Goal: Task Accomplishment & Management: Use online tool/utility

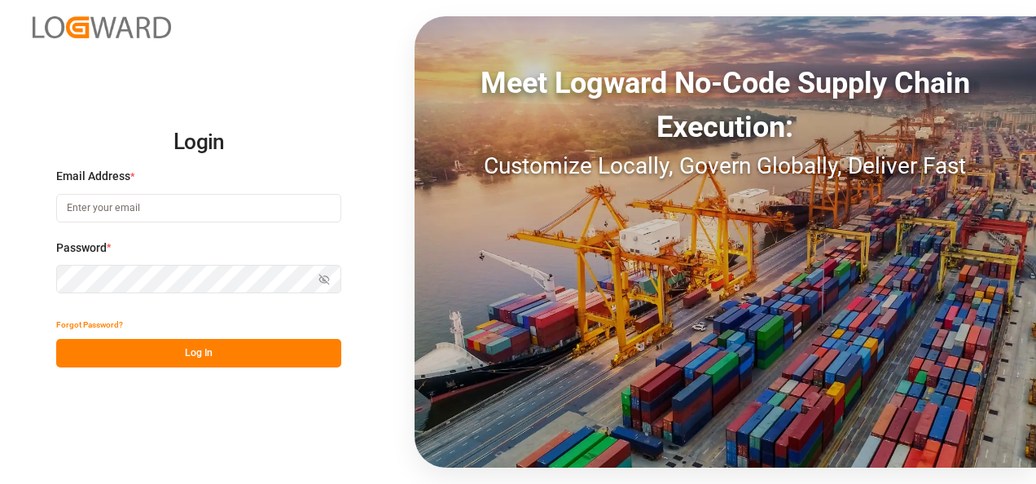
type input "nitin.bhugun@jamindustries.com"
click at [171, 358] on button "Log In" at bounding box center [198, 353] width 285 height 28
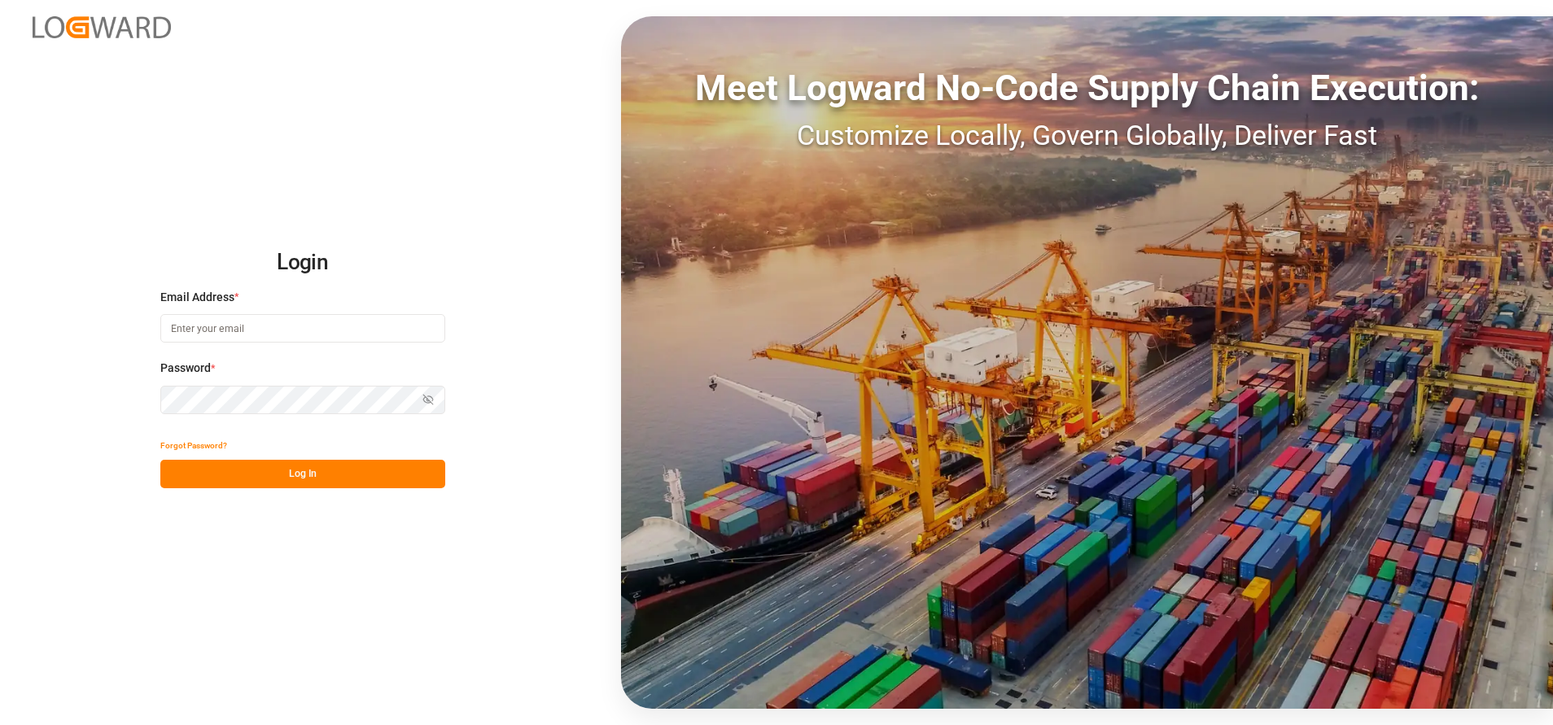
type input "[EMAIL_ADDRESS][DOMAIN_NAME]"
click at [328, 480] on button "Log In" at bounding box center [302, 474] width 285 height 28
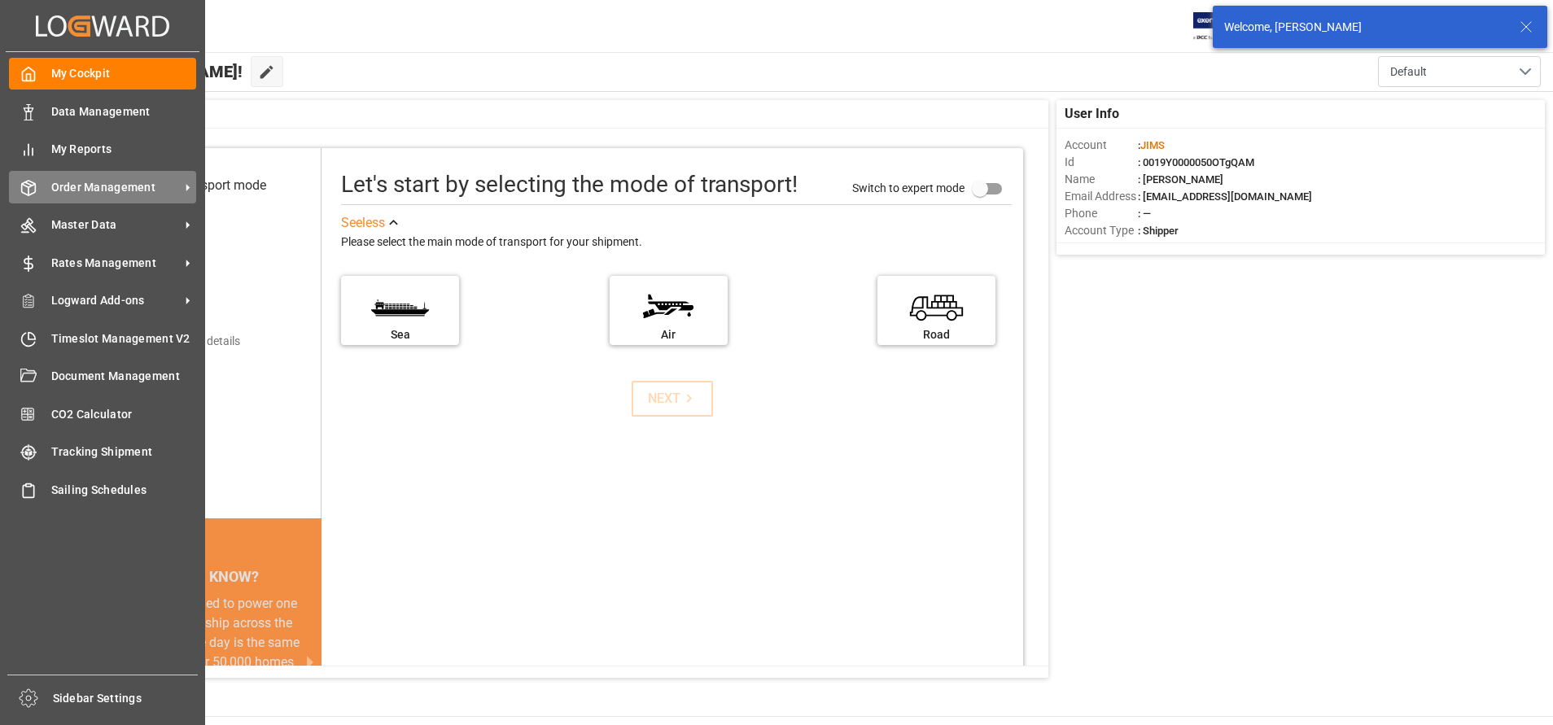
click at [121, 195] on span "Order Management" at bounding box center [115, 187] width 129 height 17
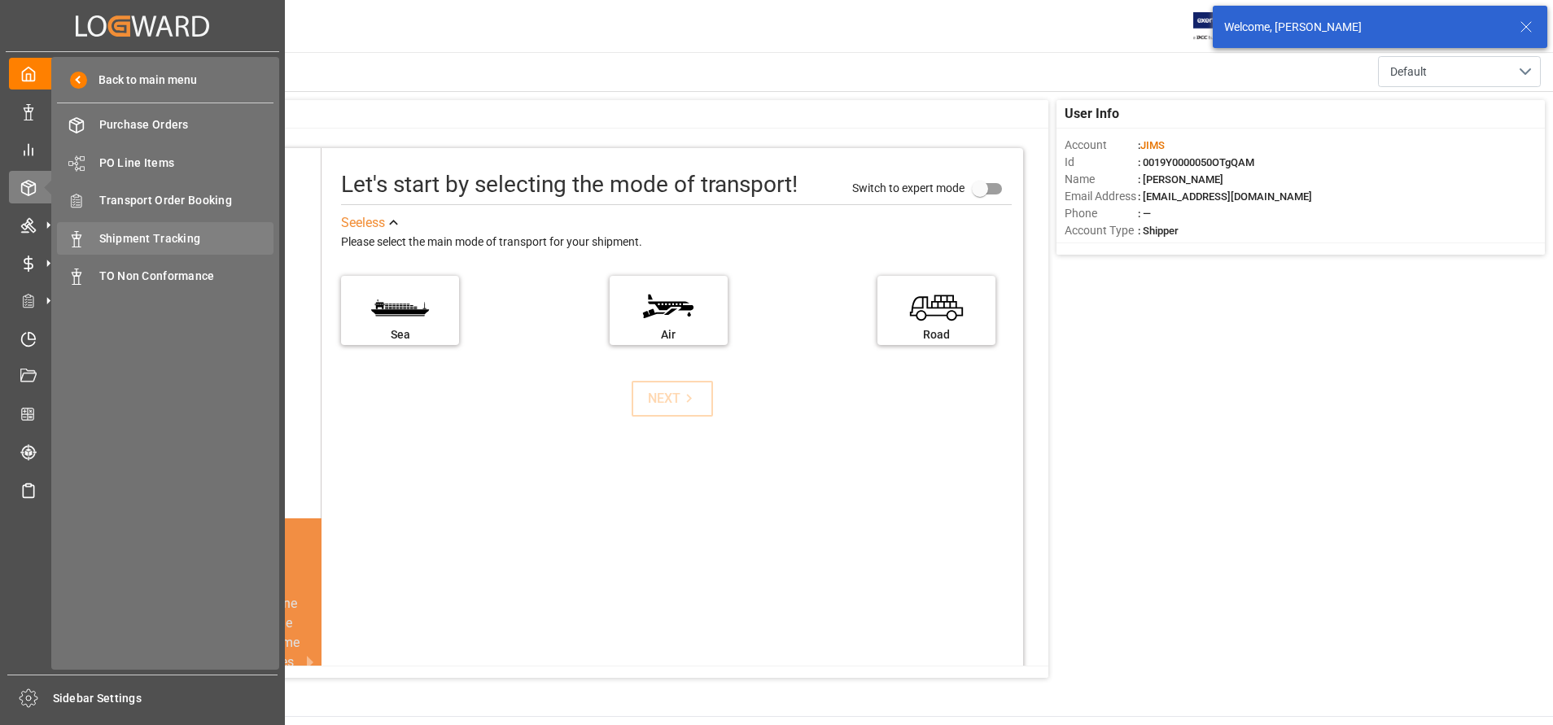
click at [146, 248] on div "Shipment Tracking Shipment Tracking" at bounding box center [165, 238] width 217 height 32
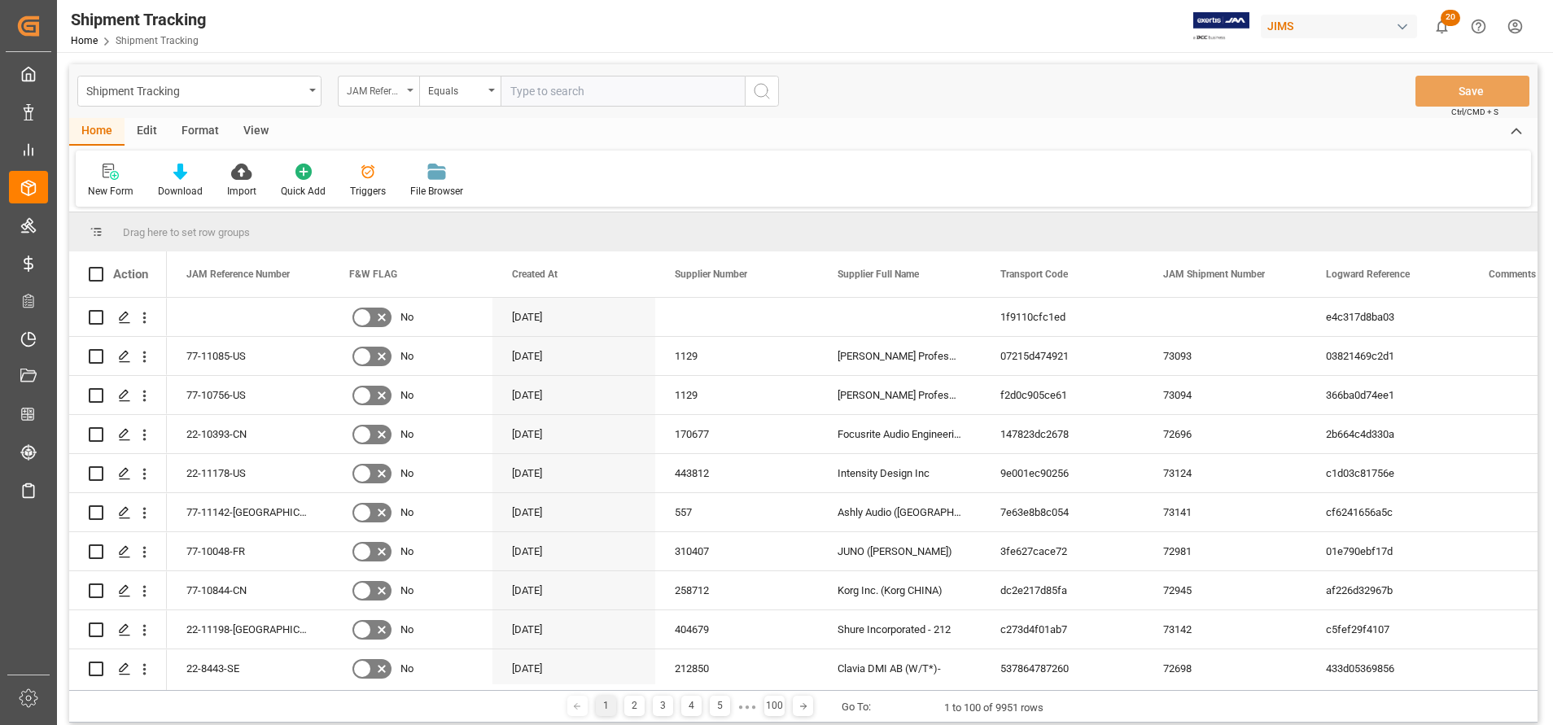
click at [382, 103] on div "JAM Reference Number" at bounding box center [378, 91] width 81 height 31
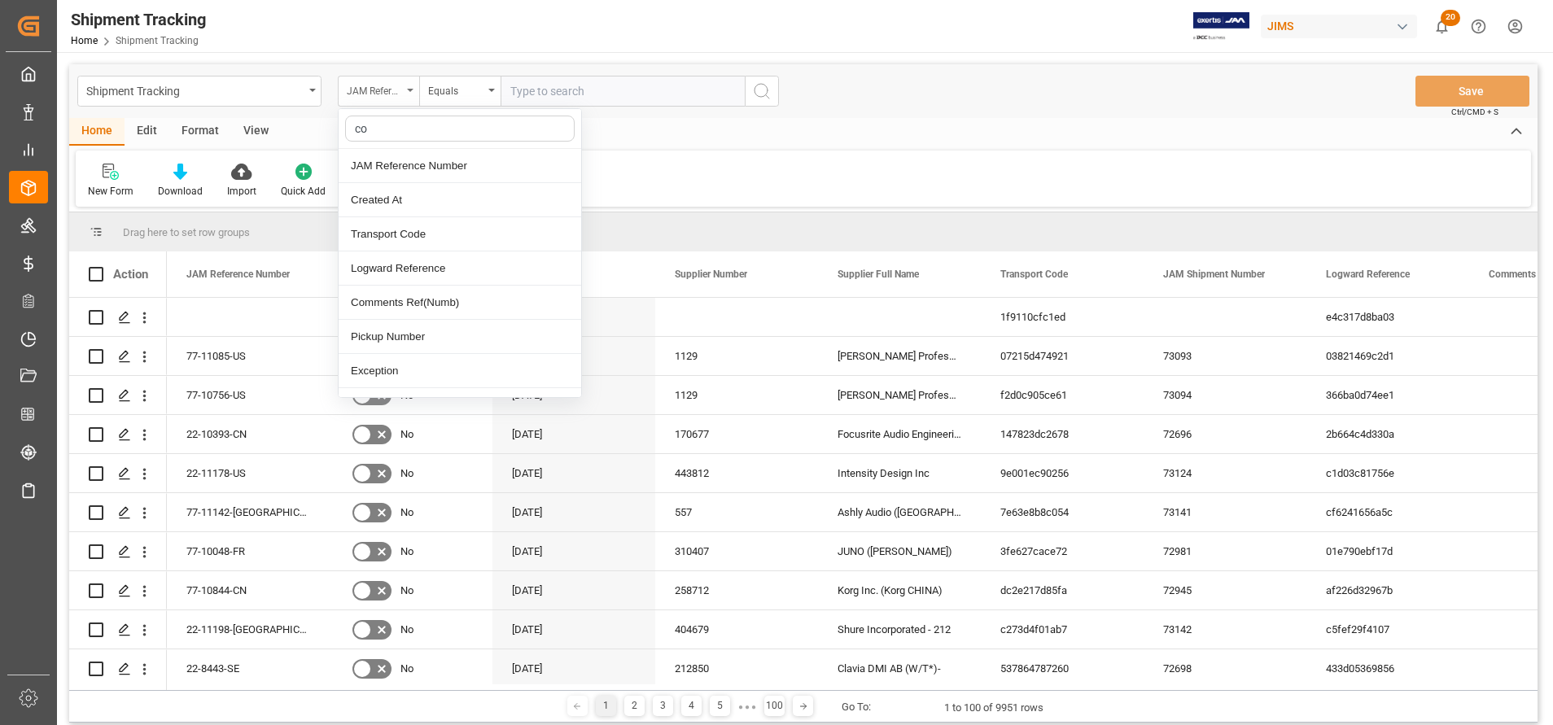
type input "con"
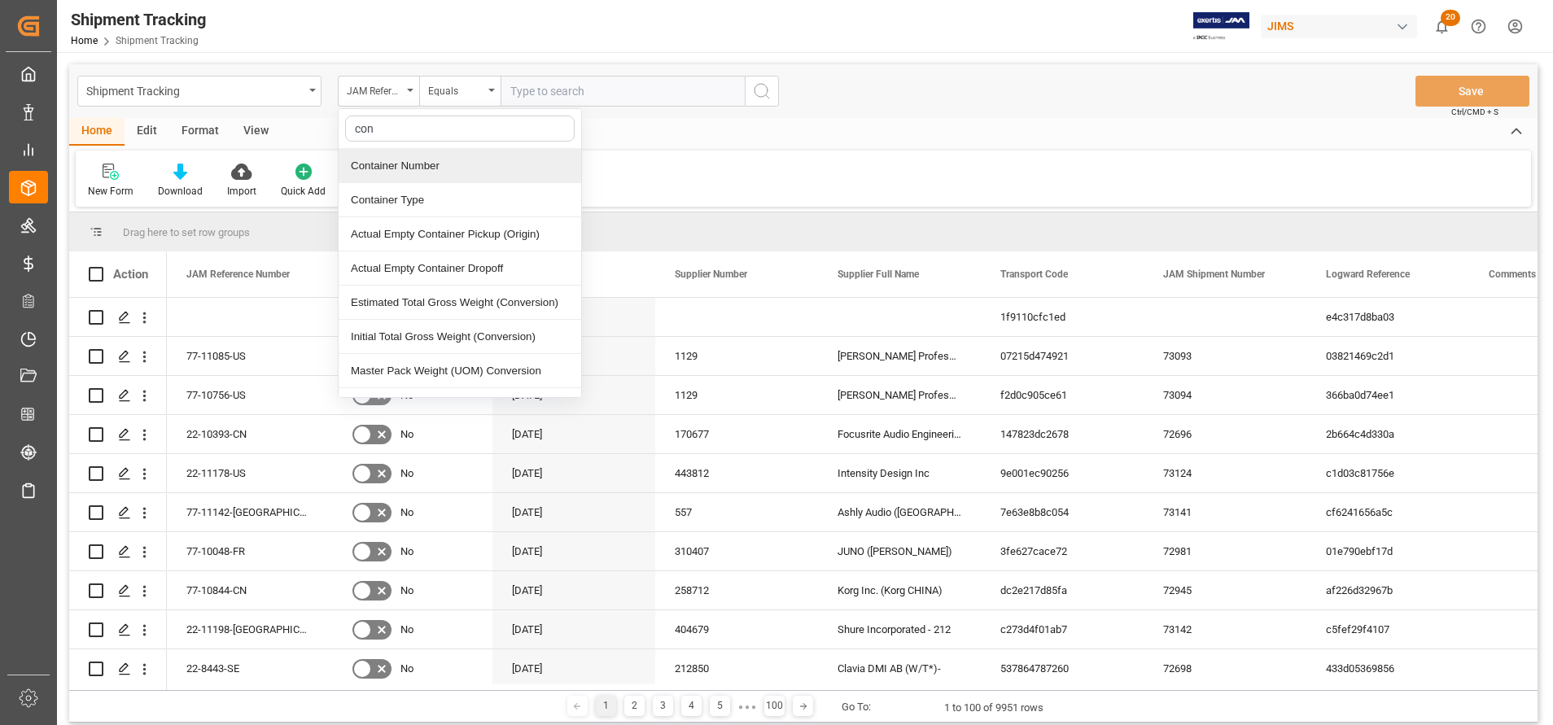
click at [409, 165] on div "Container Number" at bounding box center [460, 166] width 243 height 34
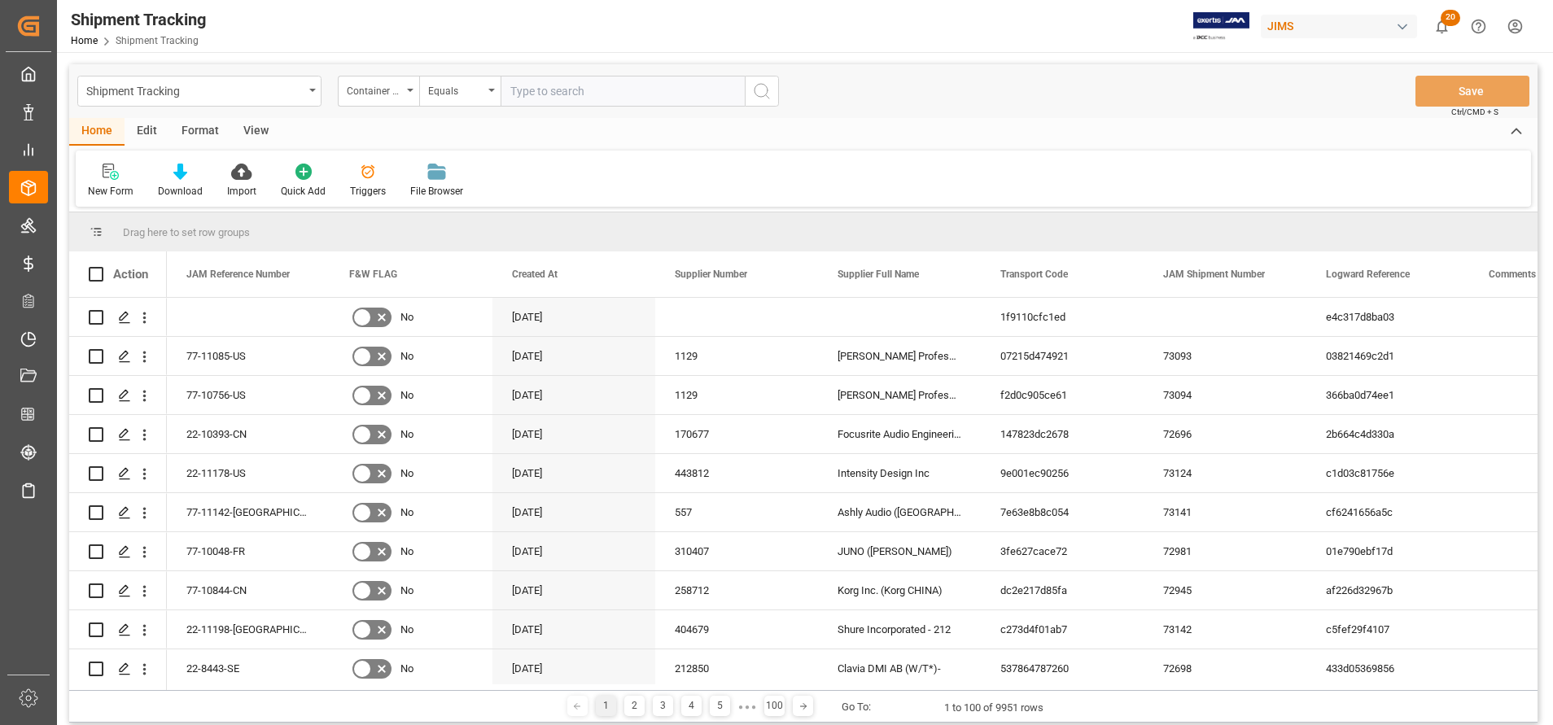
click at [611, 86] on input "text" at bounding box center [623, 91] width 244 height 31
paste input "EITU9353830"
type input "EITU9353830"
click at [768, 94] on icon "search button" at bounding box center [762, 91] width 20 height 20
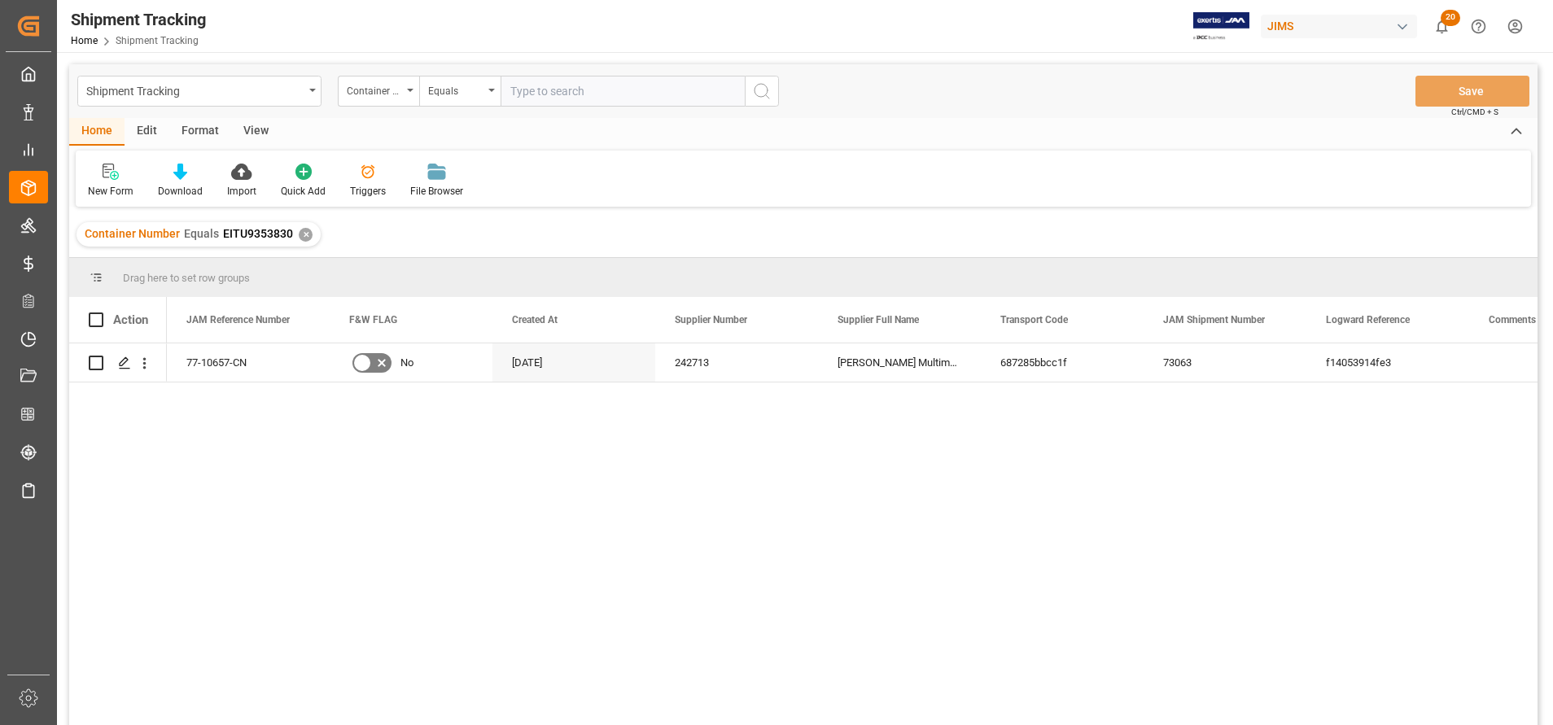
click at [250, 124] on div "View" at bounding box center [256, 132] width 50 height 28
click at [107, 168] on icon at bounding box center [107, 167] width 7 height 7
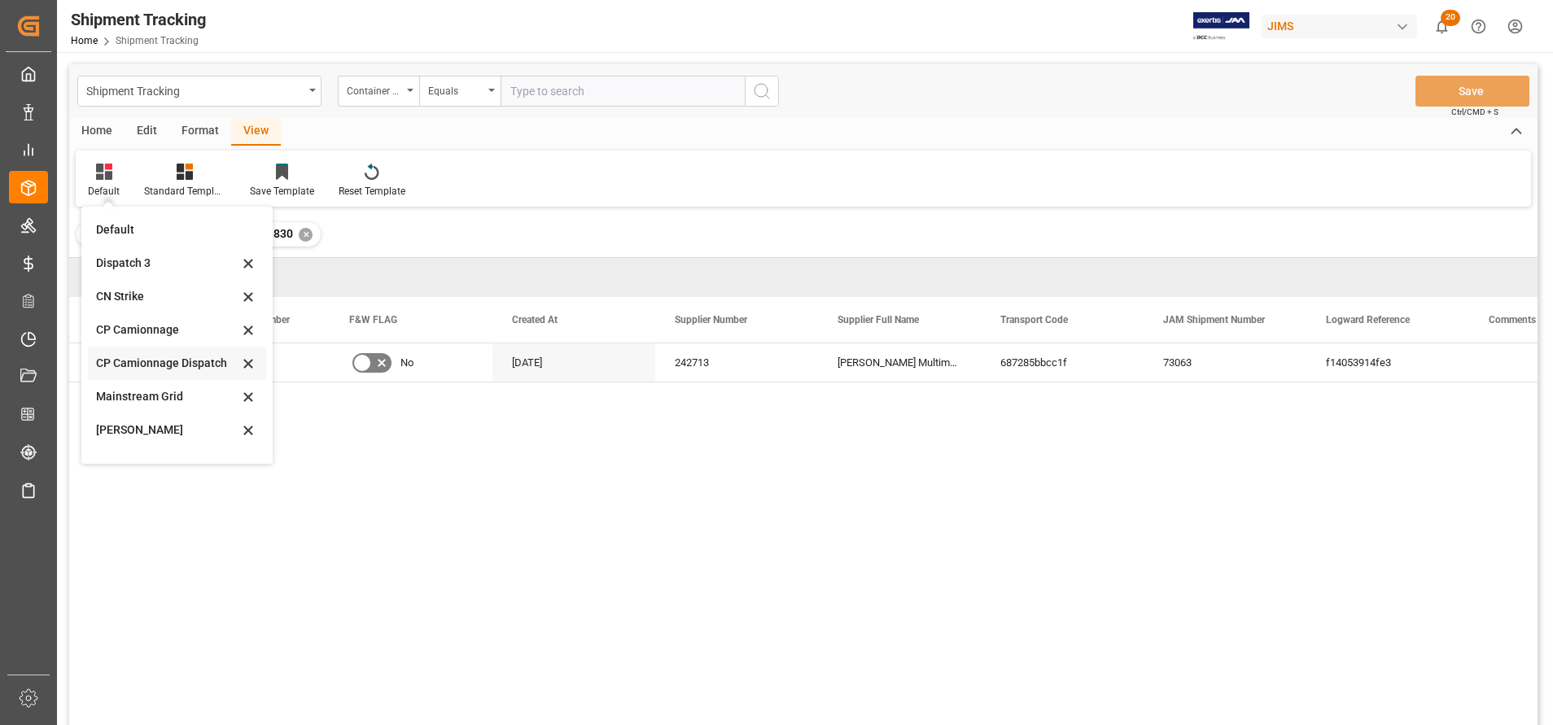
click at [155, 359] on div "CP Camionnage Dispatch" at bounding box center [167, 363] width 142 height 17
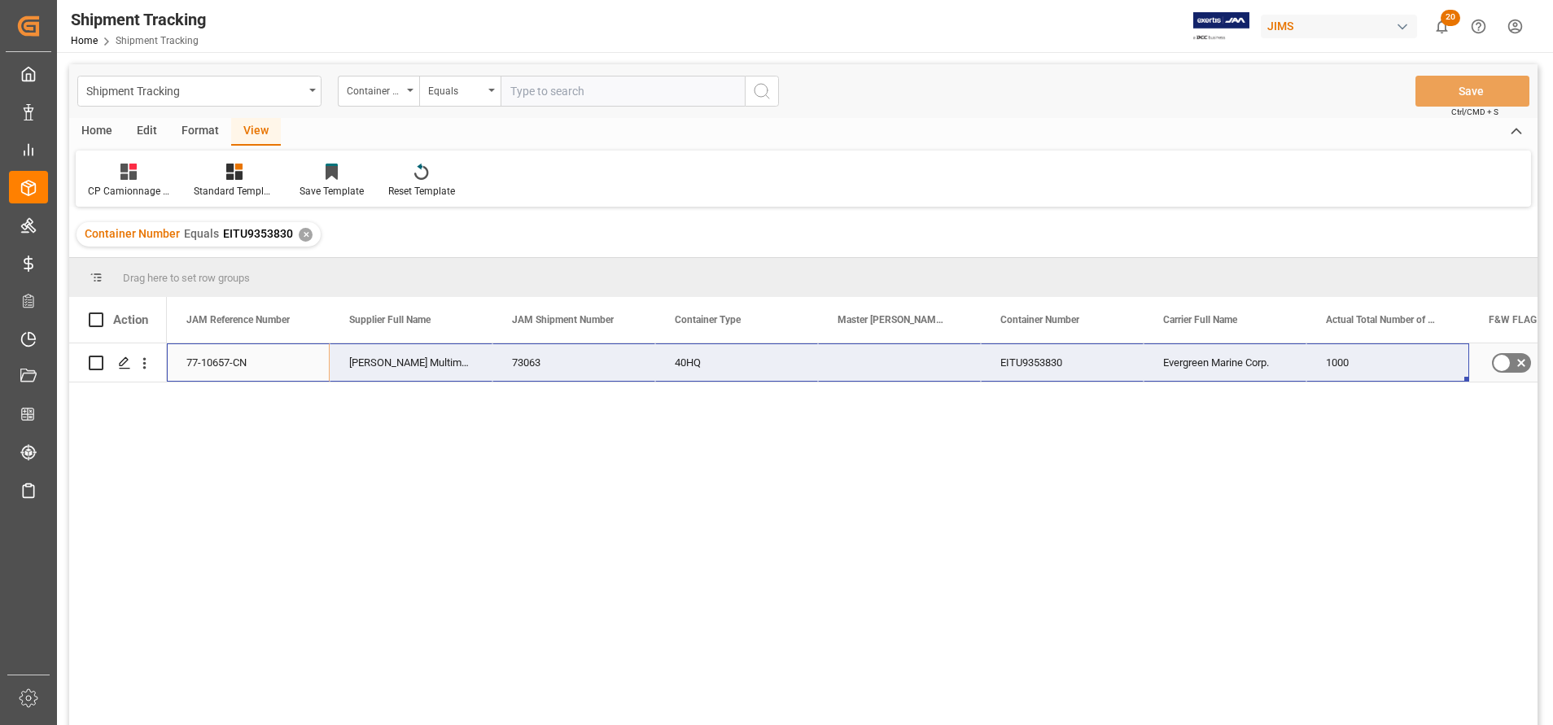
drag, startPoint x: 193, startPoint y: 360, endPoint x: 1322, endPoint y: 370, distance: 1129.2
click at [1322, 370] on div "77-10657-CN No [PERSON_NAME] Multimedia [GEOGRAPHIC_DATA] 73063 40HQ EITU935383…" at bounding box center [1144, 363] width 1954 height 39
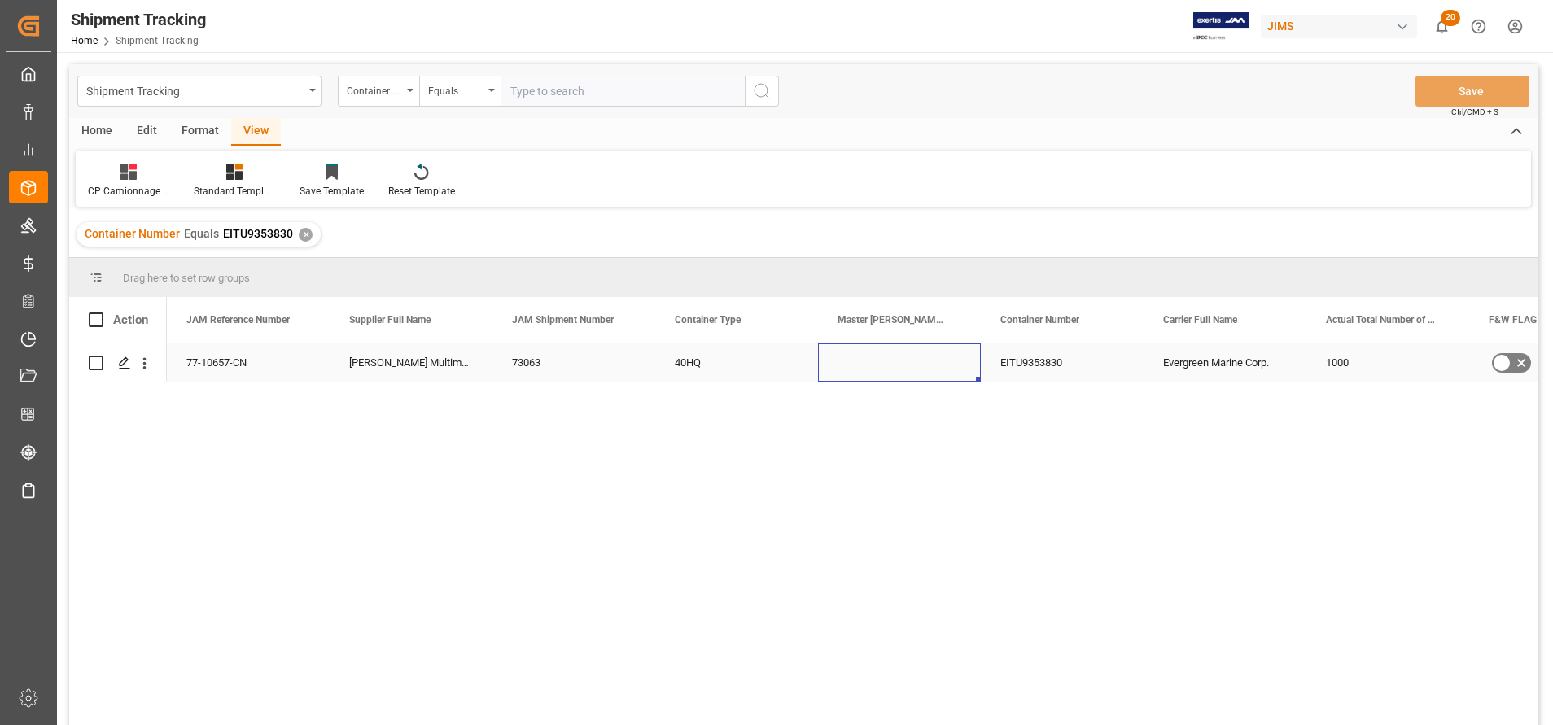
click at [886, 366] on div "Press SPACE to select this row." at bounding box center [899, 363] width 163 height 38
click at [886, 366] on input "Press SPACE to select this row." at bounding box center [899, 372] width 137 height 31
type input "e"
paste input "141500696832"
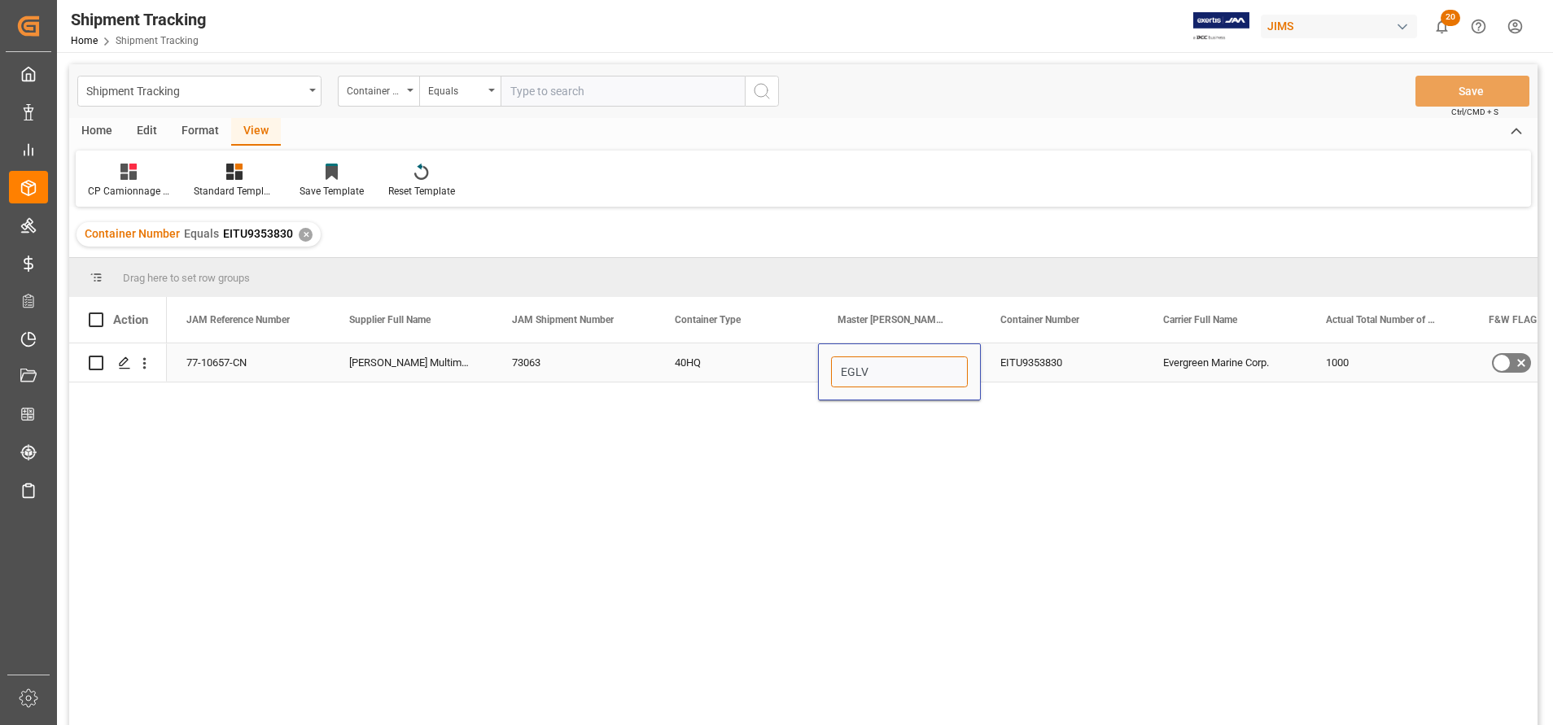
type input "EGLV141500696832"
click at [735, 378] on div "40HQ" at bounding box center [736, 363] width 163 height 38
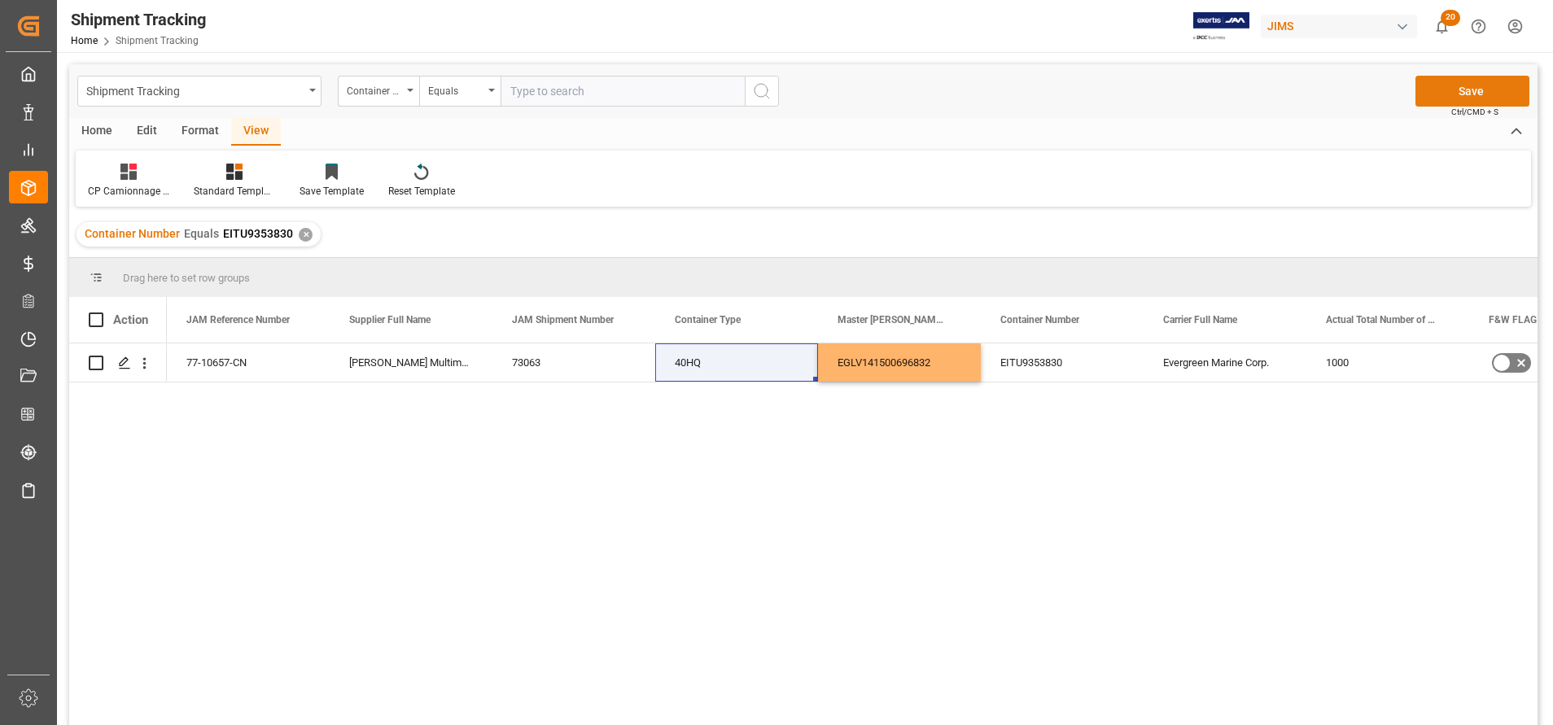
click at [1442, 90] on button "Save" at bounding box center [1473, 91] width 114 height 31
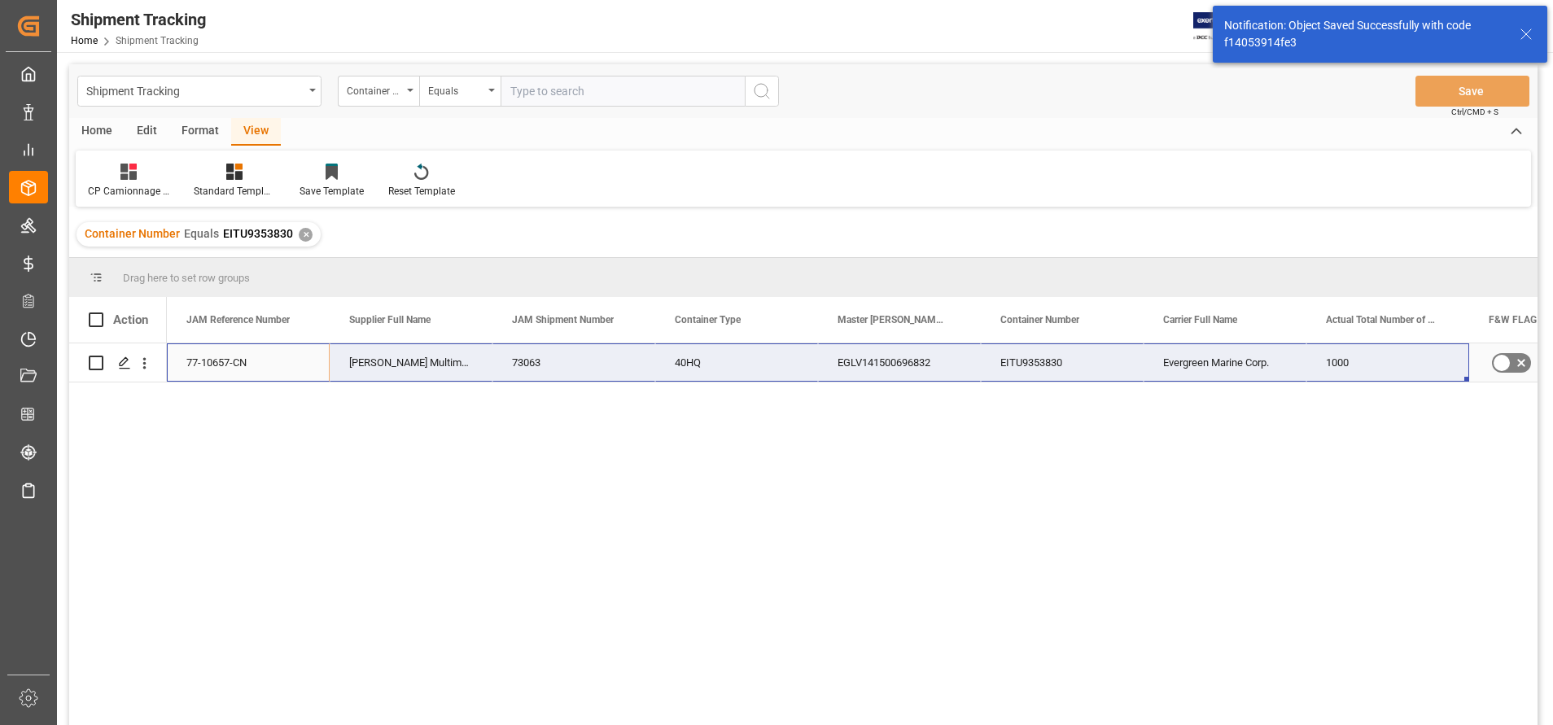
drag, startPoint x: 202, startPoint y: 363, endPoint x: 1377, endPoint y: 376, distance: 1175.6
click at [1377, 376] on div "77-10657-CN [PERSON_NAME] Multimedia [GEOGRAPHIC_DATA] 73063 40HQ EGLV141500696…" at bounding box center [1144, 363] width 1954 height 39
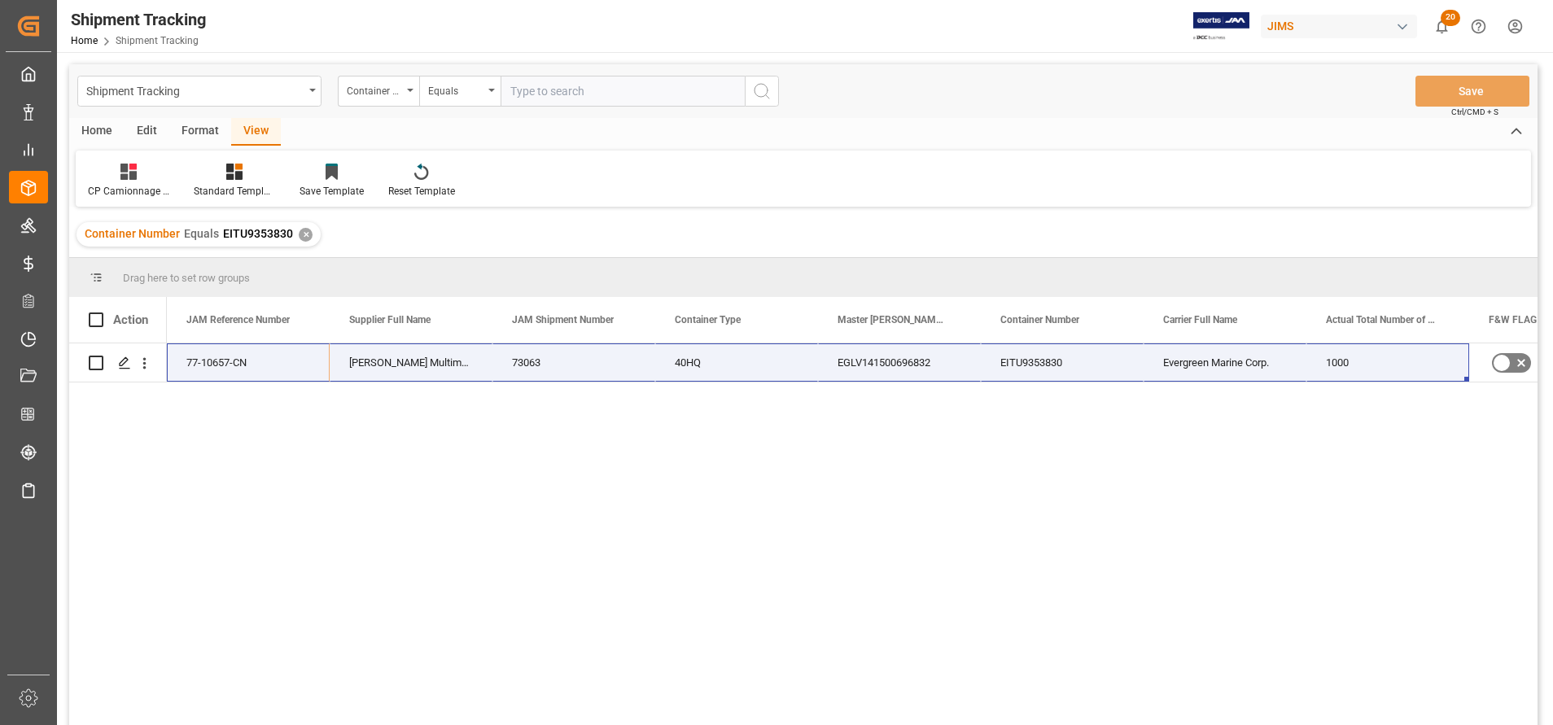
click at [576, 107] on div "Shipment Tracking Container Number Equals Save Ctrl/CMD + S" at bounding box center [803, 91] width 1469 height 54
click at [580, 98] on input "text" at bounding box center [623, 91] width 244 height 31
paste input "EISU1720880"
type input "EISU1720880"
click at [769, 85] on icon "search button" at bounding box center [762, 91] width 20 height 20
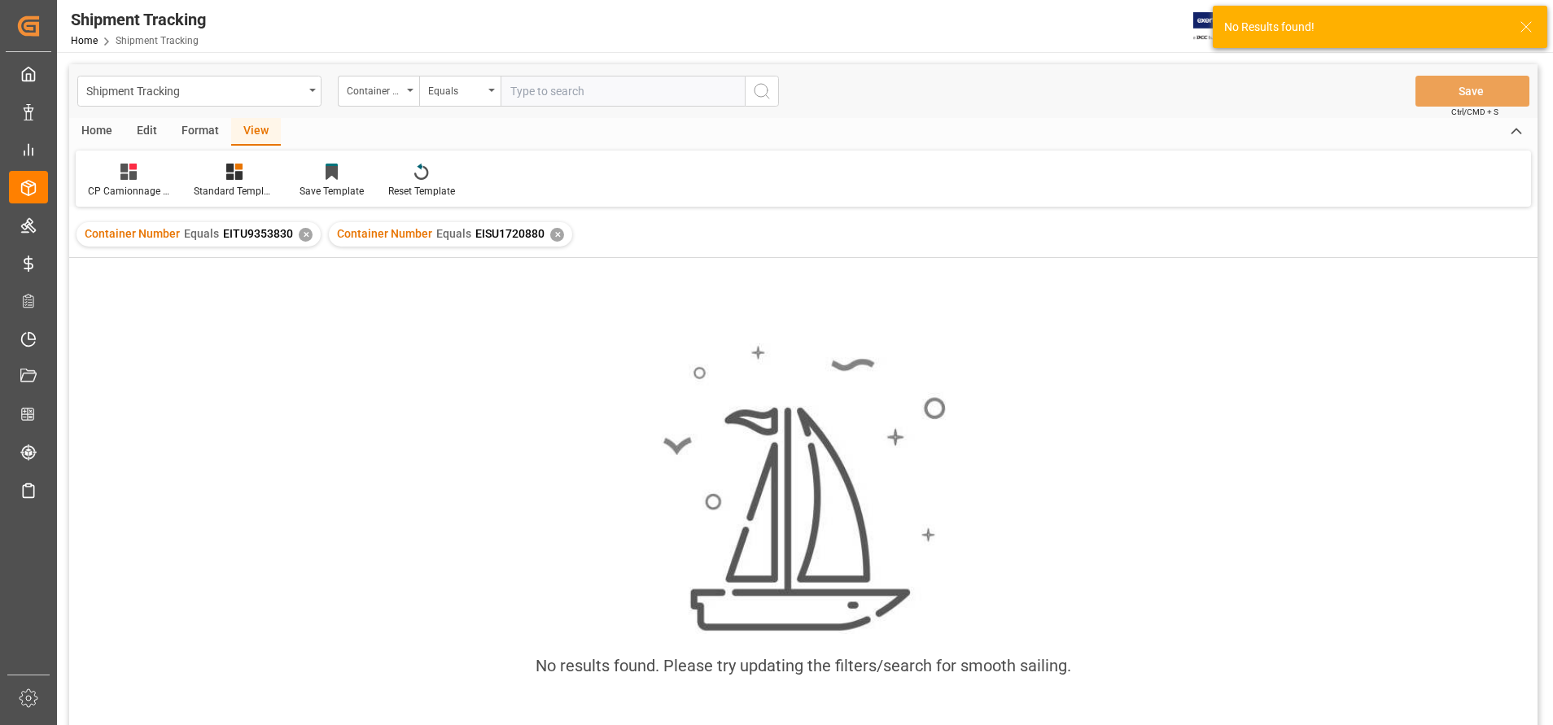
click at [299, 237] on div "✕" at bounding box center [306, 235] width 14 height 14
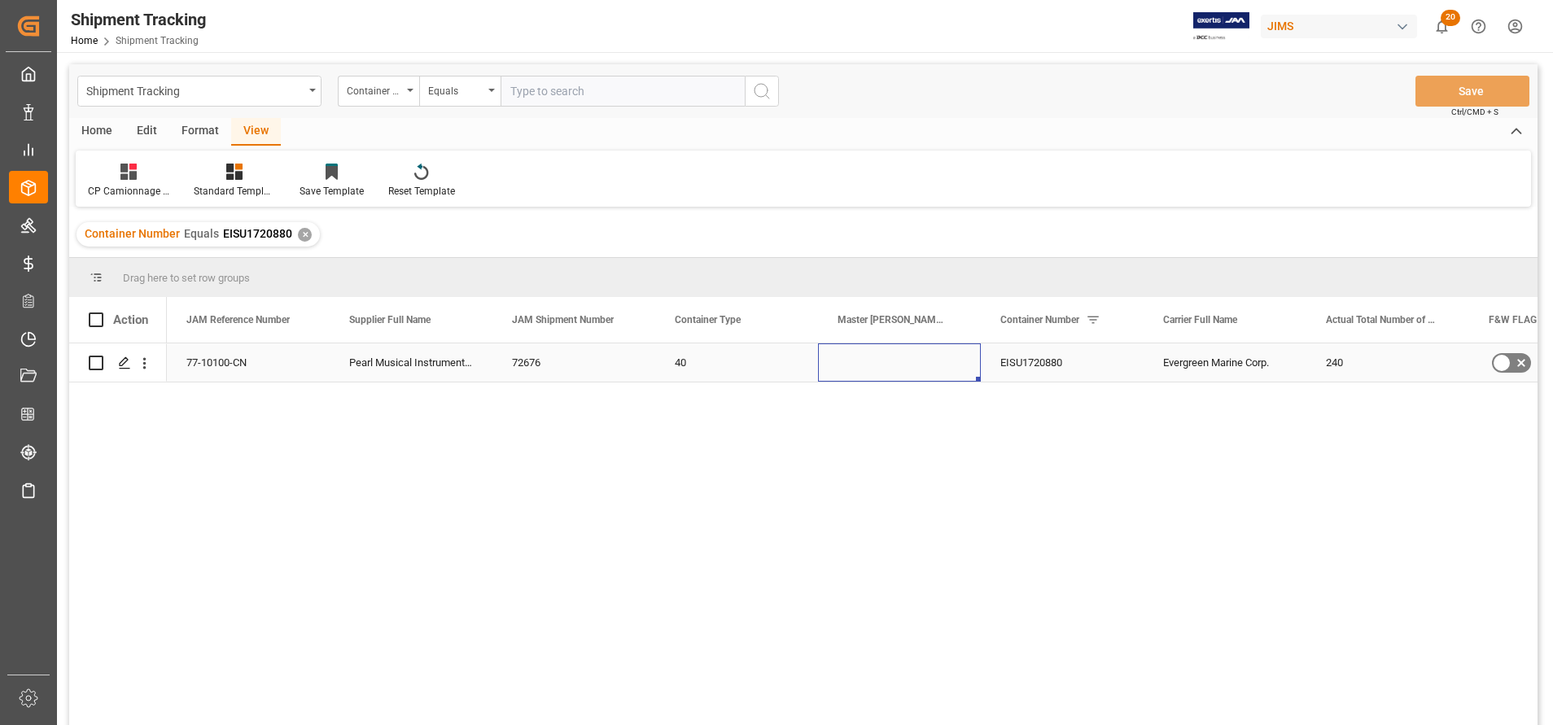
click at [903, 367] on div "Press SPACE to select this row." at bounding box center [899, 363] width 163 height 38
type input "EGLV149505812363"
click at [764, 360] on div "40" at bounding box center [736, 363] width 163 height 38
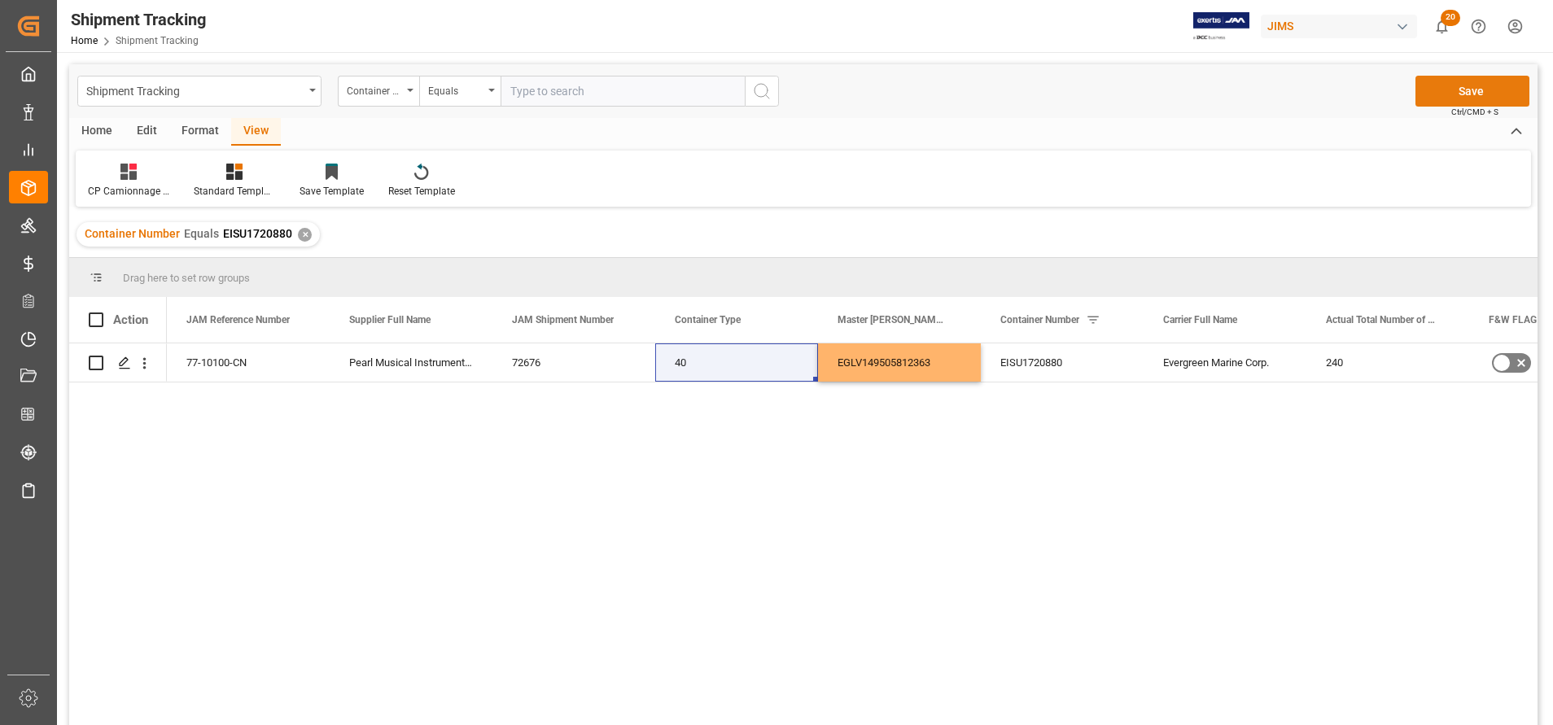
click at [1449, 93] on button "Save" at bounding box center [1473, 91] width 114 height 31
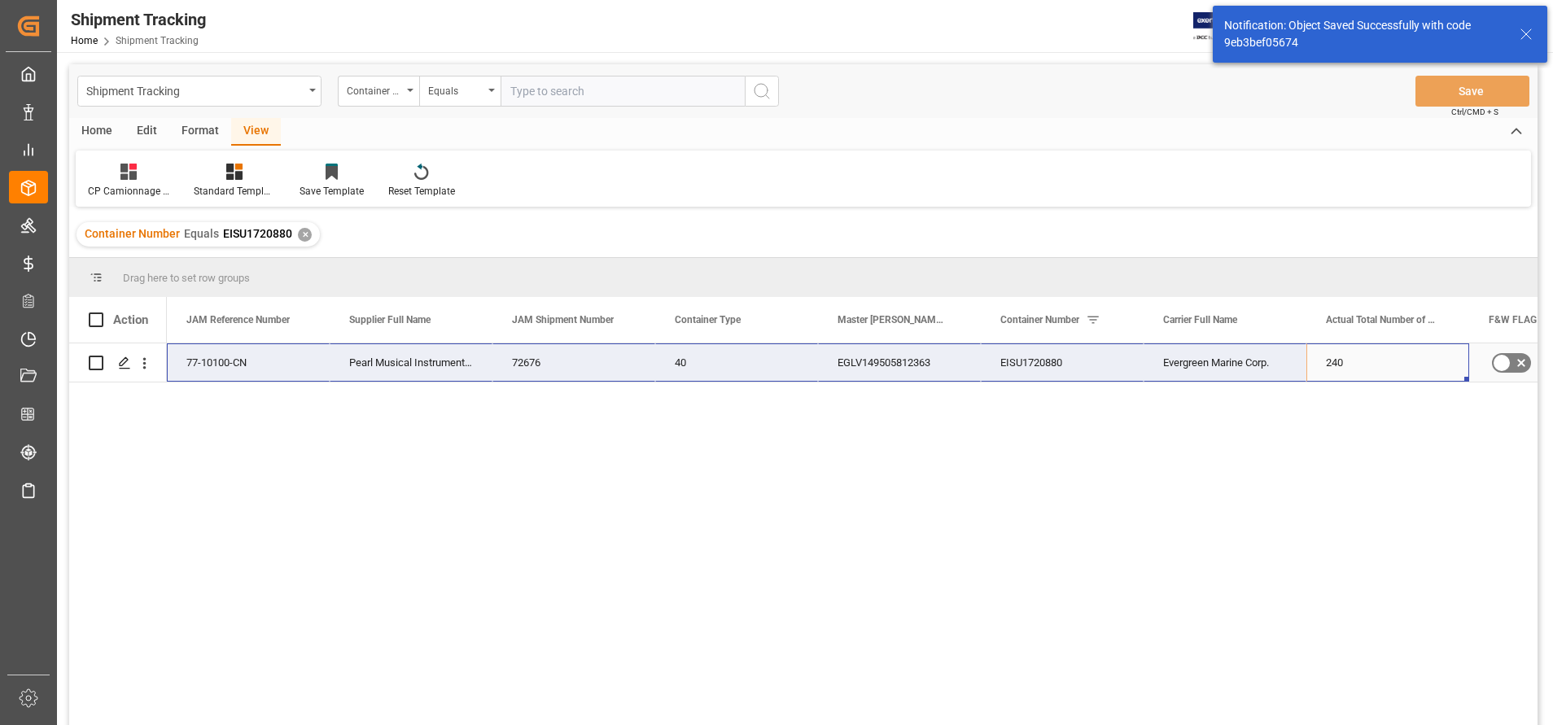
drag, startPoint x: 1360, startPoint y: 370, endPoint x: 186, endPoint y: 372, distance: 1174.7
click at [186, 372] on div "77-10100-CN Pearl Musical Instrument ([GEOGRAPHIC_DATA]) 72676 40 EGLV149505812…" at bounding box center [1144, 363] width 1954 height 39
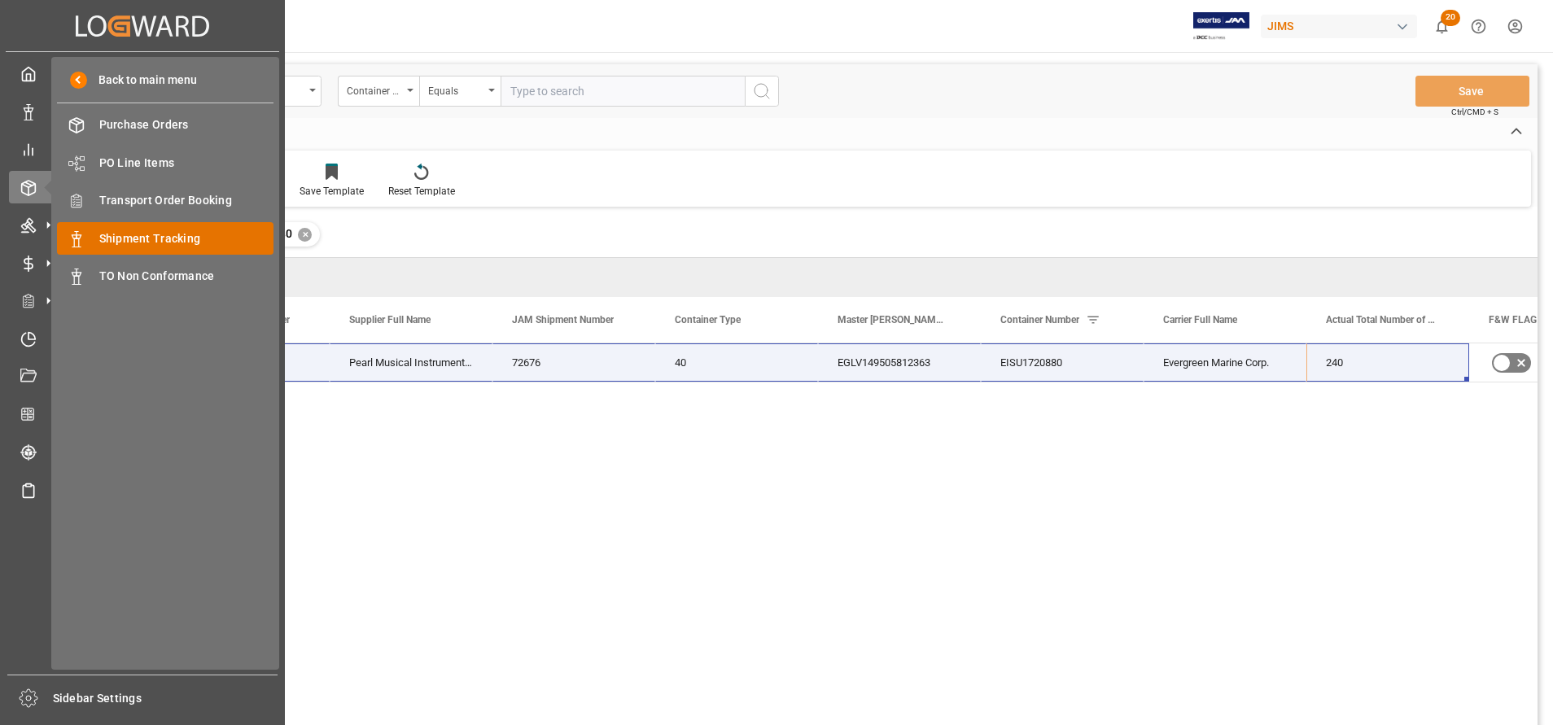
click at [150, 236] on span "Shipment Tracking" at bounding box center [186, 238] width 175 height 17
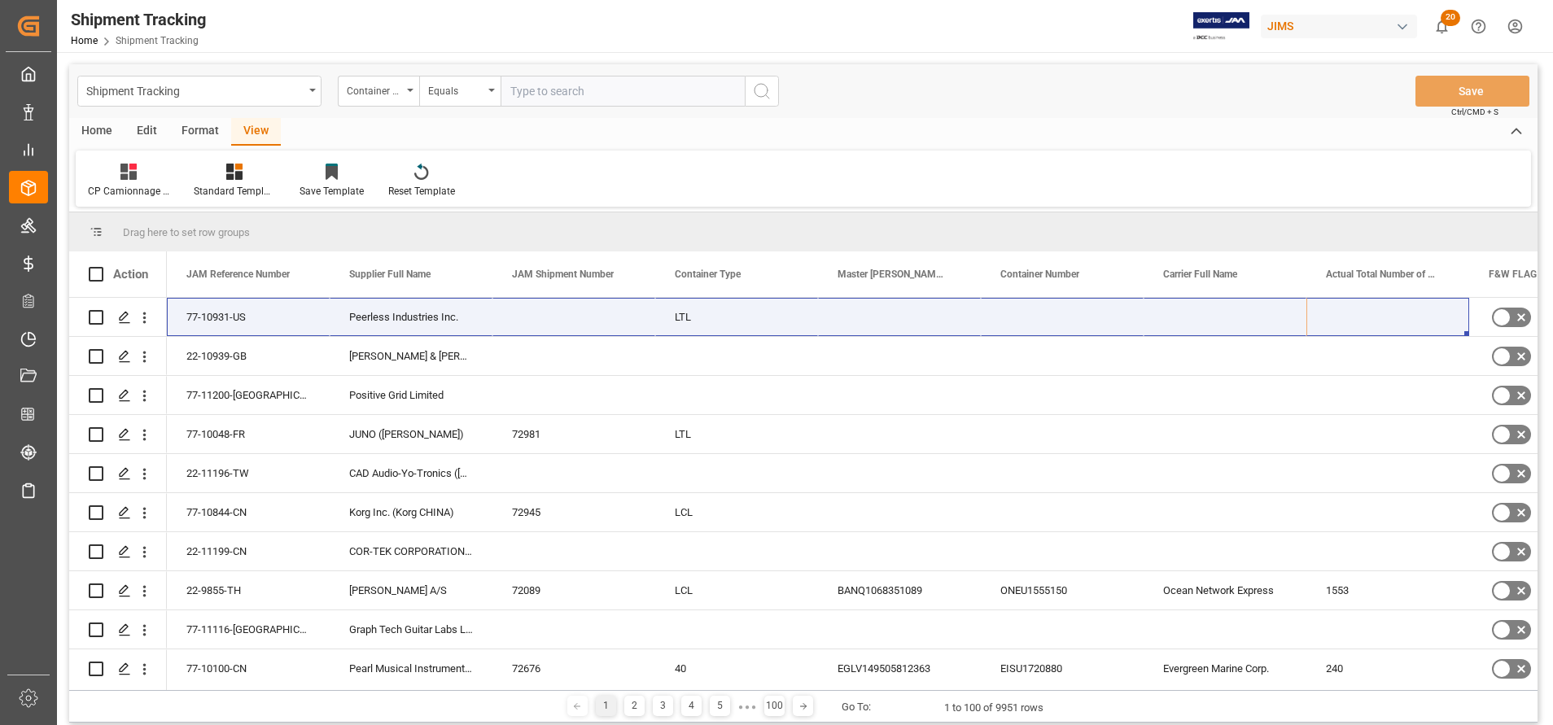
click at [633, 92] on input "text" at bounding box center [623, 91] width 244 height 31
paste input "77-10859-IT"
type input "77-10859-IT"
click at [764, 91] on icon "search button" at bounding box center [762, 91] width 20 height 20
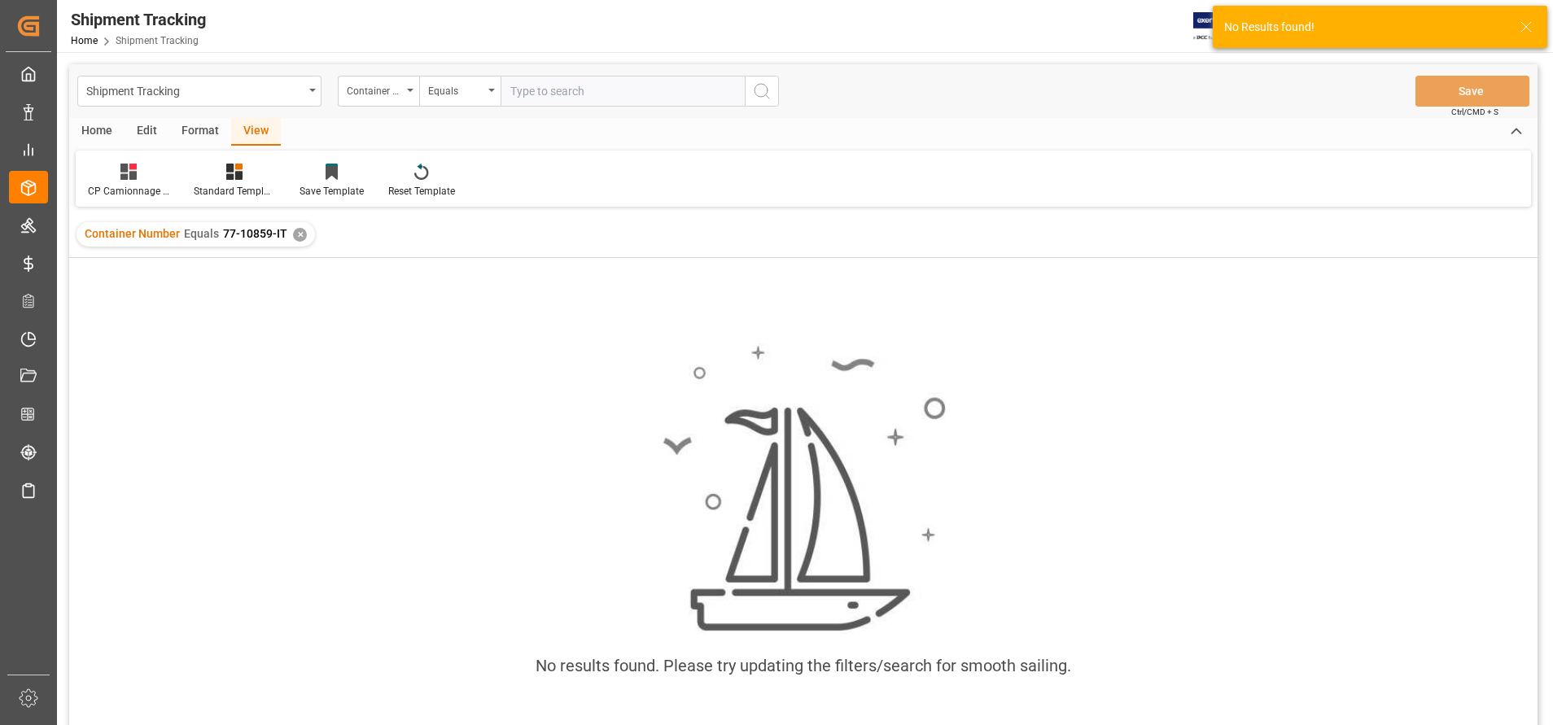
click at [296, 234] on div "✕" at bounding box center [300, 235] width 14 height 14
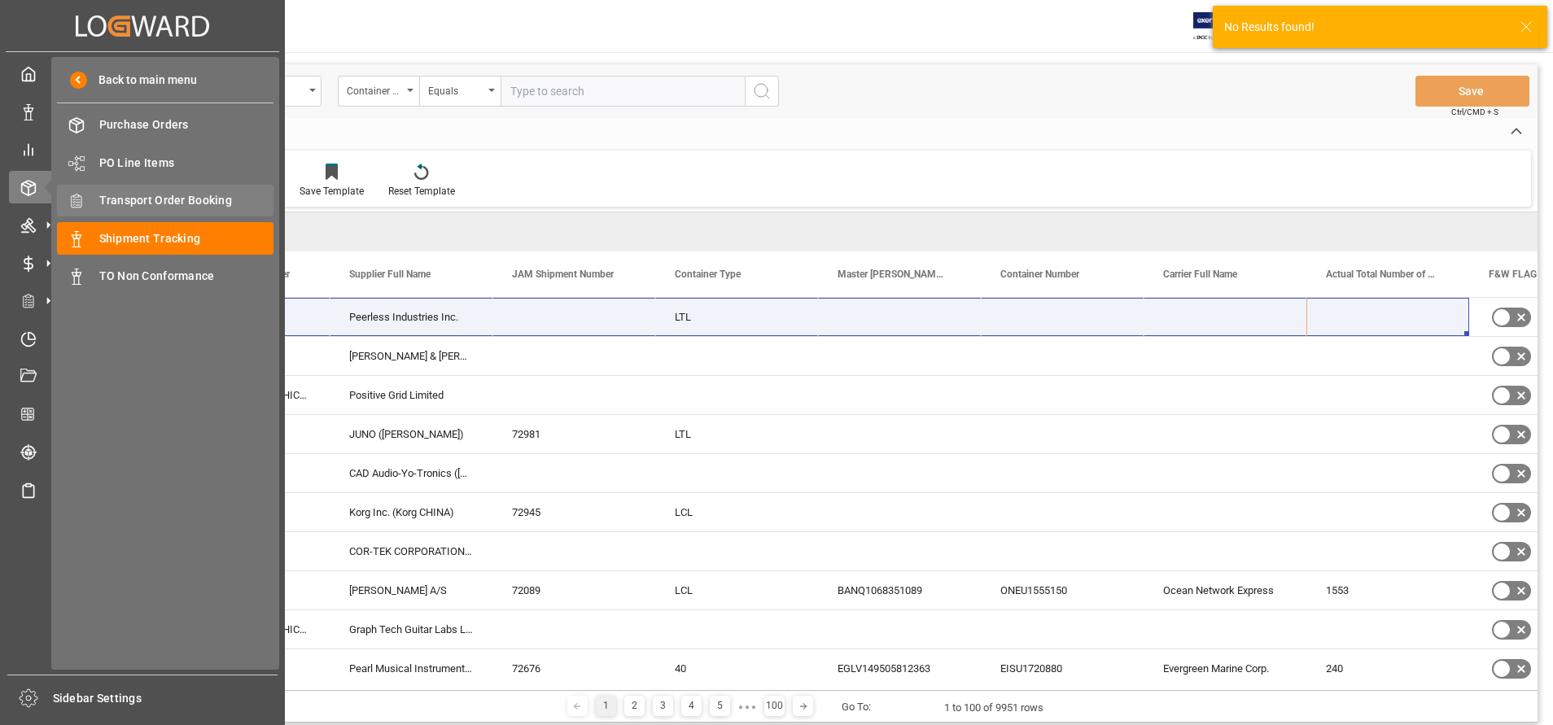
click at [137, 199] on span "Transport Order Booking" at bounding box center [186, 200] width 175 height 17
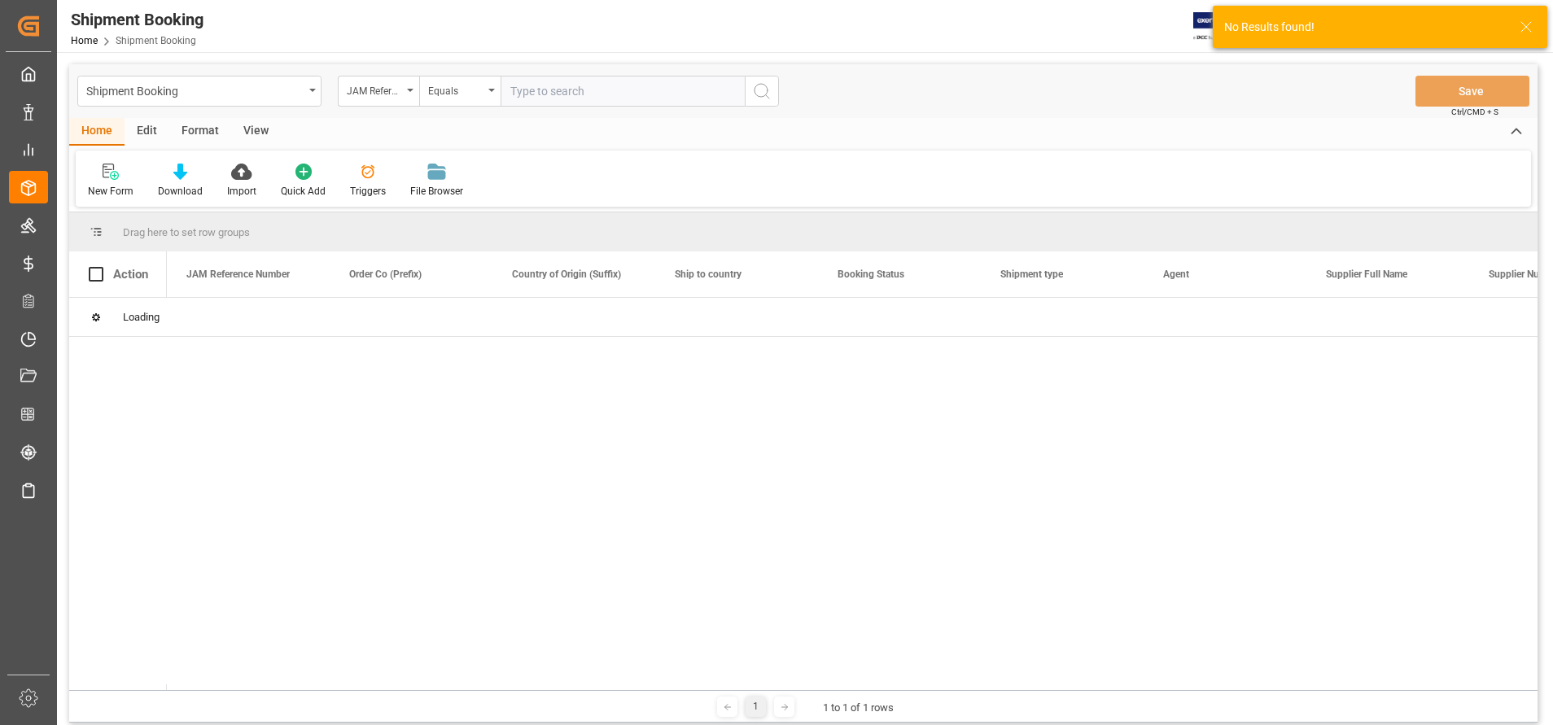
click at [672, 93] on input "text" at bounding box center [623, 91] width 244 height 31
paste input "77-10859-IT"
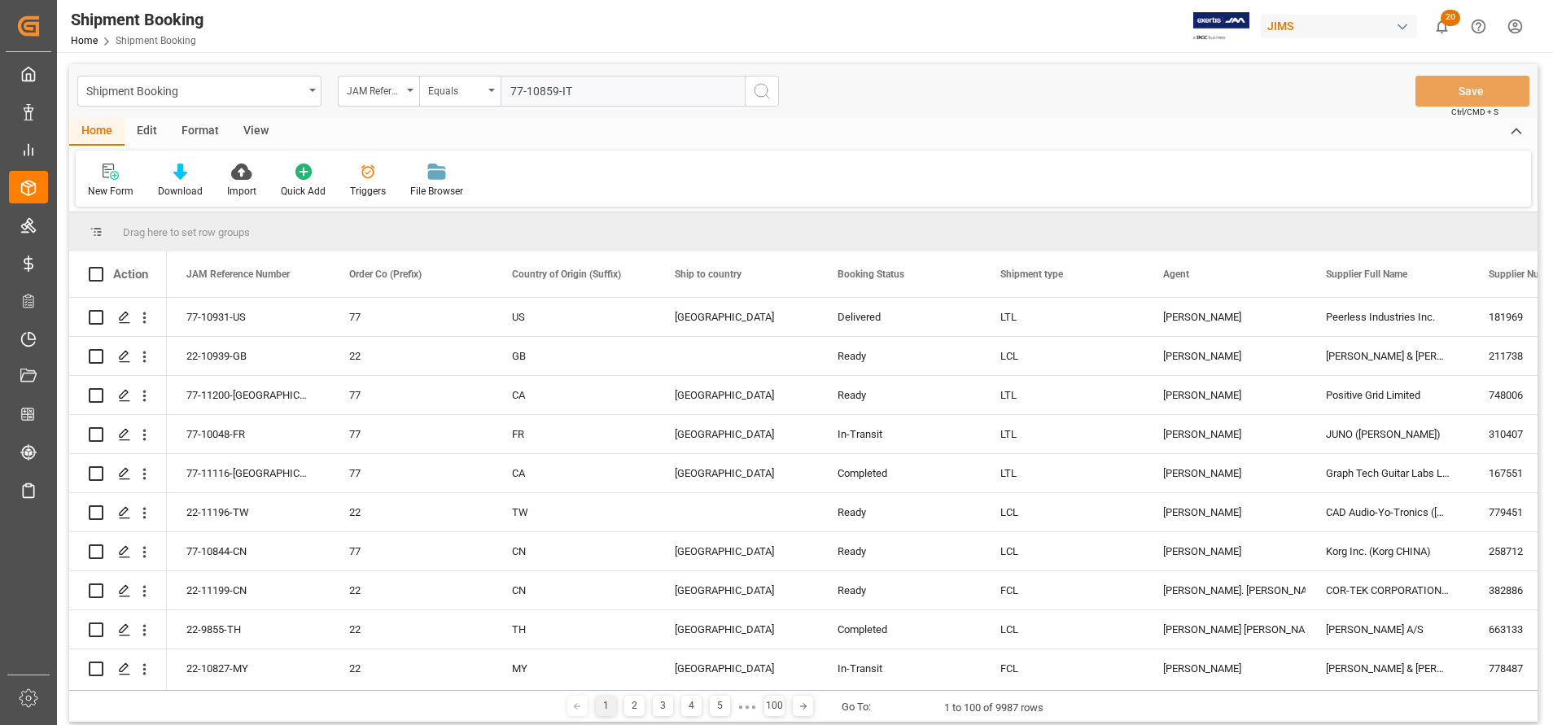
type input "77-10859-IT"
click at [751, 94] on button "search button" at bounding box center [762, 91] width 34 height 31
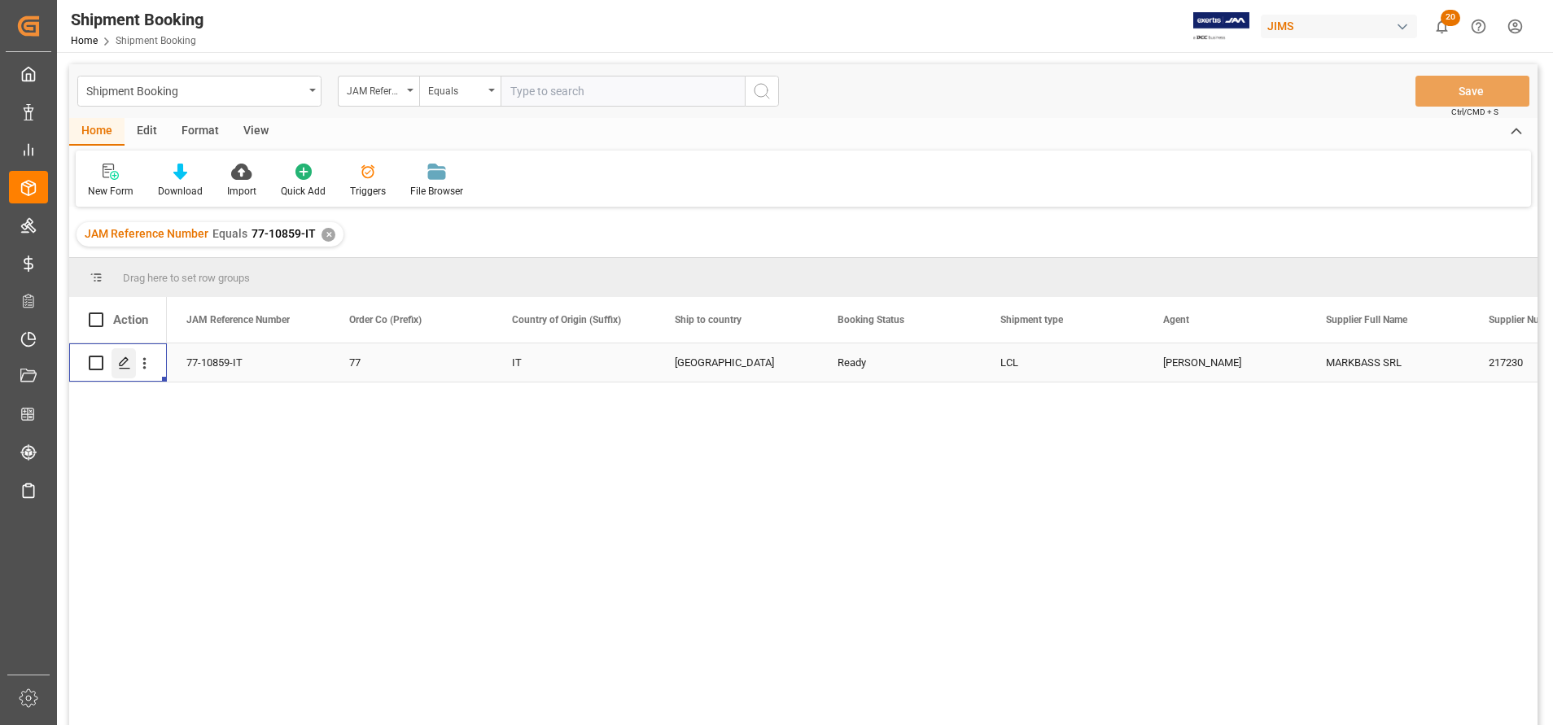
click at [128, 364] on icon "Press SPACE to select this row." at bounding box center [124, 363] width 13 height 13
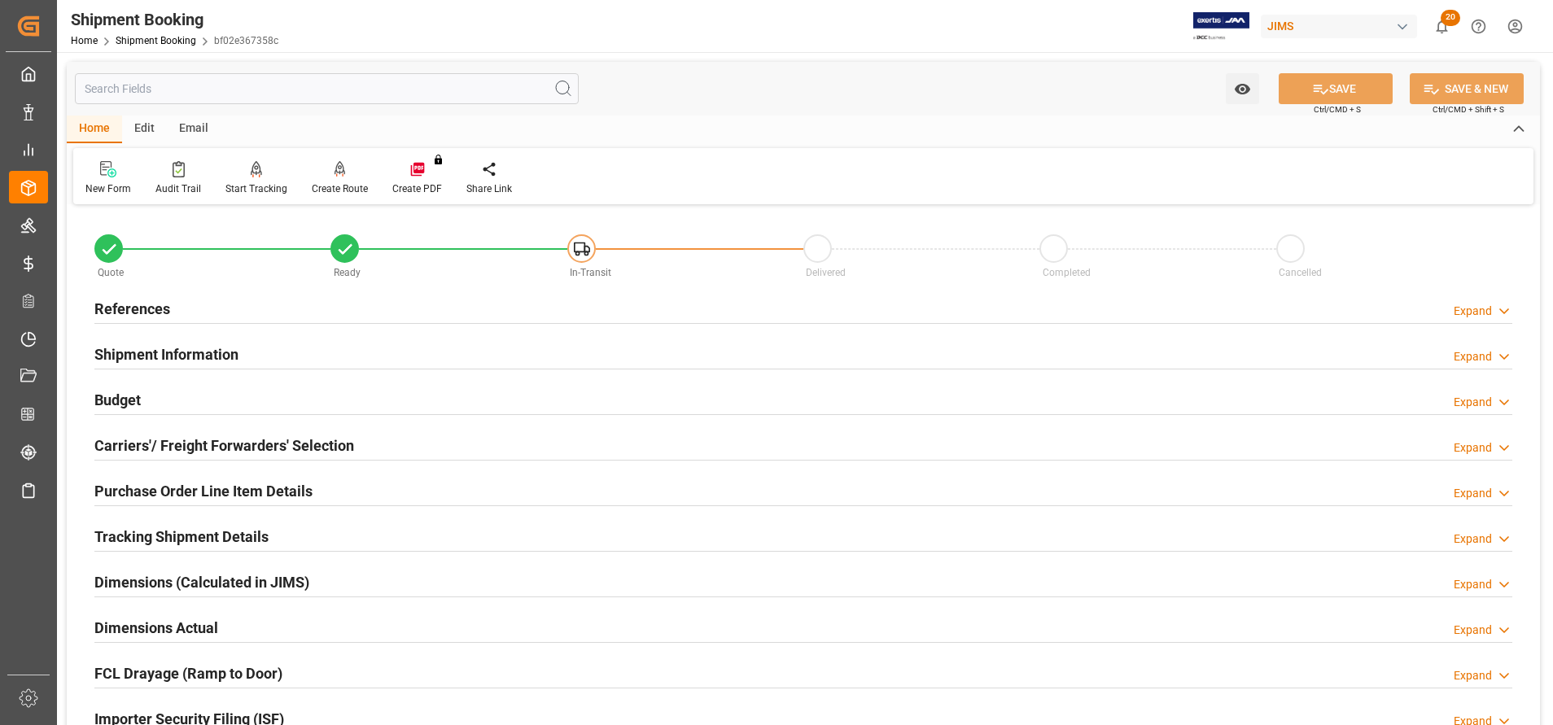
click at [170, 345] on h2 "Shipment Information" at bounding box center [166, 355] width 144 height 22
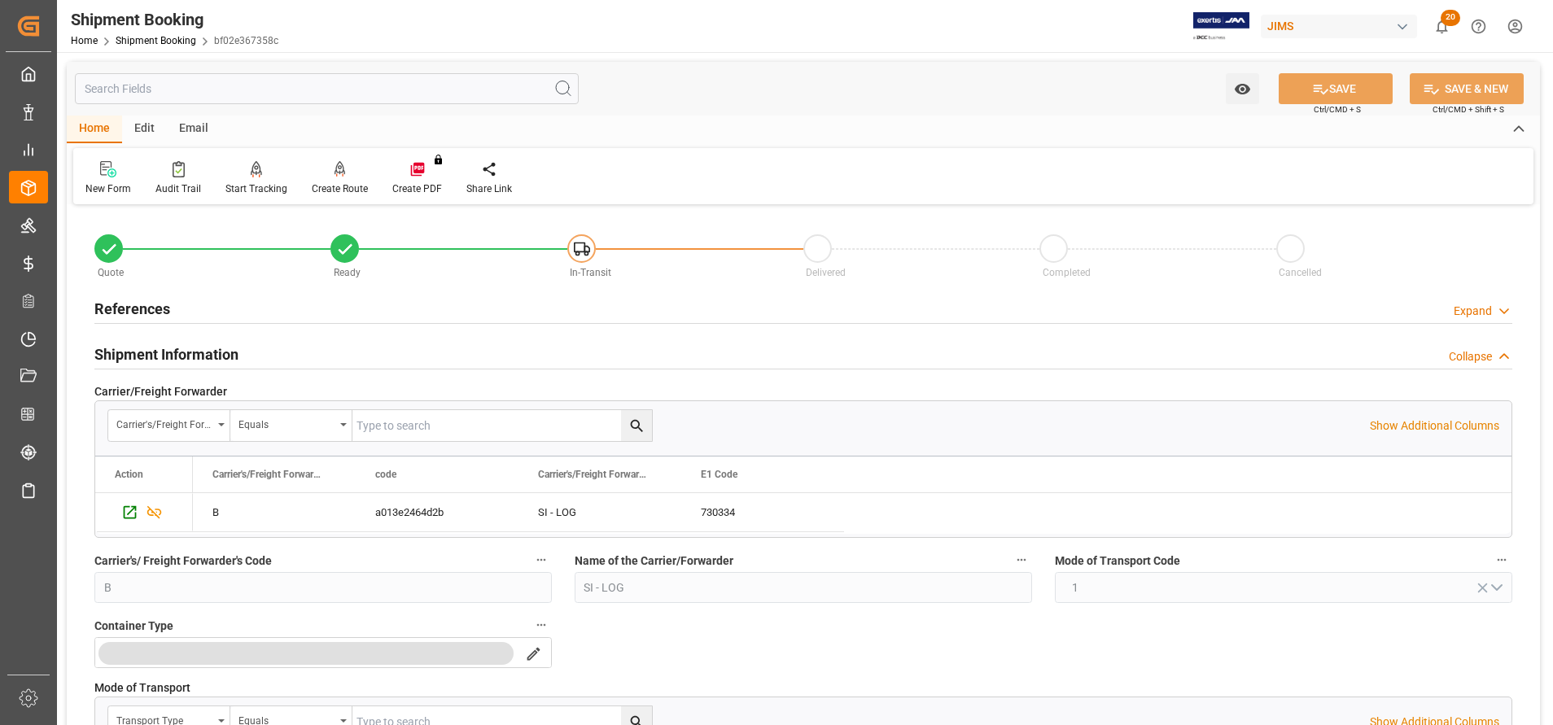
click at [215, 358] on h2 "Shipment Information" at bounding box center [166, 355] width 144 height 22
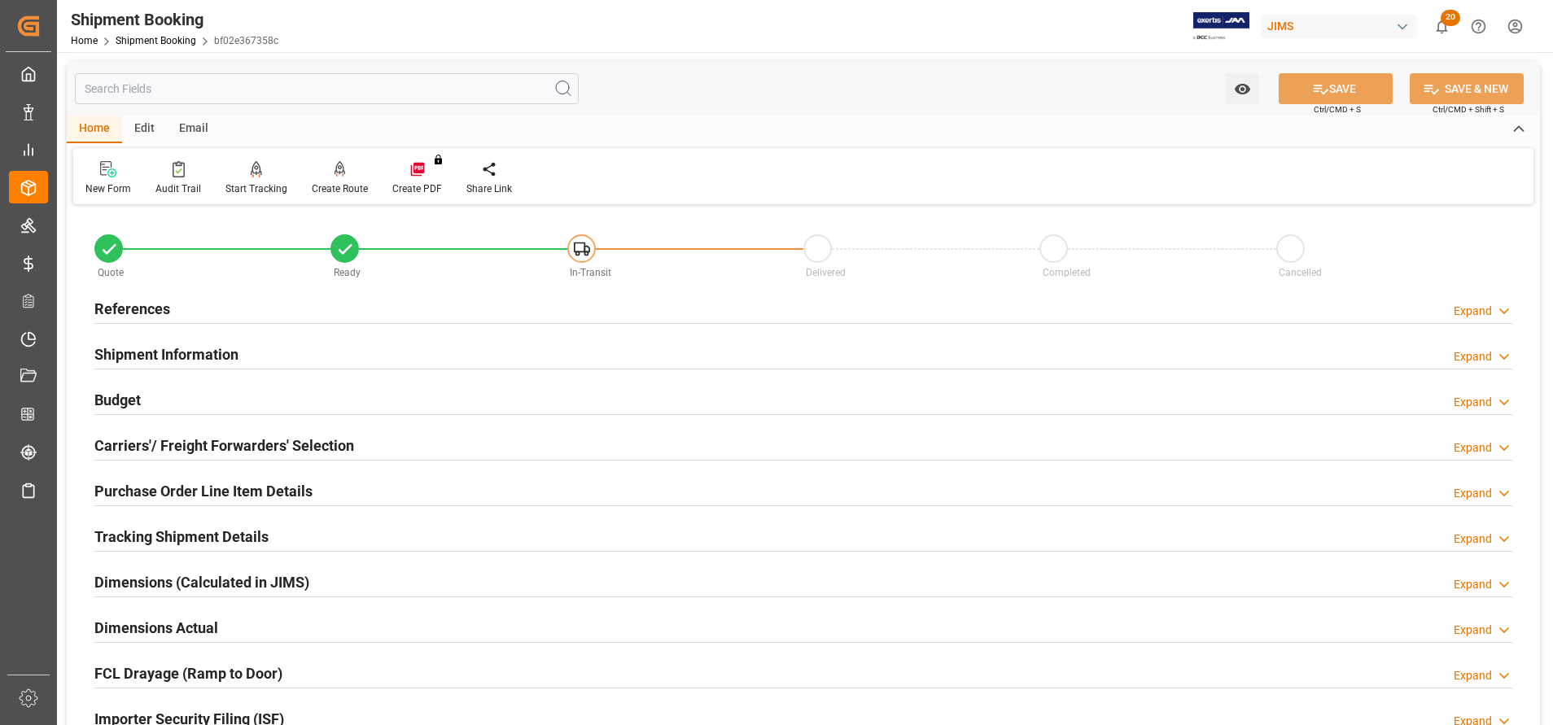
scroll to position [122, 0]
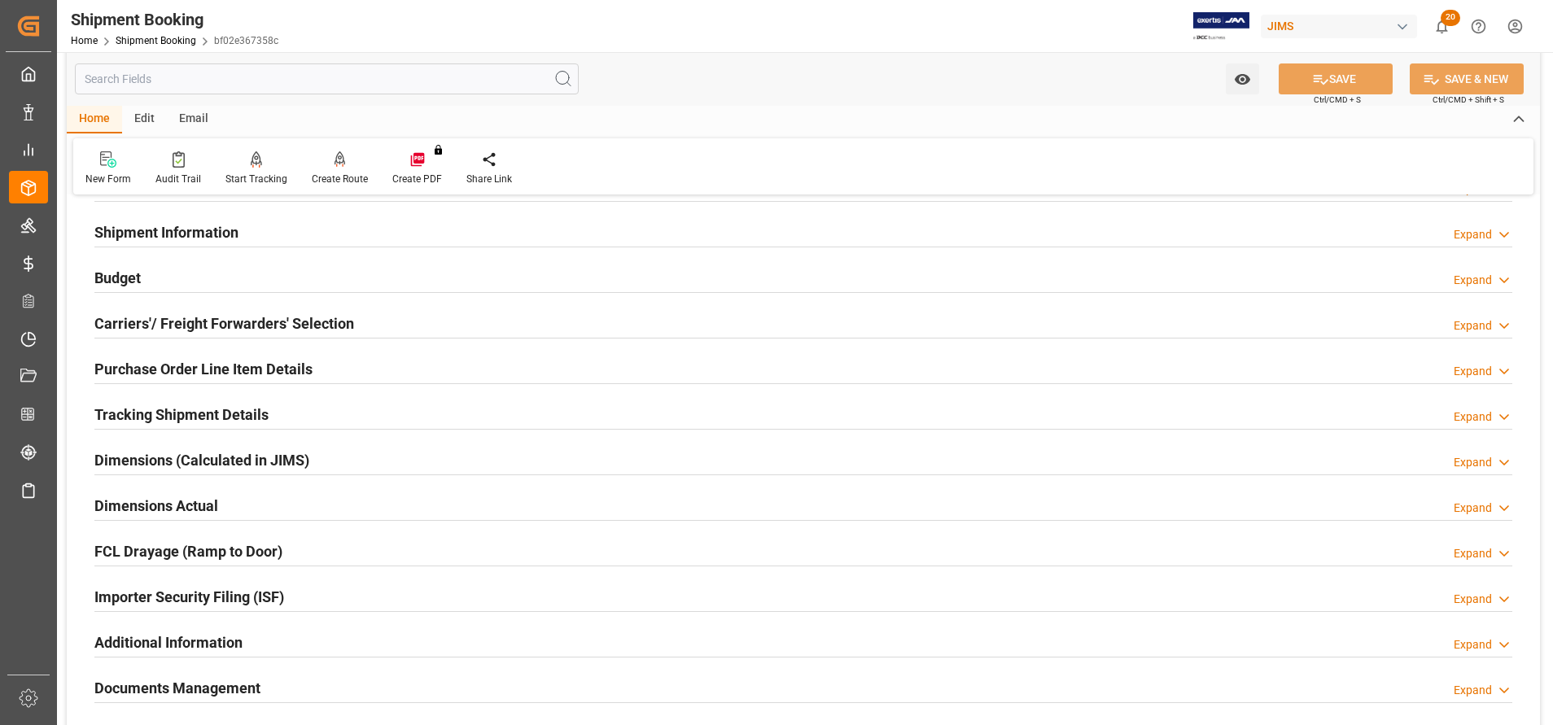
click at [133, 269] on h2 "Budget" at bounding box center [117, 278] width 46 height 22
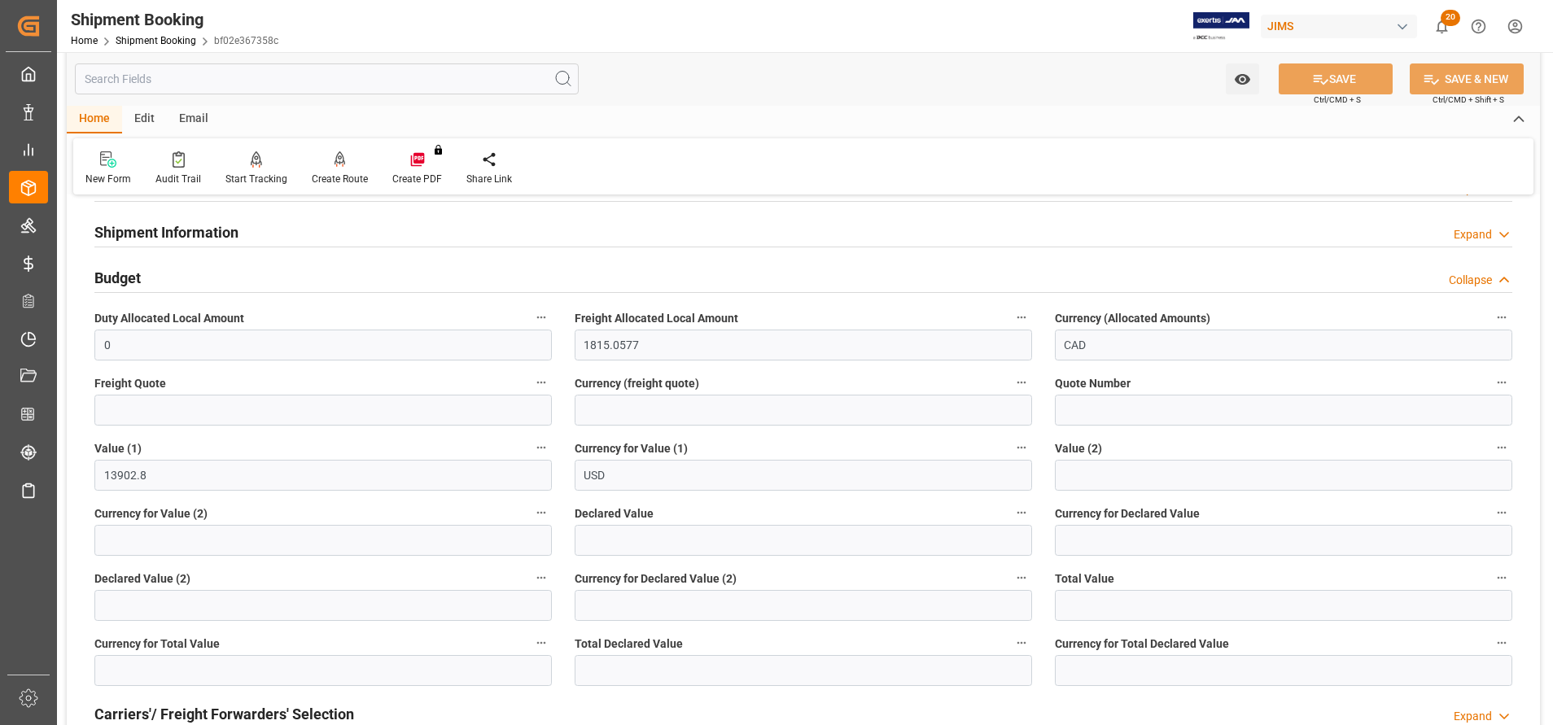
click at [264, 82] on input "text" at bounding box center [327, 78] width 504 height 31
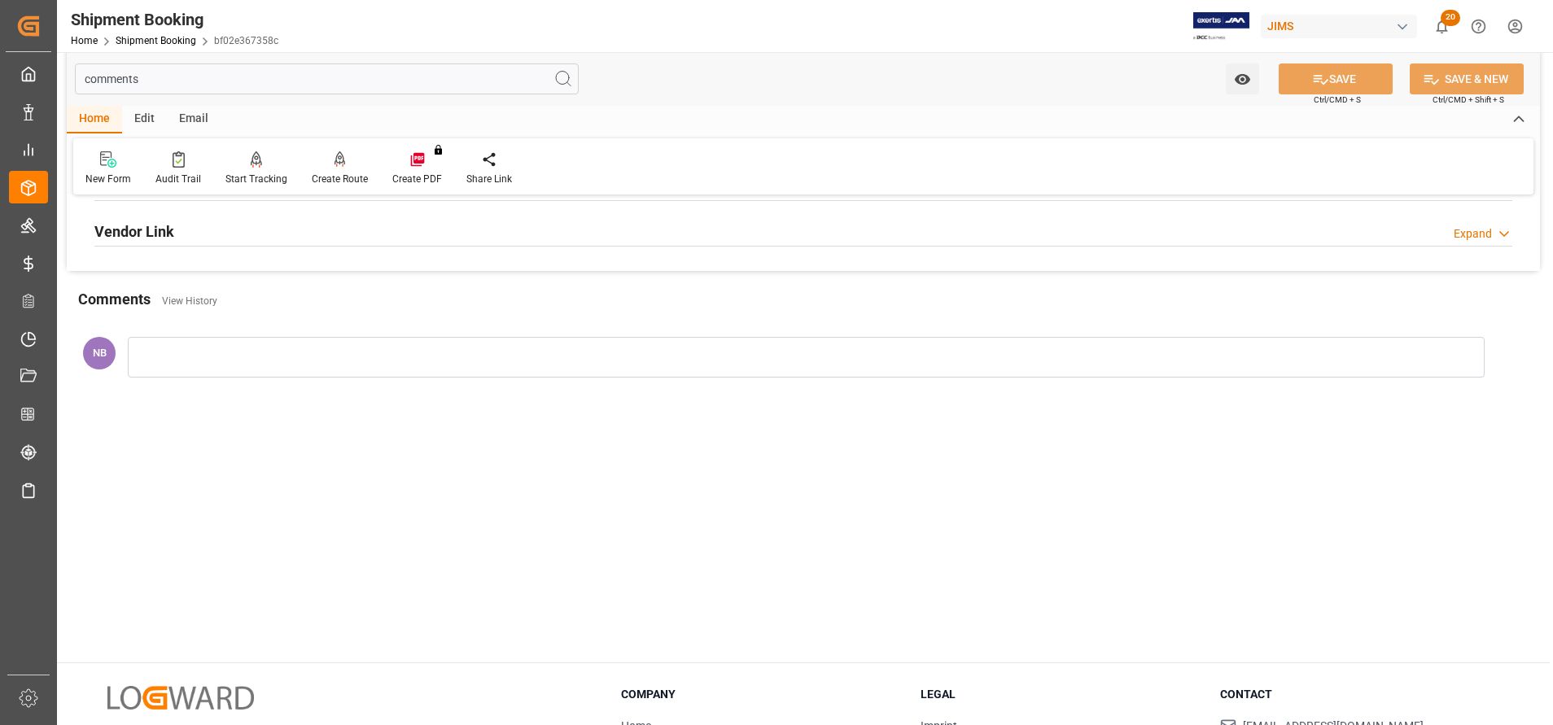
scroll to position [0, 0]
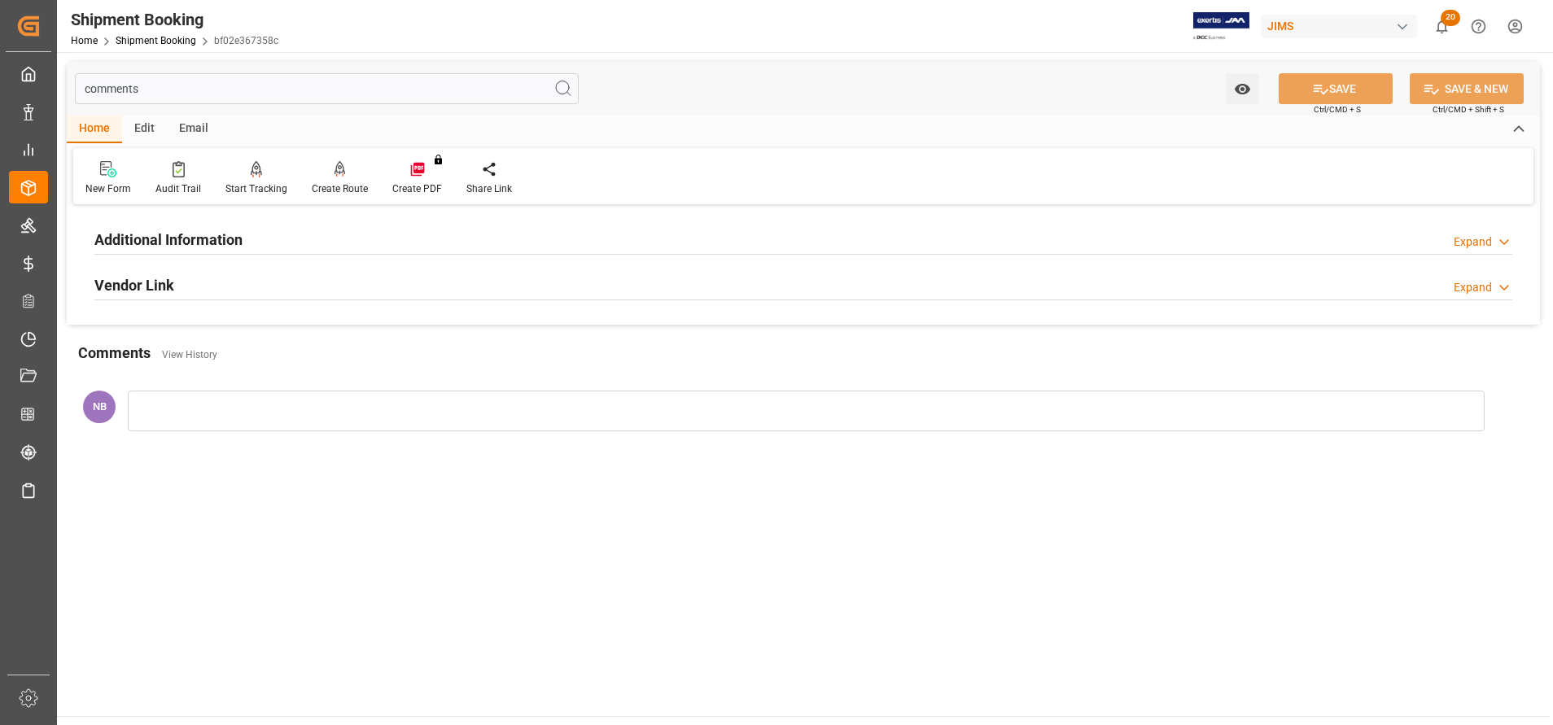
type input "comments"
click at [192, 248] on h2 "Additional Information" at bounding box center [168, 240] width 148 height 22
click at [195, 234] on h2 "Additional Information" at bounding box center [168, 240] width 148 height 22
click at [151, 290] on h2 "Vendor Link" at bounding box center [134, 285] width 80 height 22
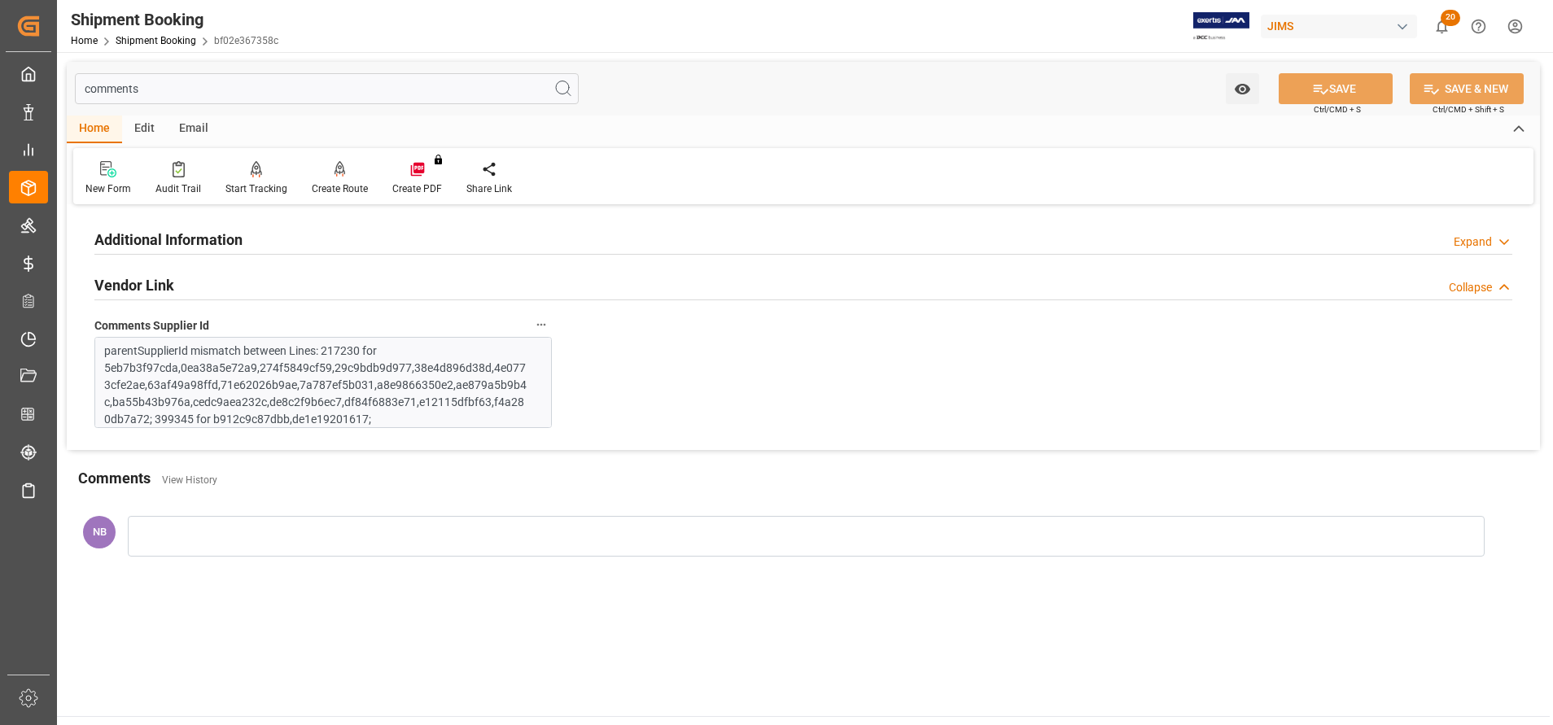
click at [151, 290] on h2 "Vendor Link" at bounding box center [134, 285] width 80 height 22
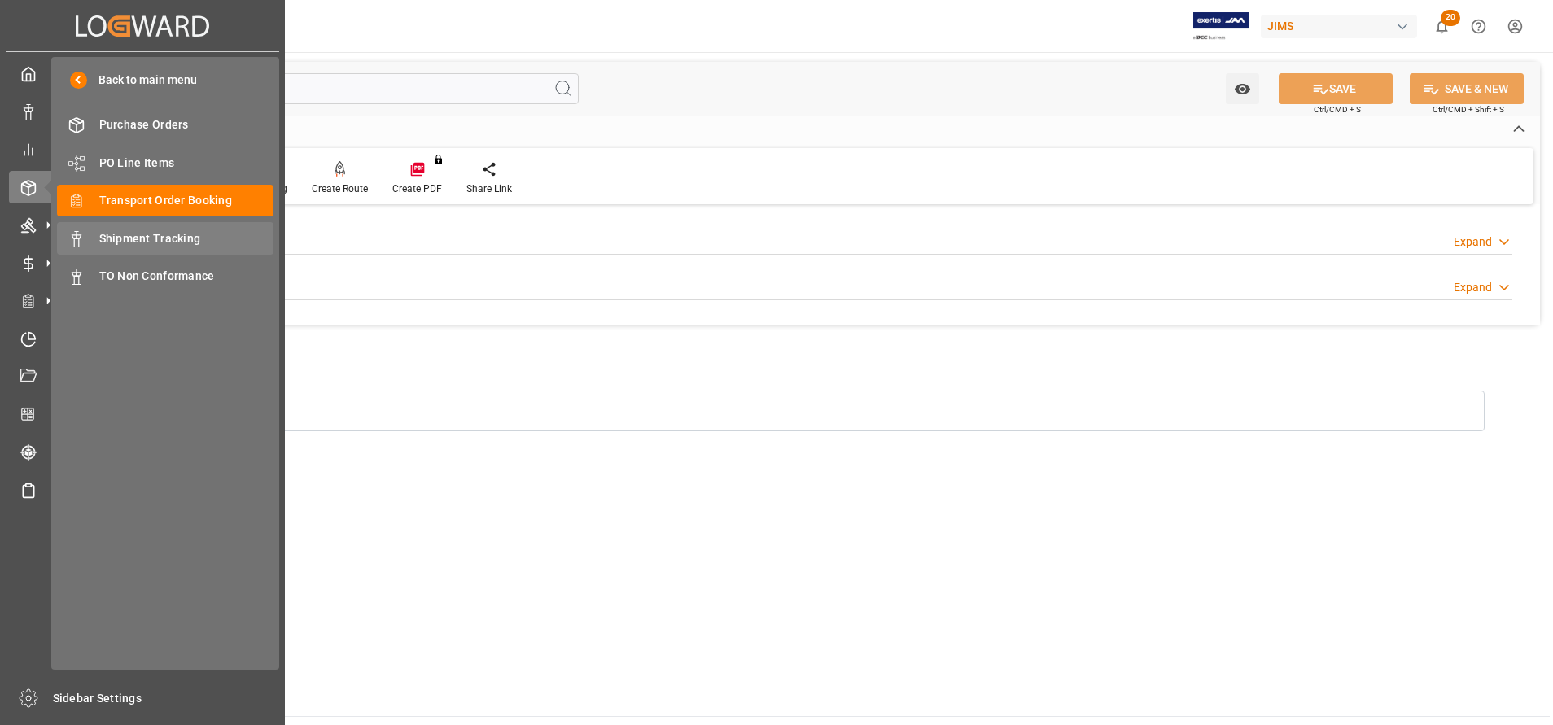
click at [208, 240] on span "Shipment Tracking" at bounding box center [186, 238] width 175 height 17
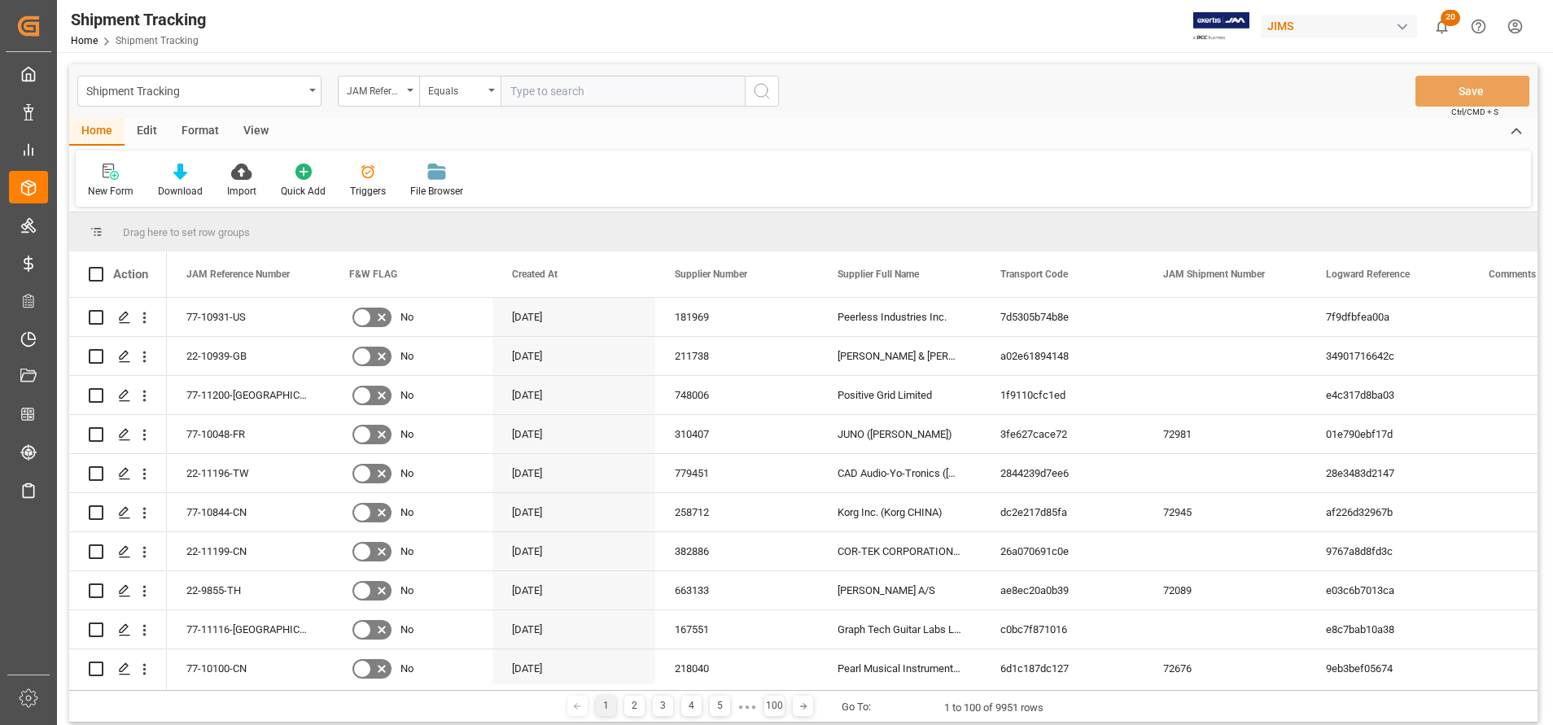
click at [633, 100] on input "text" at bounding box center [623, 91] width 244 height 31
type input "77-10859-IT"
click at [769, 90] on icon "search button" at bounding box center [762, 91] width 20 height 20
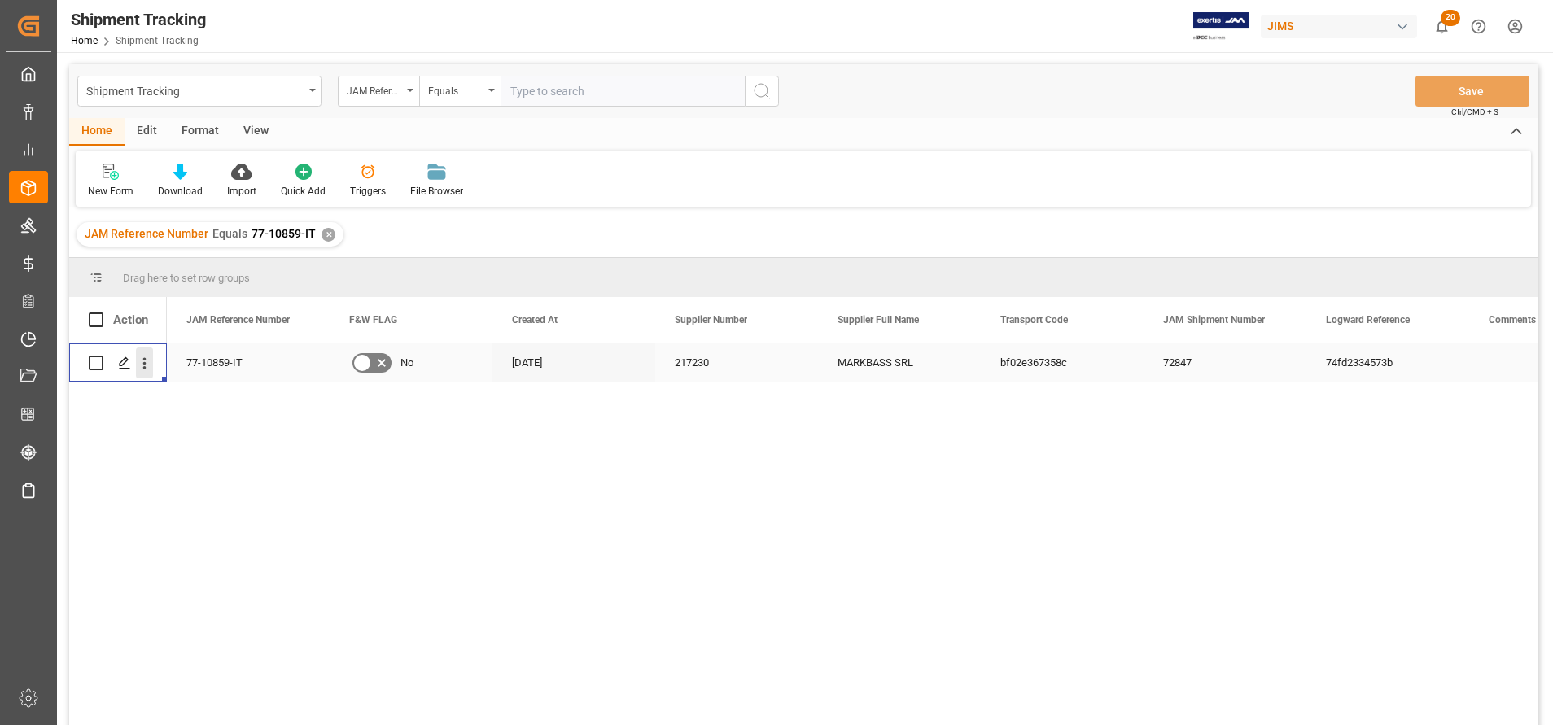
click at [151, 361] on icon "open menu" at bounding box center [144, 363] width 17 height 17
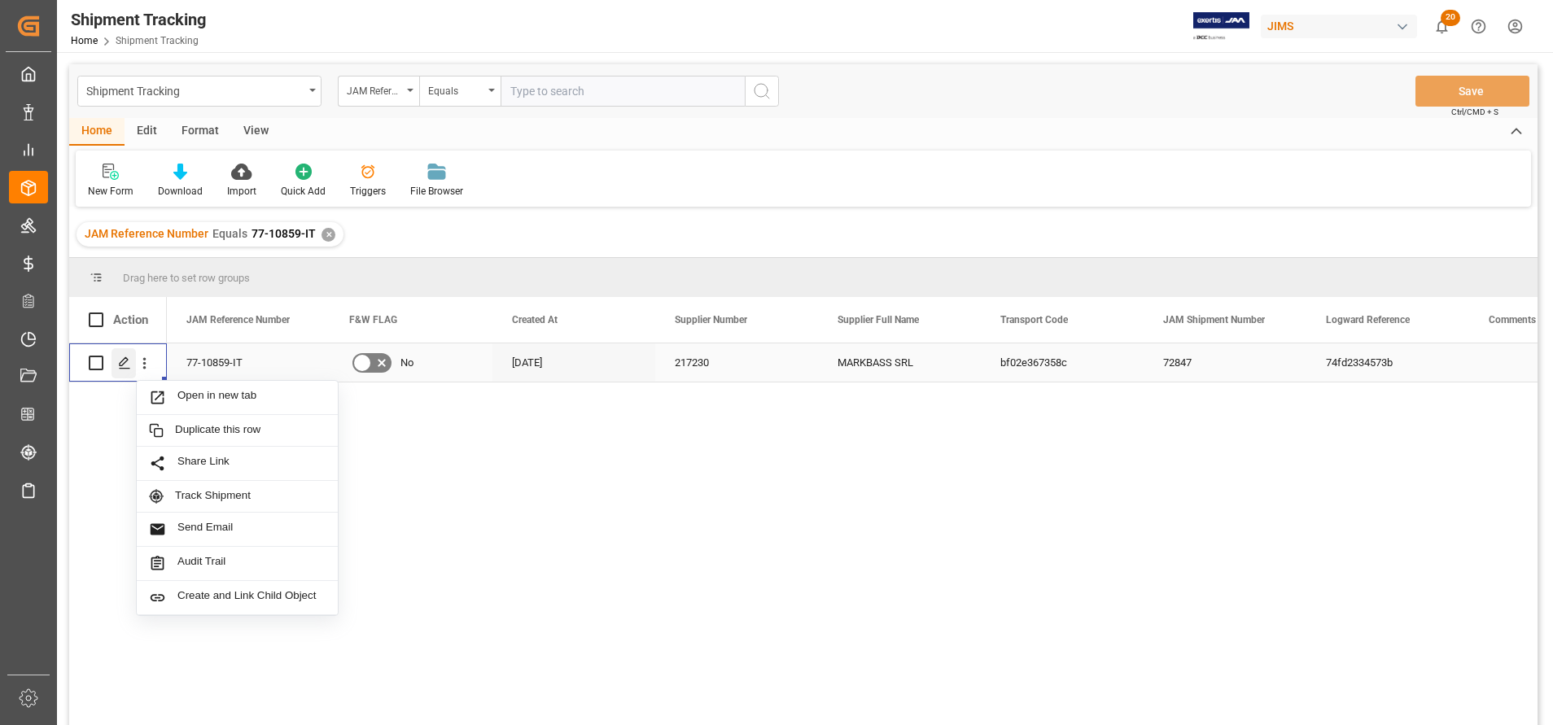
click at [130, 356] on div "Press SPACE to select this row." at bounding box center [124, 363] width 24 height 30
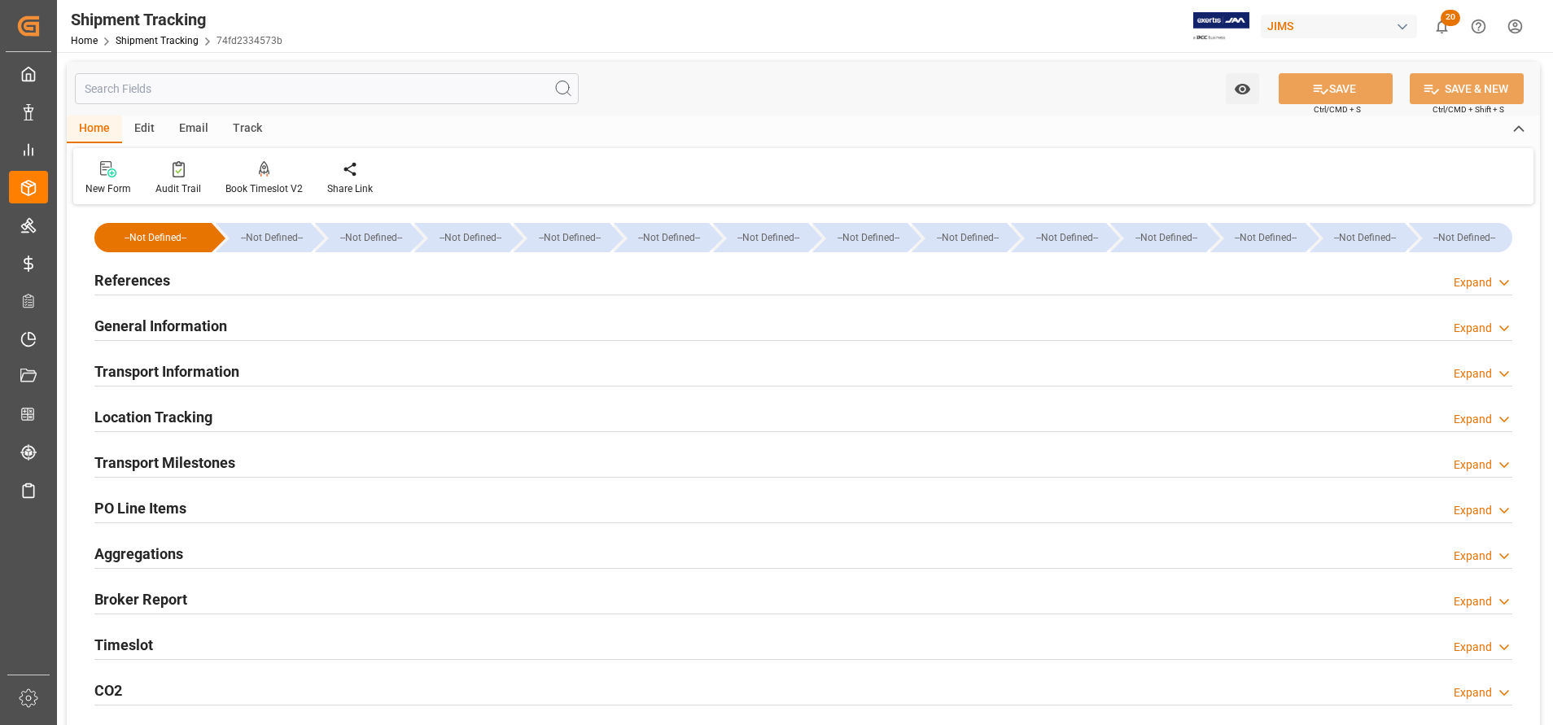
click at [219, 324] on h2 "General Information" at bounding box center [160, 326] width 133 height 22
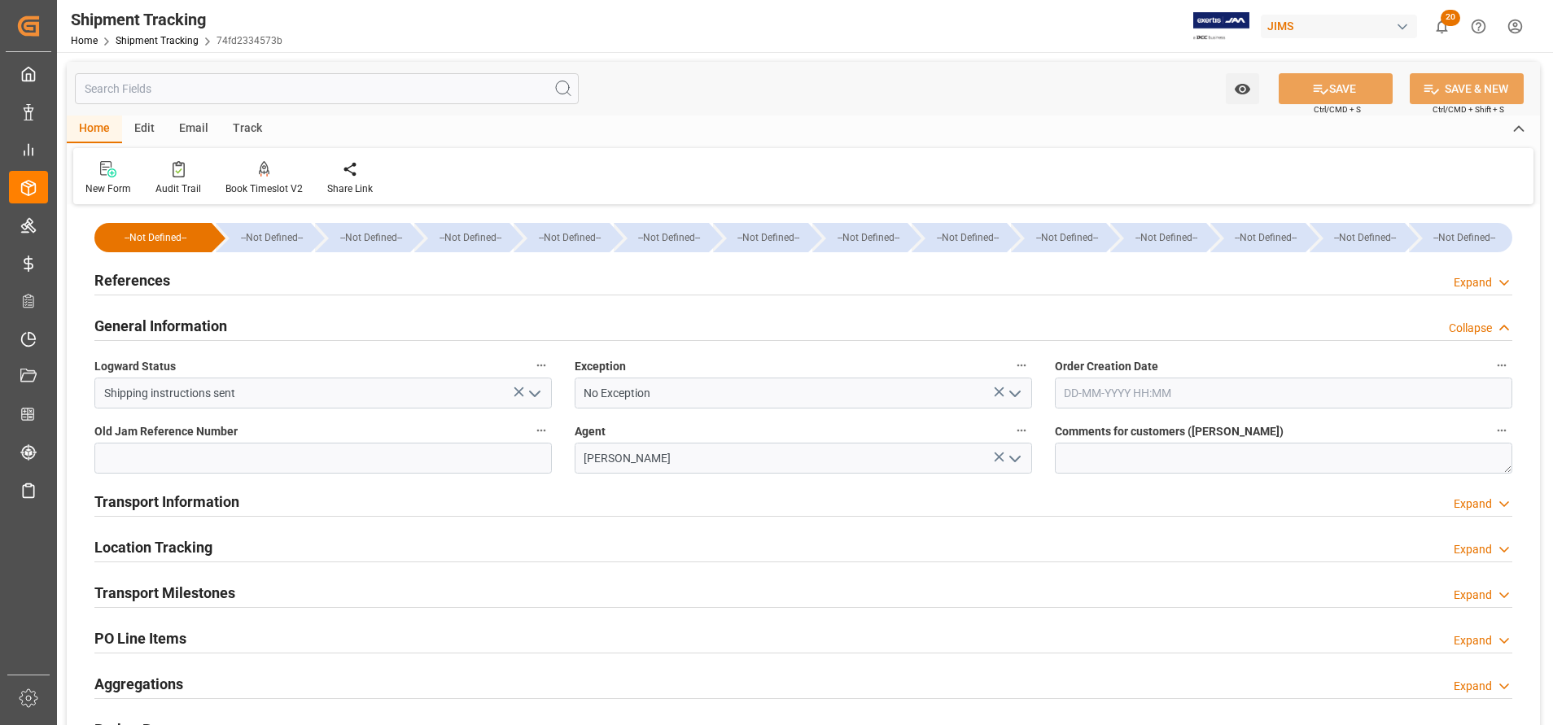
click at [1016, 393] on icon "open menu" at bounding box center [1015, 394] width 20 height 20
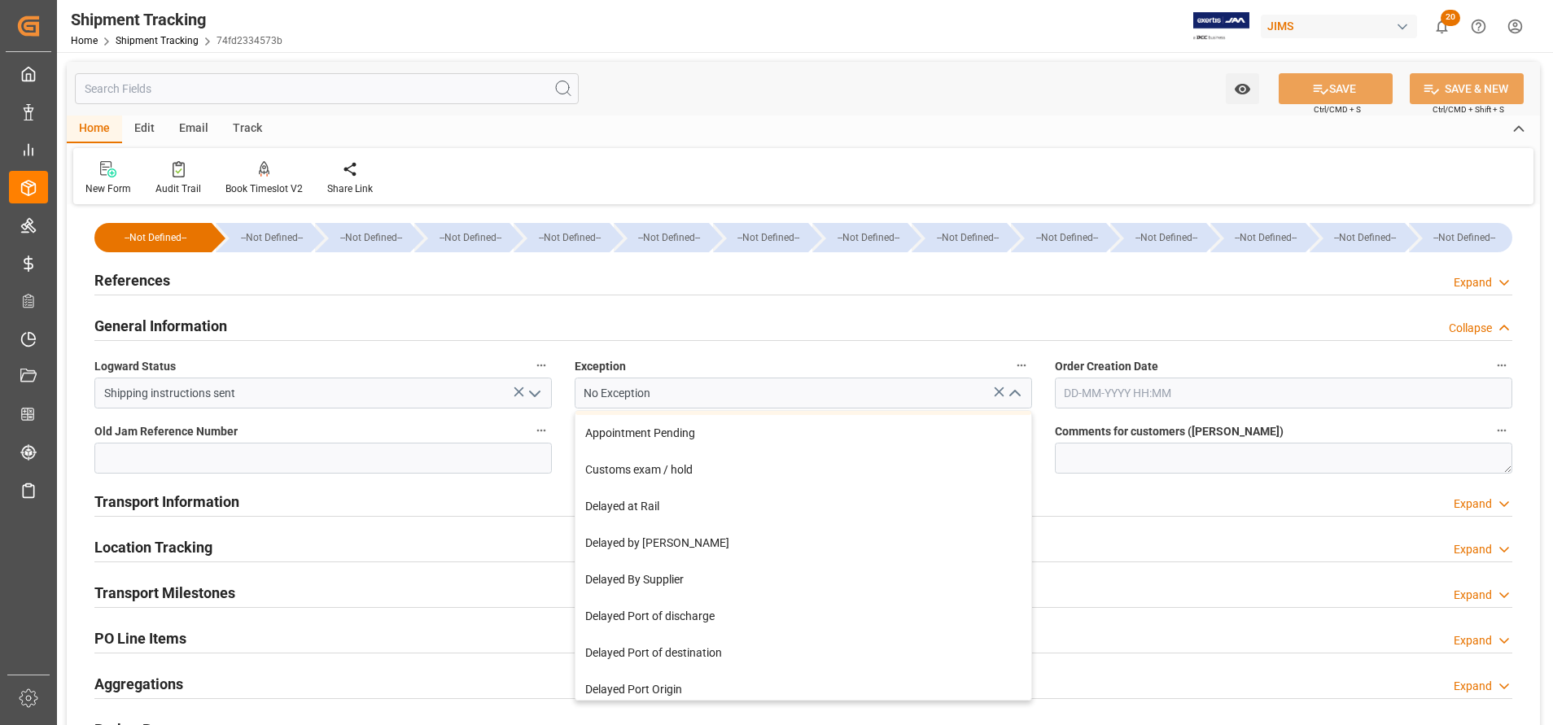
scroll to position [4, 0]
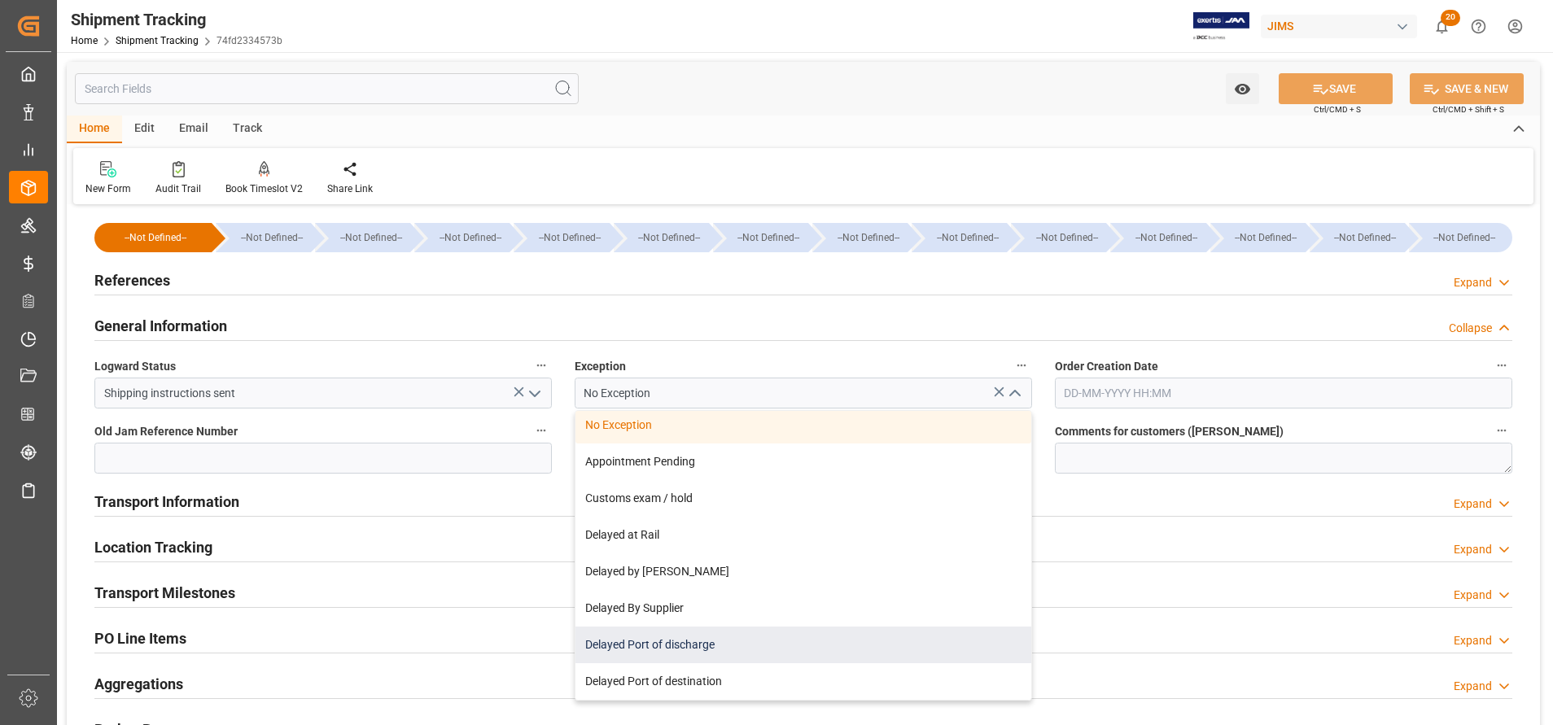
click at [891, 647] on div "Delayed Port of discharge" at bounding box center [804, 645] width 456 height 37
type input "Delayed Port of discharge"
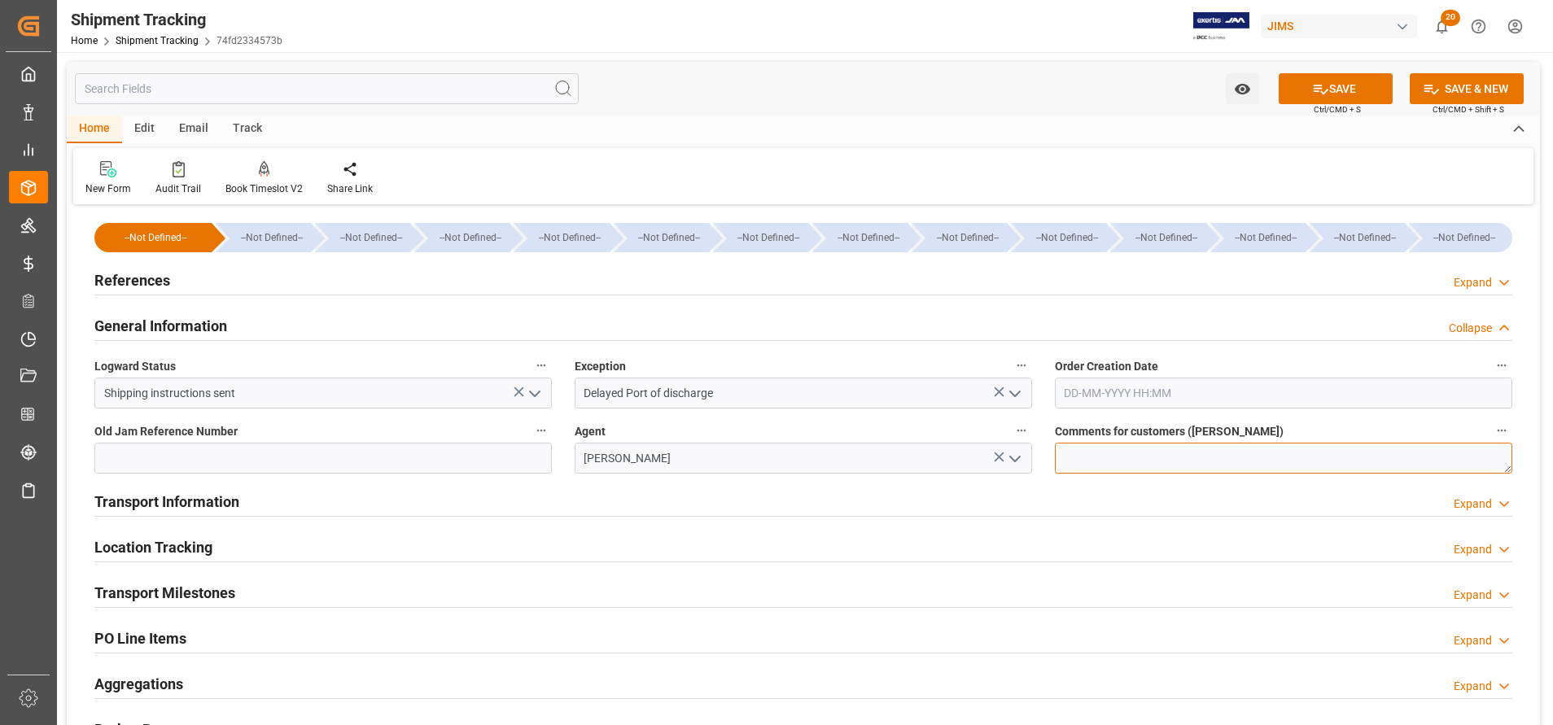
click at [1115, 453] on textarea at bounding box center [1284, 458] width 458 height 31
click at [1123, 458] on textarea at bounding box center [1284, 458] width 458 height 31
drag, startPoint x: 1314, startPoint y: 457, endPoint x: 1180, endPoint y: 454, distance: 134.3
click at [1180, 454] on textarea "Potential delay due to Cast Administrative strike" at bounding box center [1284, 458] width 458 height 31
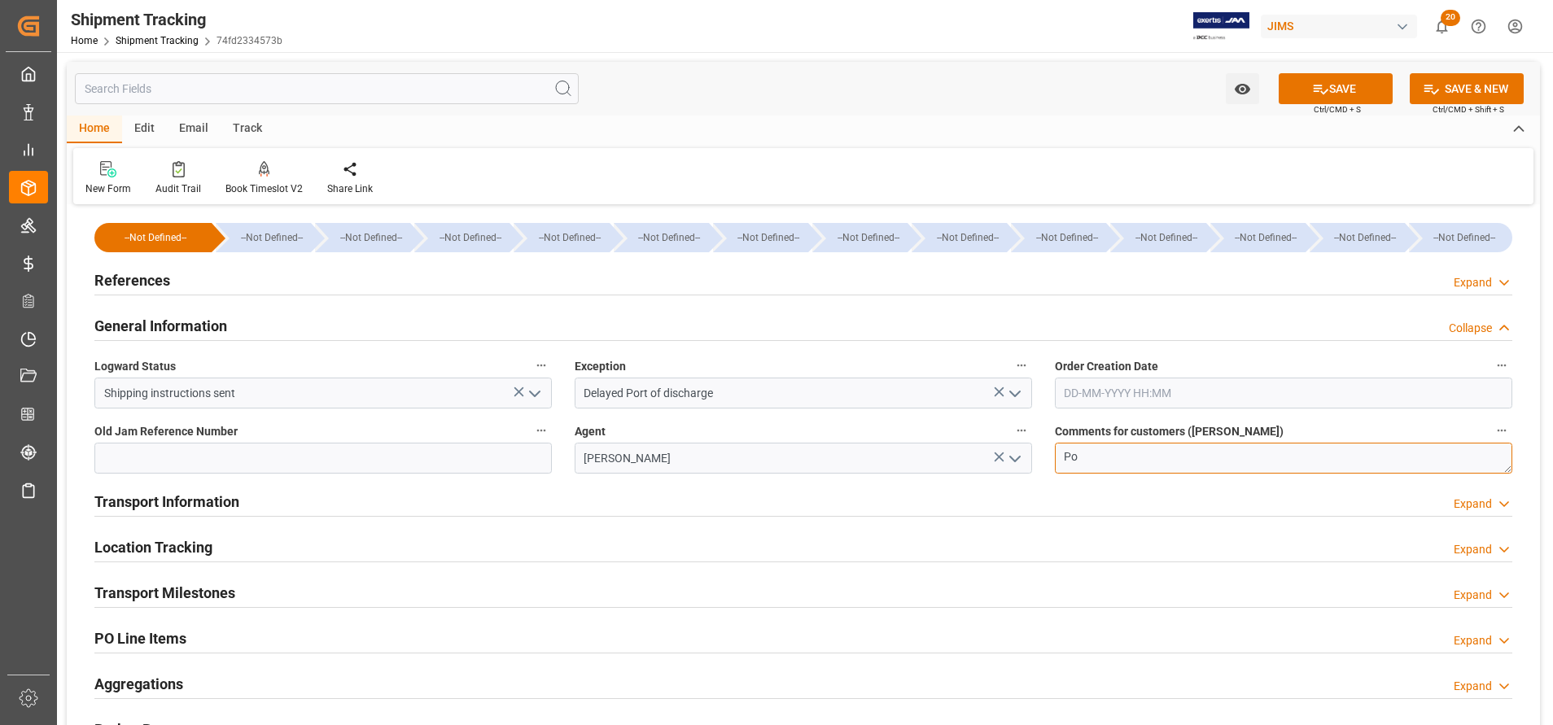
type textarea "P"
click at [1114, 458] on textarea "Potential Strike delay -" at bounding box center [1284, 458] width 458 height 31
click at [1320, 449] on textarea "Potential Administrative Strike delay -" at bounding box center [1284, 458] width 458 height 31
drag, startPoint x: 1442, startPoint y: 457, endPoint x: 882, endPoint y: 452, distance: 559.3
click at [882, 452] on div "--Not Defined-- --Not Defined-- --Not Defined-- --Not Defined-- --Not Defined--…" at bounding box center [804, 557] width 1474 height 697
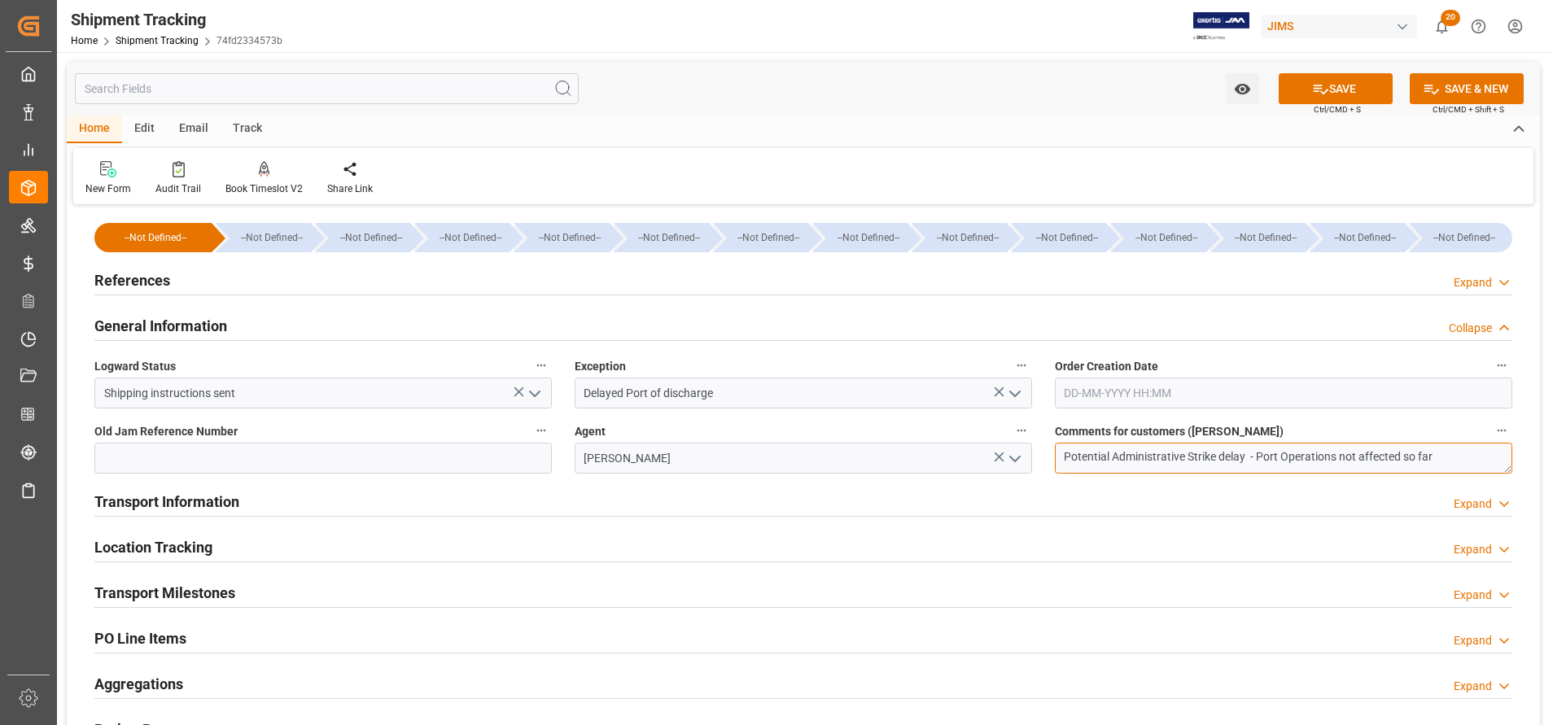
type textarea "Potential Administrative Strike delay - Port Operations not affected so far"
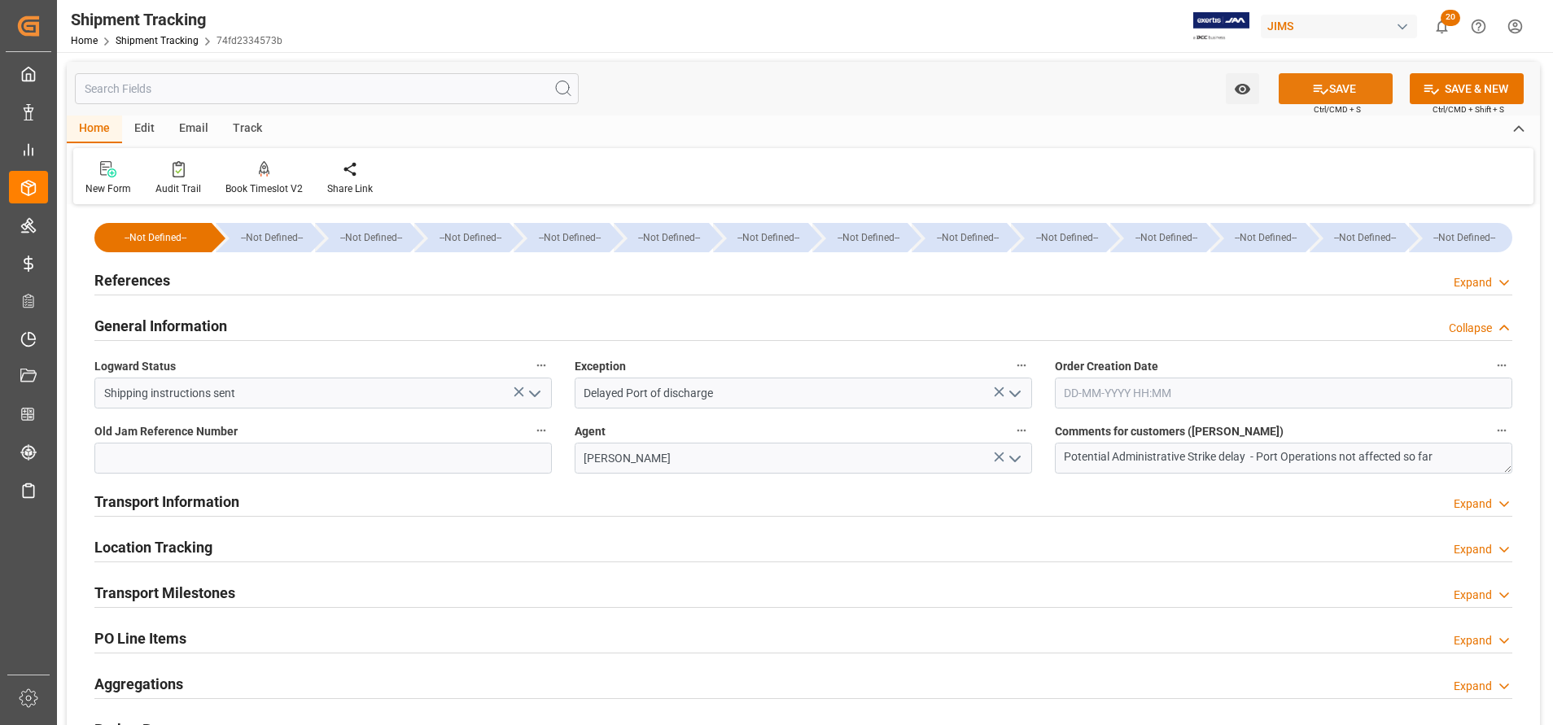
click at [1356, 80] on button "SAVE" at bounding box center [1336, 88] width 114 height 31
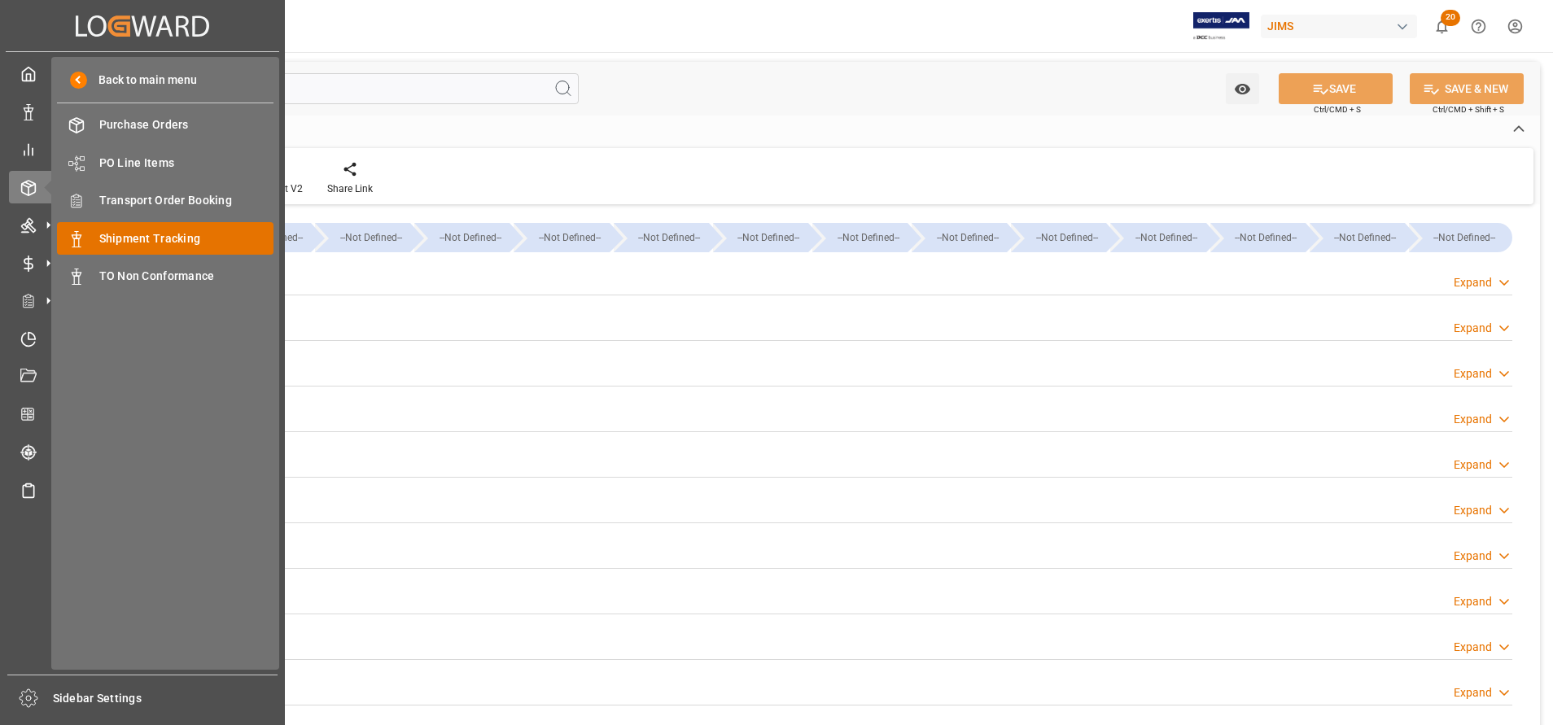
click at [156, 241] on span "Shipment Tracking" at bounding box center [186, 238] width 175 height 17
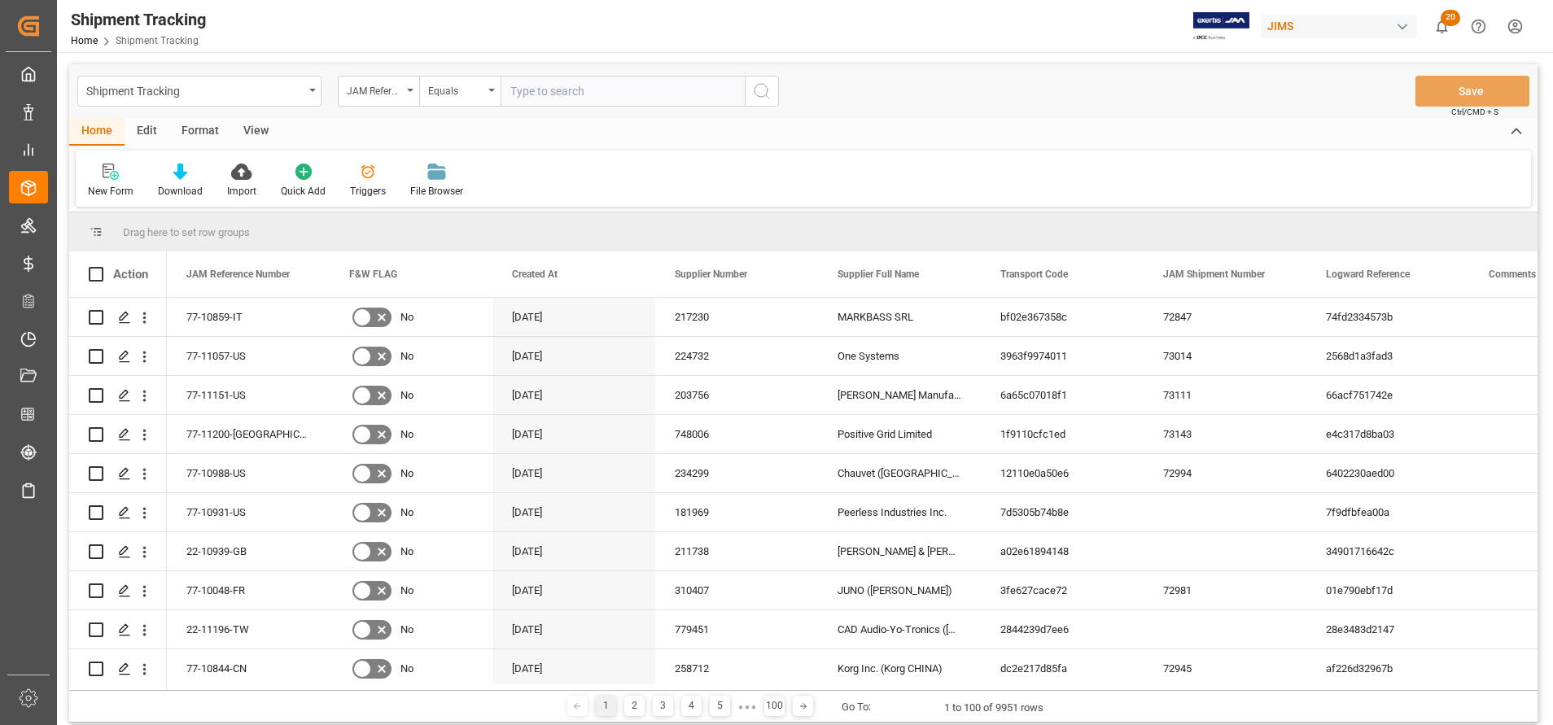
click at [649, 93] on input "text" at bounding box center [623, 91] width 244 height 31
type input "77-10815-IT"
click at [770, 98] on icon "search button" at bounding box center [762, 91] width 20 height 20
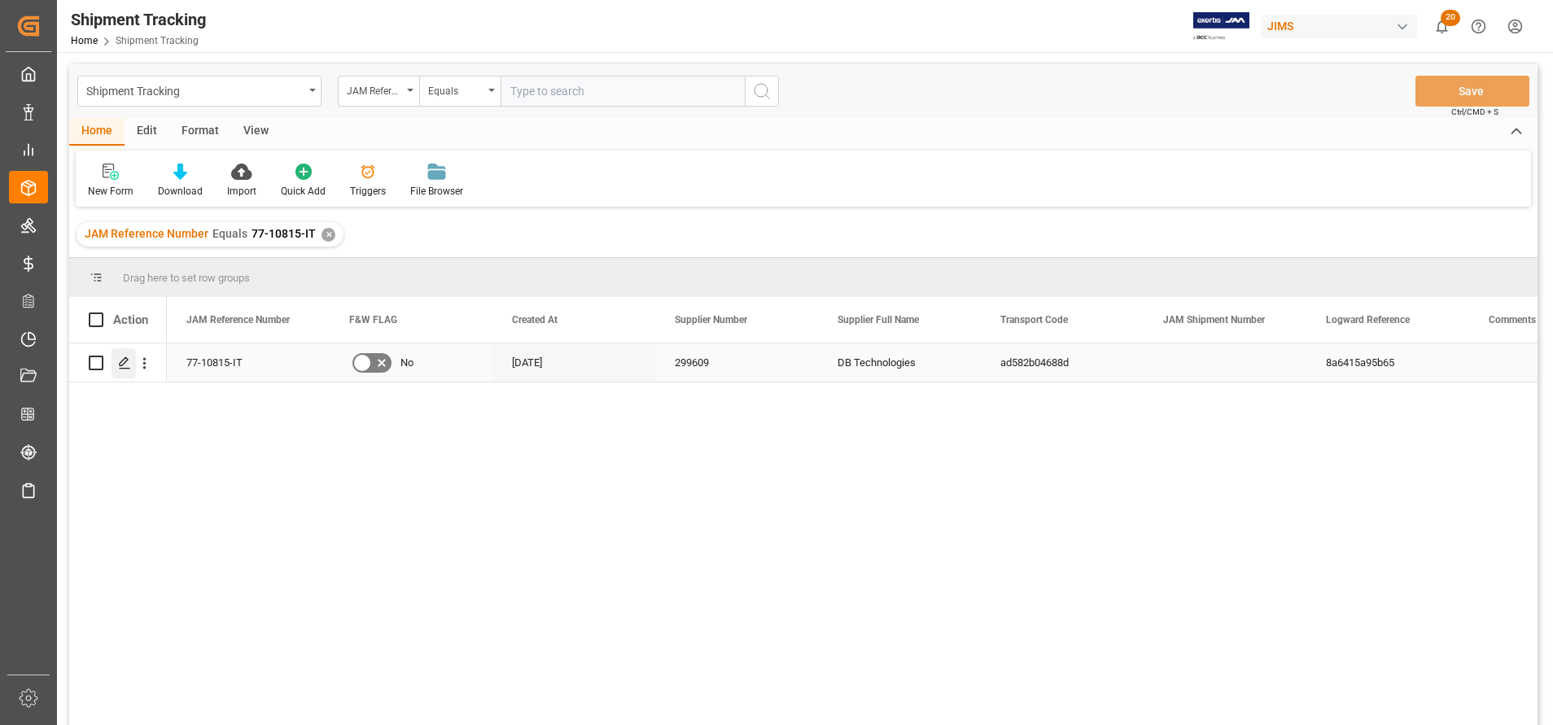
click at [121, 366] on polygon "Press SPACE to select this row." at bounding box center [124, 362] width 8 height 8
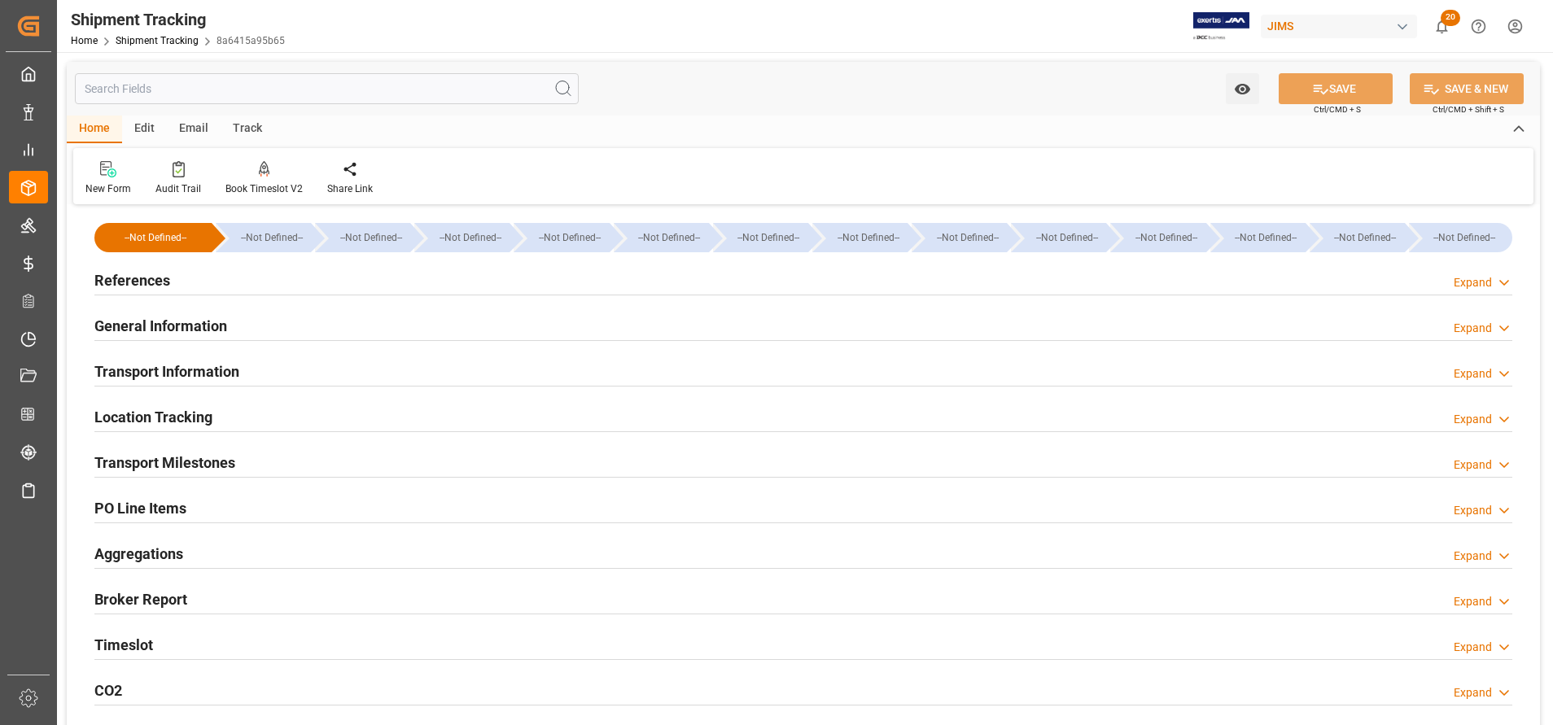
click at [190, 418] on h2 "Location Tracking" at bounding box center [153, 417] width 118 height 22
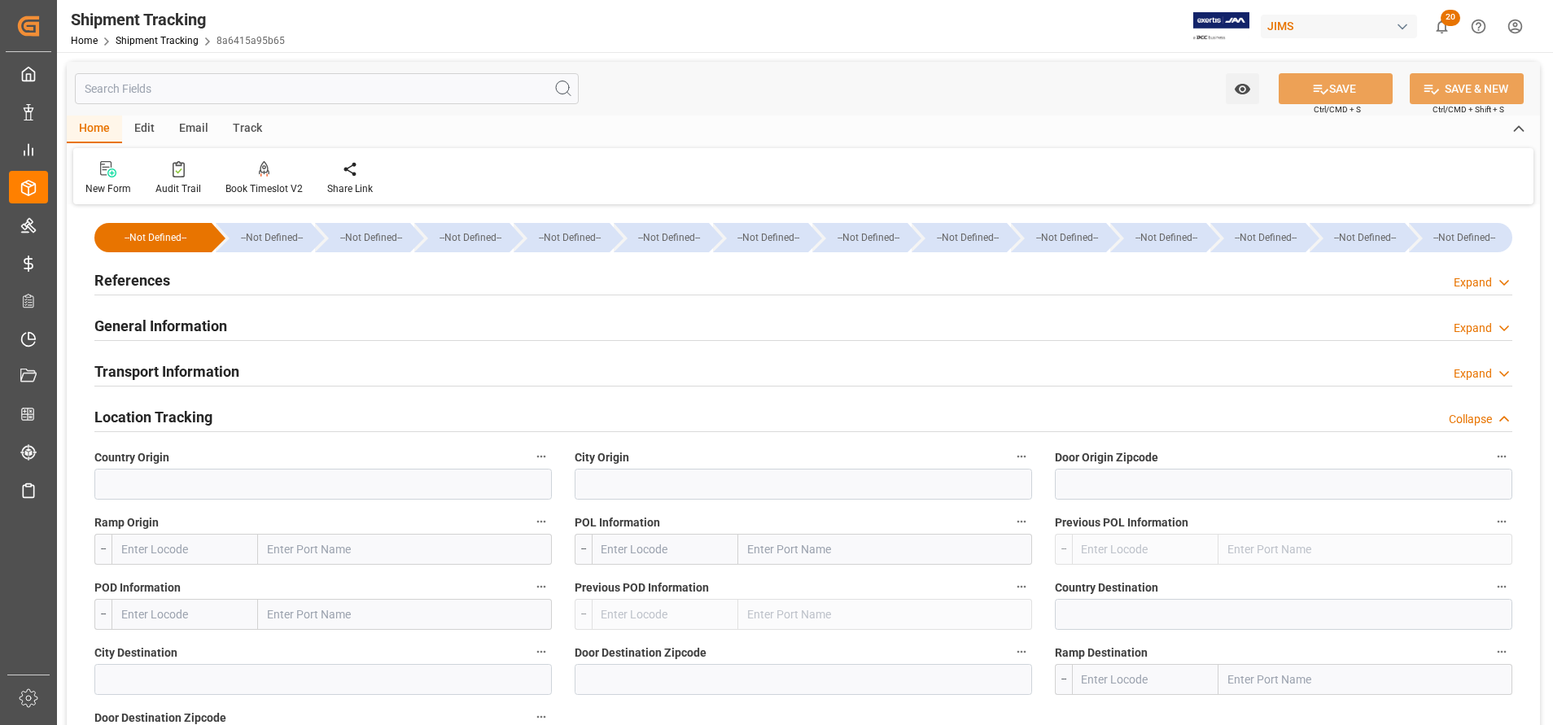
click at [190, 322] on h2 "General Information" at bounding box center [160, 326] width 133 height 22
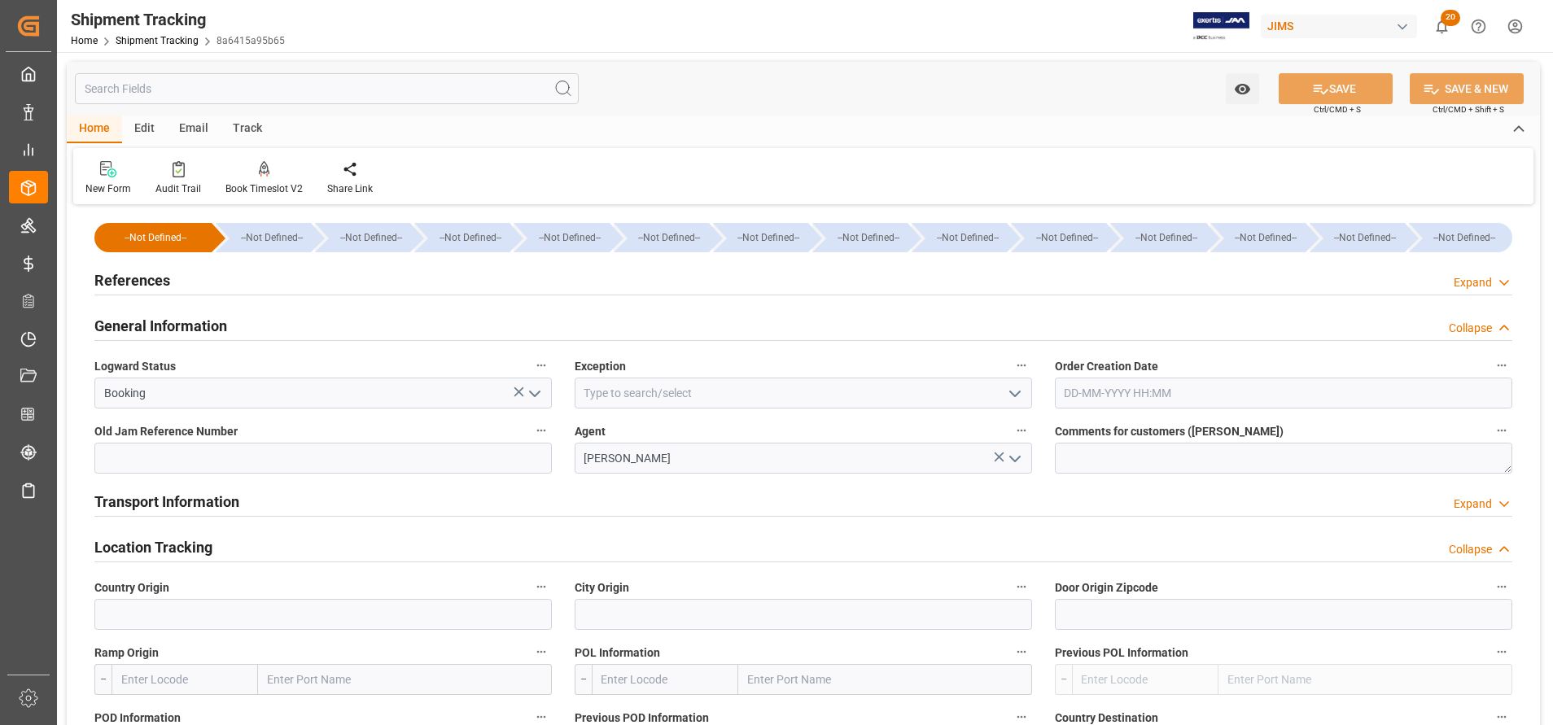
click at [1016, 390] on icon "open menu" at bounding box center [1015, 394] width 20 height 20
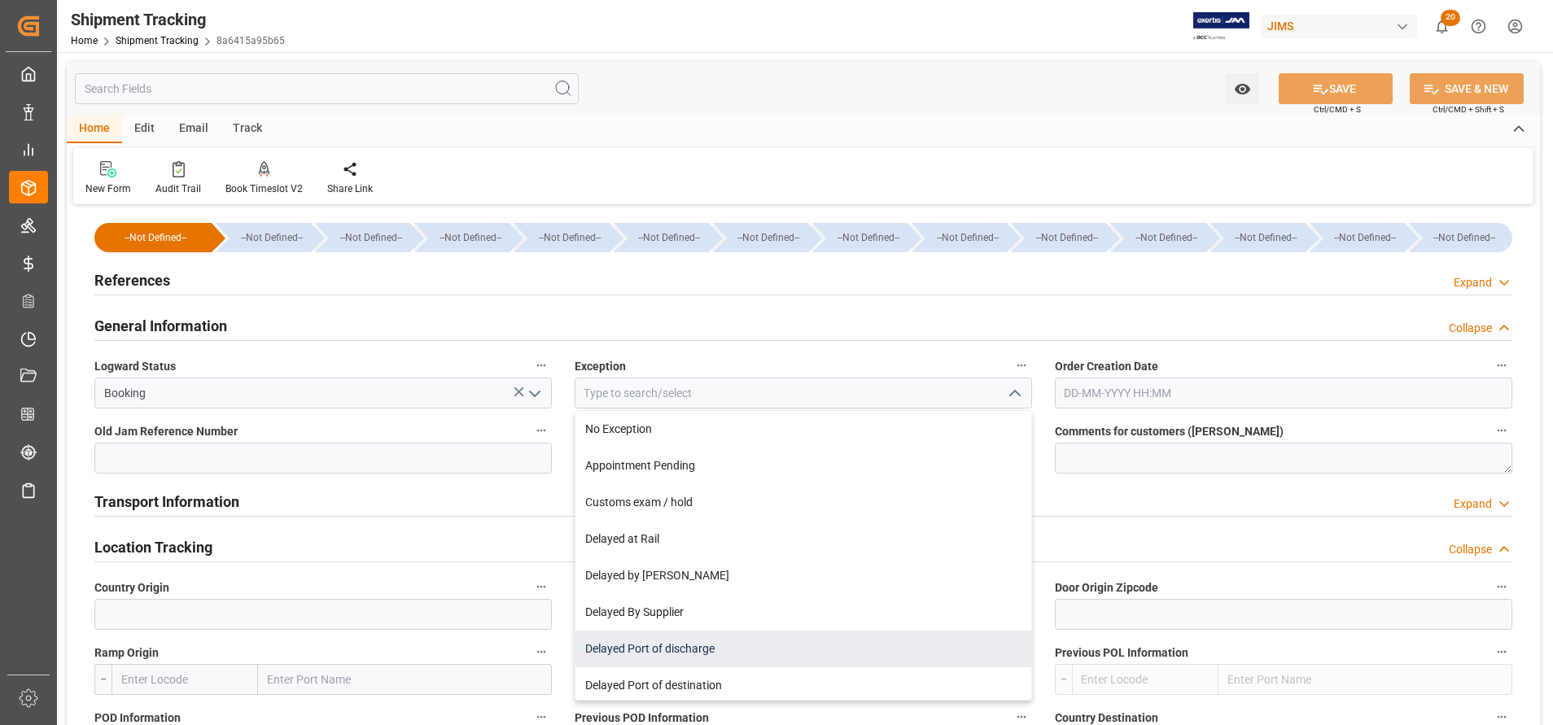
click at [806, 656] on div "Delayed Port of discharge" at bounding box center [804, 649] width 456 height 37
type input "Delayed Port of discharge"
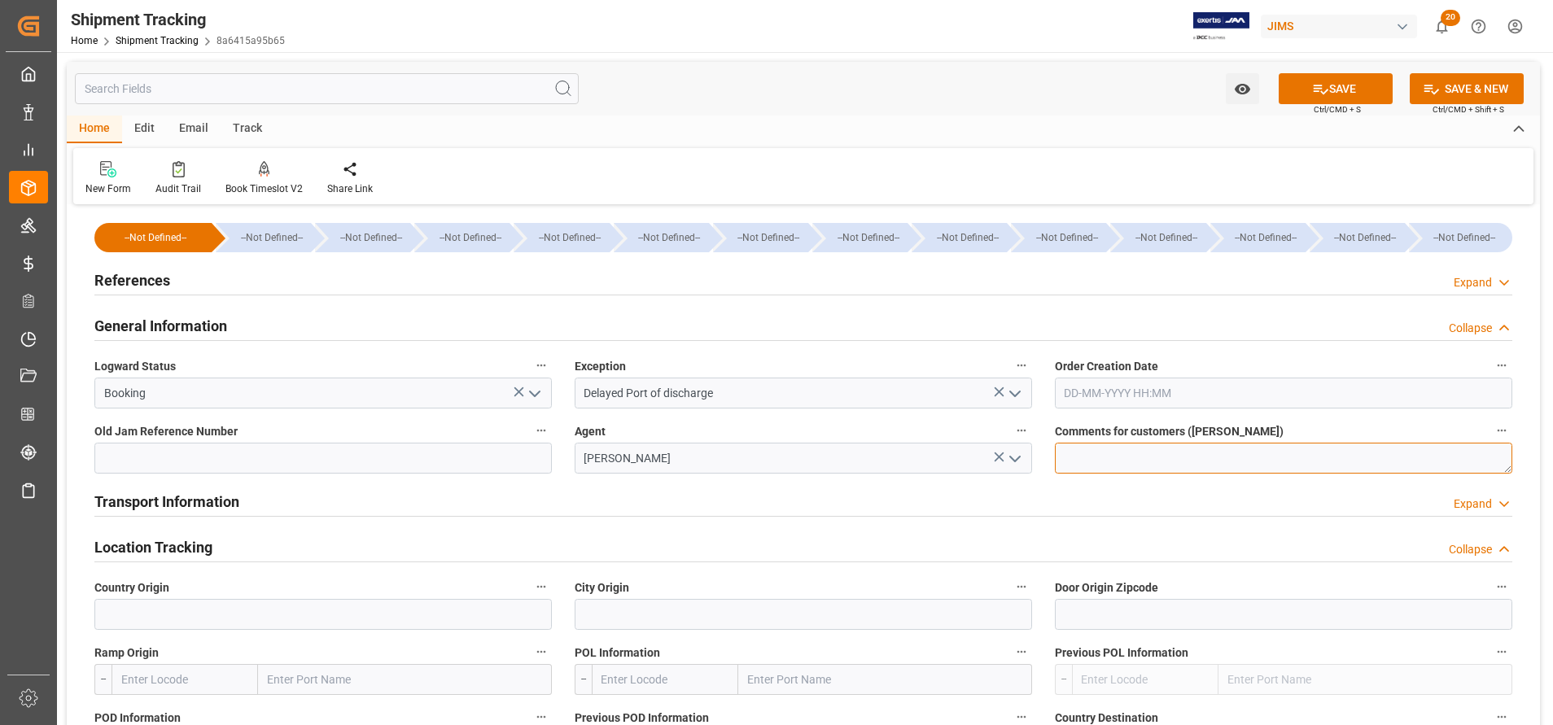
click at [1162, 458] on textarea at bounding box center [1284, 458] width 458 height 31
paste textarea "77-10815-IT"
type textarea "77-10815-IT"
click at [1169, 460] on textarea "77-10815-IT" at bounding box center [1284, 458] width 458 height 31
paste textarea "Potential Administrative Strike delay - Port Operations not affected so far"
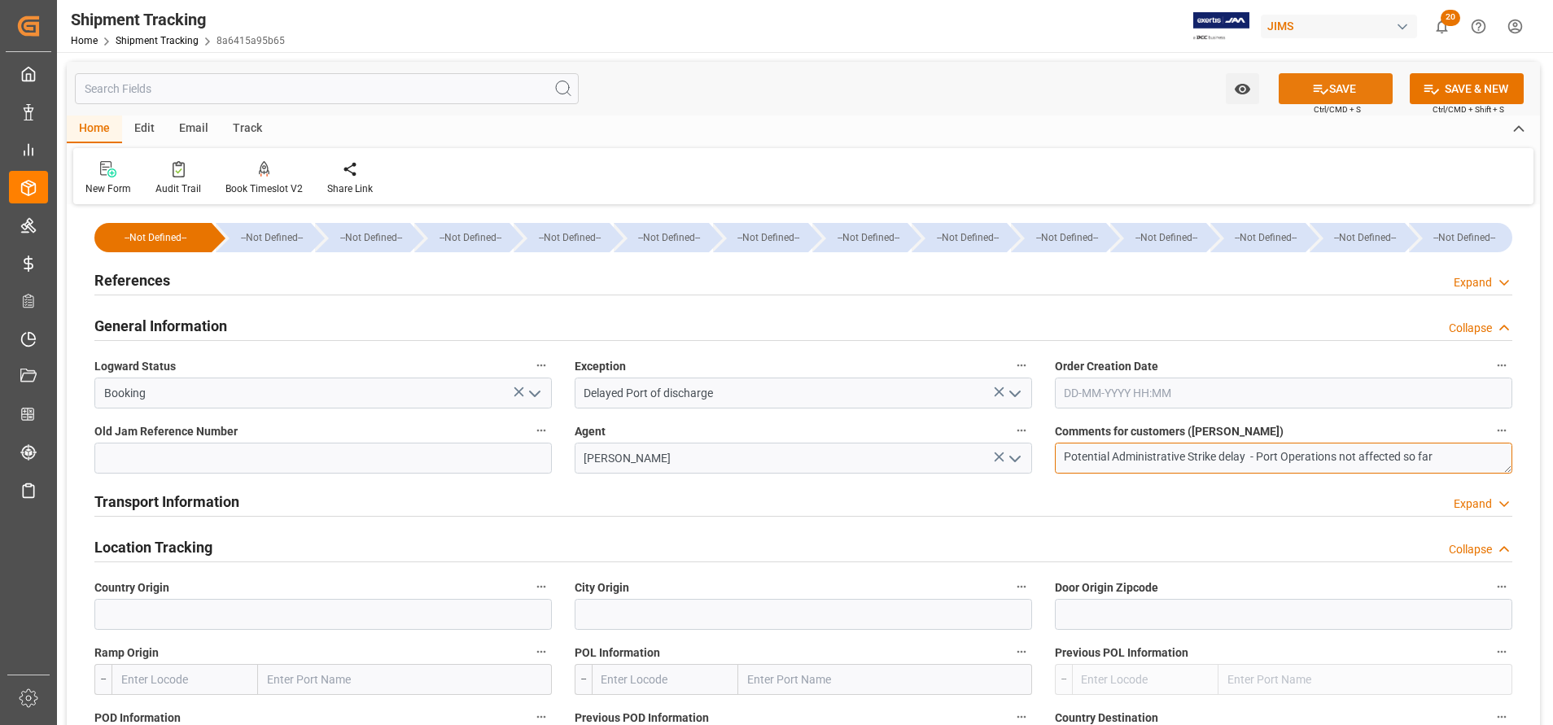
type textarea "Potential Administrative Strike delay - Port Operations not affected so far"
click at [1329, 84] on button "SAVE" at bounding box center [1336, 88] width 114 height 31
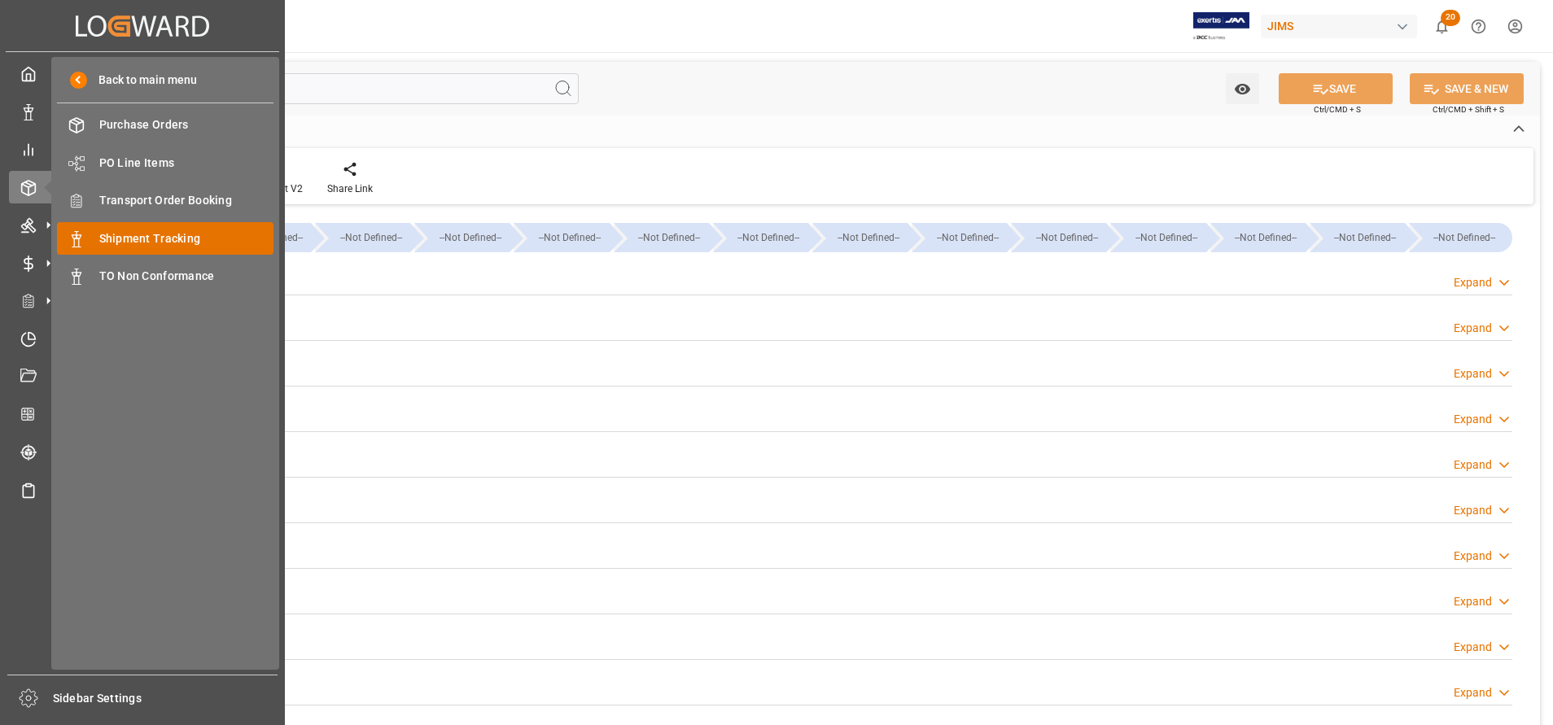
click at [124, 228] on div "Shipment Tracking Shipment Tracking" at bounding box center [165, 238] width 217 height 32
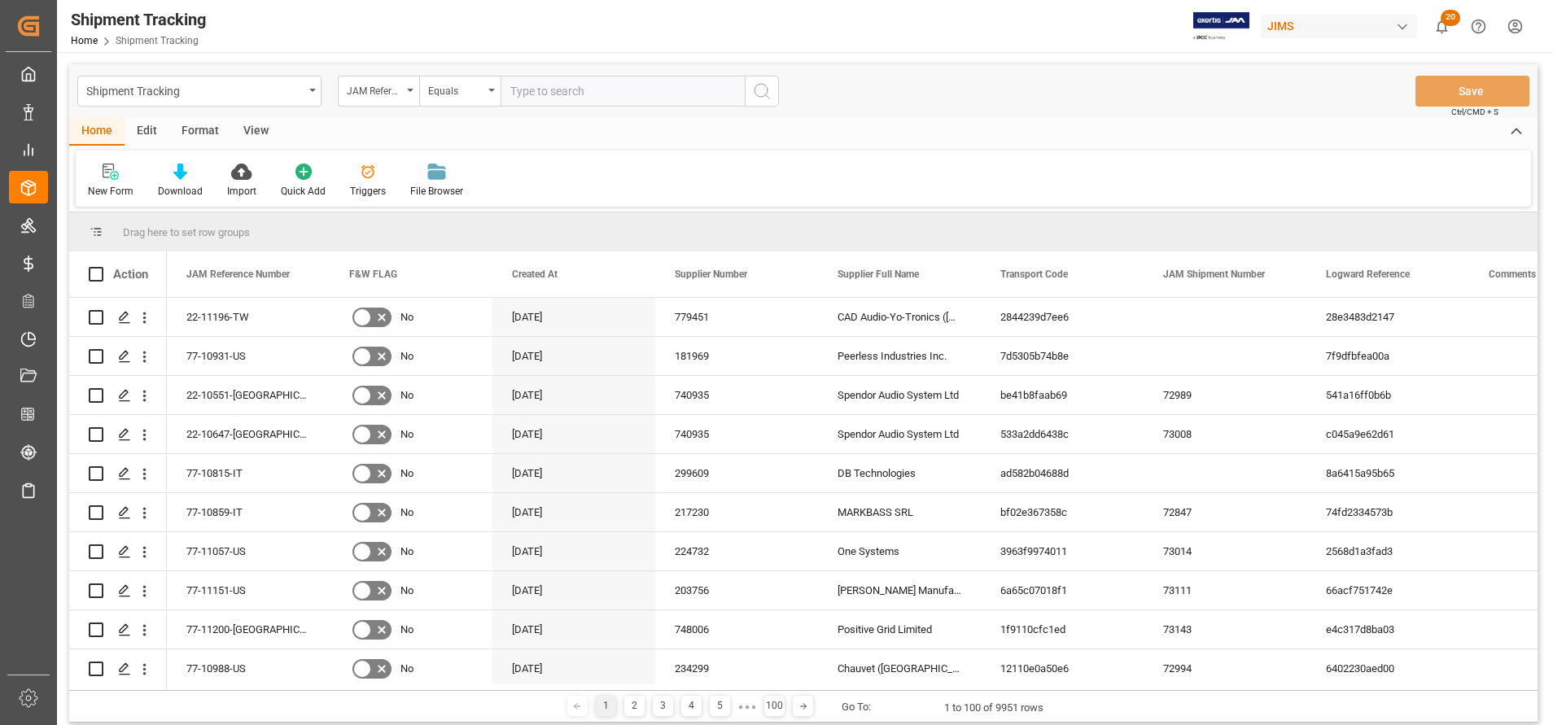
click at [575, 100] on input "text" at bounding box center [623, 91] width 244 height 31
type input "77-10483-BE"
click at [760, 88] on icon "search button" at bounding box center [762, 91] width 20 height 20
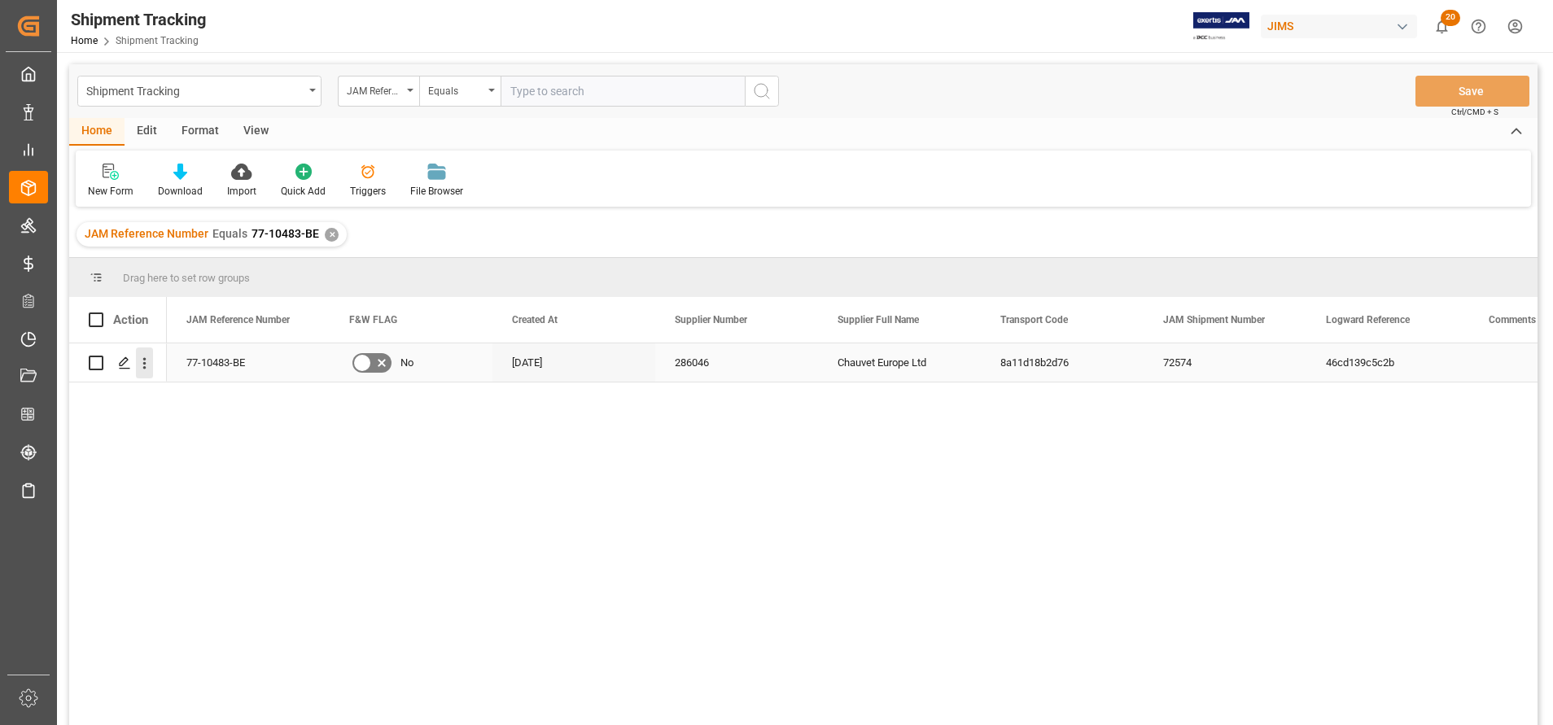
click at [137, 374] on button "open menu" at bounding box center [144, 363] width 17 height 31
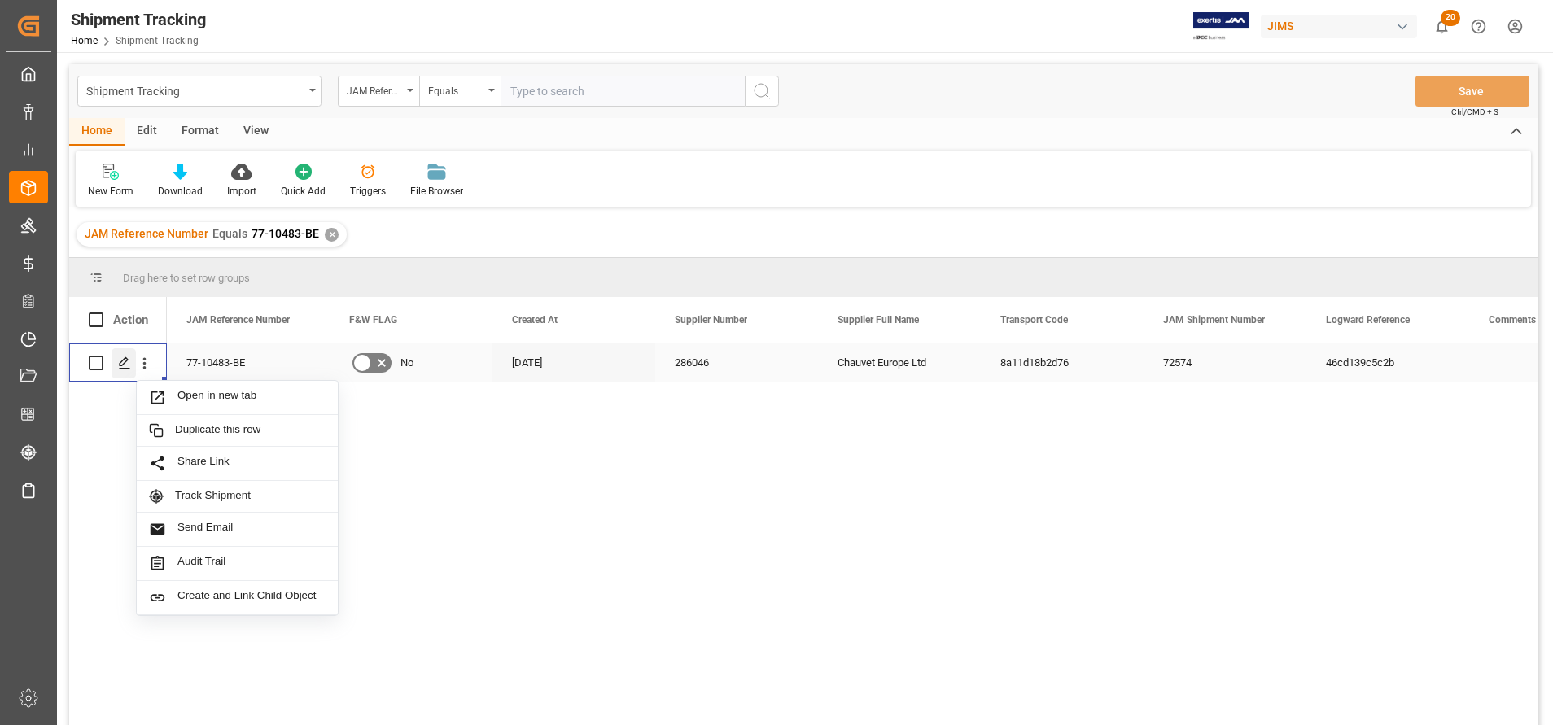
click at [125, 369] on line "Press SPACE to select this row." at bounding box center [125, 369] width 10 height 0
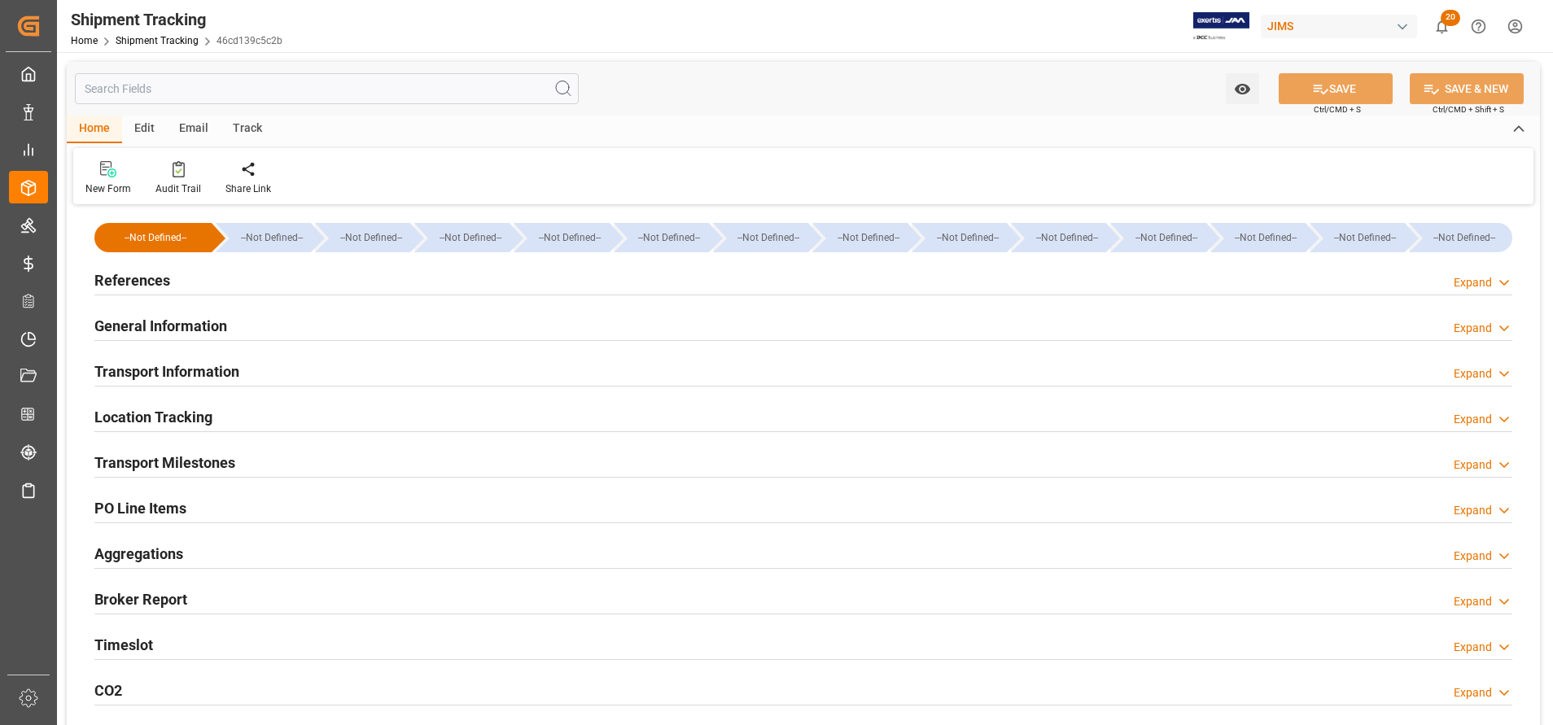
type input "[DATE] 00:00"
type input "[DATE]"
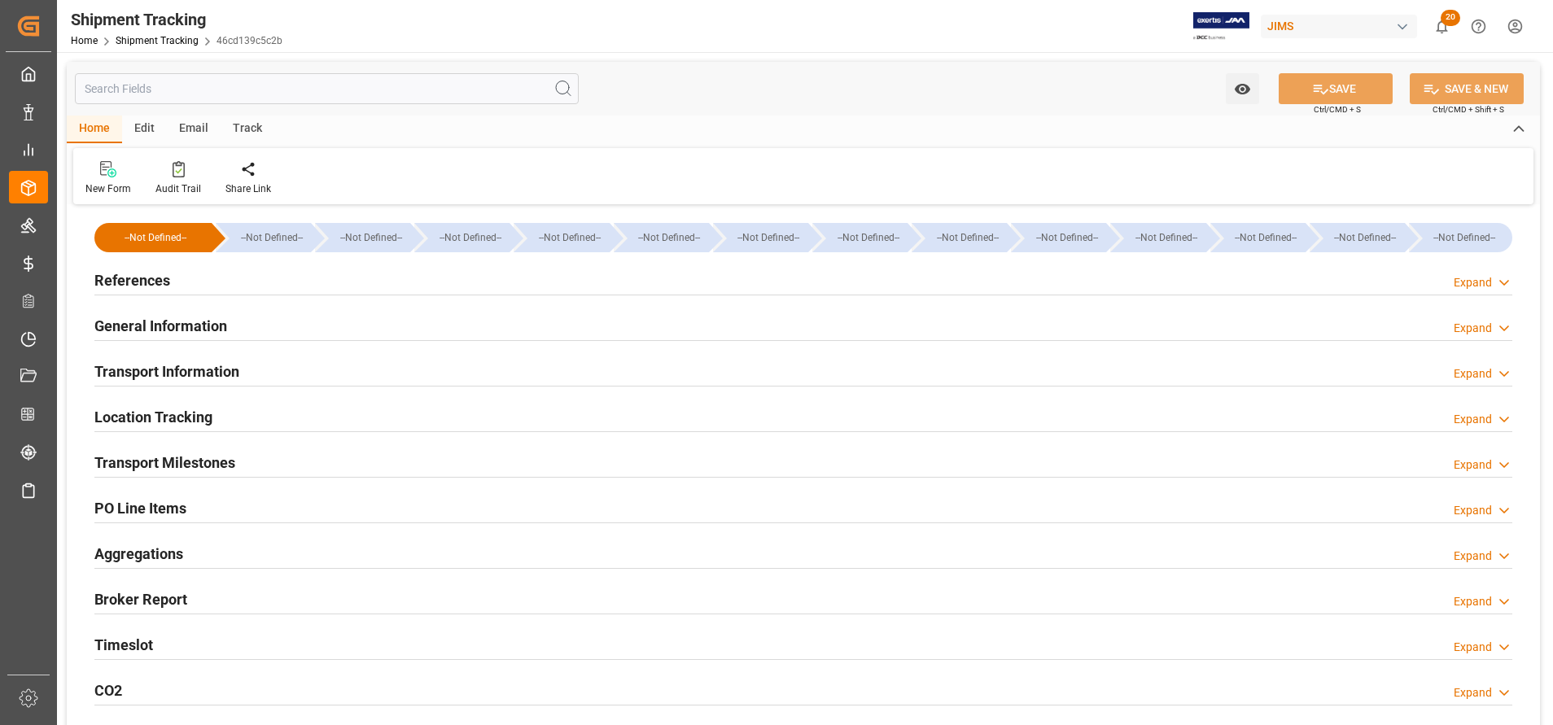
type input "[DATE] 00:00"
click at [186, 464] on h2 "Transport Milestones" at bounding box center [164, 463] width 141 height 22
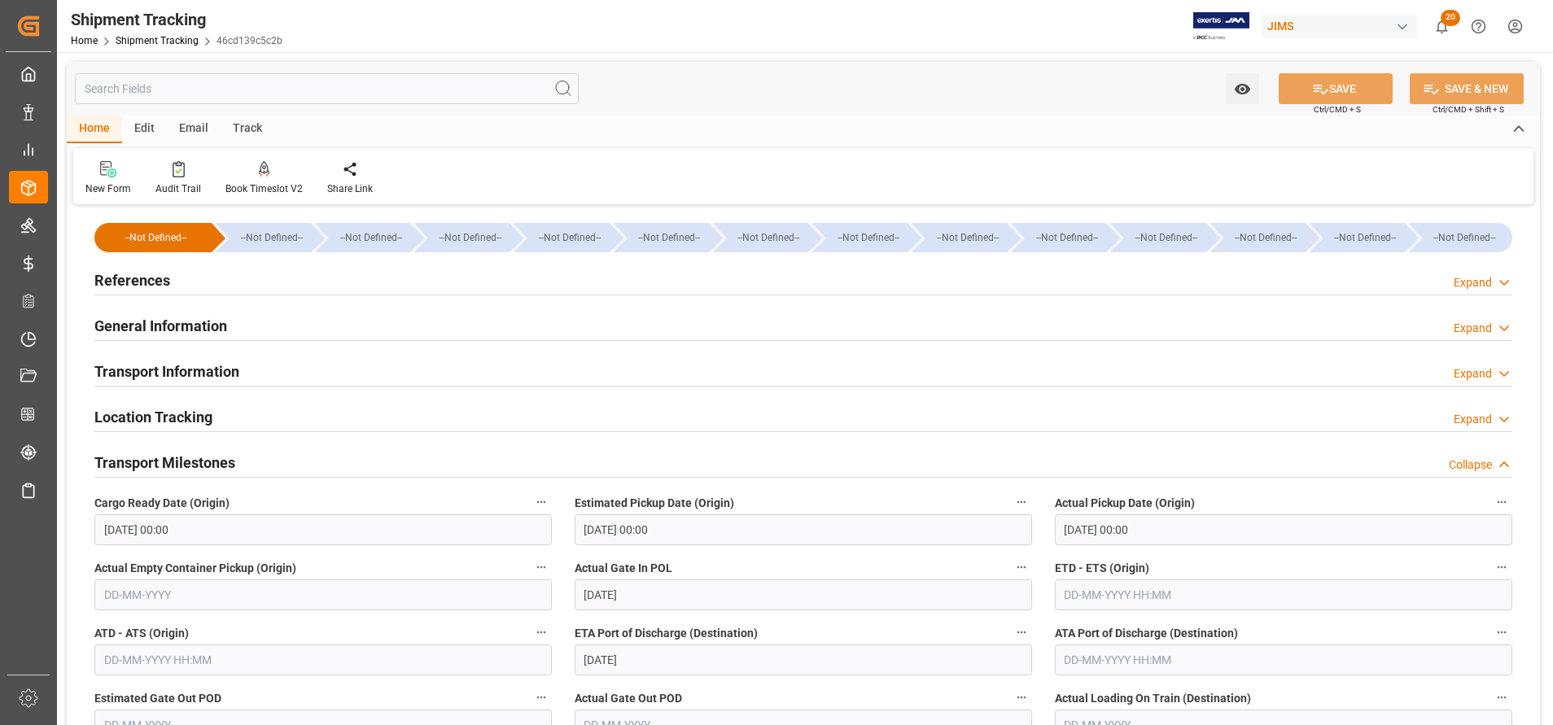
click at [186, 322] on h2 "General Information" at bounding box center [160, 326] width 133 height 22
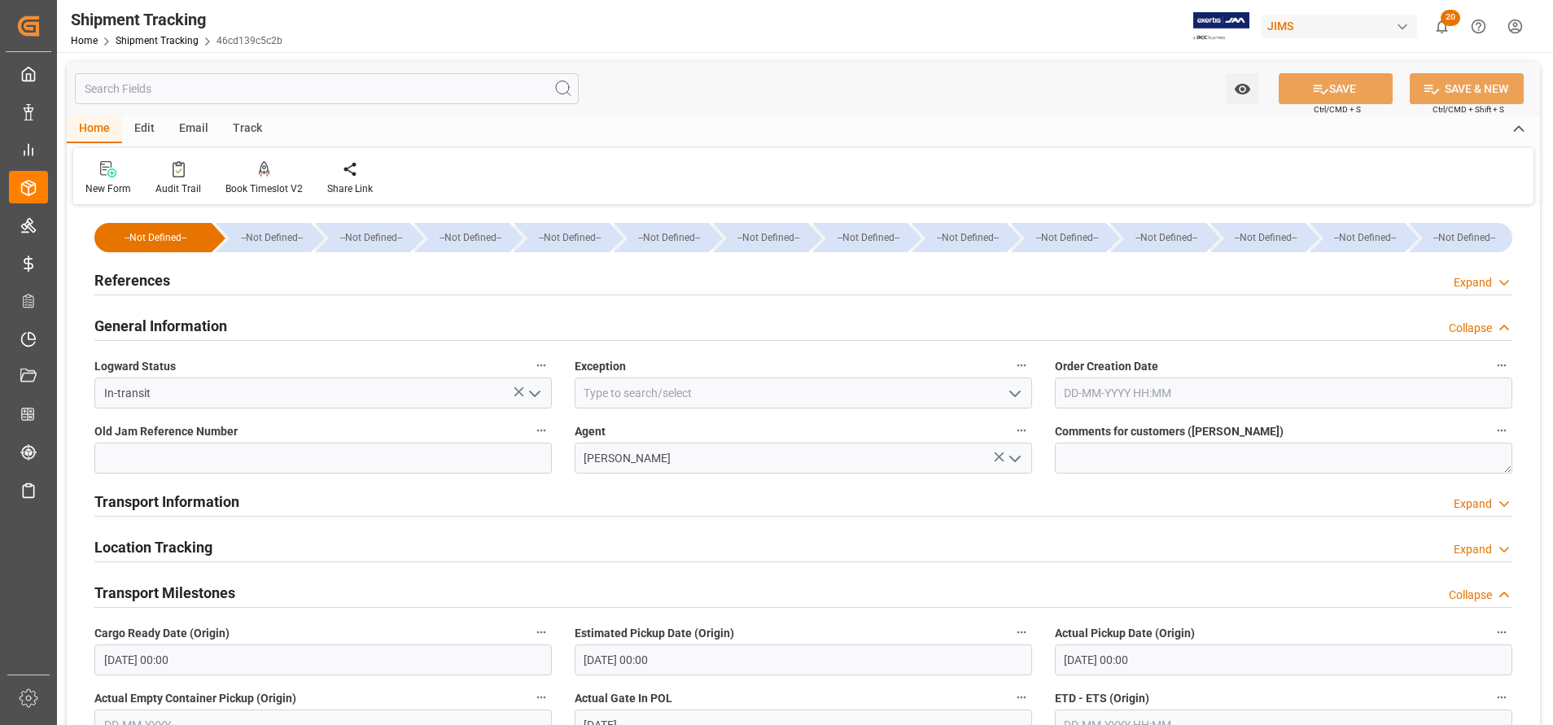
click at [1017, 397] on icon "open menu" at bounding box center [1015, 394] width 20 height 20
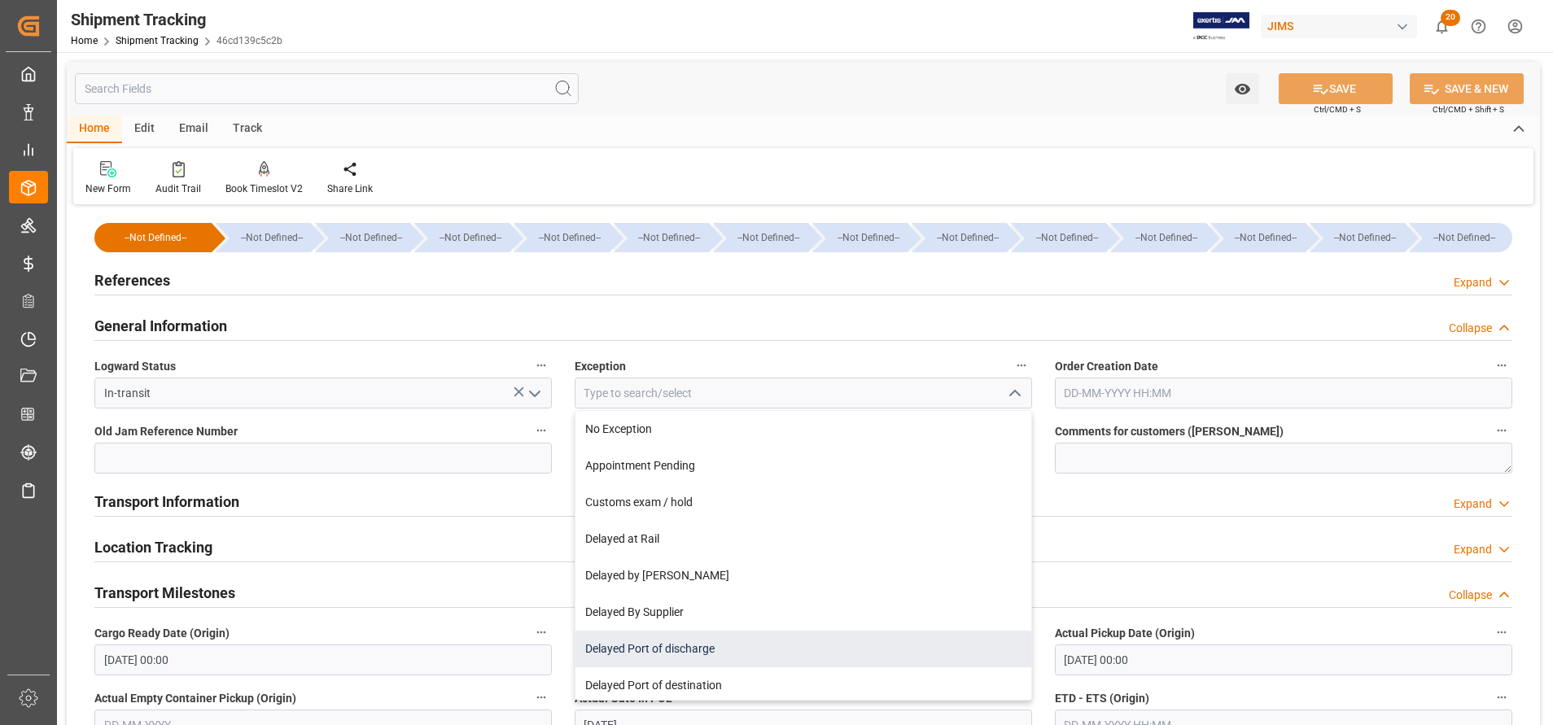
click at [857, 639] on div "Delayed Port of discharge" at bounding box center [804, 649] width 456 height 37
type input "Delayed Port of discharge"
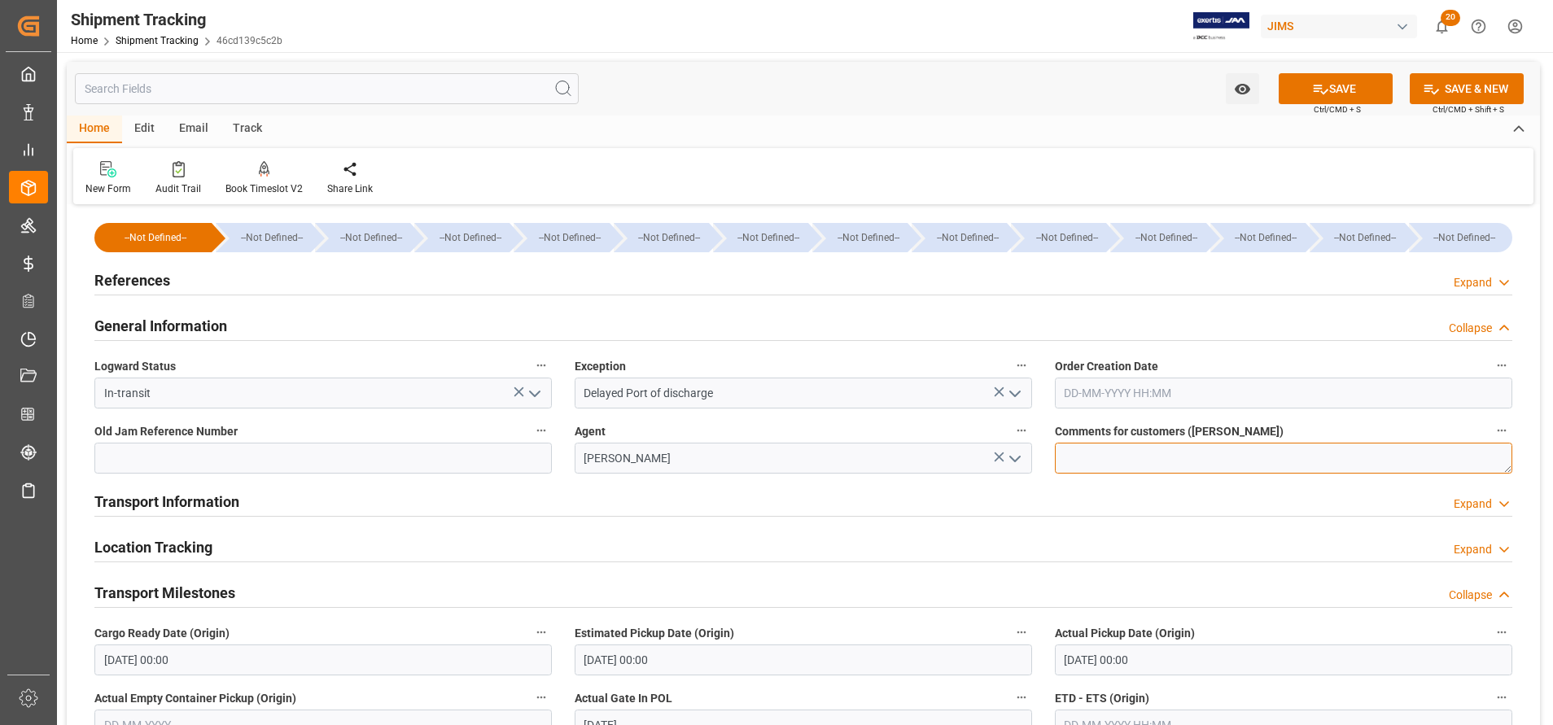
click at [1133, 460] on textarea at bounding box center [1284, 458] width 458 height 31
paste textarea "Potential Administrative Strike delay - Port Operations not affected so far"
type textarea "Potential Administrative Strike delay - Port Operations not affected so far"
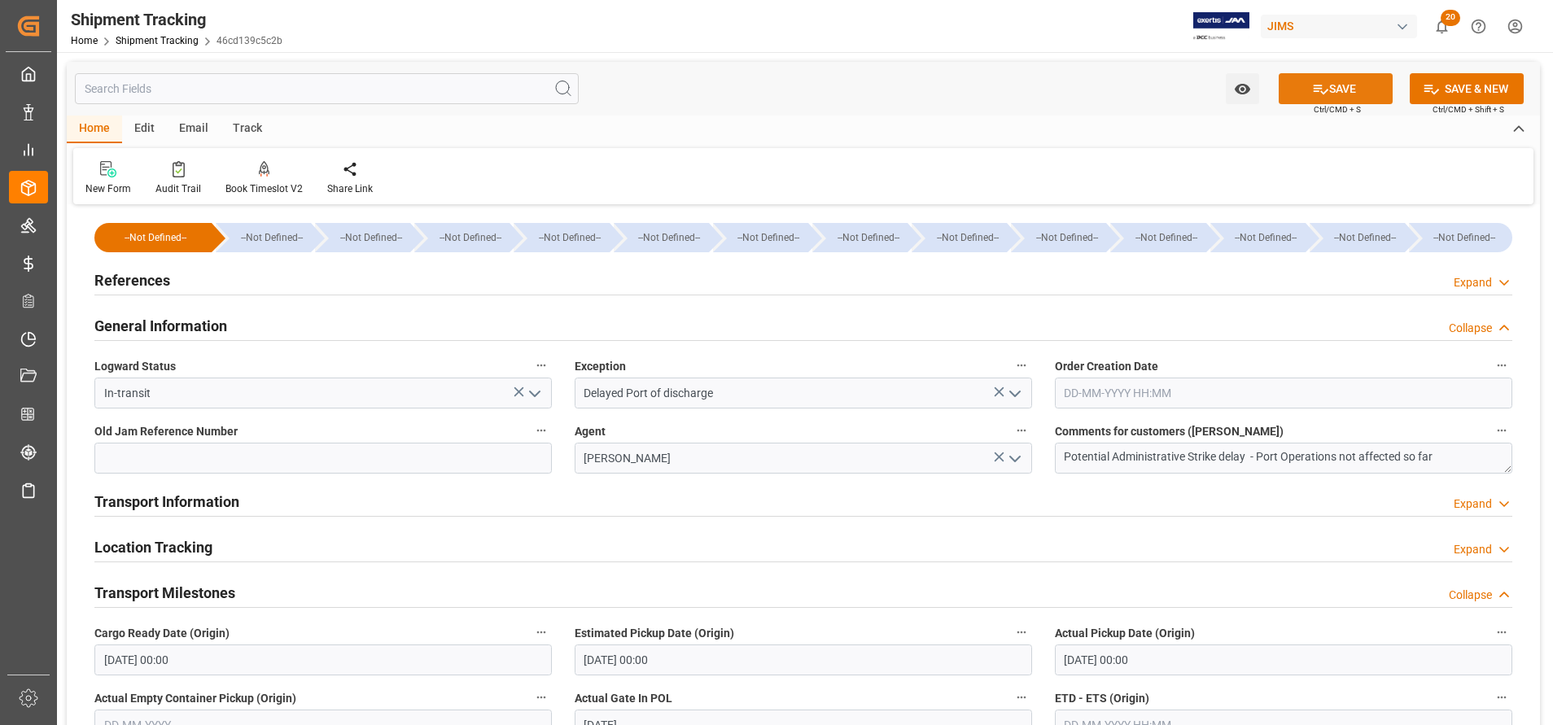
click at [1327, 80] on button "SAVE" at bounding box center [1336, 88] width 114 height 31
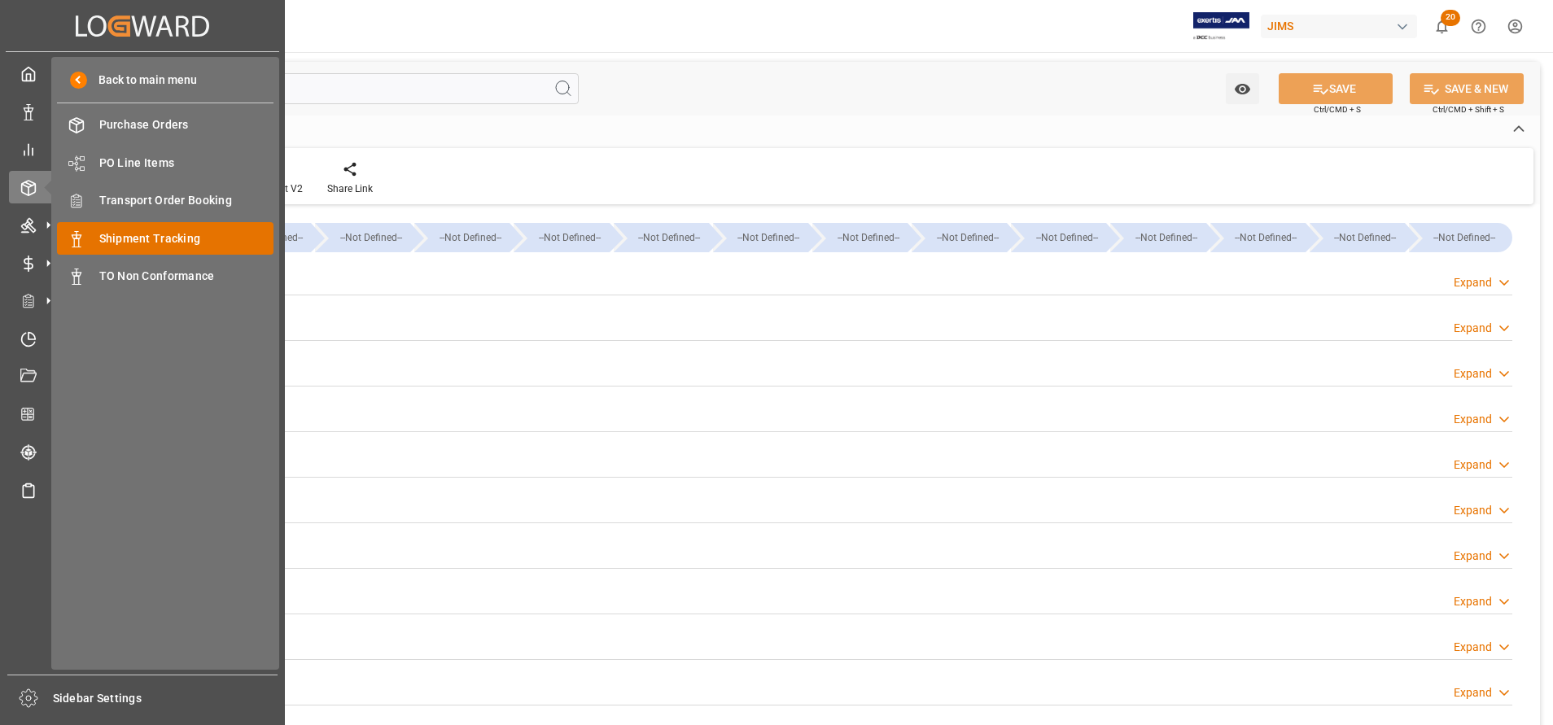
click at [160, 245] on span "Shipment Tracking" at bounding box center [186, 238] width 175 height 17
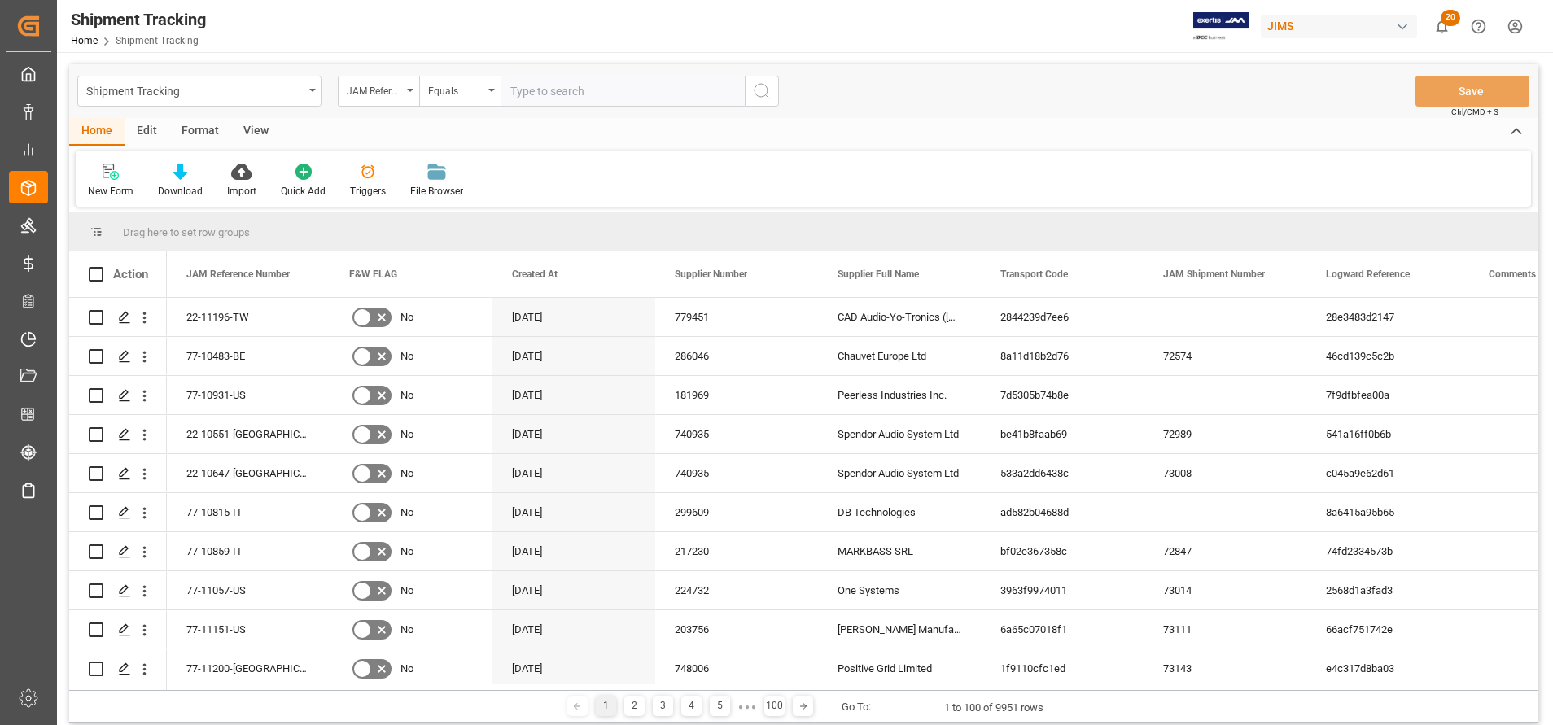
click at [662, 95] on input "text" at bounding box center [623, 91] width 244 height 31
type input "77-10708-DE"
click at [757, 96] on icon "search button" at bounding box center [762, 91] width 20 height 20
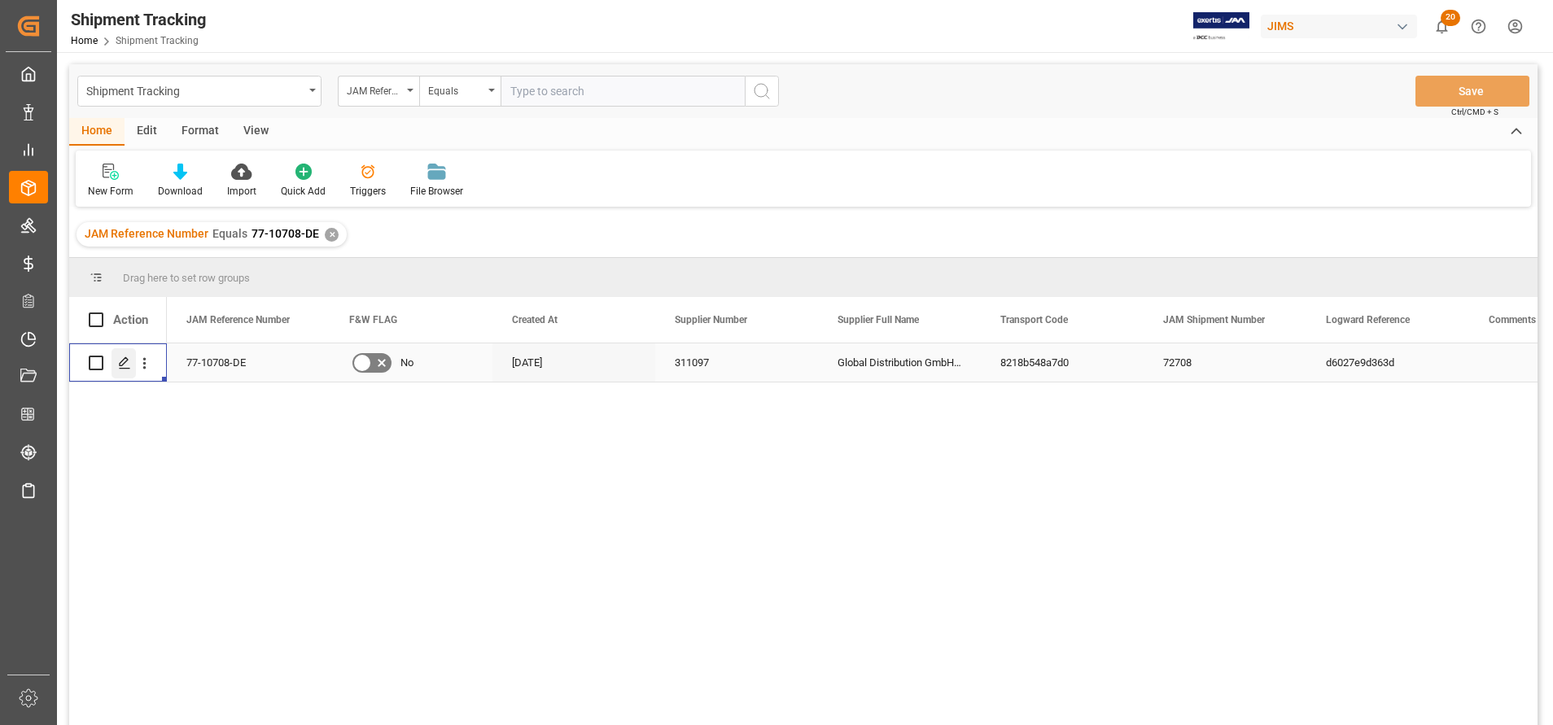
click at [129, 365] on icon "Press SPACE to select this row." at bounding box center [124, 363] width 13 height 13
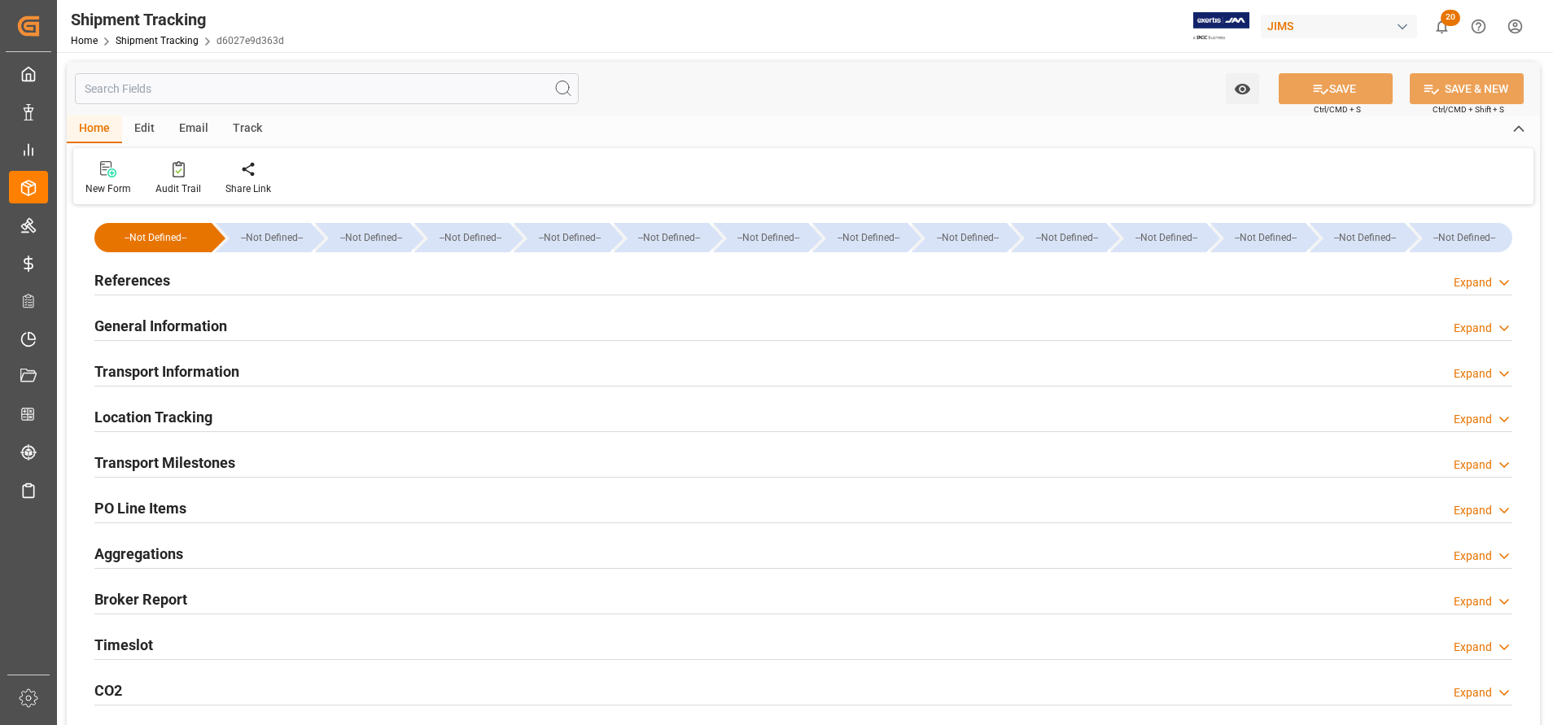
type input "[DATE] 00:00"
type input "[DATE] 12:41"
type input "[DATE] 08:00"
type input "[DATE] 05:53"
type input "[DATE]"
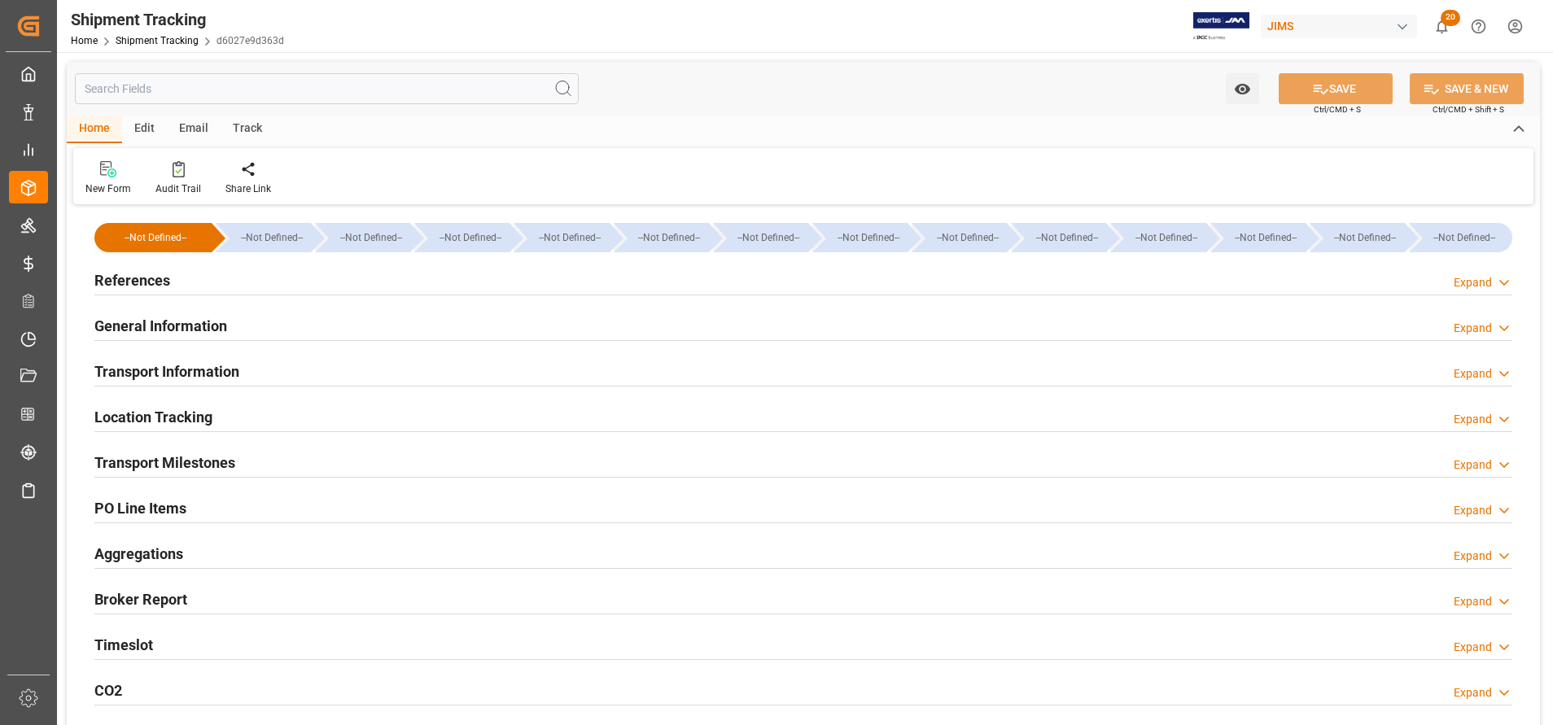
type input "[DATE] 05:58"
click at [199, 467] on h2 "Transport Milestones" at bounding box center [164, 463] width 141 height 22
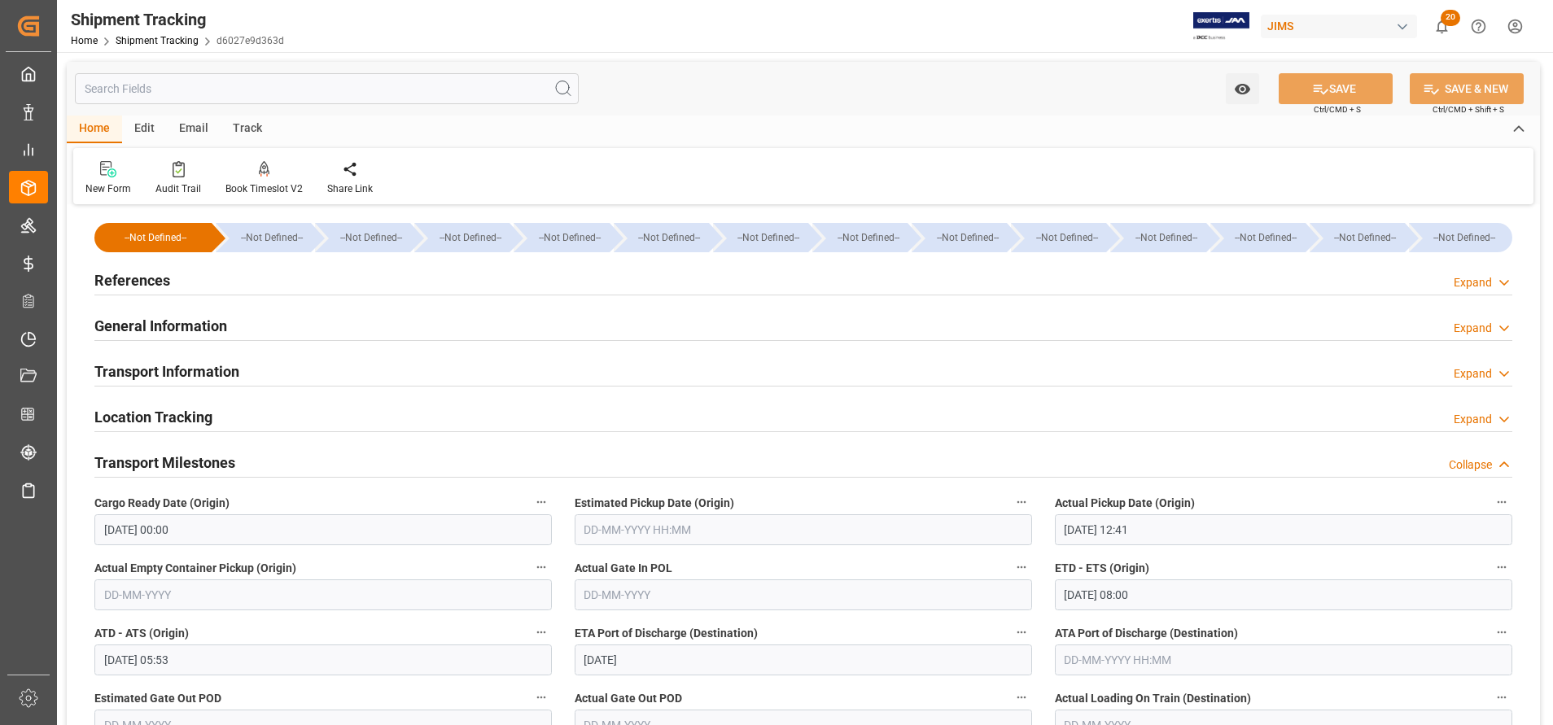
click at [199, 467] on h2 "Transport Milestones" at bounding box center [164, 463] width 141 height 22
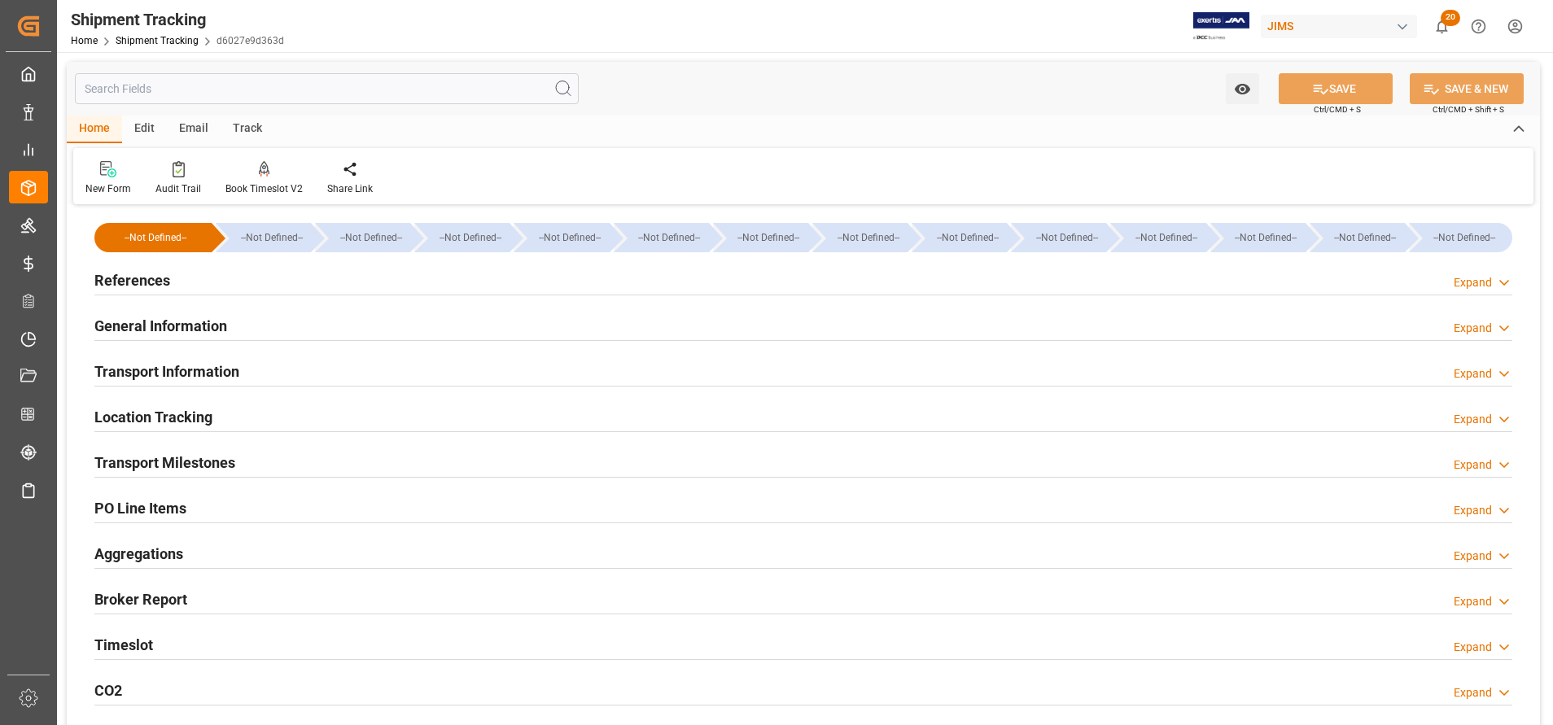
click at [199, 458] on h2 "Transport Milestones" at bounding box center [164, 463] width 141 height 22
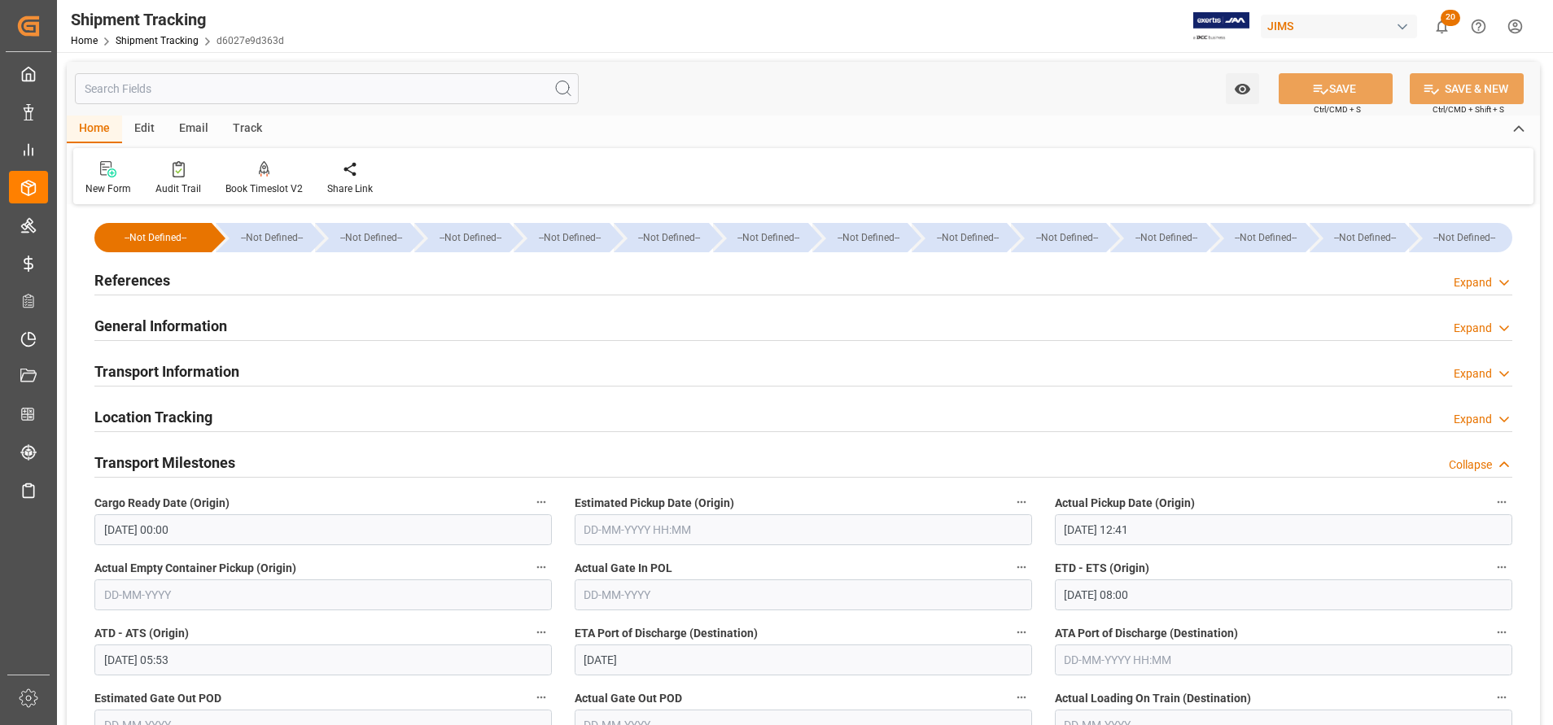
click at [182, 411] on h2 "Location Tracking" at bounding box center [153, 417] width 118 height 22
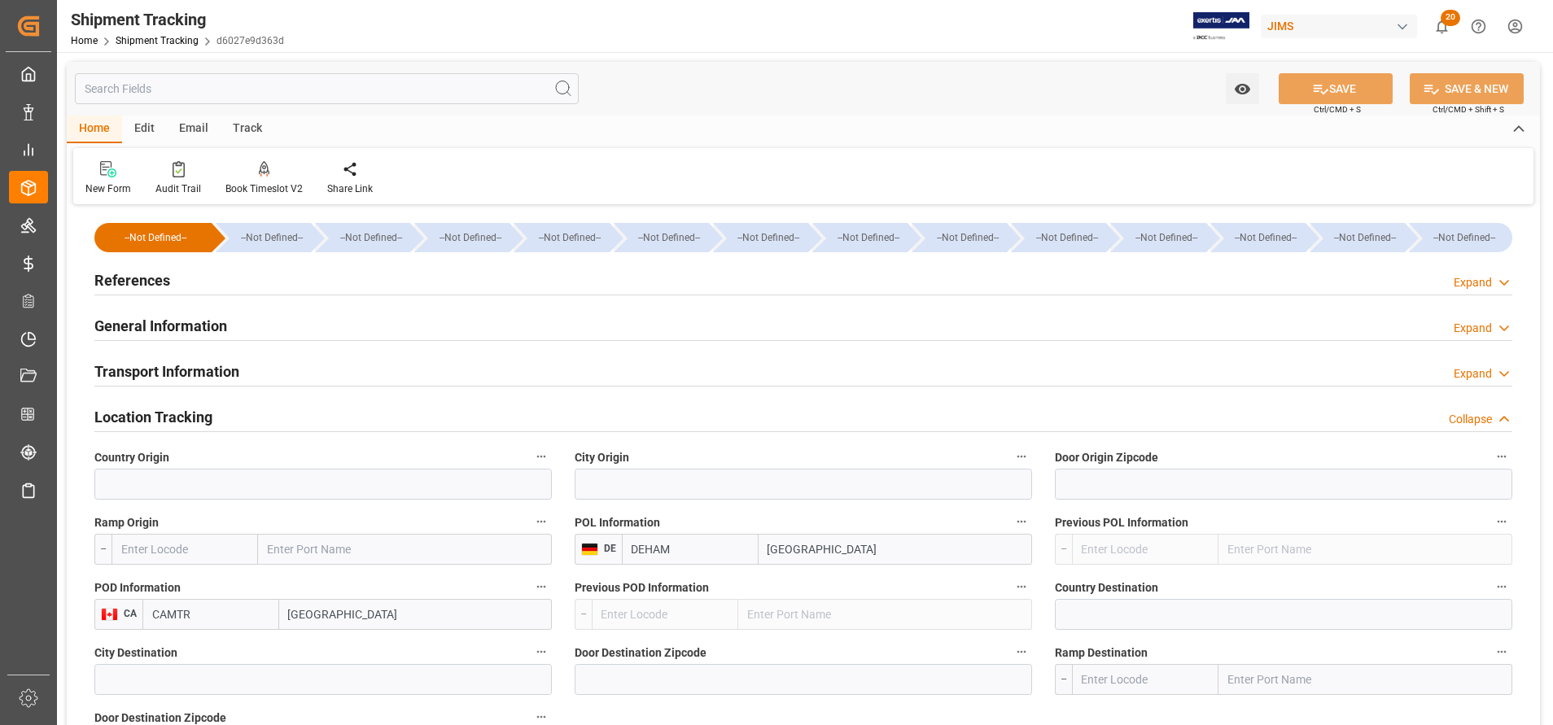
click at [188, 366] on h2 "Transport Information" at bounding box center [166, 372] width 145 height 22
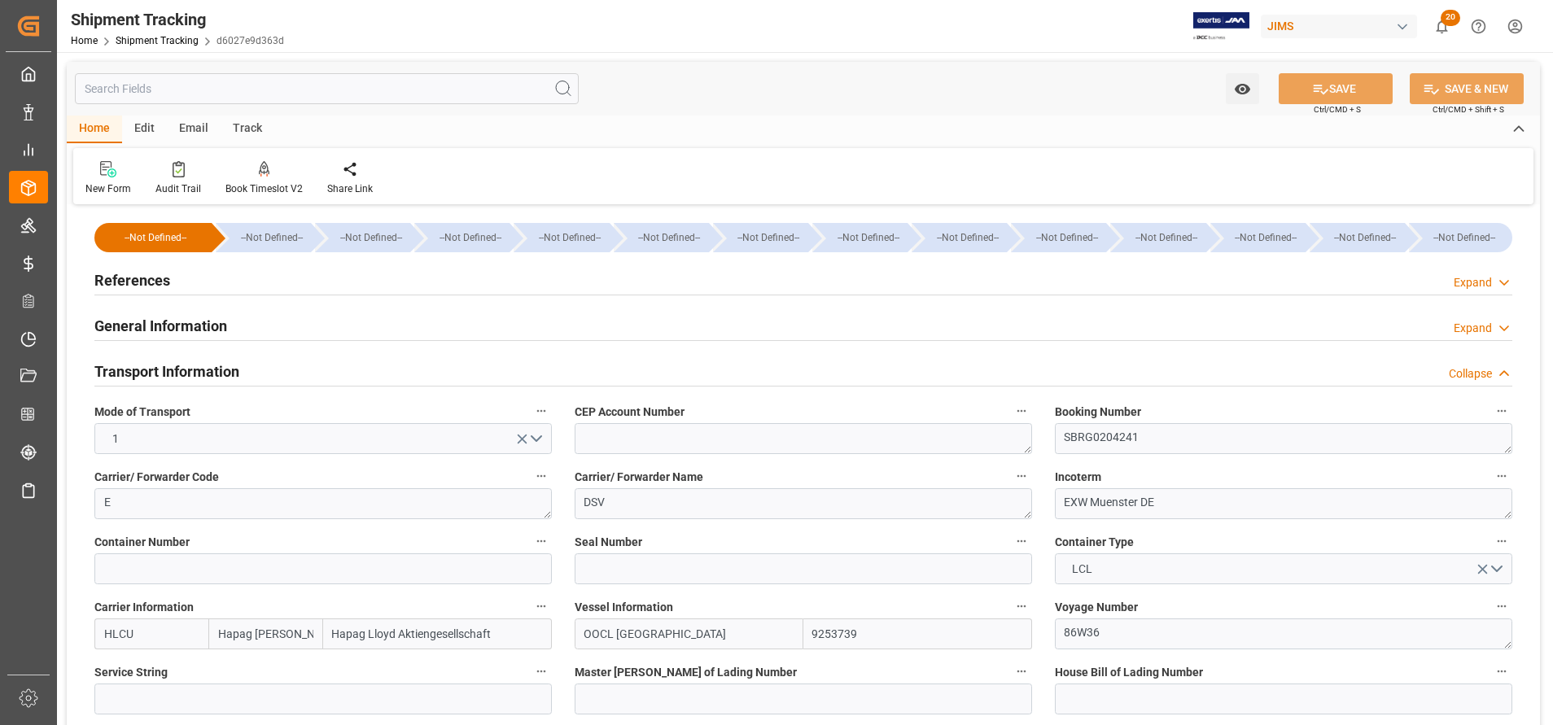
click at [176, 329] on h2 "General Information" at bounding box center [160, 326] width 133 height 22
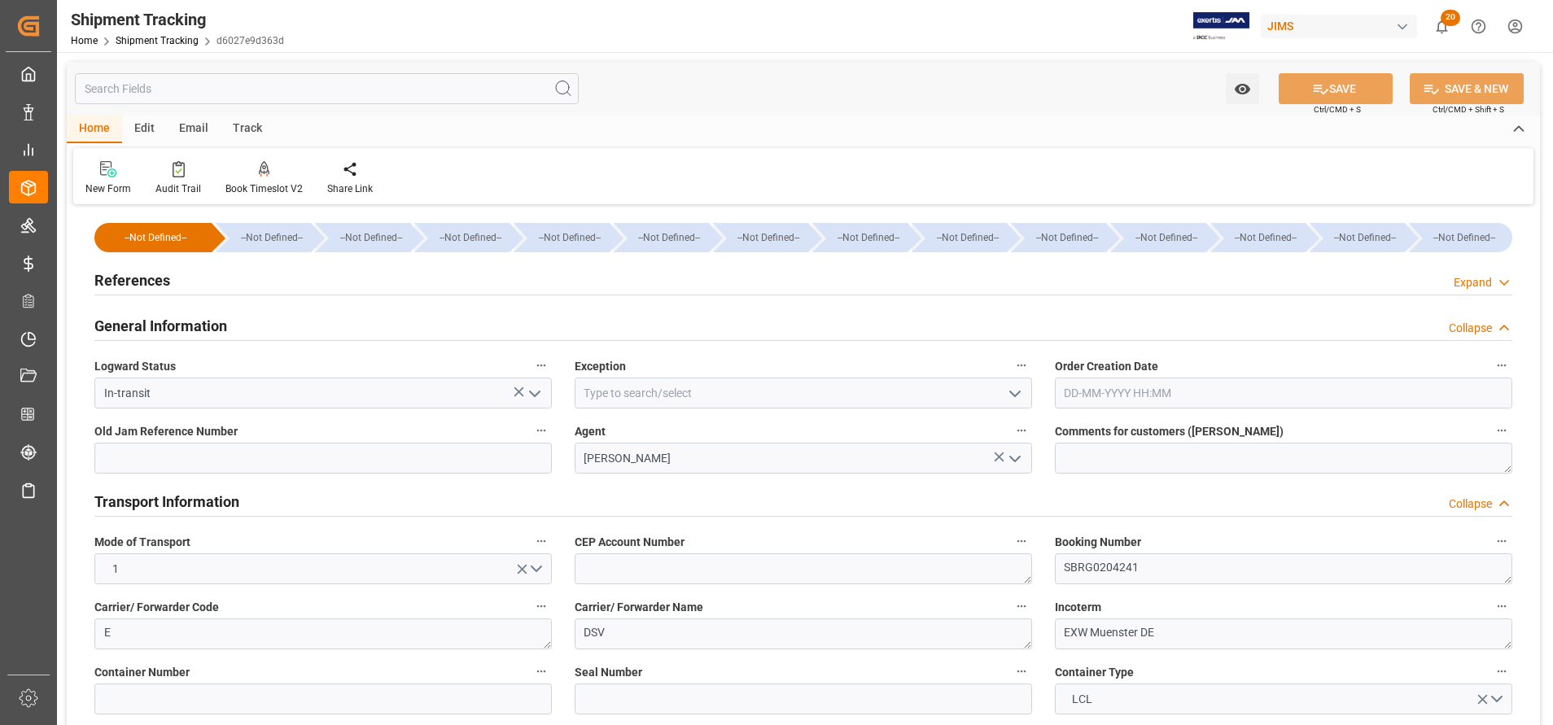
click at [1016, 391] on icon "open menu" at bounding box center [1015, 394] width 20 height 20
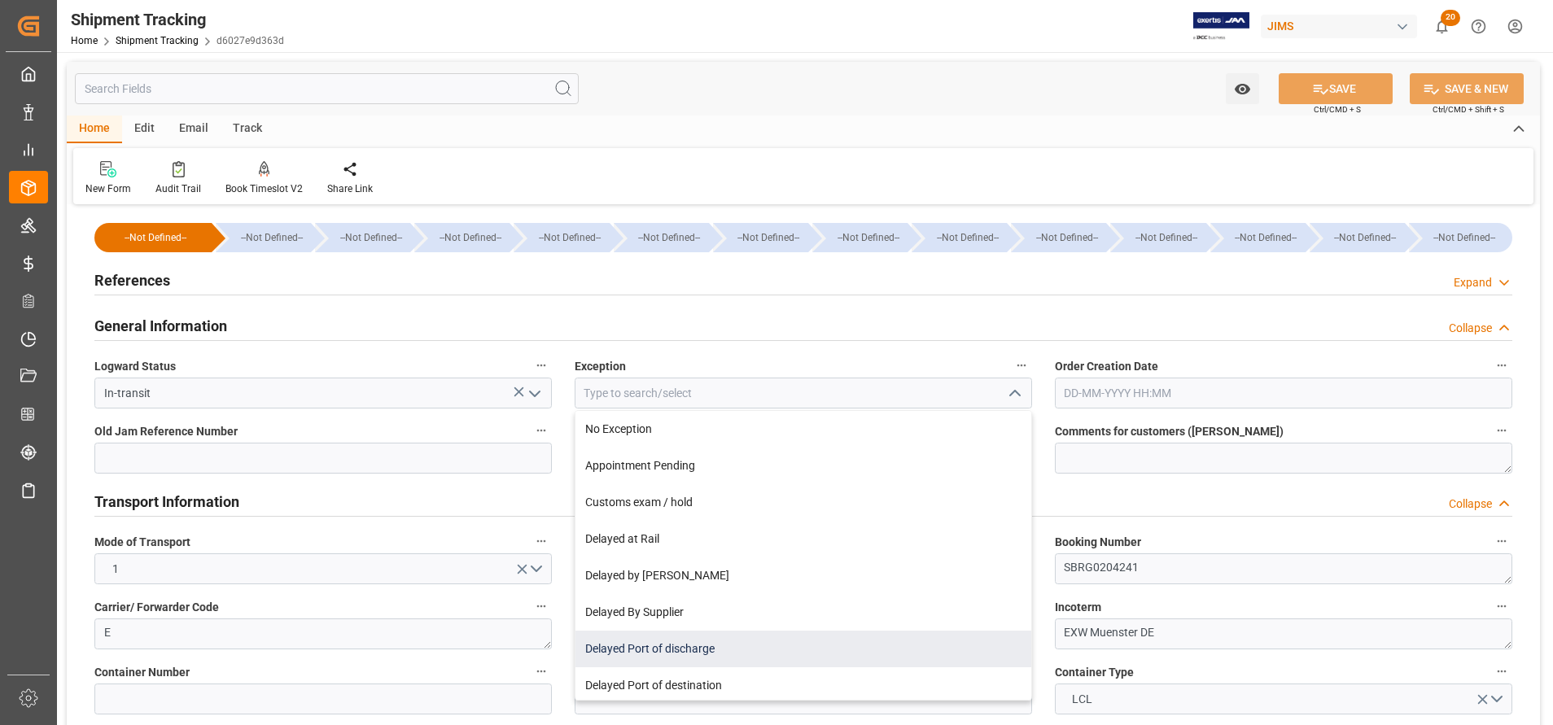
click at [785, 634] on div "Delayed Port of discharge" at bounding box center [804, 649] width 456 height 37
type input "Delayed Port of discharge"
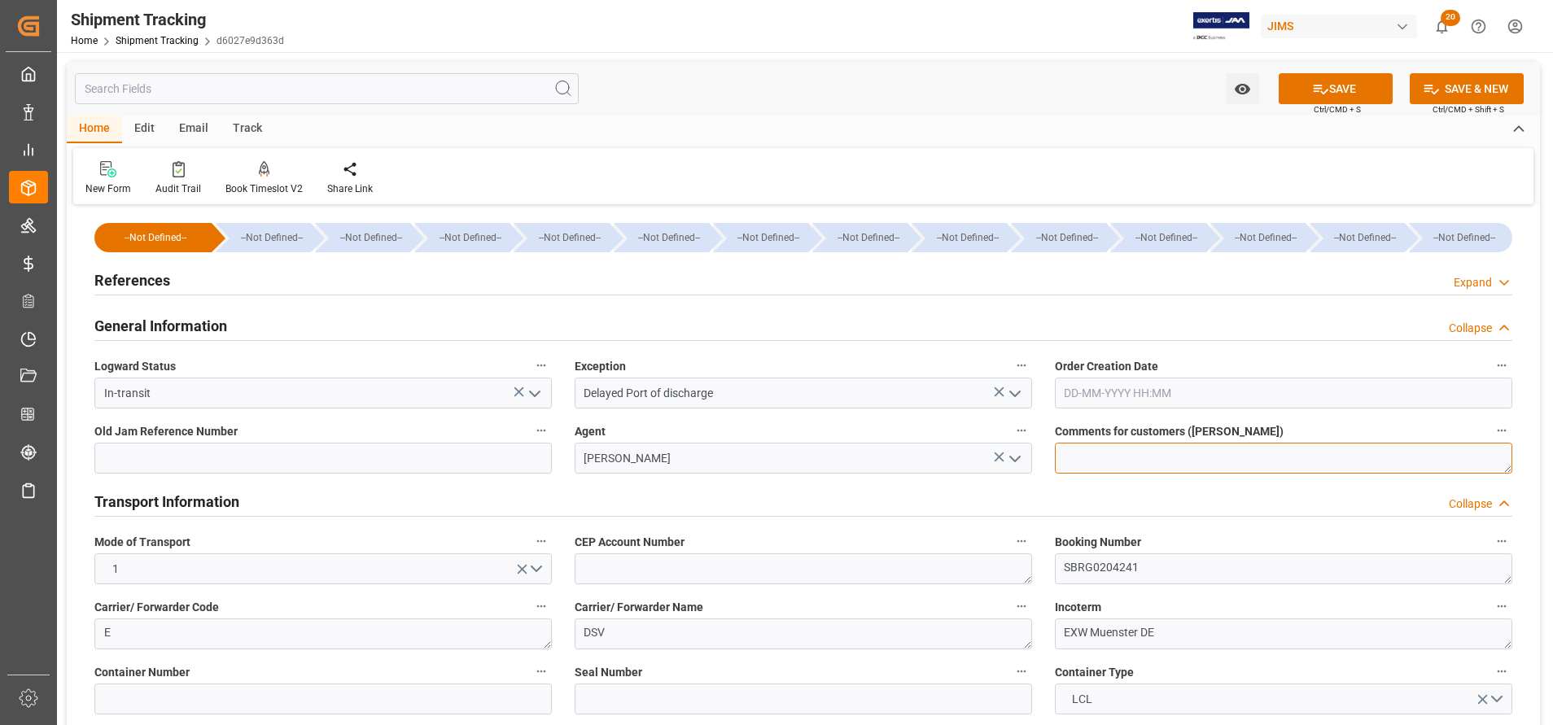
click at [1153, 453] on textarea at bounding box center [1284, 458] width 458 height 31
click at [1345, 460] on textarea at bounding box center [1284, 458] width 458 height 31
paste textarea "Potential Administrative Strike delay - Port Operations not affected so far"
type textarea "Potential Administrative Strike delay - Port Operations not affected so far"
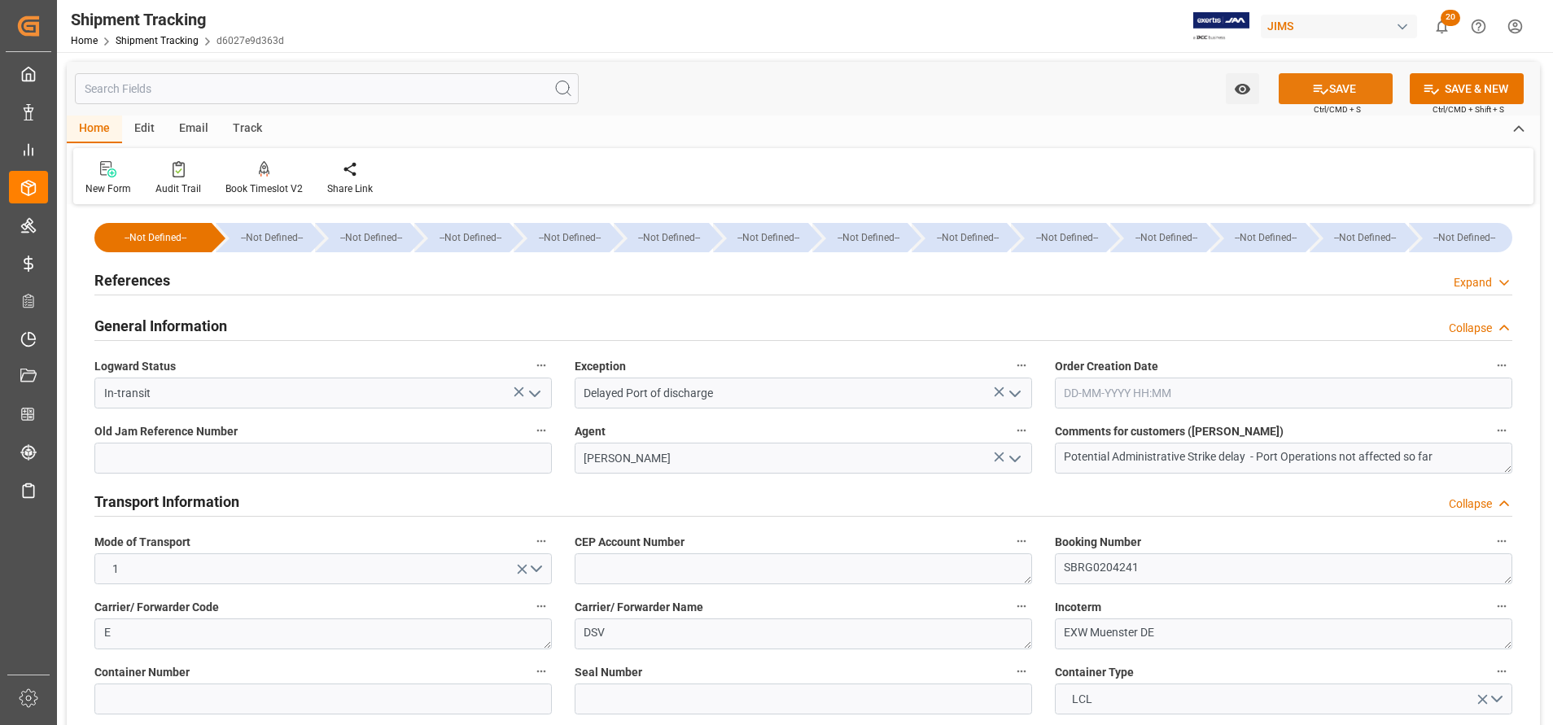
click at [1346, 93] on button "SAVE" at bounding box center [1336, 88] width 114 height 31
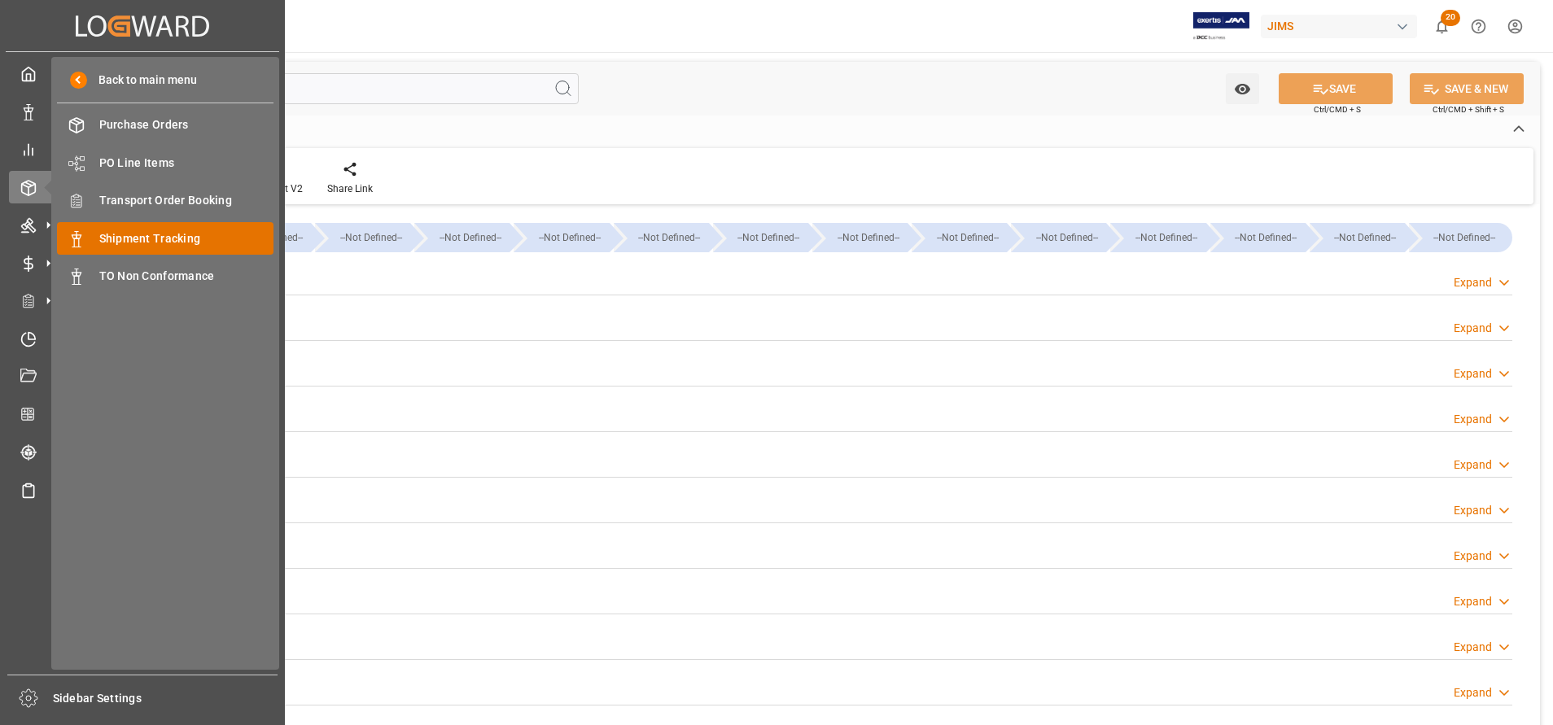
click at [174, 234] on span "Shipment Tracking" at bounding box center [186, 238] width 175 height 17
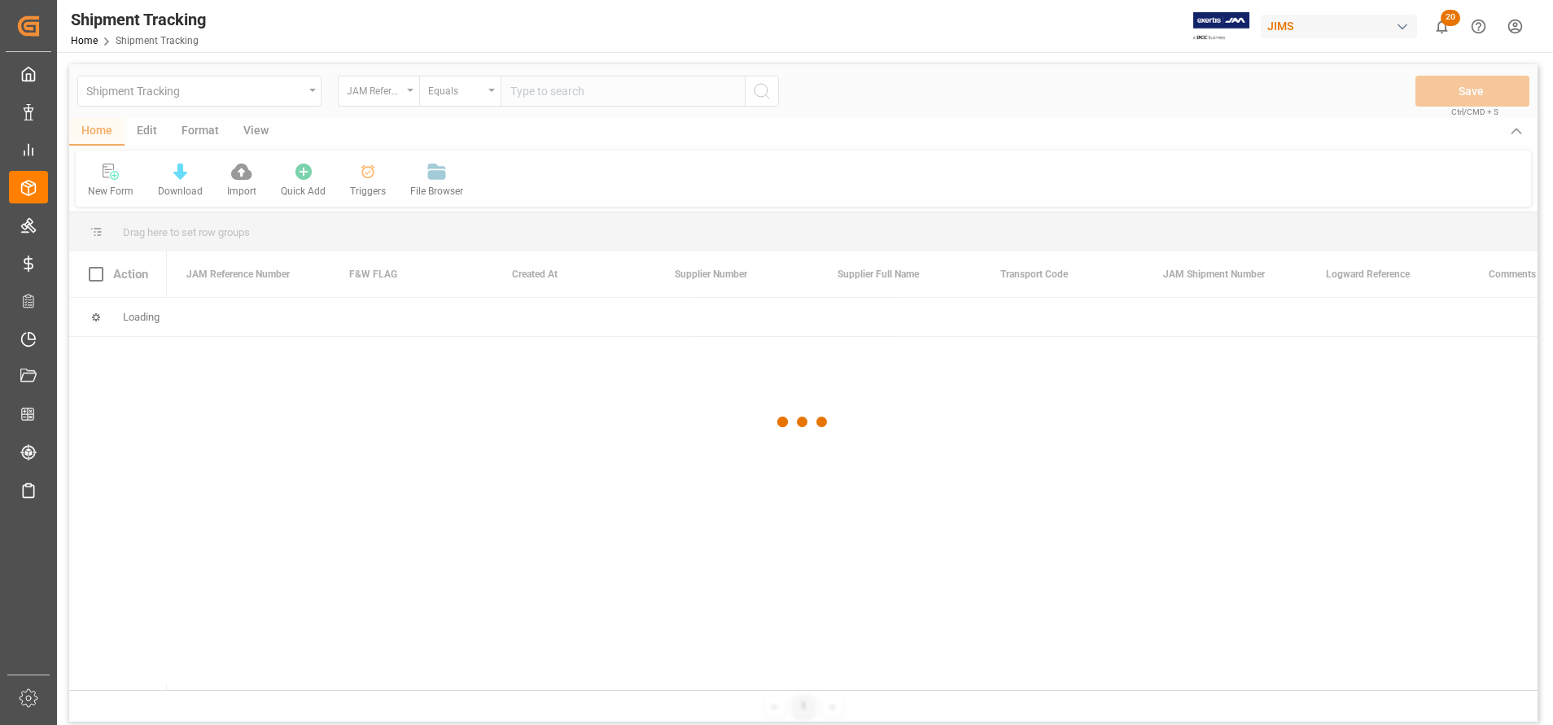
click at [667, 96] on input "text" at bounding box center [623, 91] width 244 height 31
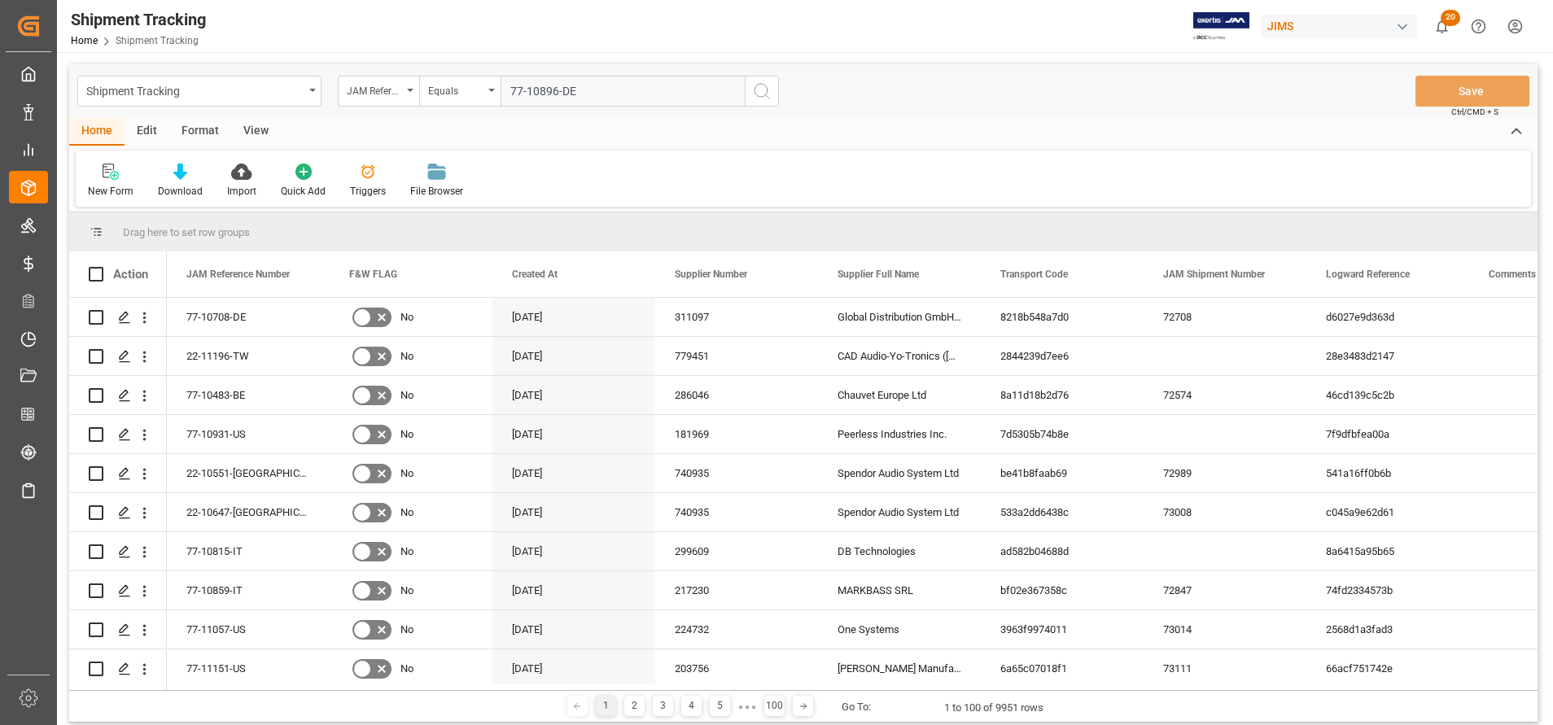
type input "77-10896-DE"
click at [765, 97] on icon "search button" at bounding box center [762, 91] width 20 height 20
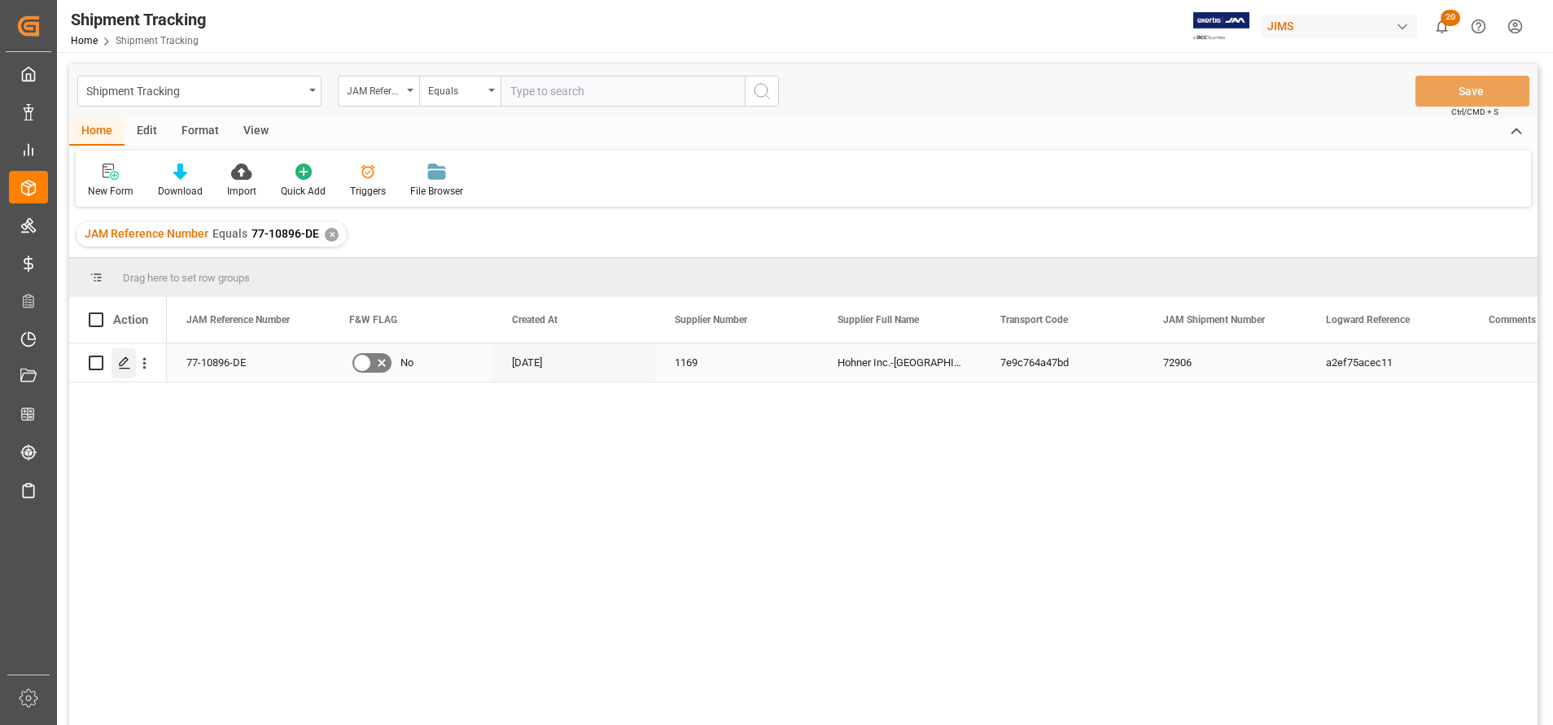
click at [113, 365] on div "Press SPACE to select this row." at bounding box center [124, 363] width 24 height 30
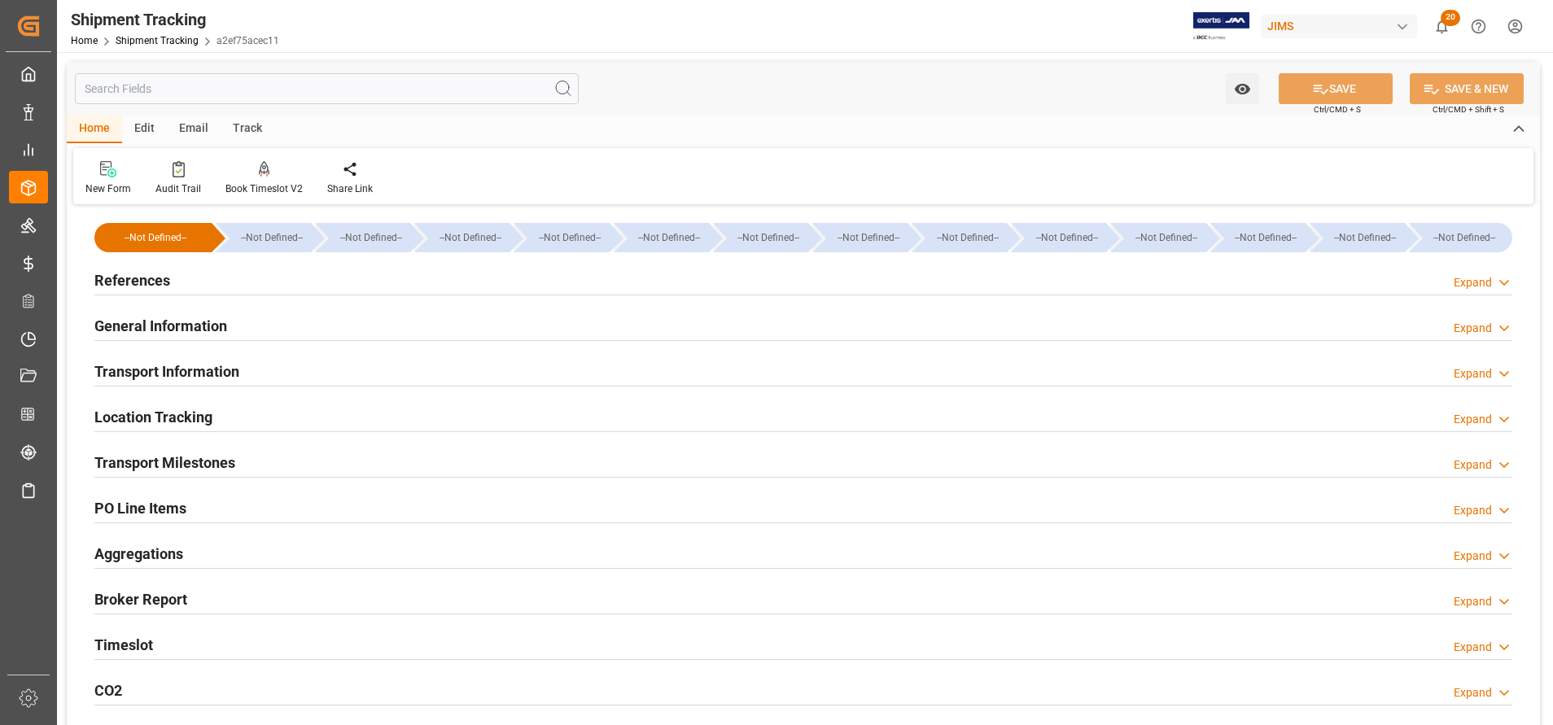
click at [165, 321] on h2 "General Information" at bounding box center [160, 326] width 133 height 22
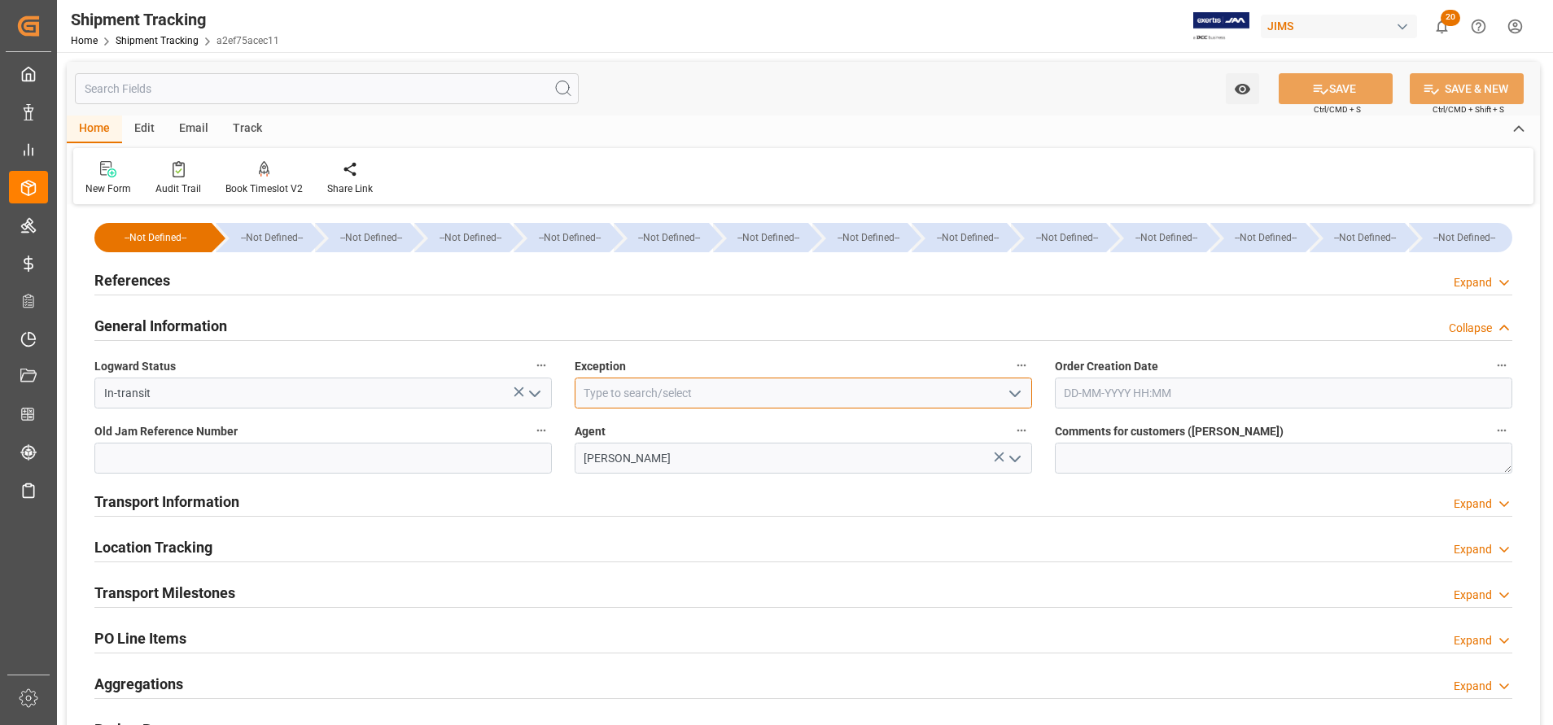
click at [957, 392] on input at bounding box center [804, 393] width 458 height 31
click at [1009, 392] on icon "open menu" at bounding box center [1015, 394] width 20 height 20
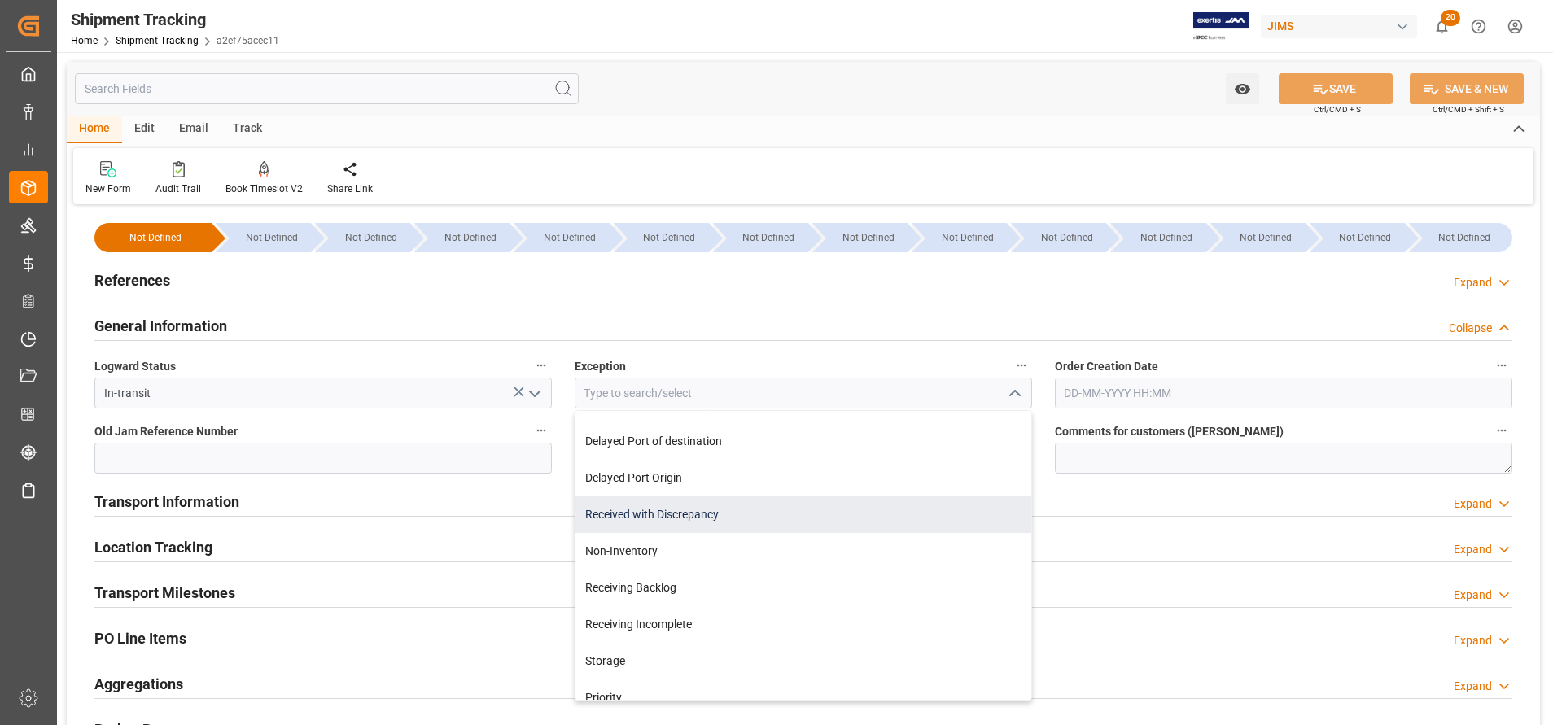
scroll to position [122, 0]
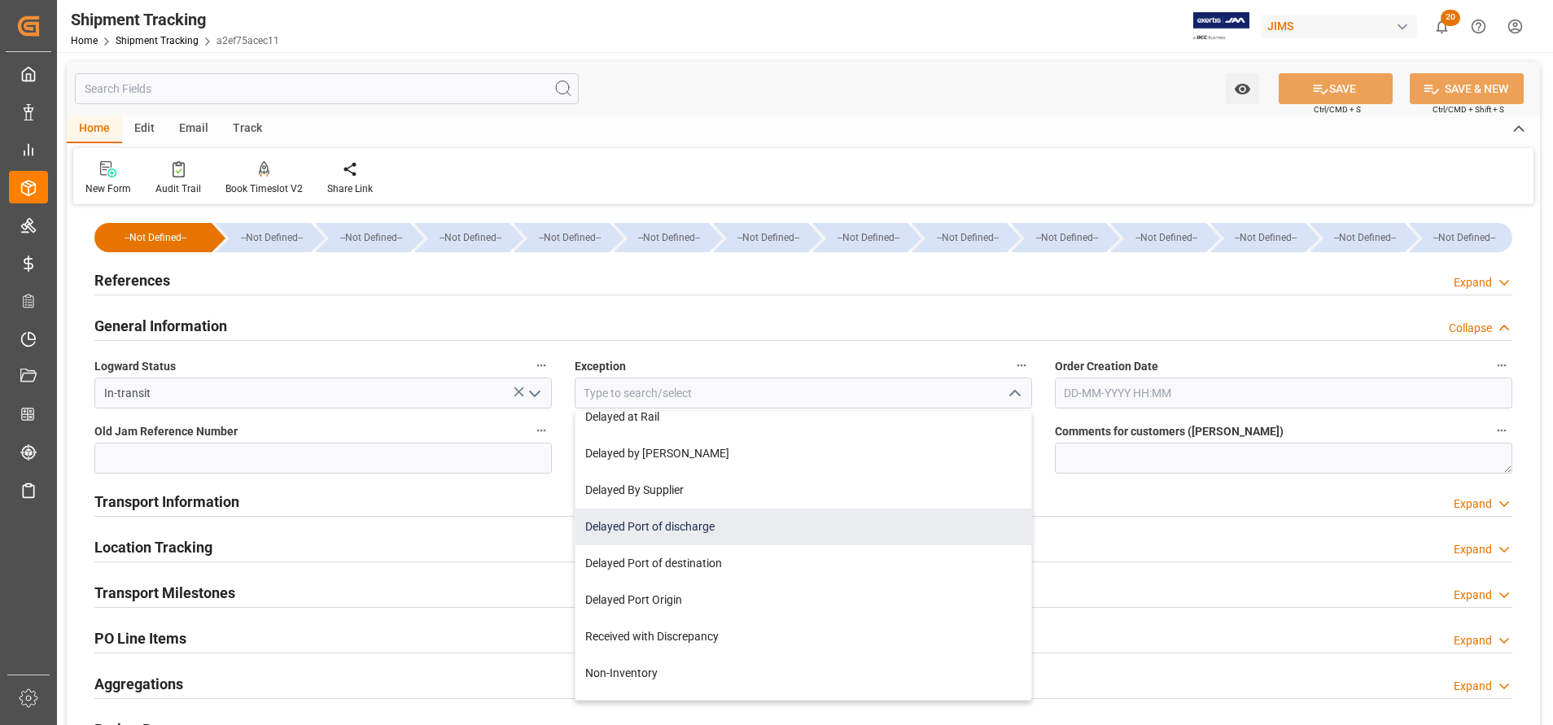
click at [786, 524] on div "Delayed Port of discharge" at bounding box center [804, 527] width 456 height 37
type input "Delayed Port of discharge"
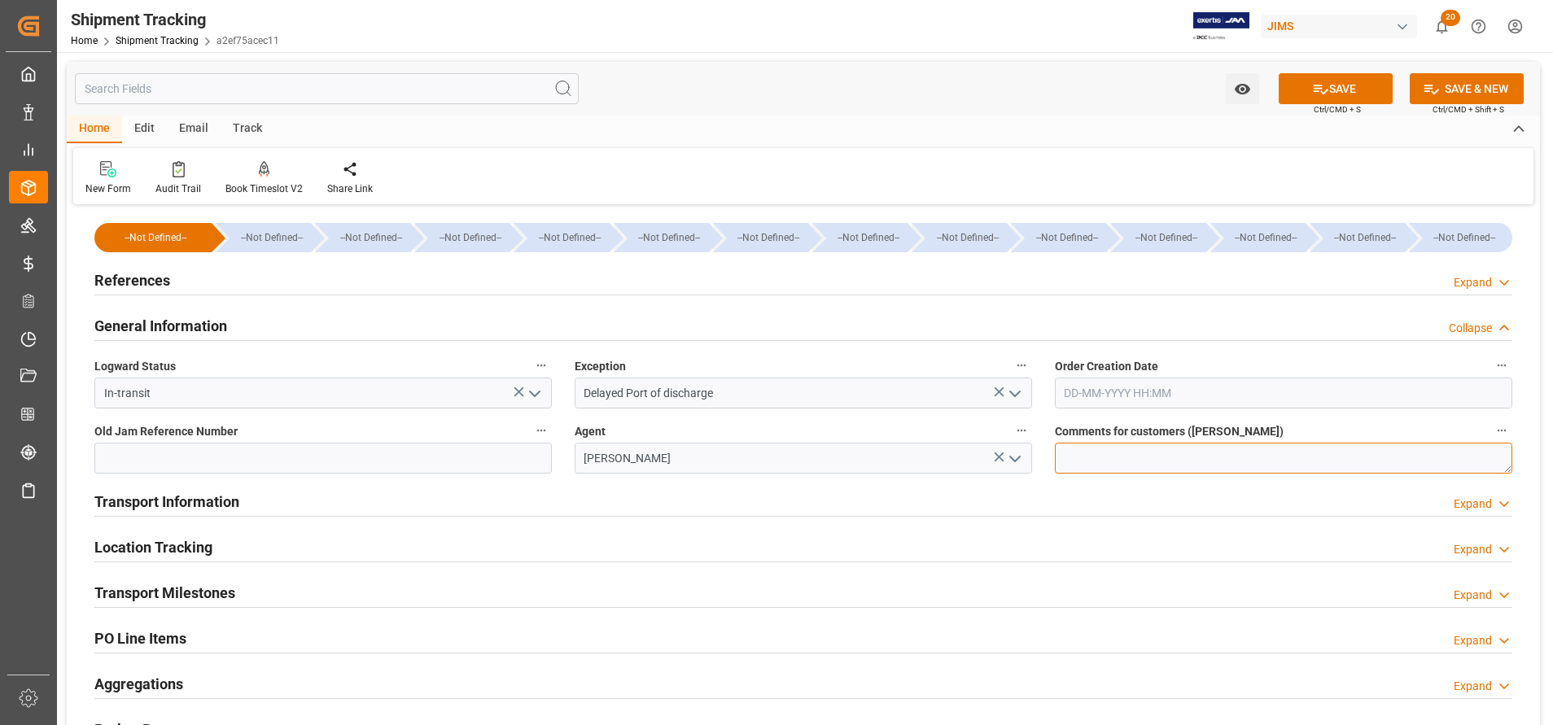
click at [1153, 443] on textarea at bounding box center [1284, 458] width 458 height 31
click at [1252, 465] on textarea at bounding box center [1284, 458] width 458 height 31
paste textarea "Potential Administrative Strike delay - Port Operations not affected so far"
type textarea "Potential Administrative Strike delay - Port Operations not affected so far"
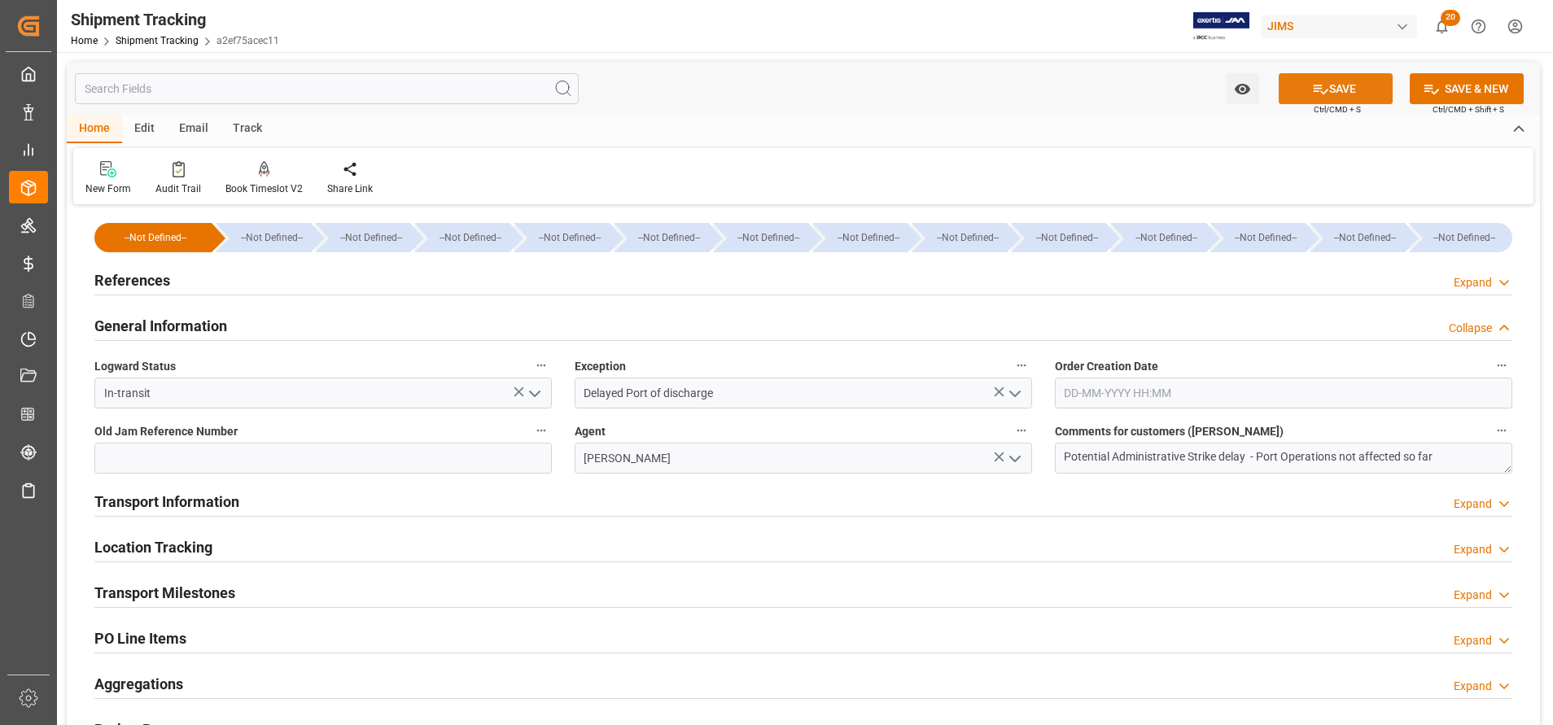
click at [1329, 102] on button "SAVE" at bounding box center [1336, 88] width 114 height 31
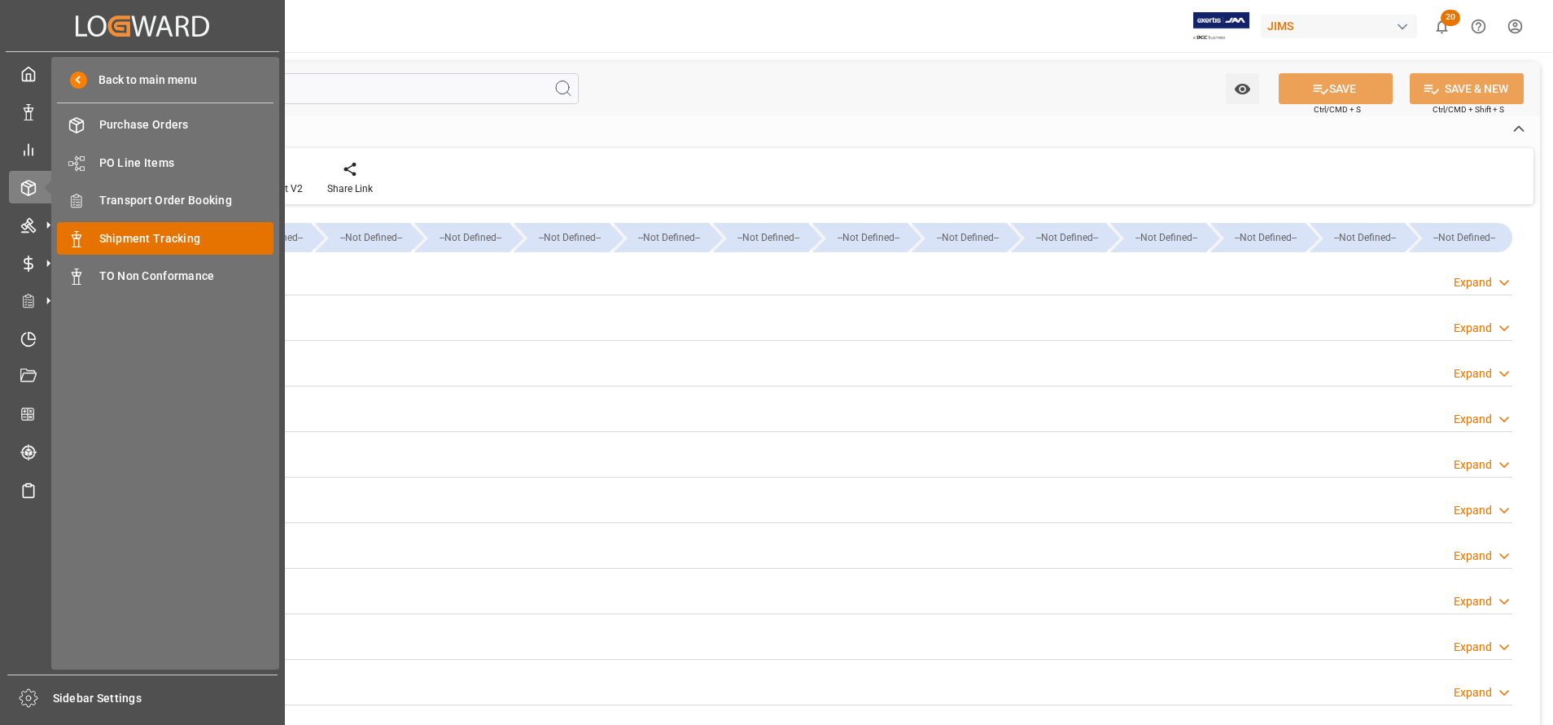
click at [162, 245] on span "Shipment Tracking" at bounding box center [186, 238] width 175 height 17
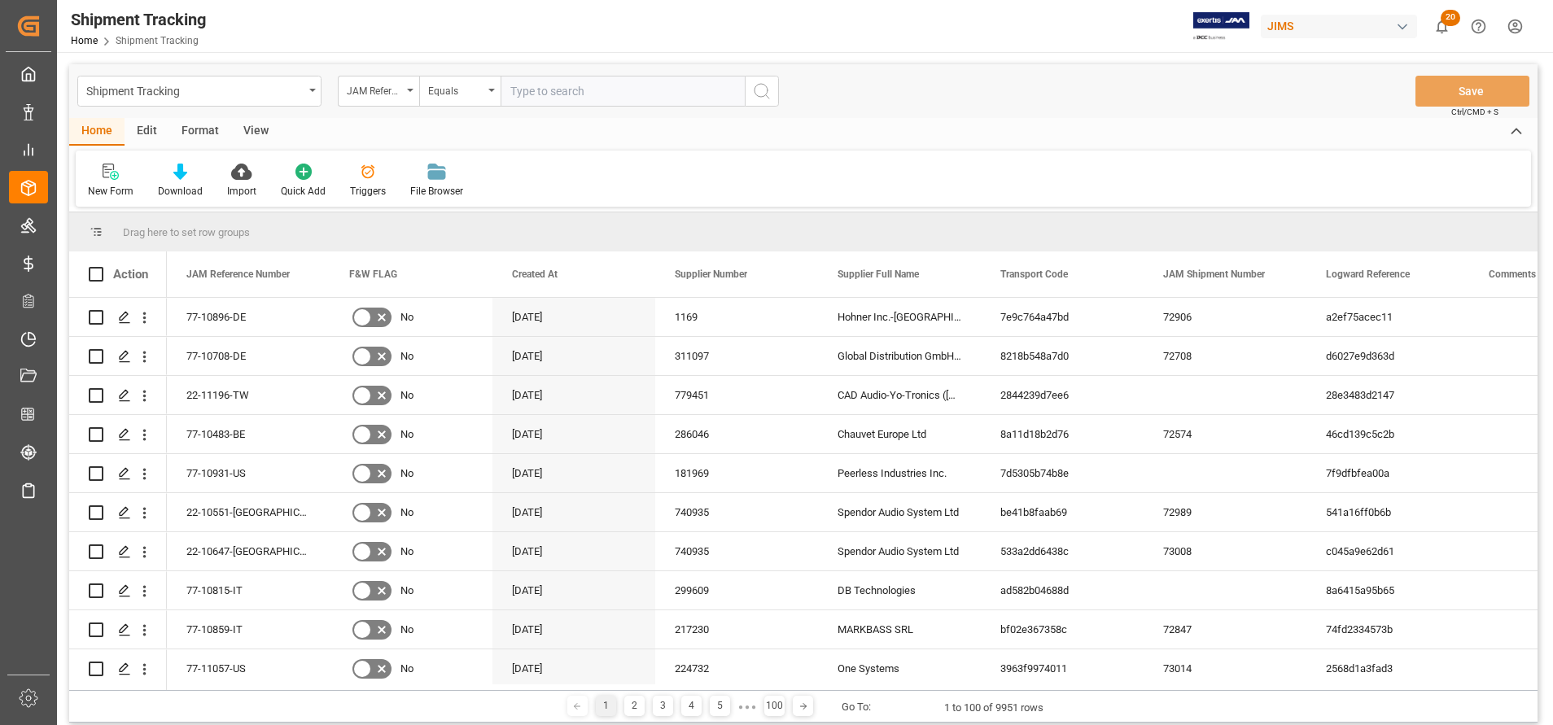
click at [675, 82] on input "text" at bounding box center [623, 91] width 244 height 31
paste input "77-10243-BE"
type input "77-10243-BE"
click at [755, 92] on circle "search button" at bounding box center [761, 90] width 13 height 13
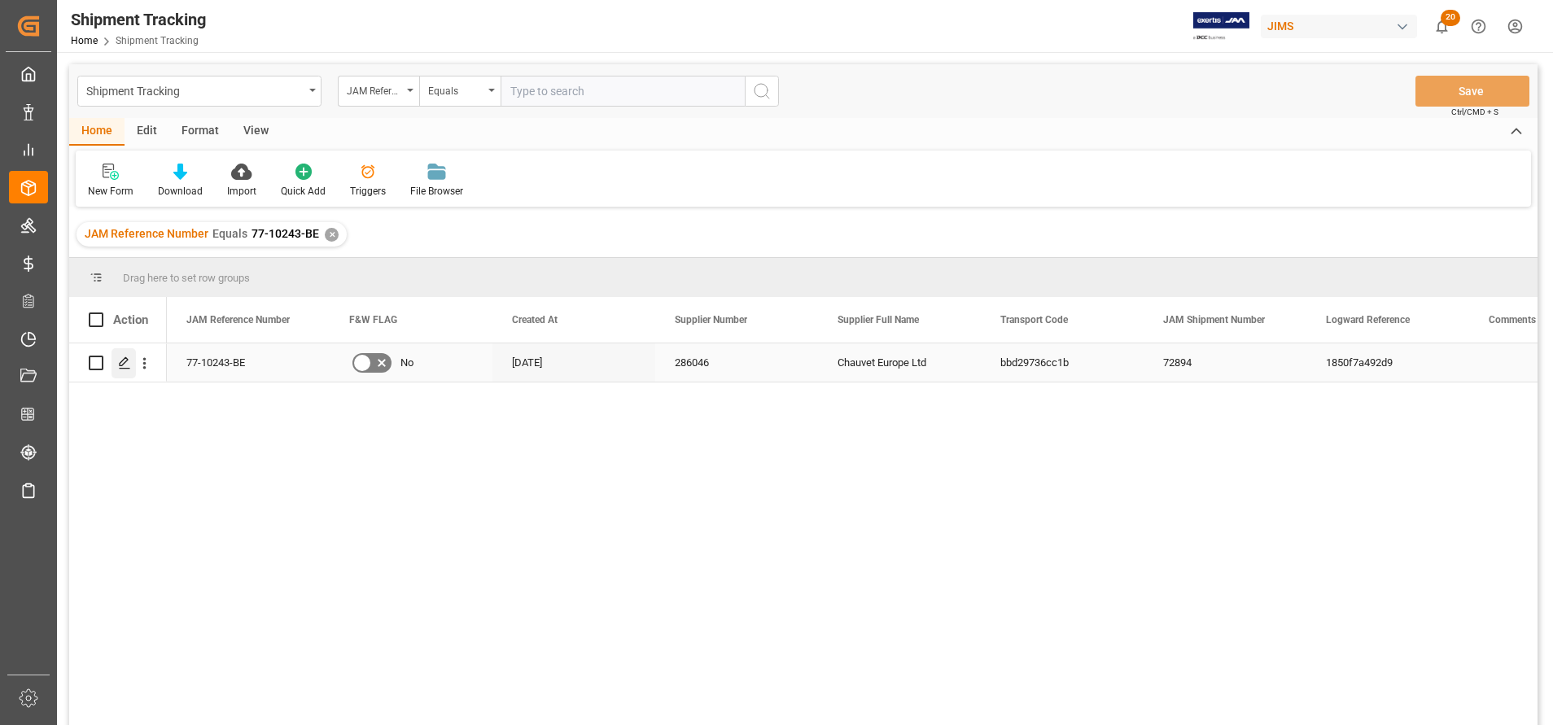
click at [123, 358] on icon "Press SPACE to select this row." at bounding box center [124, 363] width 13 height 13
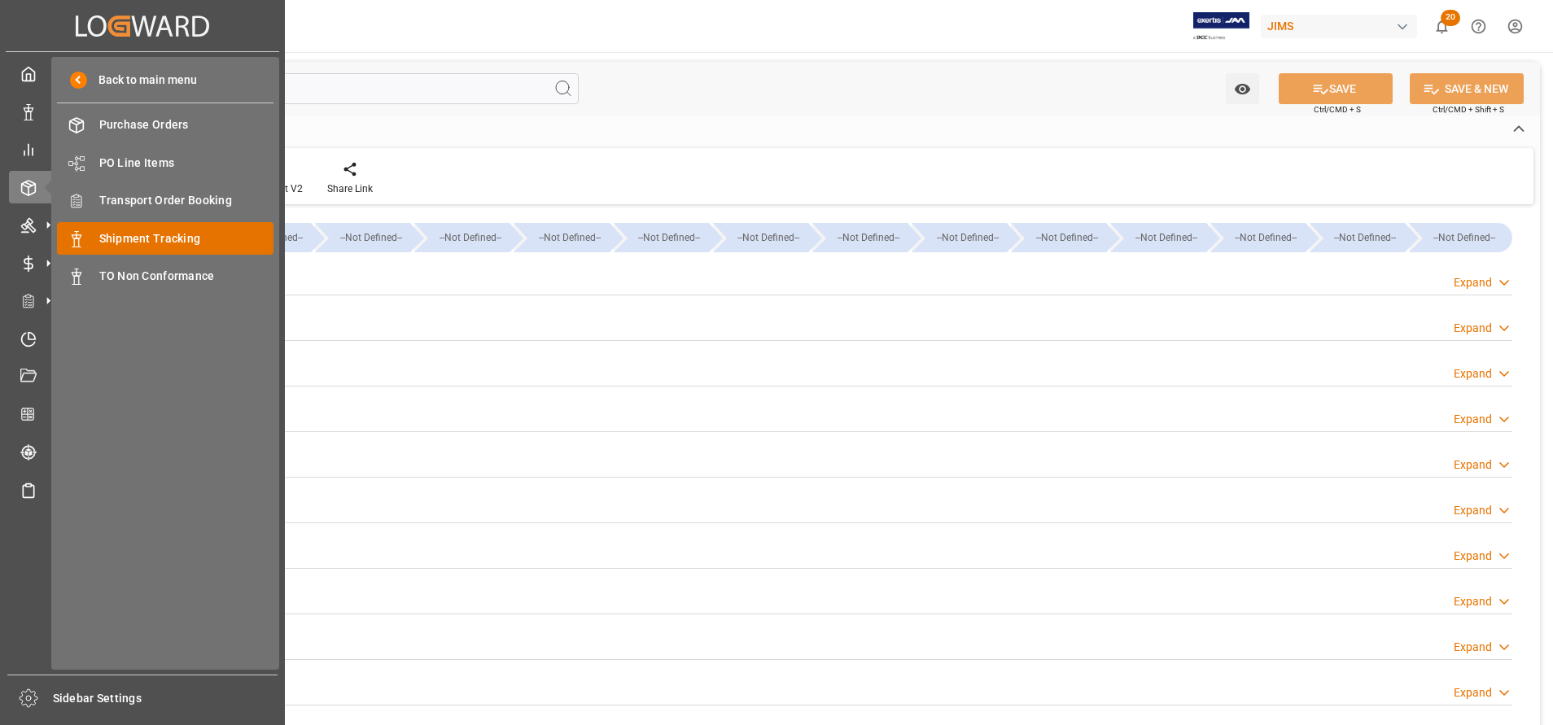
click at [175, 234] on span "Shipment Tracking" at bounding box center [186, 238] width 175 height 17
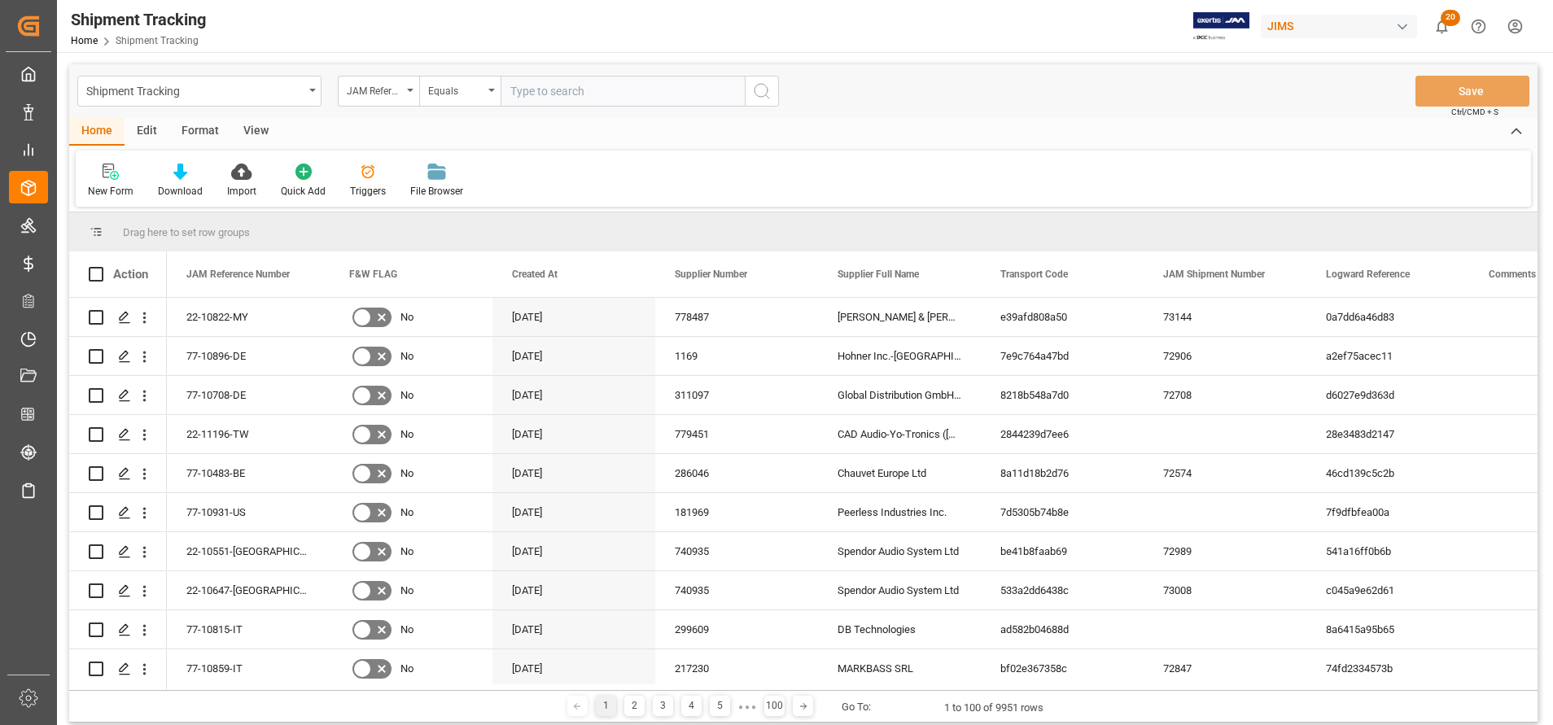
click at [669, 91] on input "text" at bounding box center [623, 91] width 244 height 31
type input "TORONTO EXPRESS / 82W35"
click at [608, 92] on input "text" at bounding box center [623, 91] width 244 height 31
paste input "77-10896-DE"
type input "77-10896-DE"
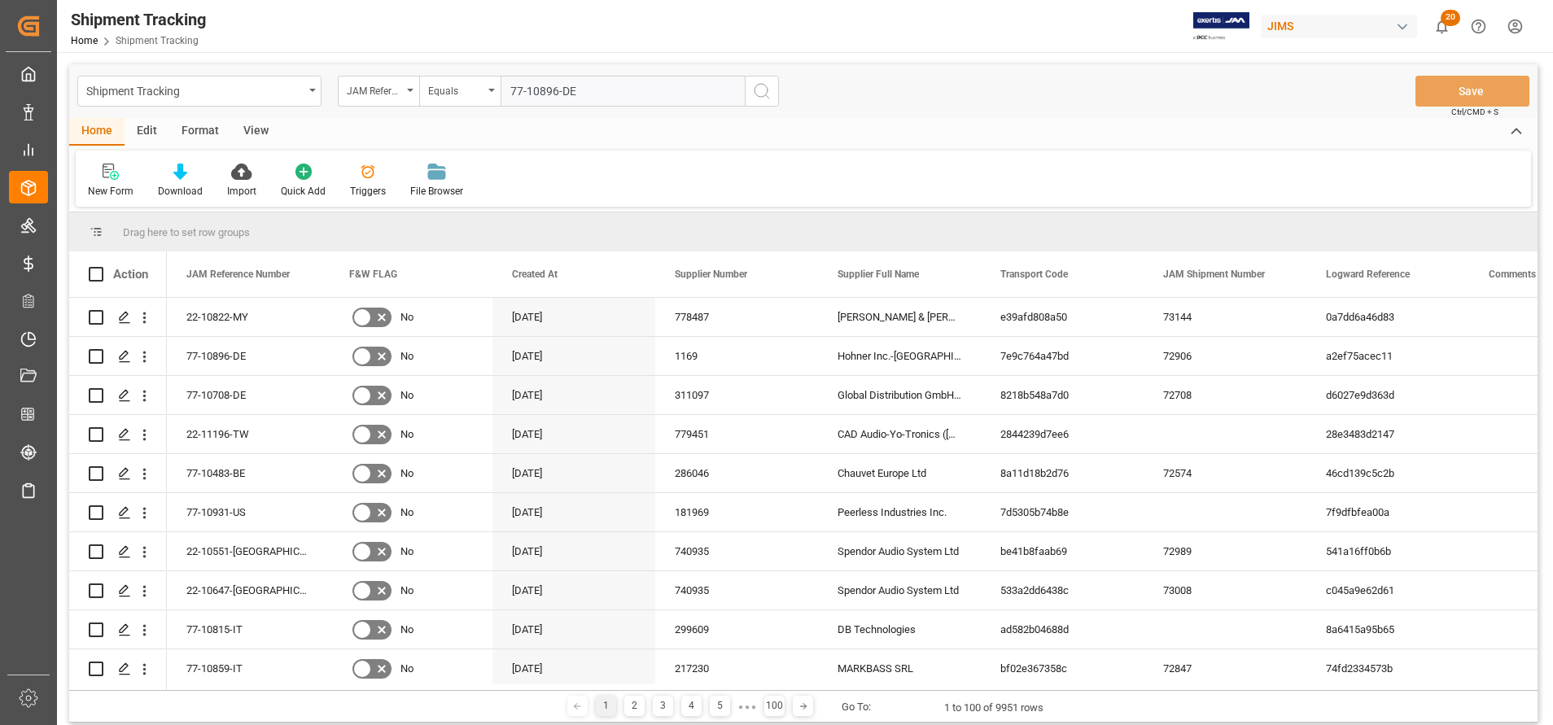
click at [759, 101] on button "search button" at bounding box center [762, 91] width 34 height 31
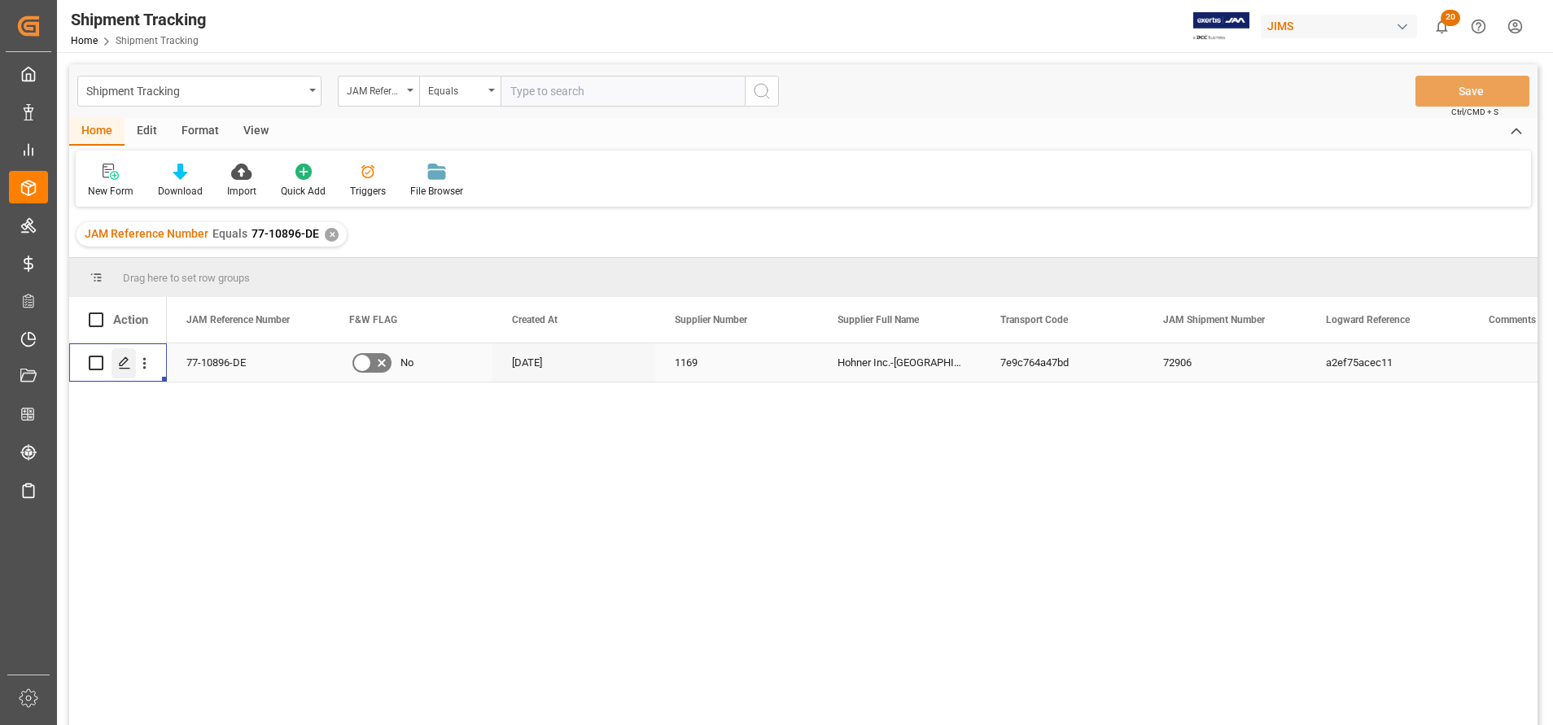
click at [115, 369] on div "Press SPACE to select this row." at bounding box center [124, 363] width 24 height 30
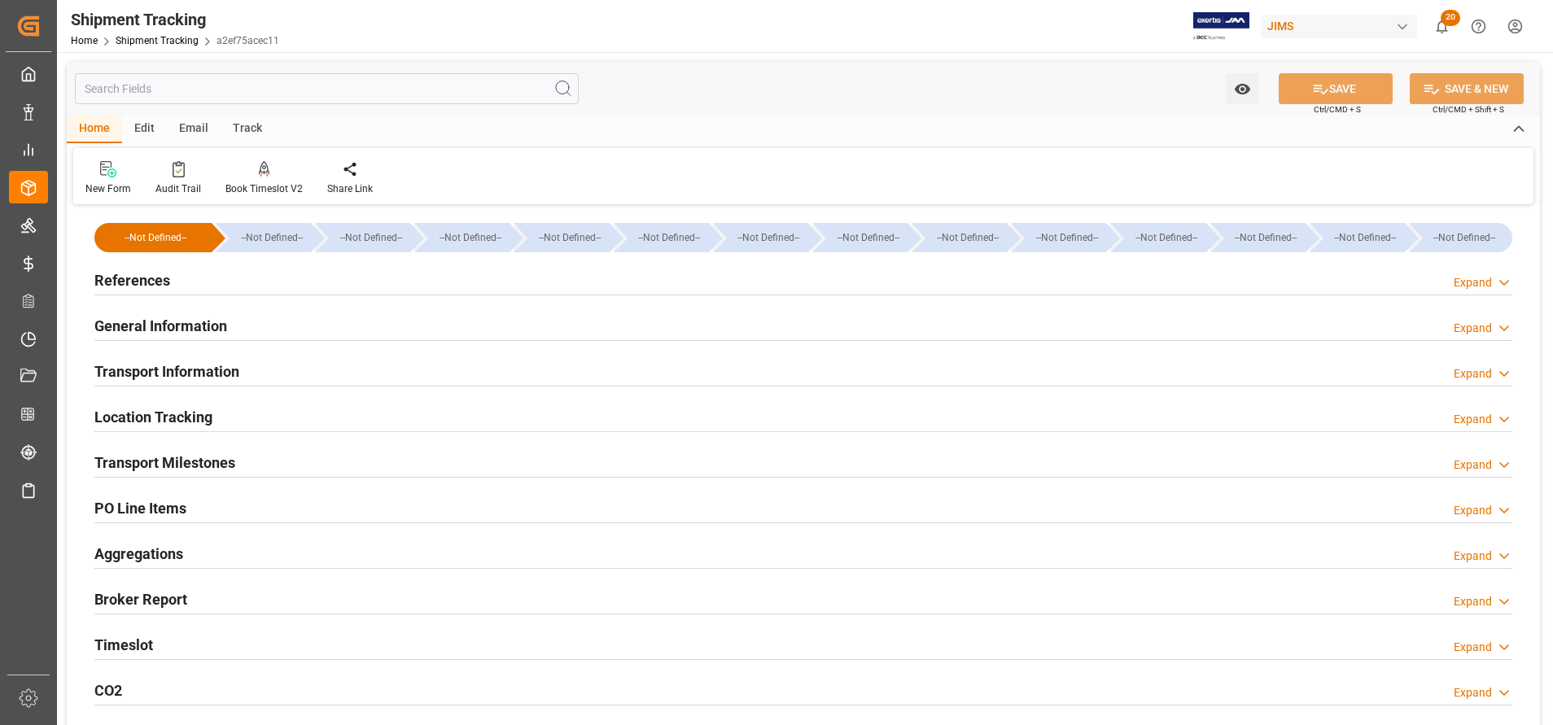
click at [212, 325] on h2 "General Information" at bounding box center [160, 326] width 133 height 22
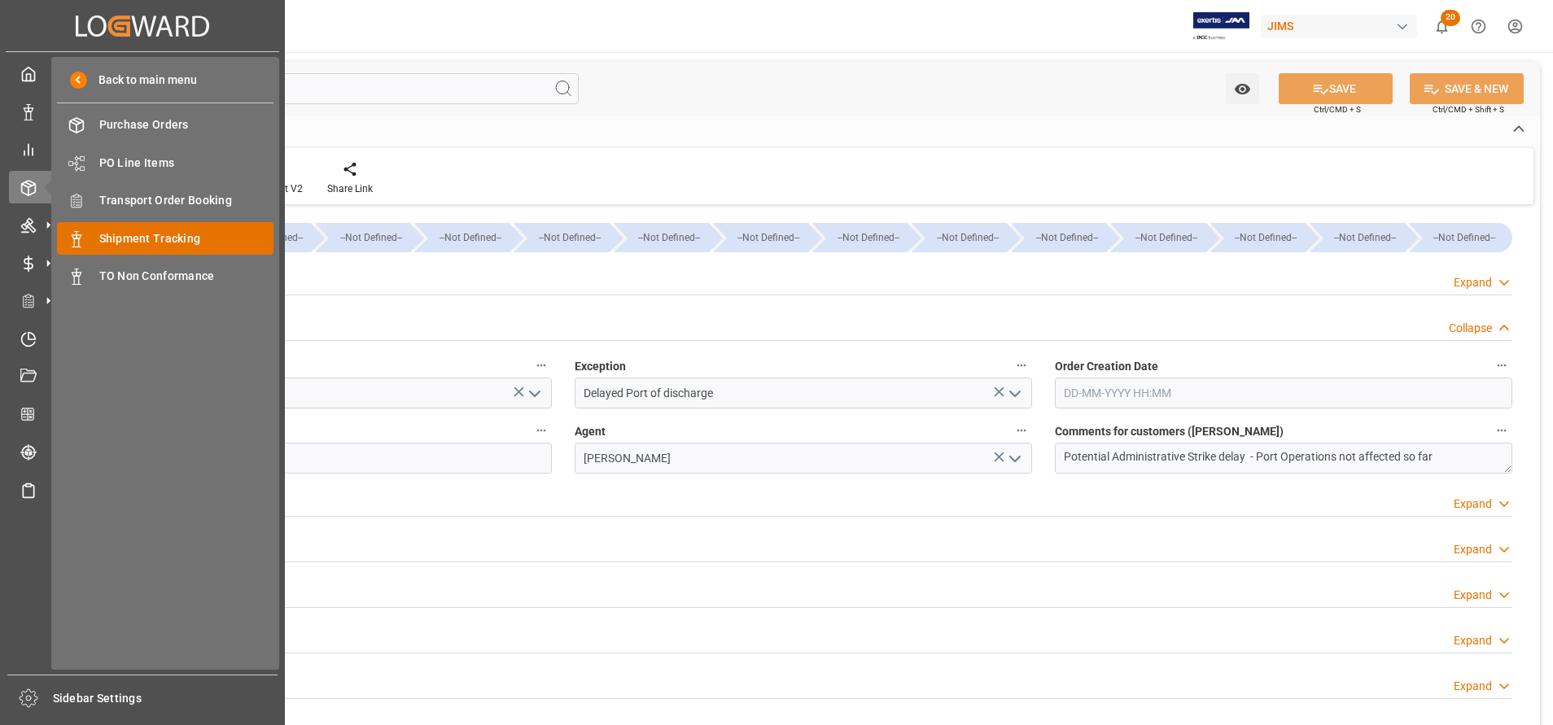
click at [164, 237] on span "Shipment Tracking" at bounding box center [186, 238] width 175 height 17
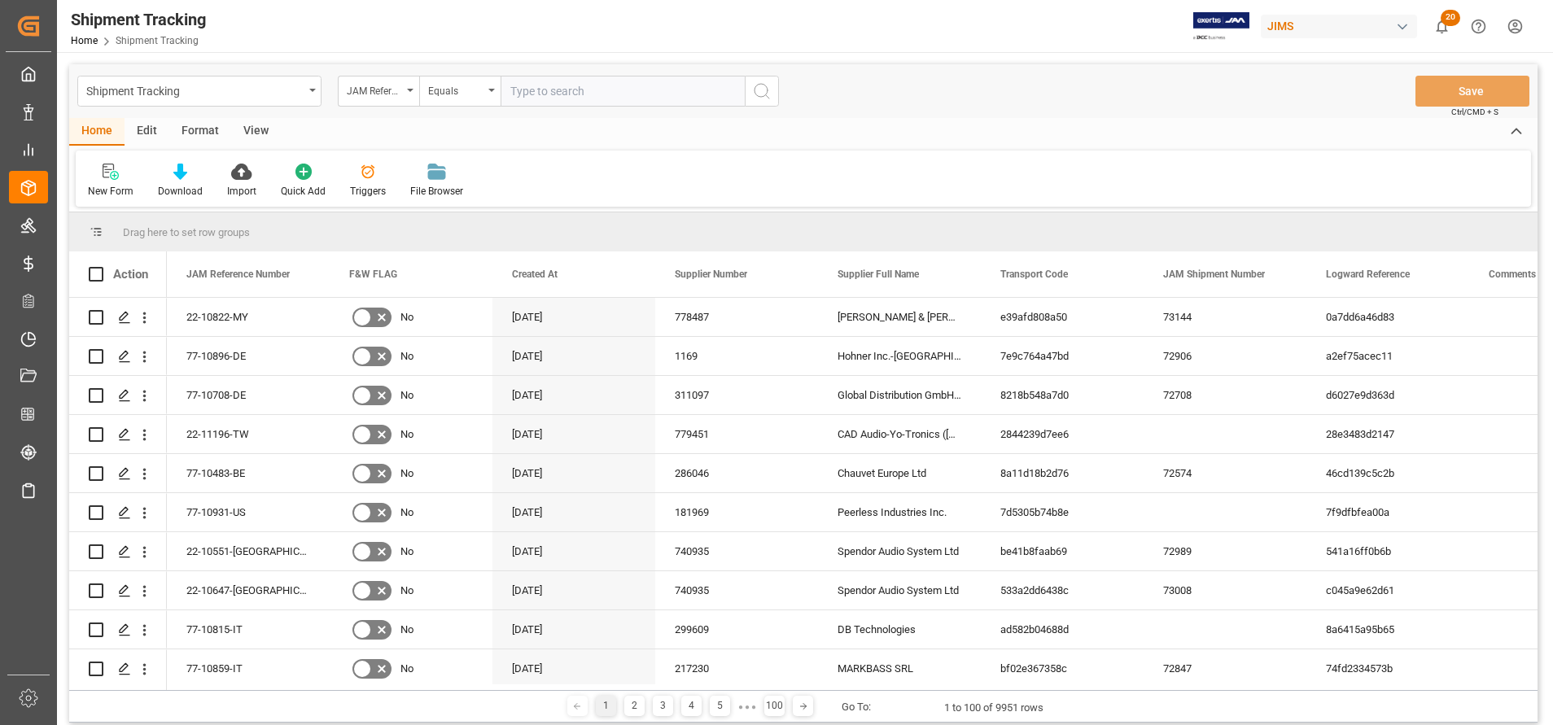
click at [694, 96] on input "text" at bounding box center [623, 91] width 244 height 31
paste input "77-10243-BE"
type input "77-10243-BE"
click at [773, 96] on button "search button" at bounding box center [762, 91] width 34 height 31
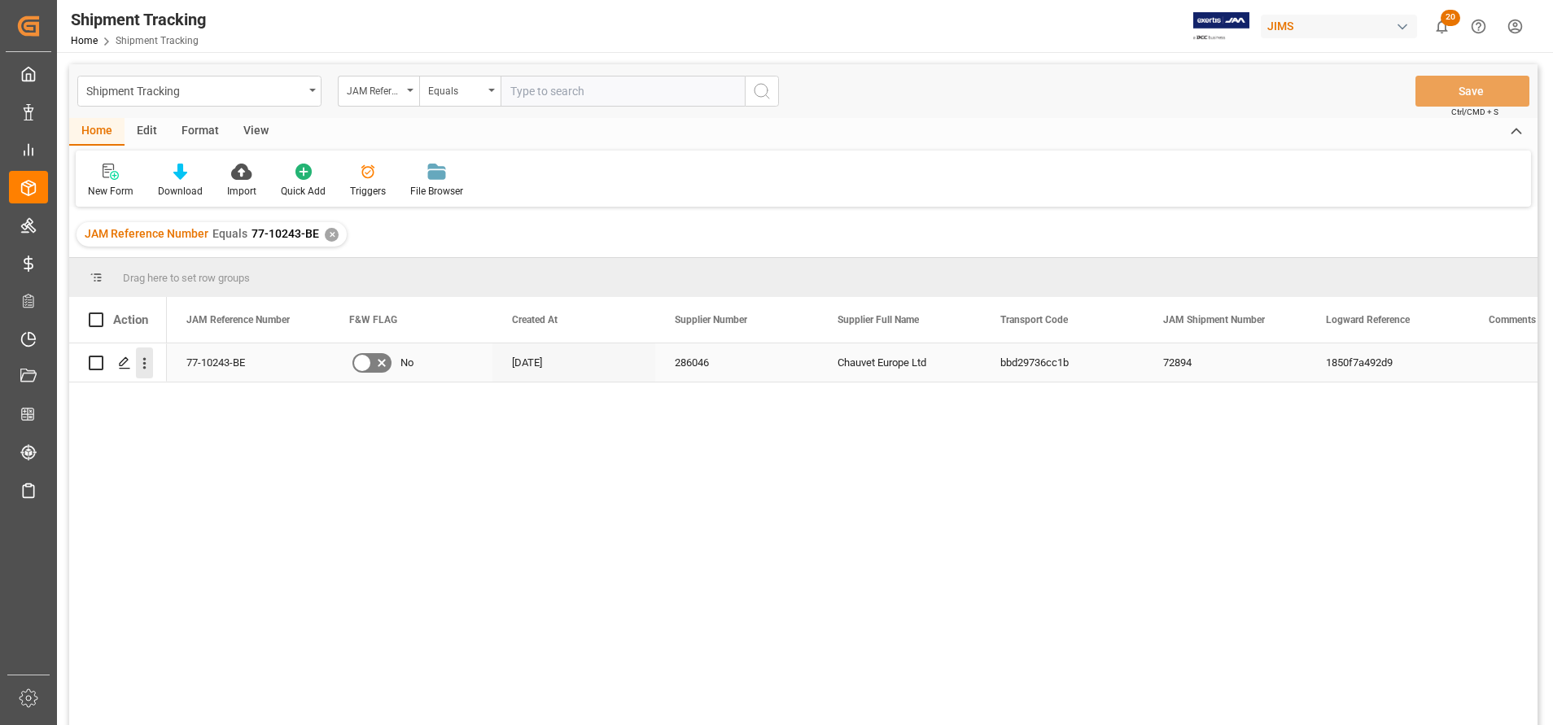
click at [139, 357] on icon "open menu" at bounding box center [144, 363] width 17 height 17
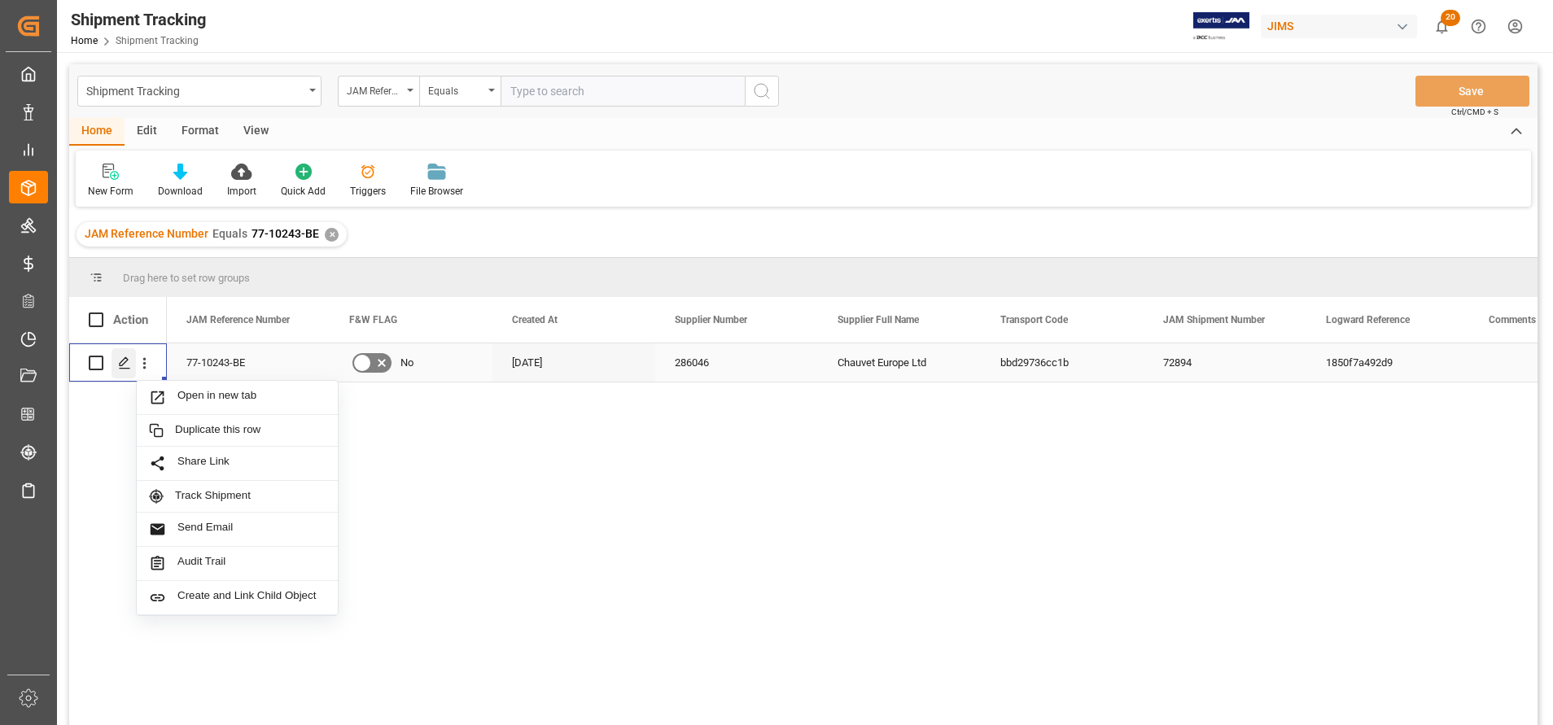
click at [129, 357] on icon "Press SPACE to select this row." at bounding box center [124, 363] width 13 height 13
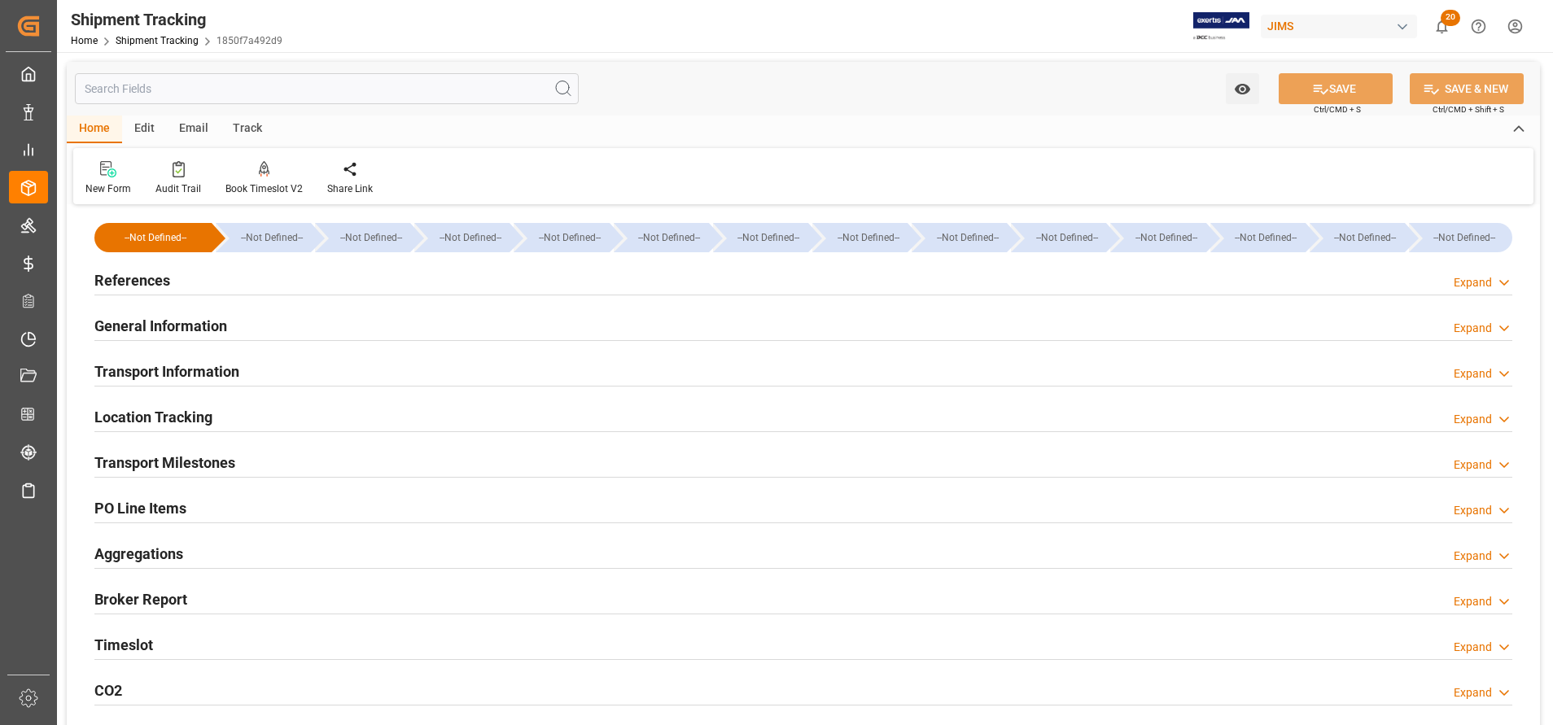
click at [224, 323] on h2 "General Information" at bounding box center [160, 326] width 133 height 22
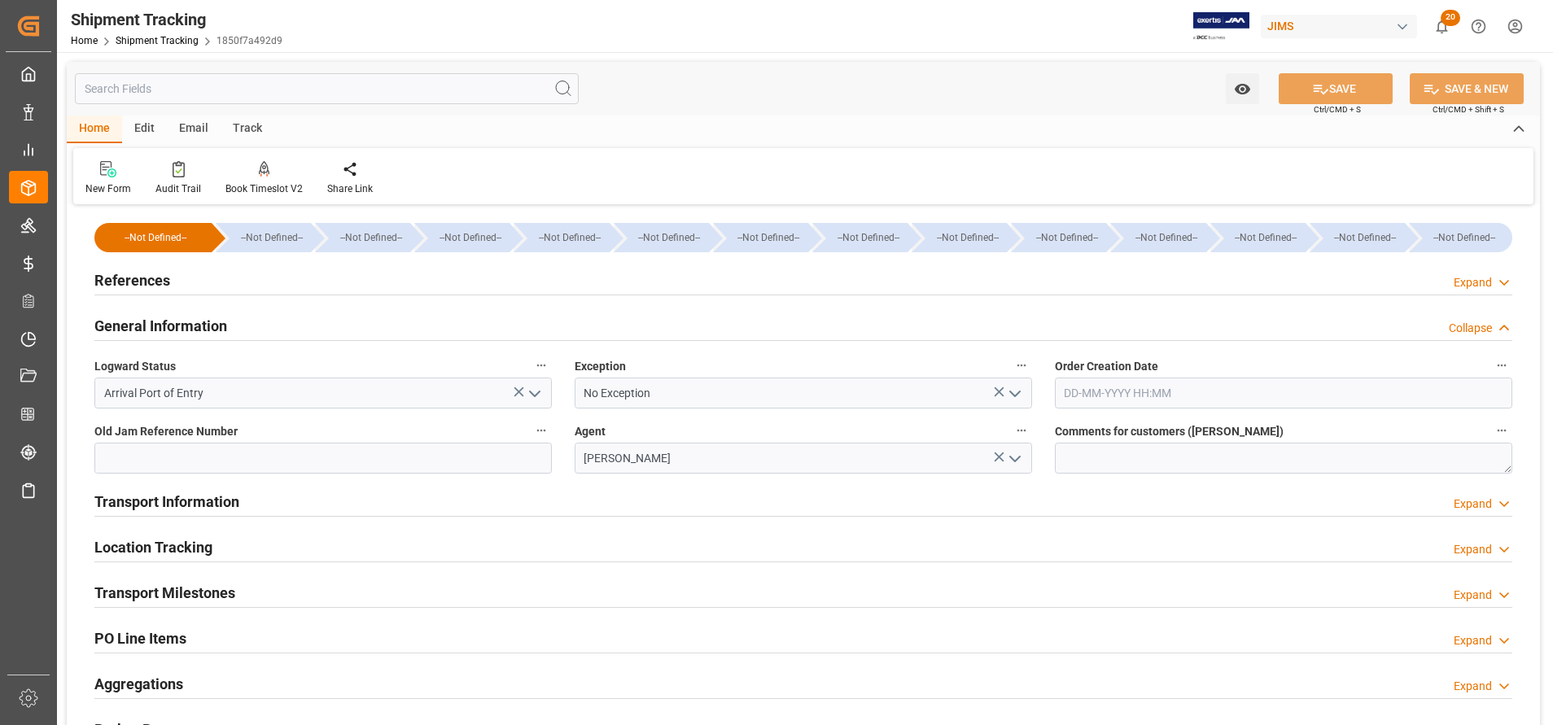
click at [1023, 396] on icon "open menu" at bounding box center [1015, 394] width 20 height 20
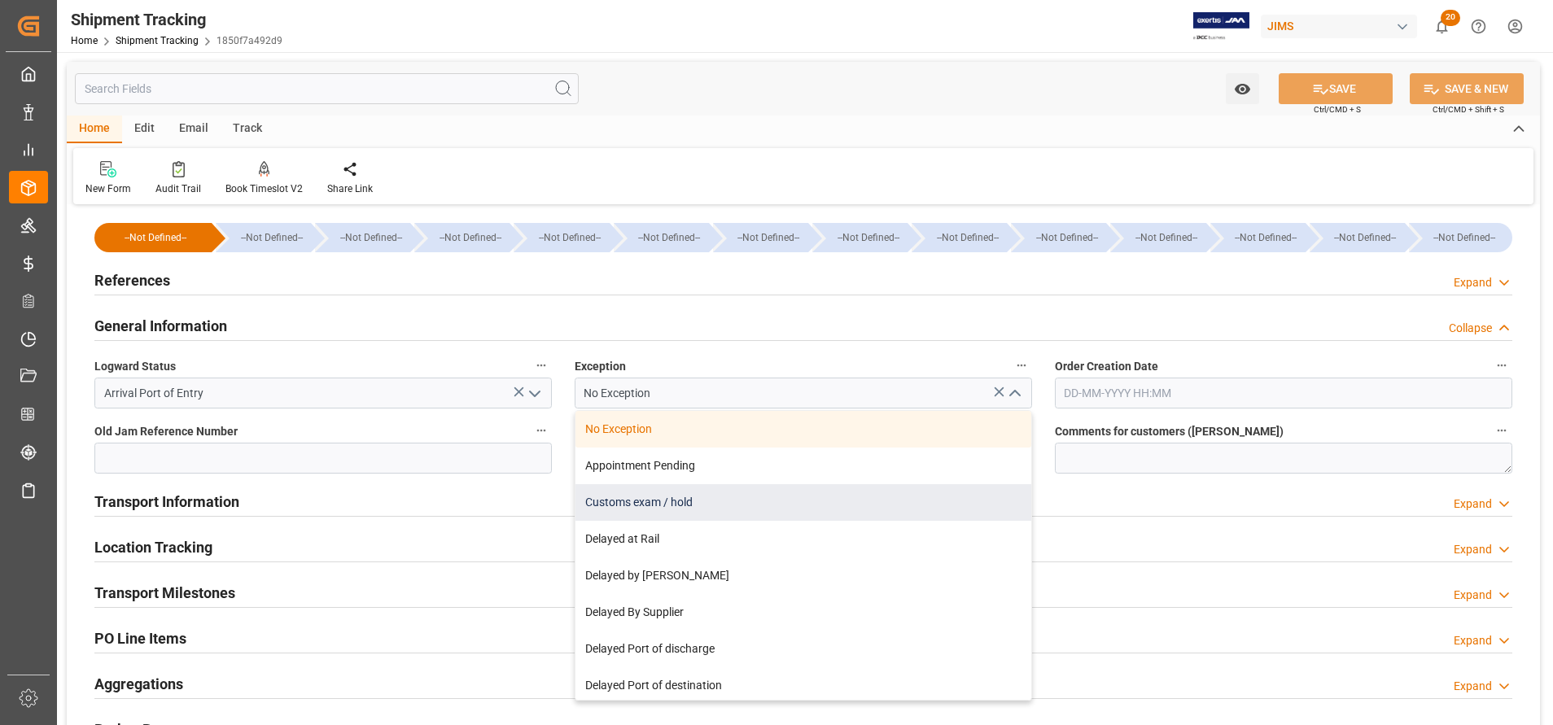
click at [829, 504] on div "Customs exam / hold" at bounding box center [804, 502] width 456 height 37
type input "Customs exam / hold"
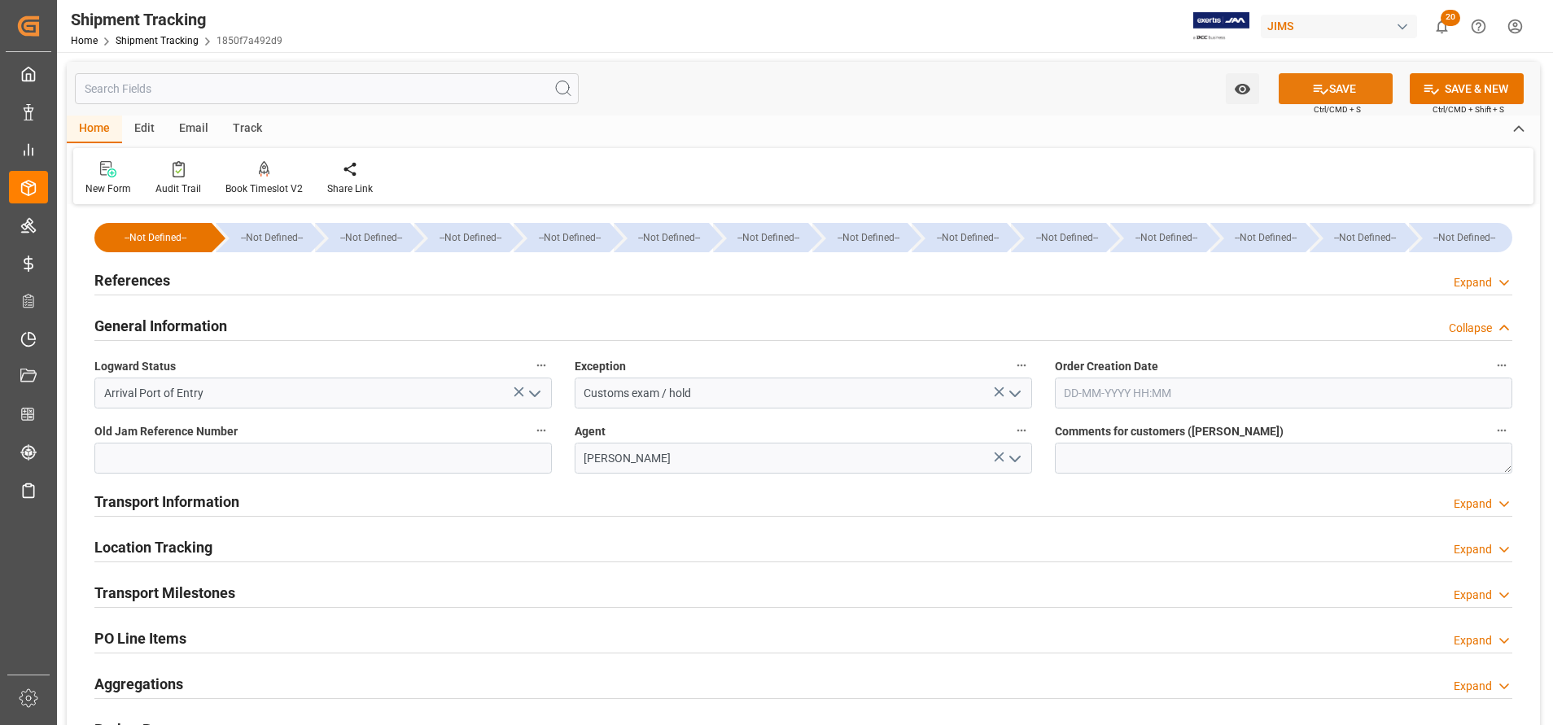
click at [1335, 94] on button "SAVE" at bounding box center [1336, 88] width 114 height 31
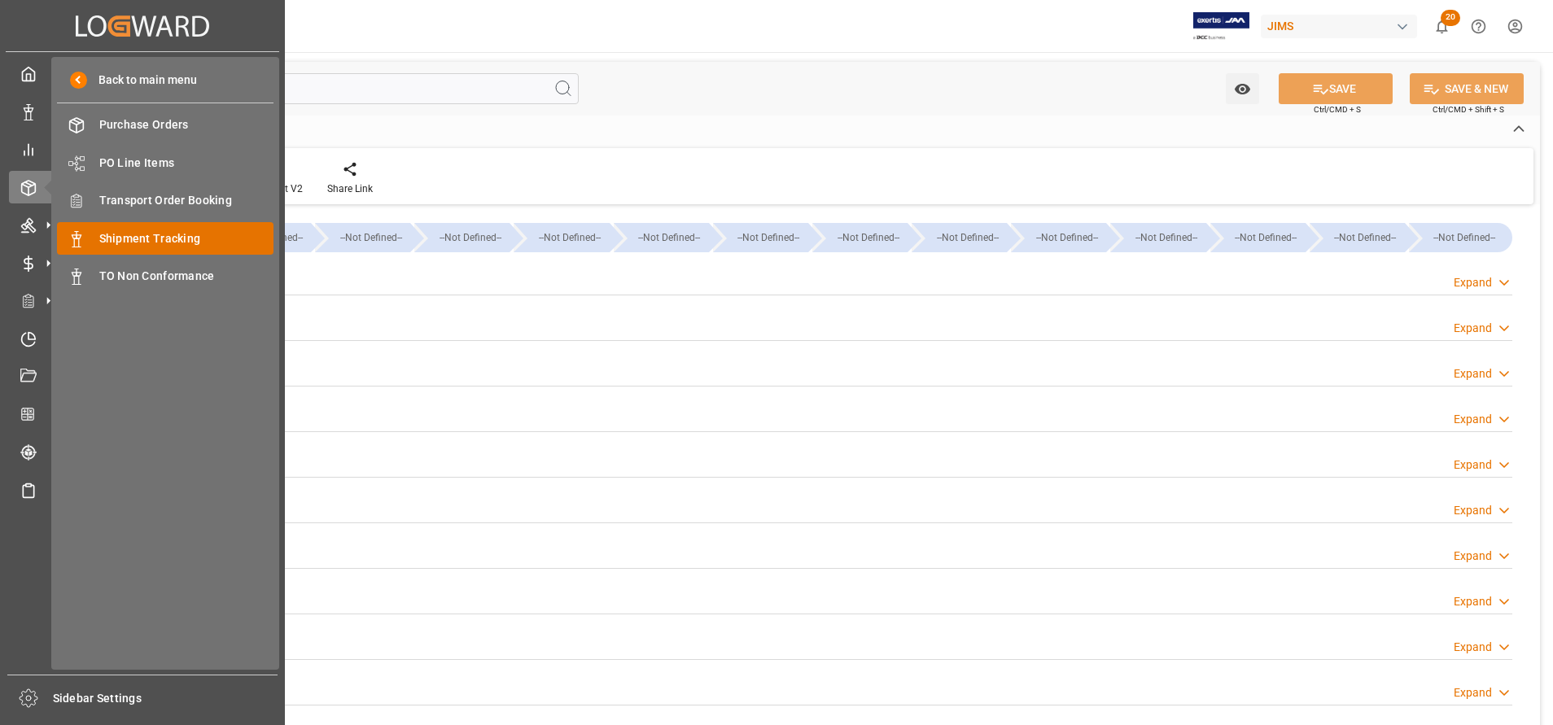
click at [200, 226] on div "Shipment Tracking Shipment Tracking" at bounding box center [165, 238] width 217 height 32
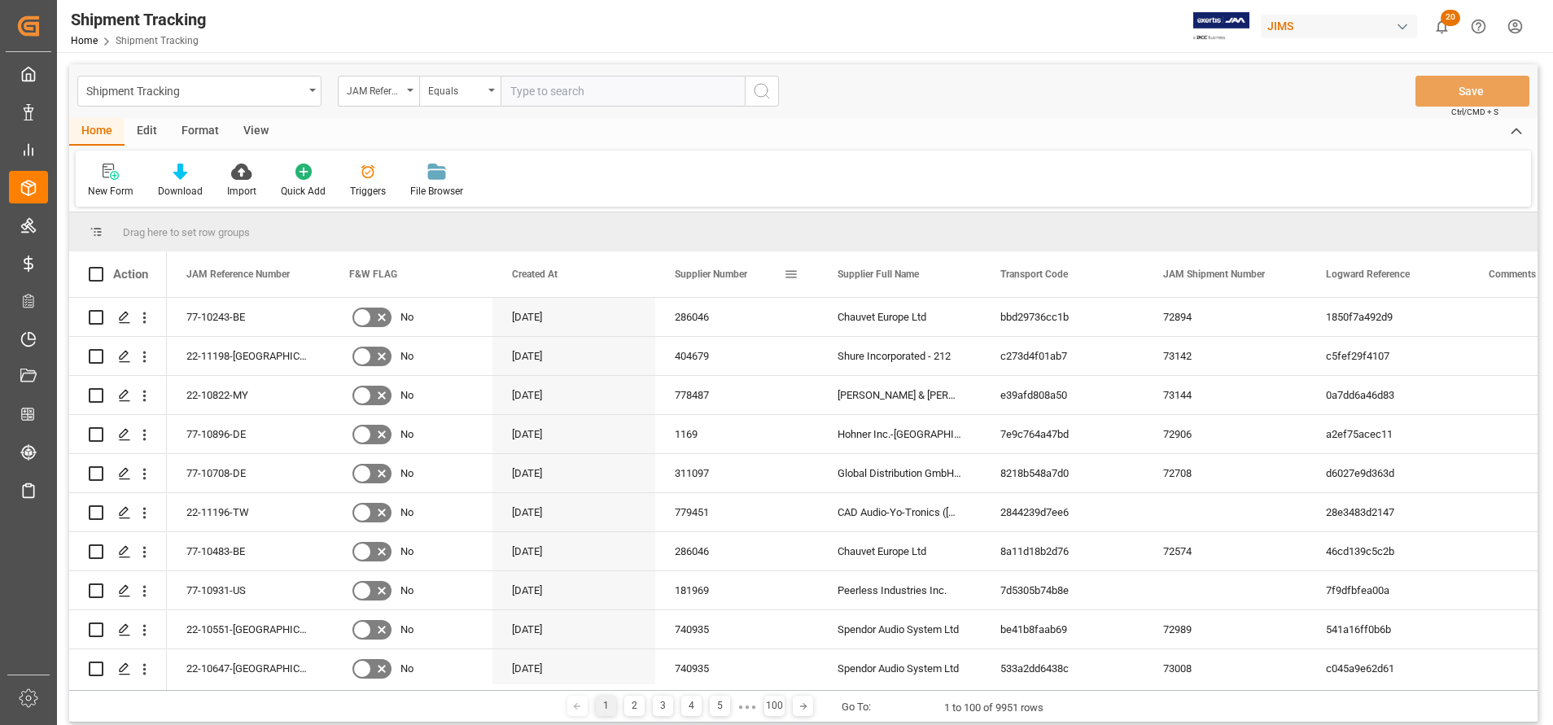
click at [790, 276] on span at bounding box center [791, 274] width 15 height 15
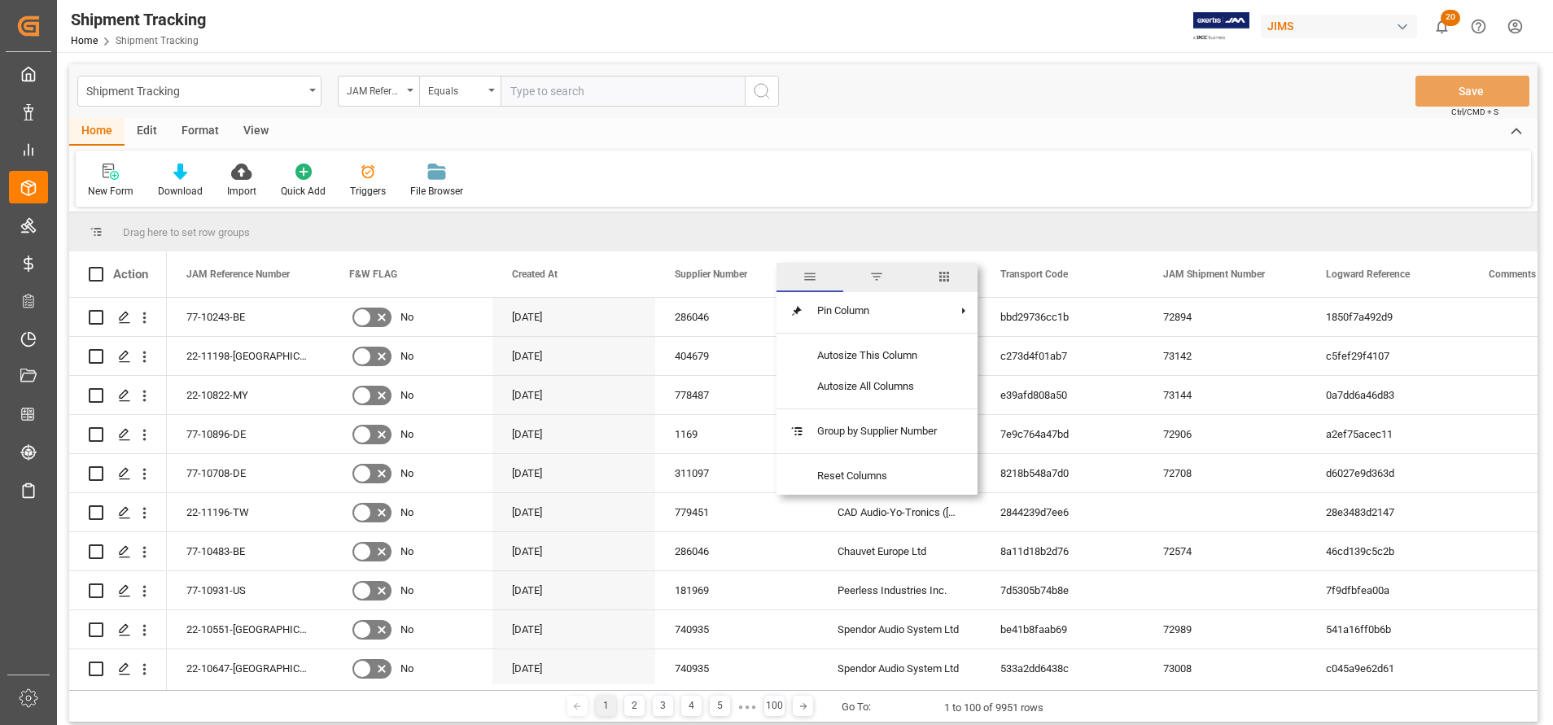
click at [952, 278] on span "columns" at bounding box center [944, 276] width 15 height 15
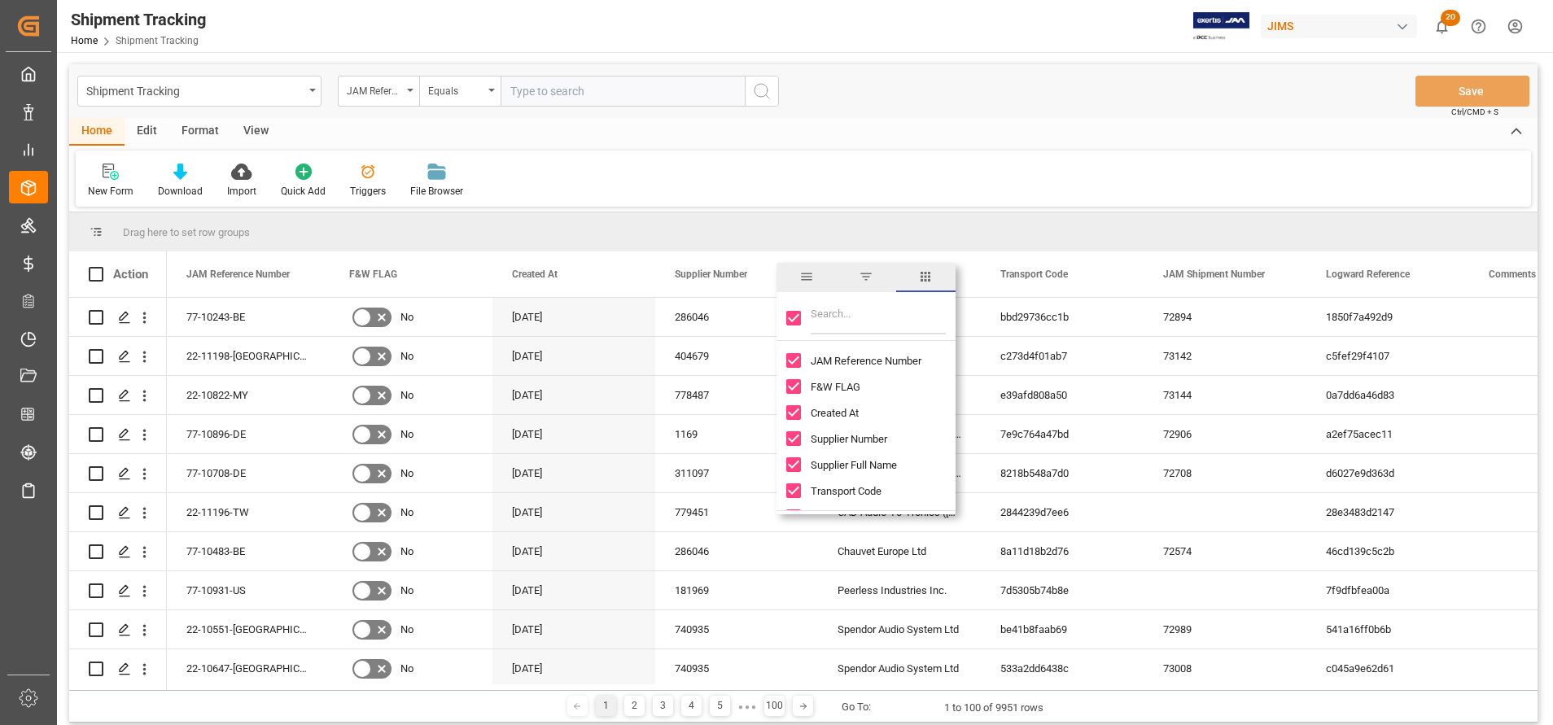
click at [799, 316] on input "Toggle Select All Columns" at bounding box center [793, 318] width 15 height 15
checkbox input "false"
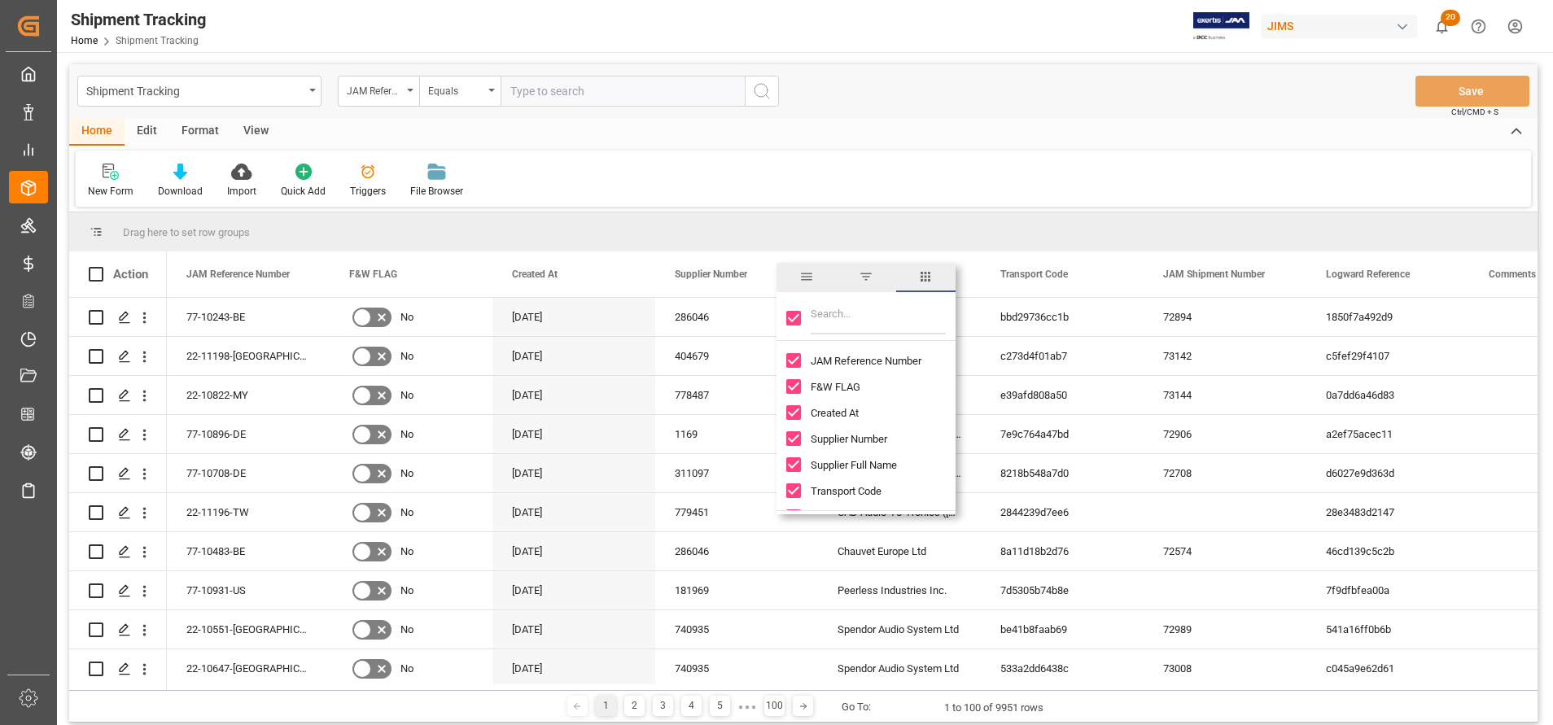
checkbox input "false"
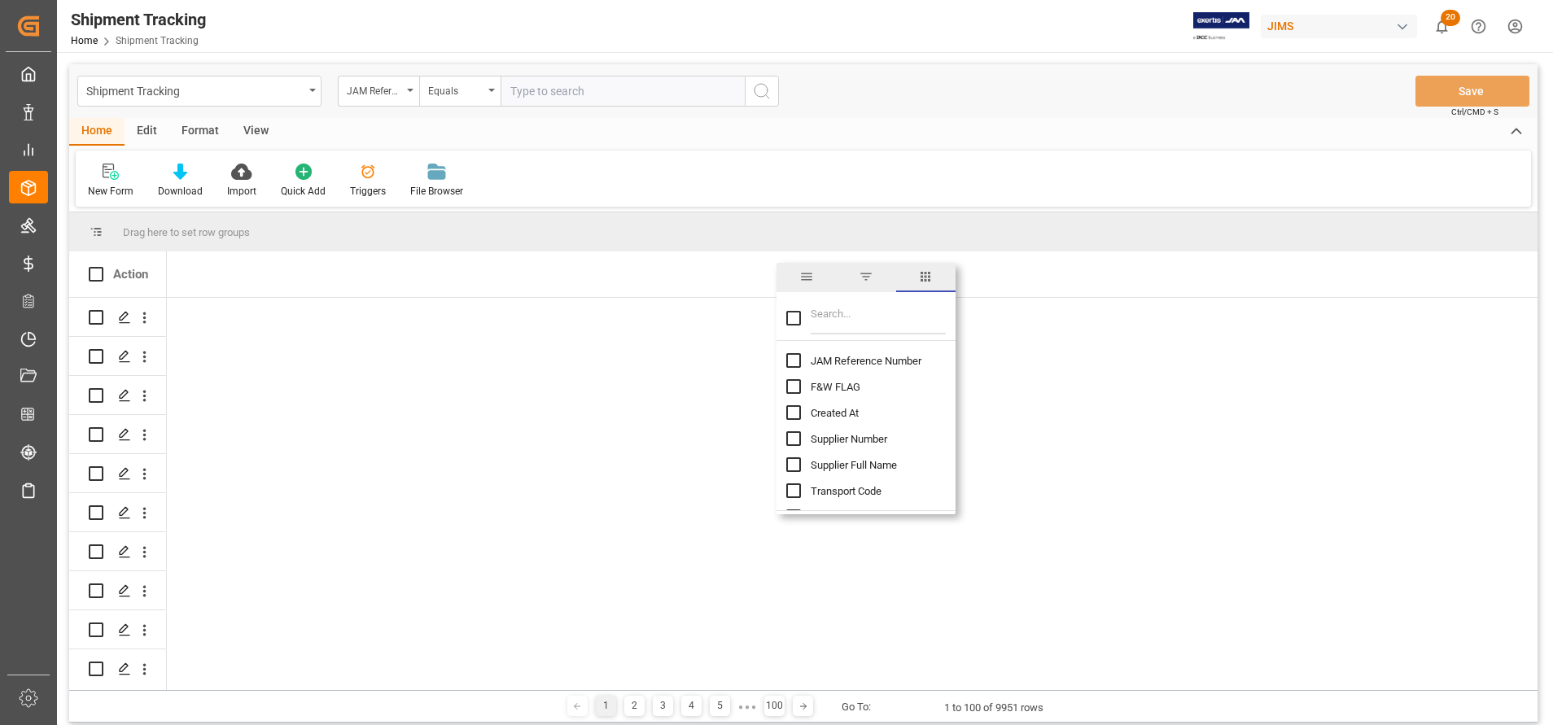
click at [819, 317] on input "Filter Columns Input" at bounding box center [878, 318] width 135 height 33
type input "sa"
click at [783, 360] on div "Comments for customers ([PERSON_NAME]) Presented to CBSA Transaction Number" at bounding box center [866, 387] width 179 height 78
click at [796, 363] on input "Comments for customers (SAL) column toggle visibility (hidden)" at bounding box center [793, 360] width 15 height 15
checkbox input "true"
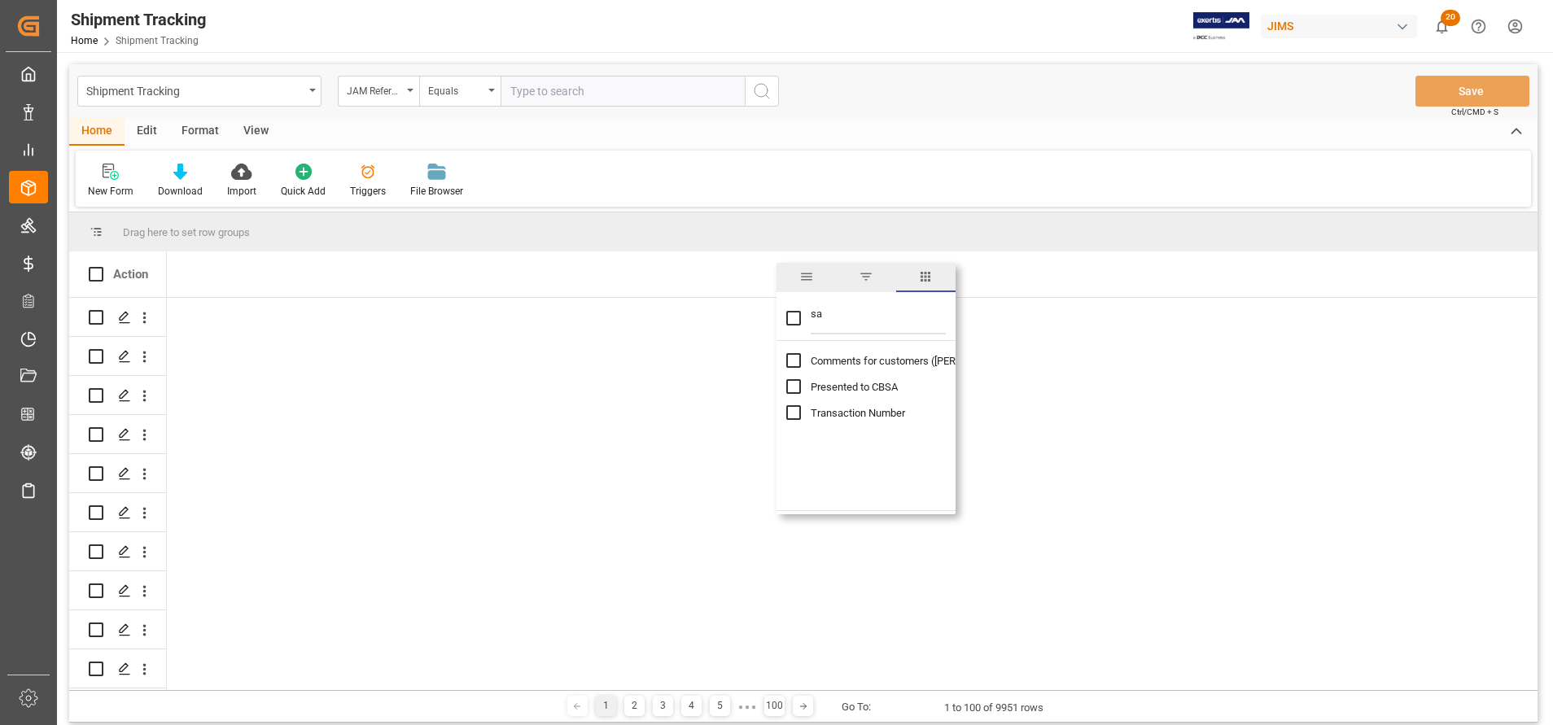
checkbox input "false"
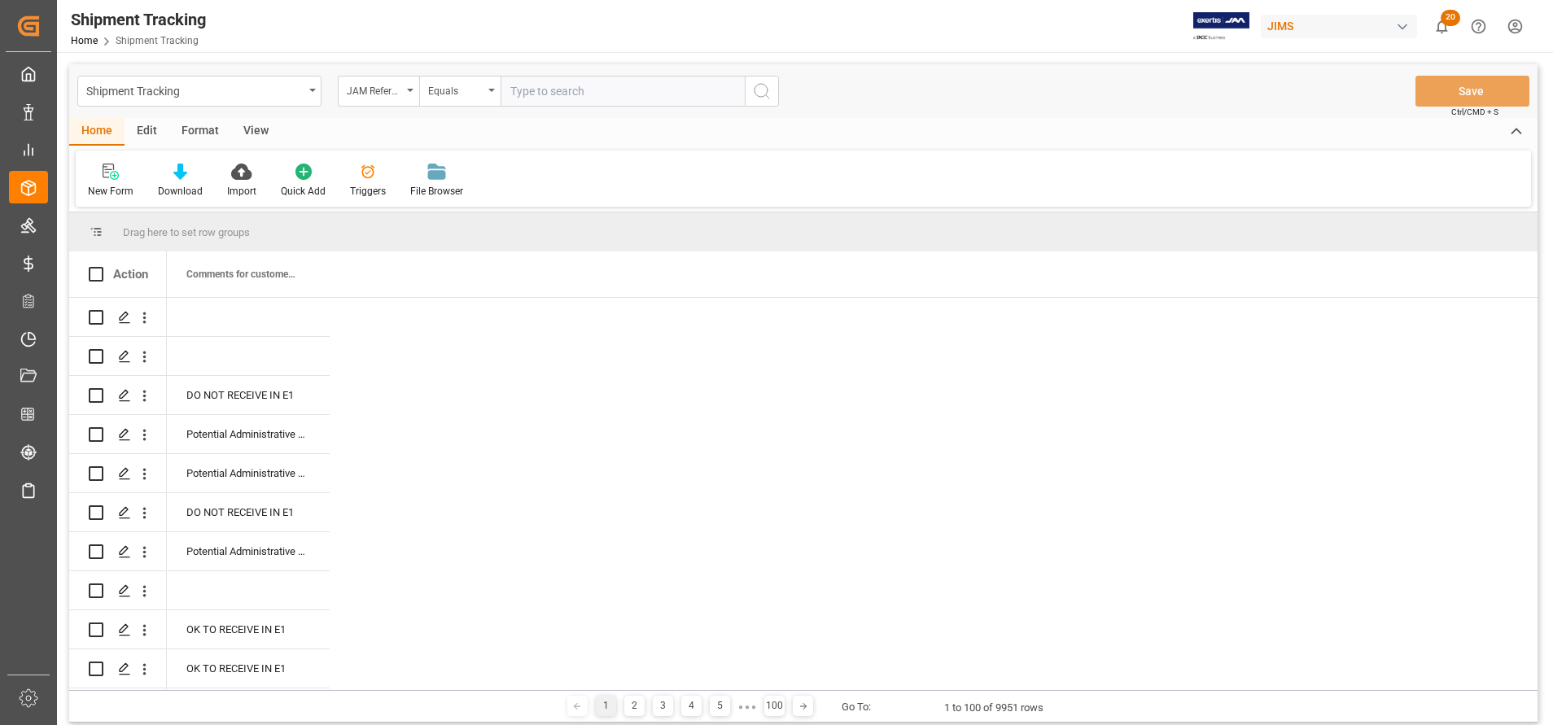
drag, startPoint x: 102, startPoint y: 224, endPoint x: 1005, endPoint y: 243, distance: 903.9
click at [1009, 243] on div "Drag here to set row groups" at bounding box center [803, 231] width 1469 height 39
click at [88, 230] on div "Drag here to set row groups" at bounding box center [803, 231] width 1469 height 39
click at [308, 284] on div "Comments for customers ([PERSON_NAME])" at bounding box center [248, 275] width 124 height 46
click at [309, 278] on span at bounding box center [303, 274] width 15 height 15
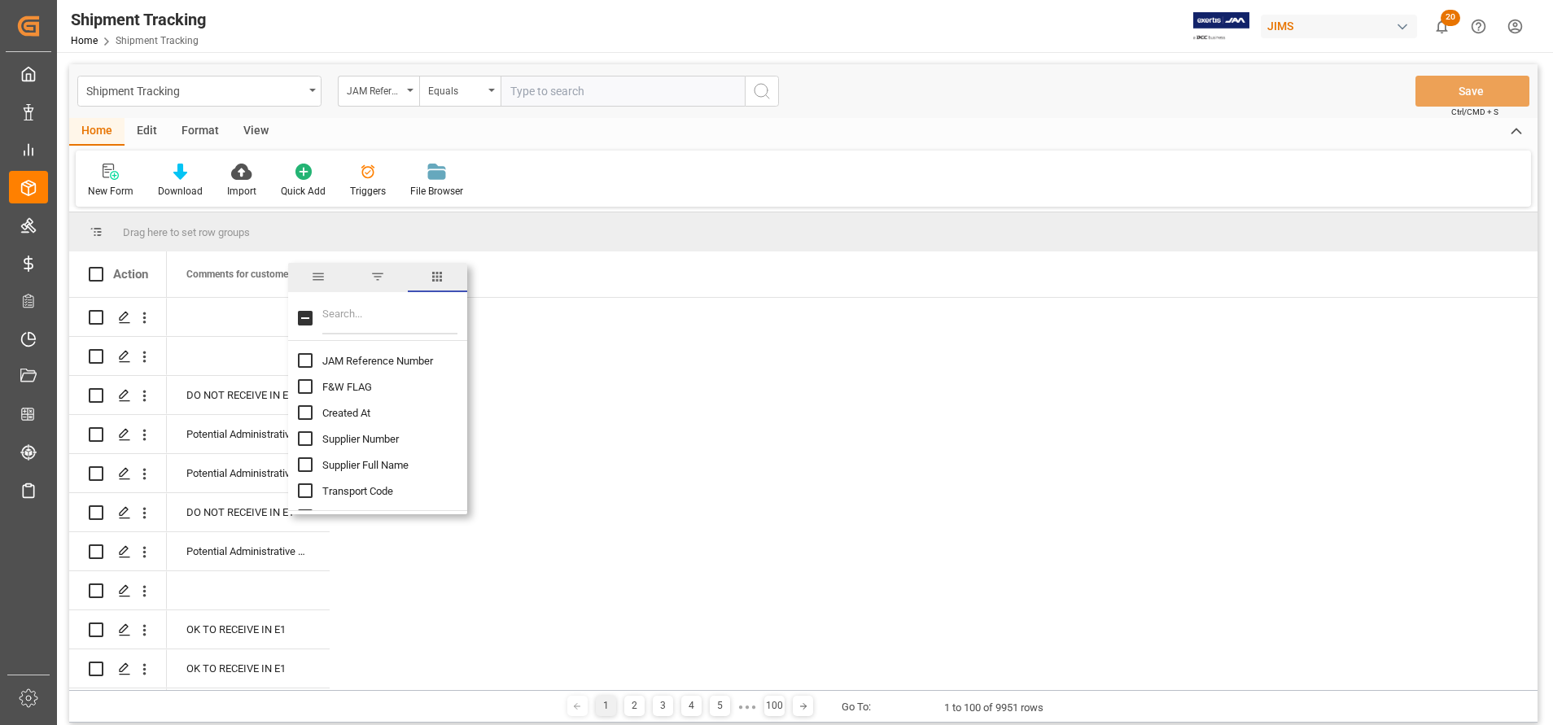
click at [319, 281] on span "general" at bounding box center [318, 276] width 15 height 15
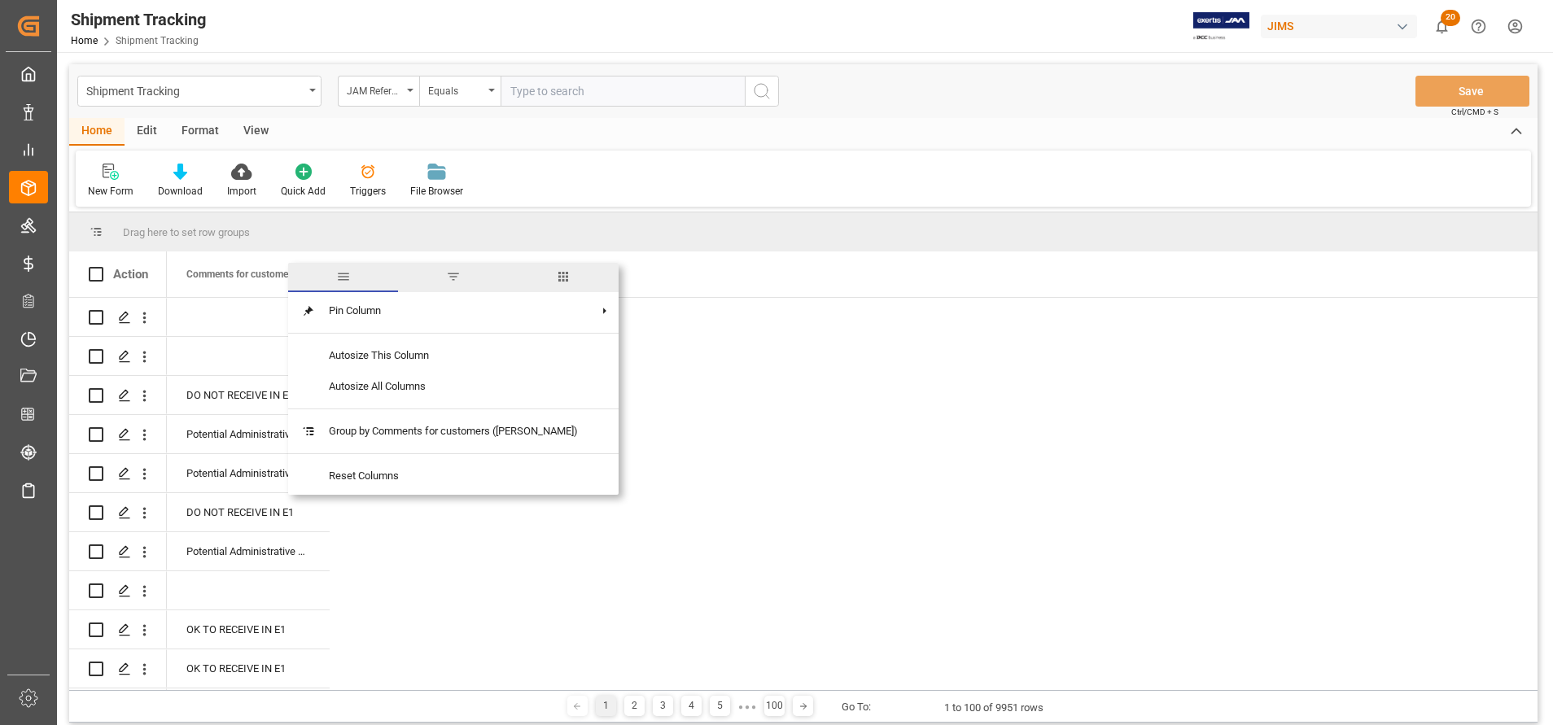
click at [446, 274] on span "filter" at bounding box center [453, 276] width 15 height 15
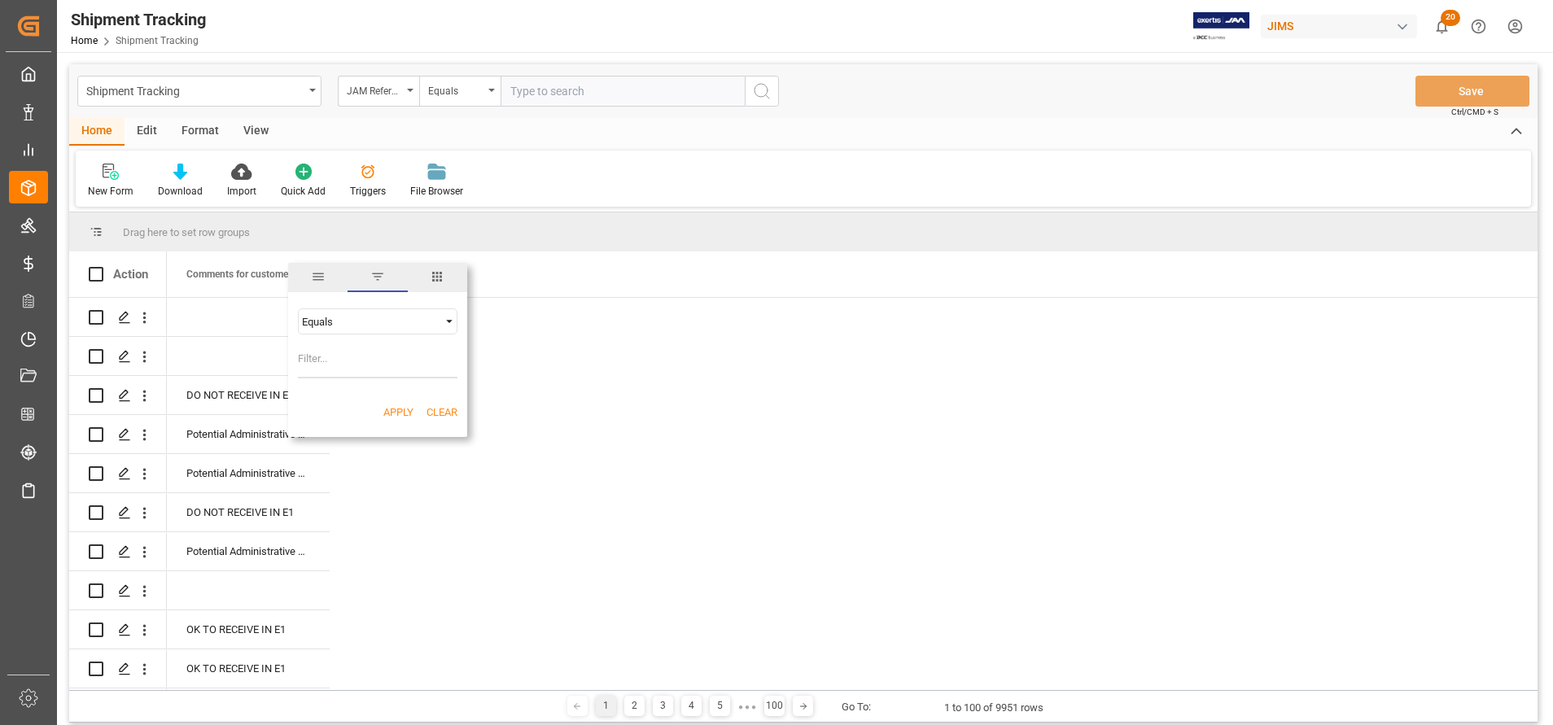
click at [437, 280] on span "columns" at bounding box center [437, 276] width 15 height 15
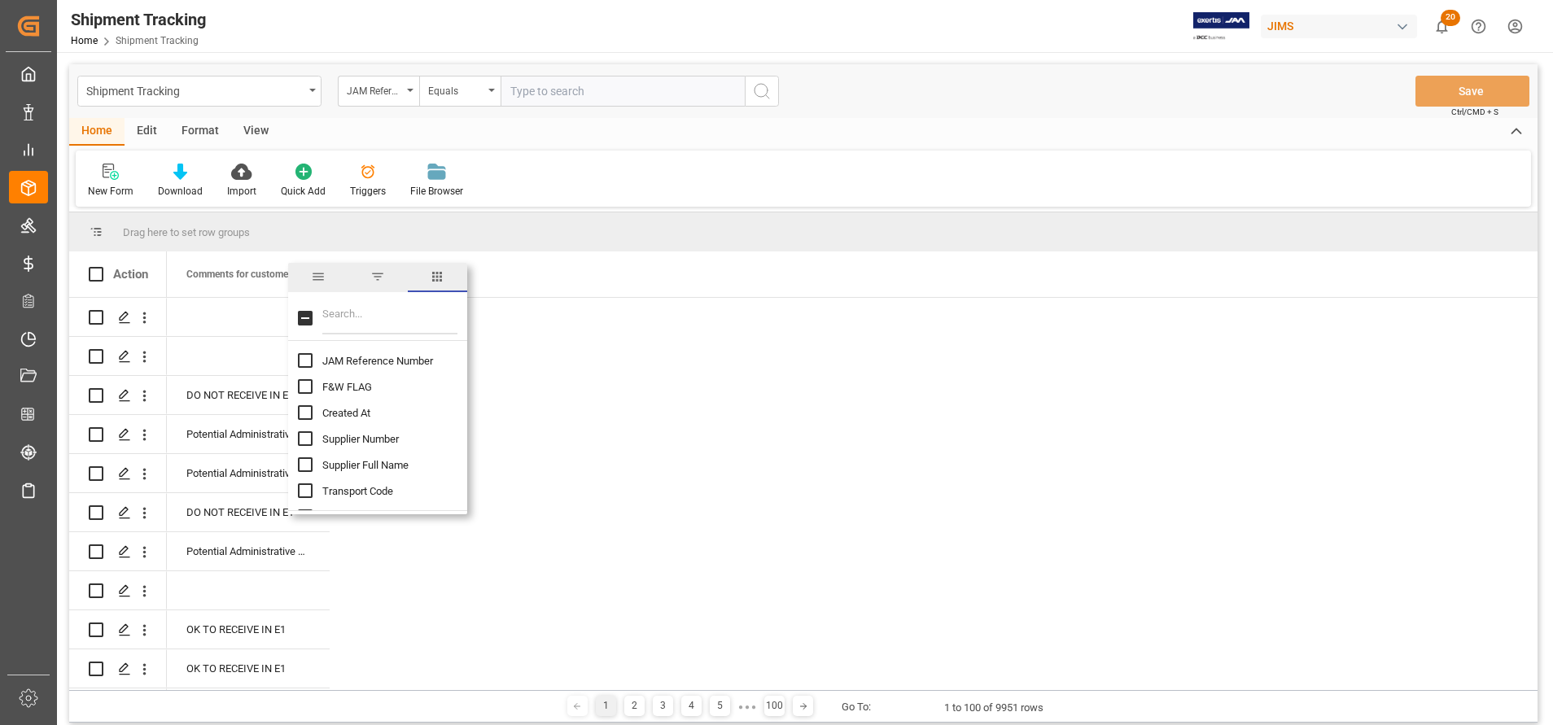
click at [357, 310] on input "Filter Columns Input" at bounding box center [389, 318] width 135 height 33
type input "jam"
click at [309, 364] on input "JAM Reference Number column toggle visibility (hidden)" at bounding box center [305, 360] width 15 height 15
checkbox input "true"
checkbox input "false"
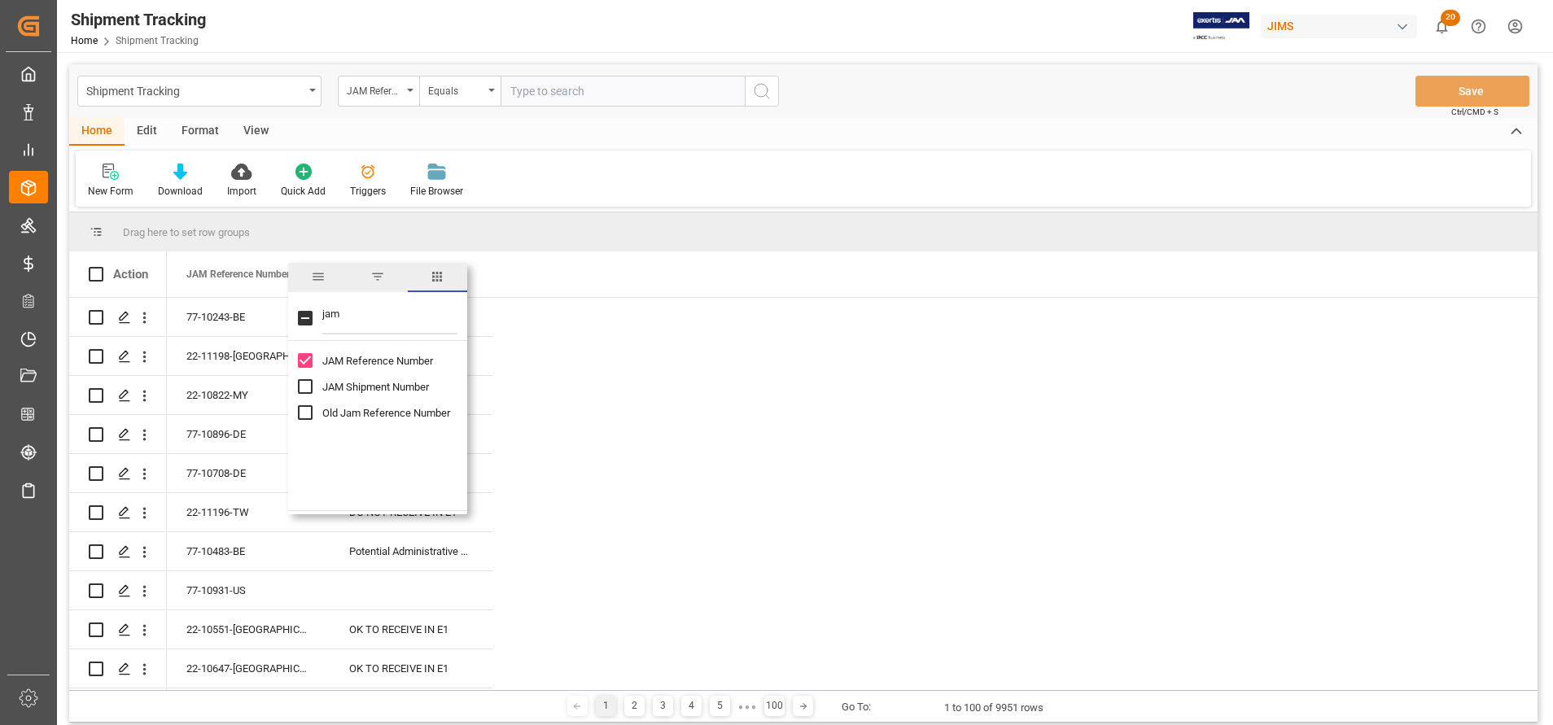
click at [371, 320] on input "jam" at bounding box center [389, 318] width 135 height 33
type input "j"
type input "value"
click at [309, 367] on input "Value (1) column toggle visibility (hidden)" at bounding box center [305, 360] width 15 height 15
checkbox input "true"
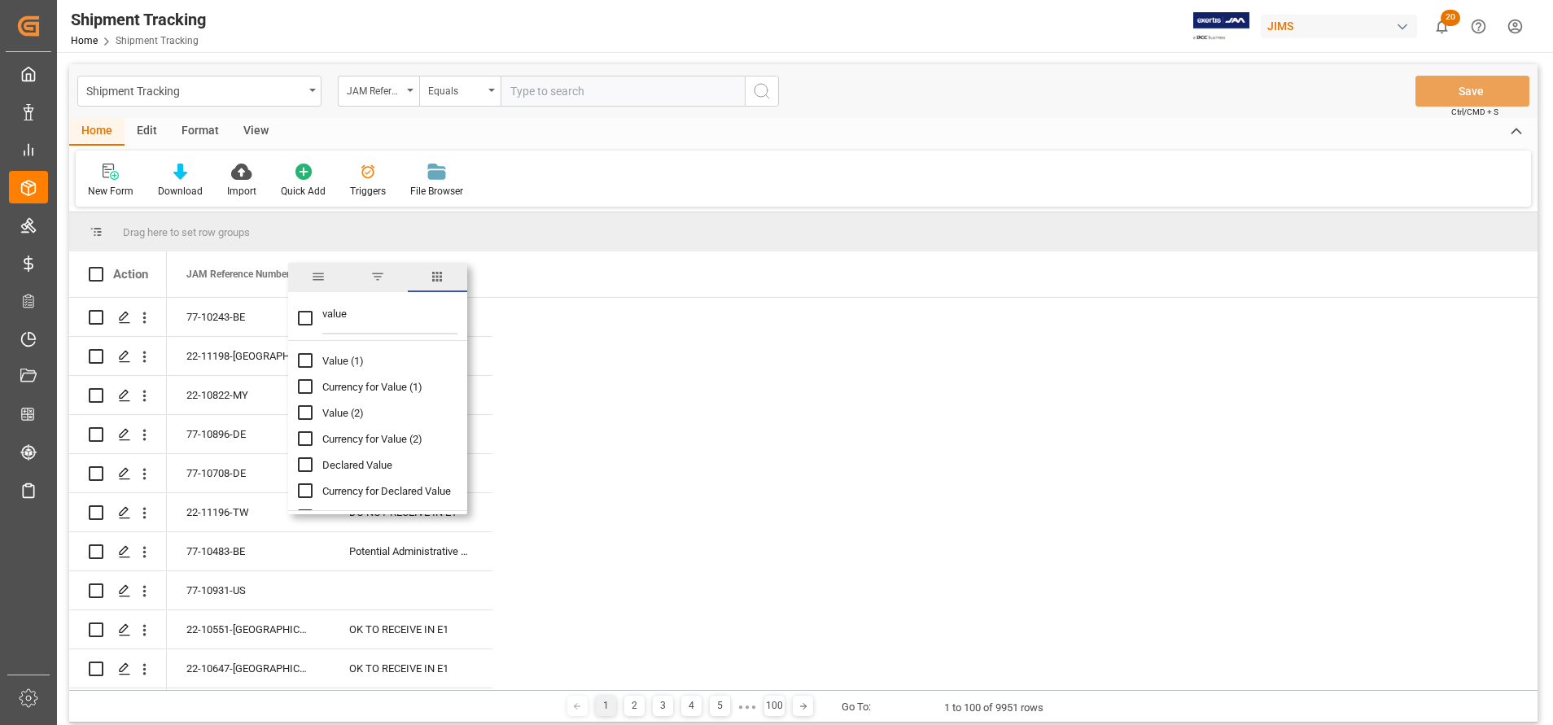
checkbox input "false"
click at [413, 314] on input "value" at bounding box center [389, 318] width 135 height 33
type input "v"
click at [307, 461] on input "Supplier Full Name column toggle visibility (hidden)" at bounding box center [305, 465] width 15 height 15
checkbox input "true"
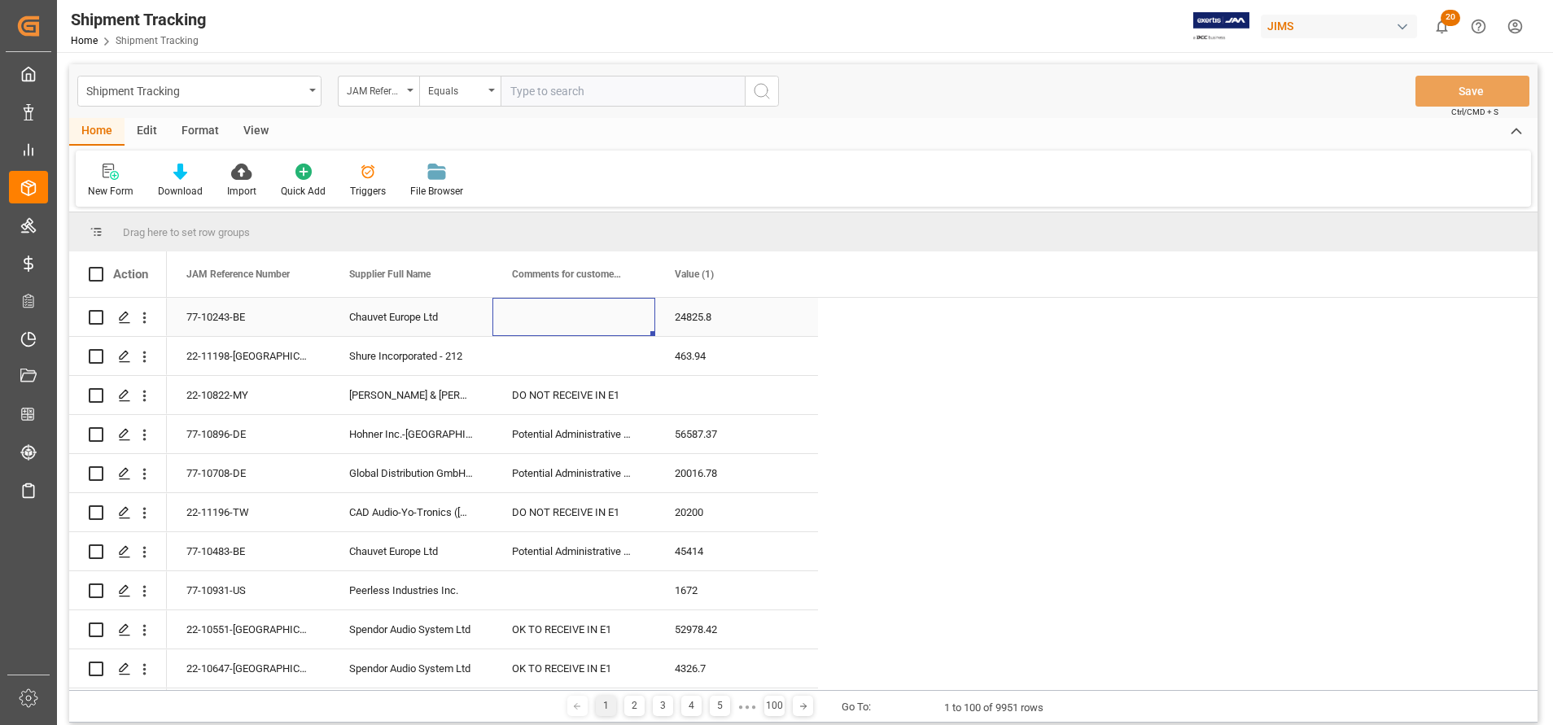
click at [596, 299] on div "Press SPACE to select this row." at bounding box center [574, 317] width 163 height 38
click at [627, 270] on span at bounding box center [628, 274] width 15 height 15
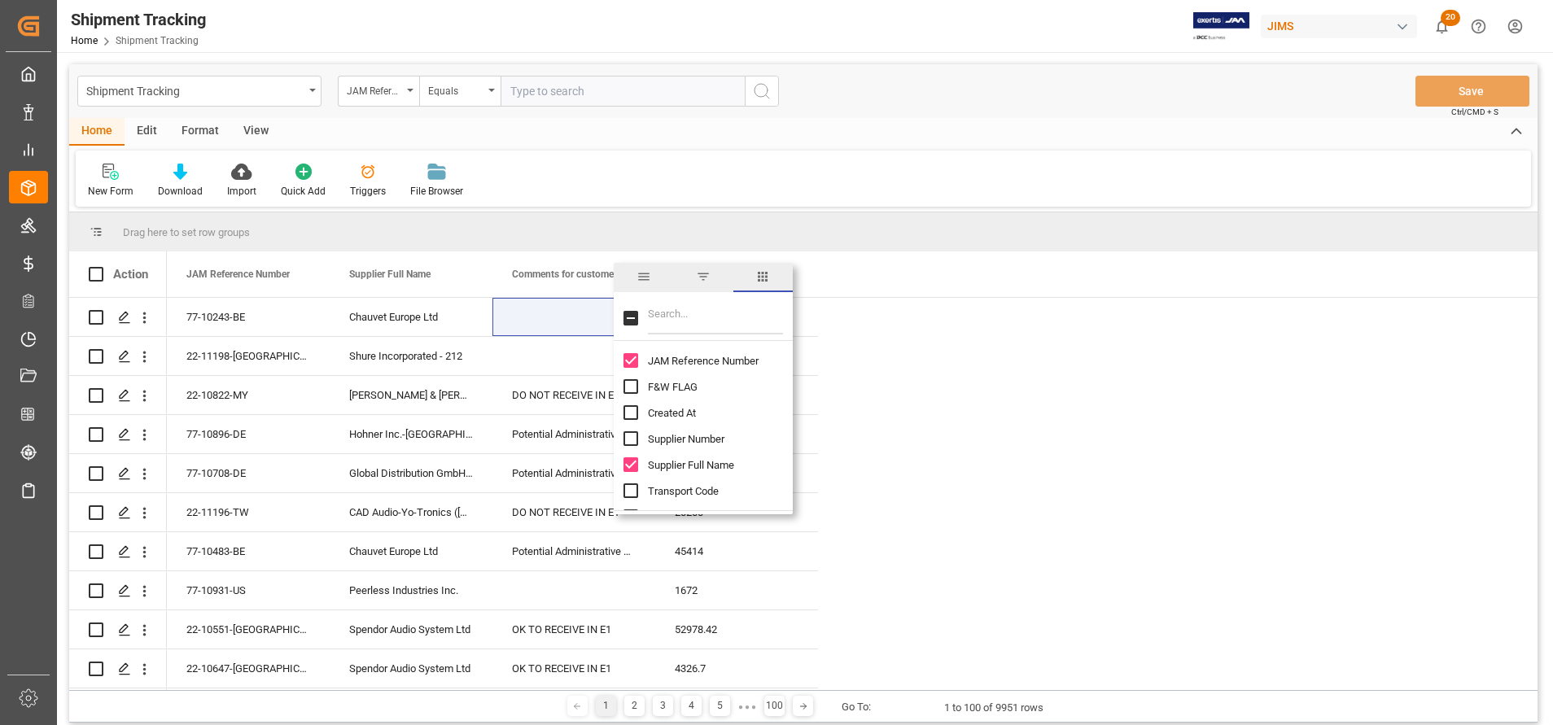
click at [686, 317] on input "Filter Columns Input" at bounding box center [715, 318] width 135 height 33
type input "p"
checkbox input "false"
click at [709, 286] on span "filter" at bounding box center [702, 277] width 59 height 29
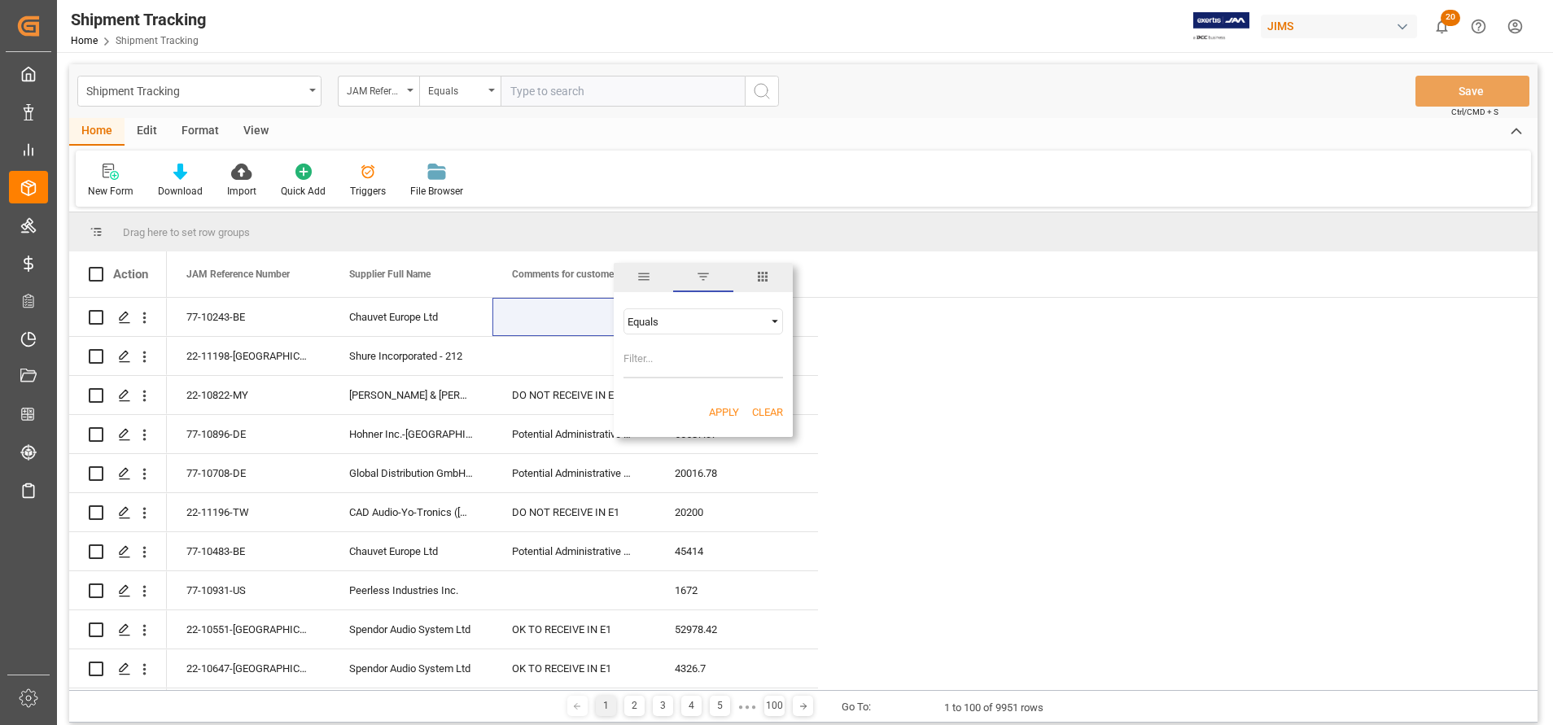
click at [776, 314] on span "Filtering operator" at bounding box center [775, 321] width 15 height 15
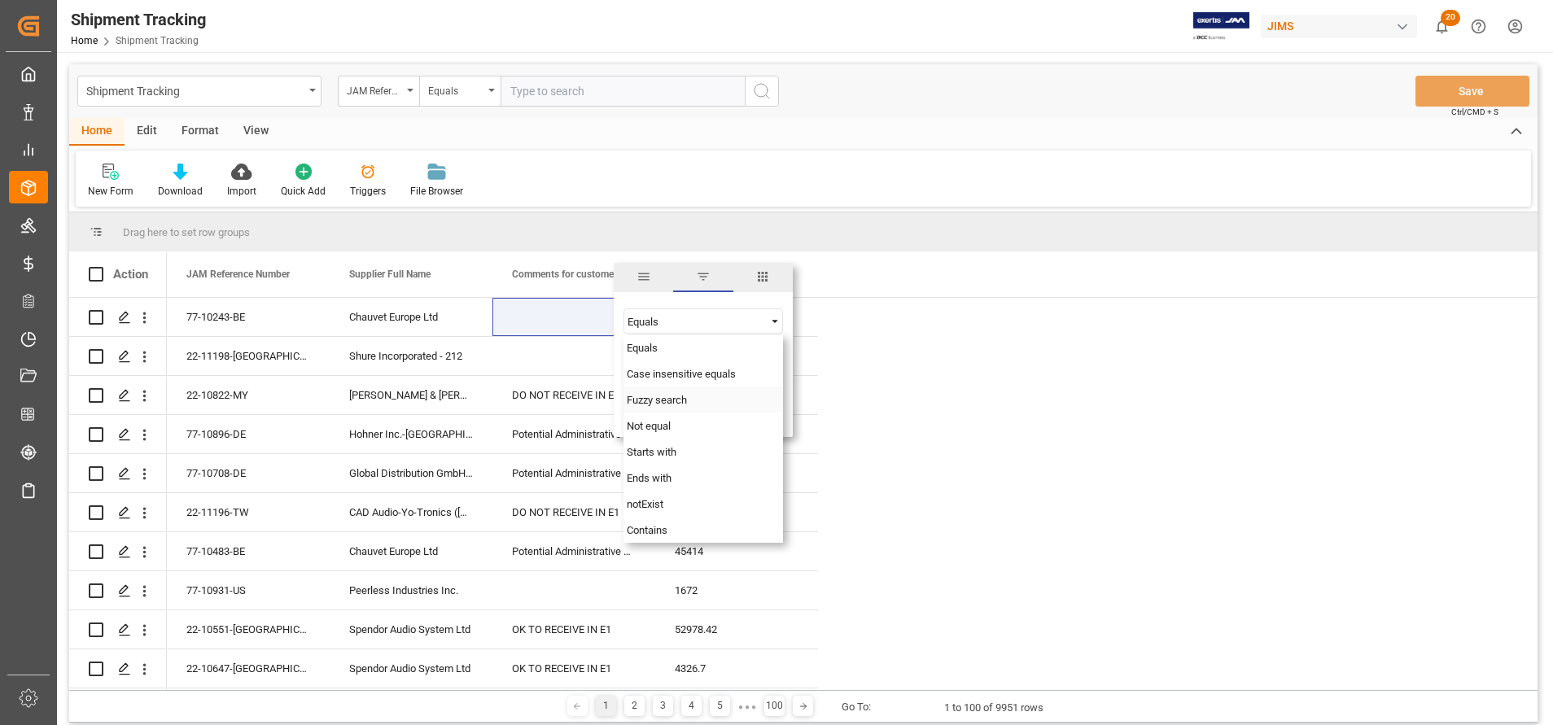
click at [678, 408] on div "Fuzzy search" at bounding box center [704, 400] width 160 height 26
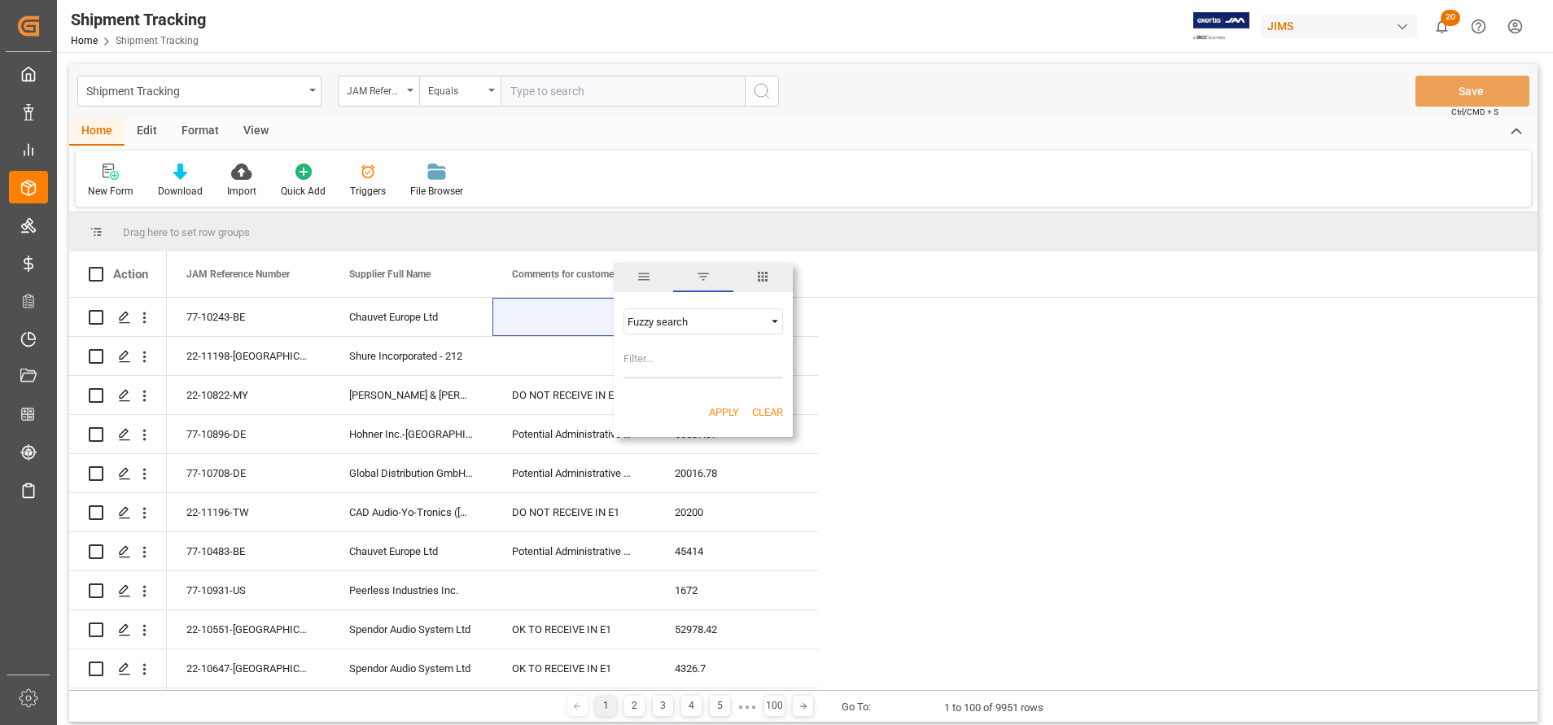
click at [684, 357] on input "Filter Value" at bounding box center [704, 362] width 160 height 33
type input "strike"
click at [720, 407] on button "Apply" at bounding box center [724, 413] width 30 height 16
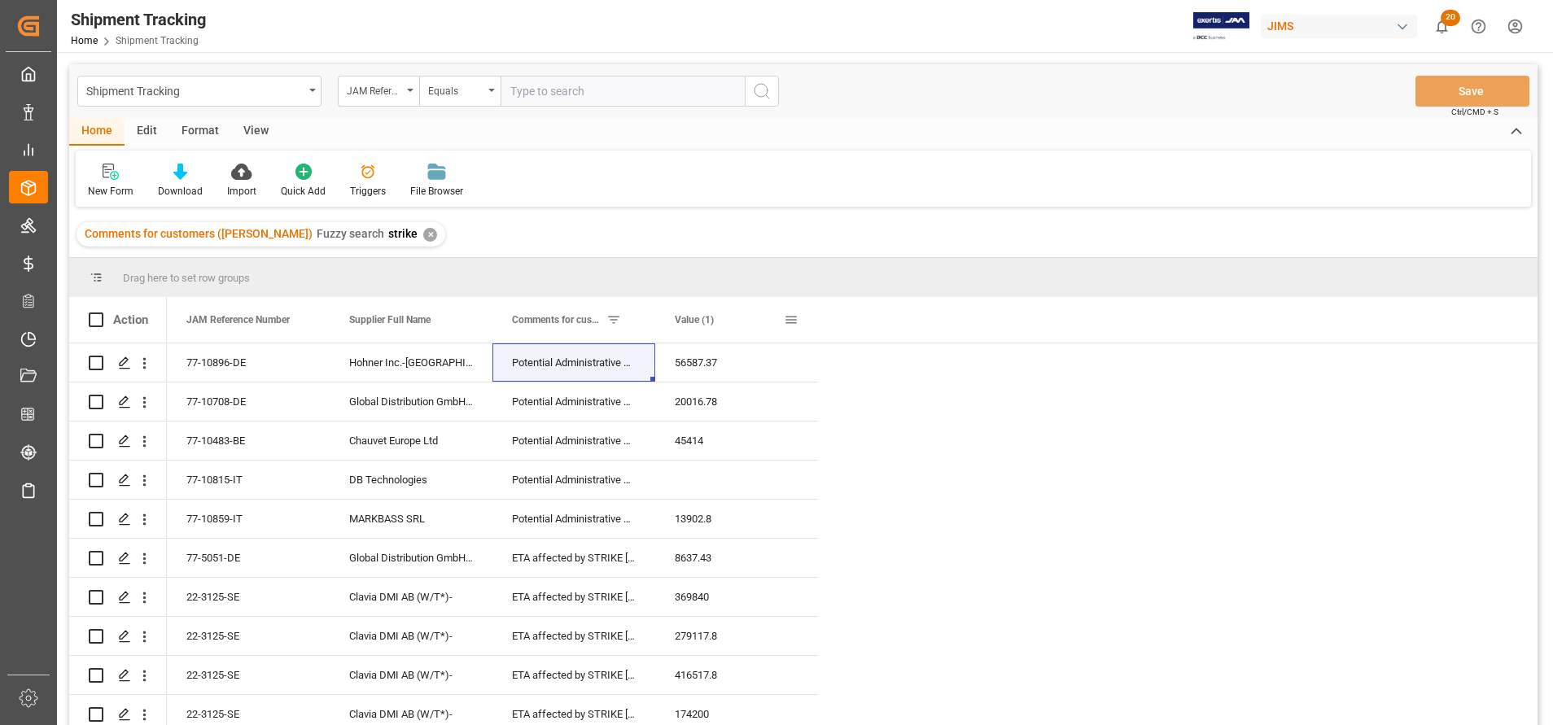
click at [797, 320] on span at bounding box center [791, 320] width 15 height 15
click at [932, 319] on span "columns" at bounding box center [925, 322] width 15 height 15
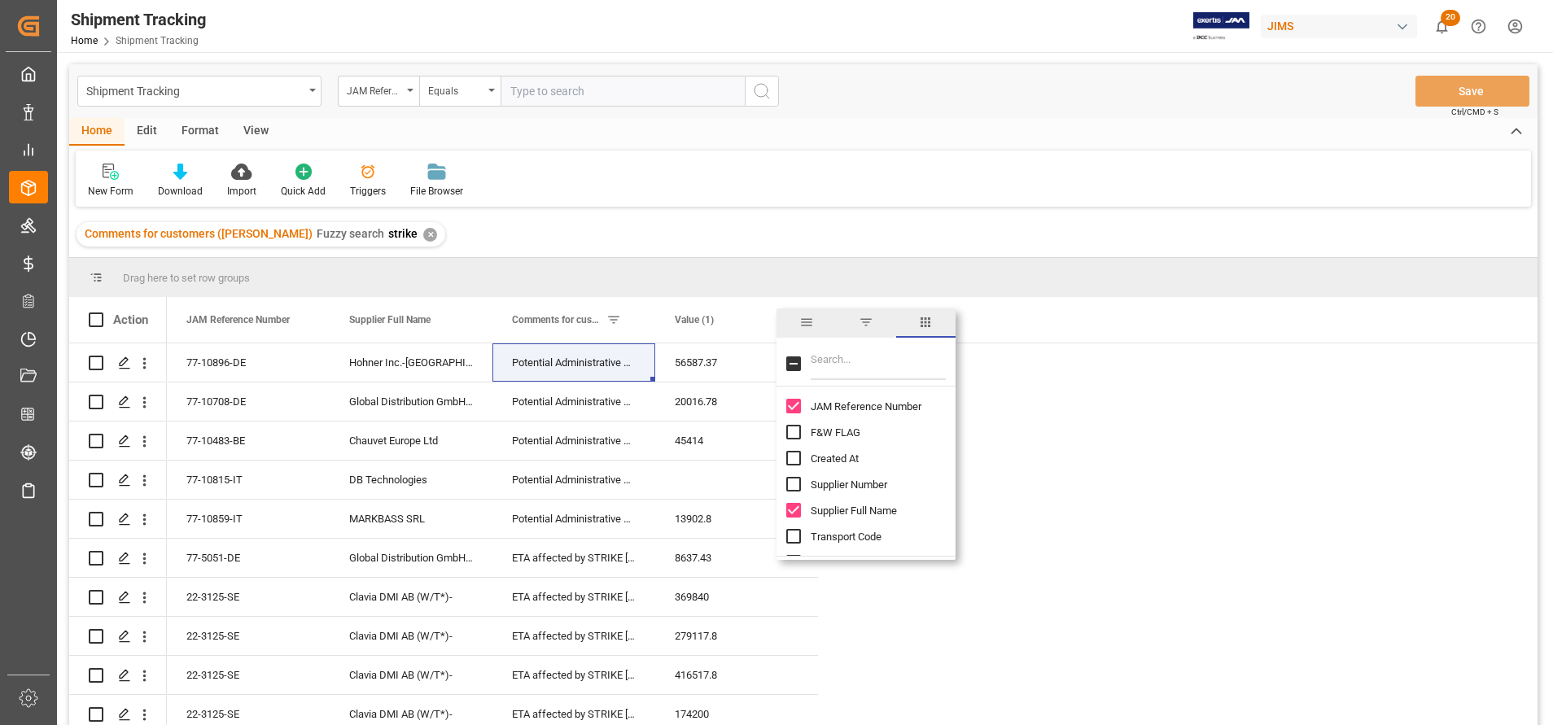
click at [899, 366] on input "Filter Columns Input" at bounding box center [878, 364] width 135 height 33
type input "eta"
click at [790, 455] on input "ETA (Final Delivery Location) column toggle visibility (hidden)" at bounding box center [793, 458] width 15 height 15
checkbox input "true"
checkbox input "false"
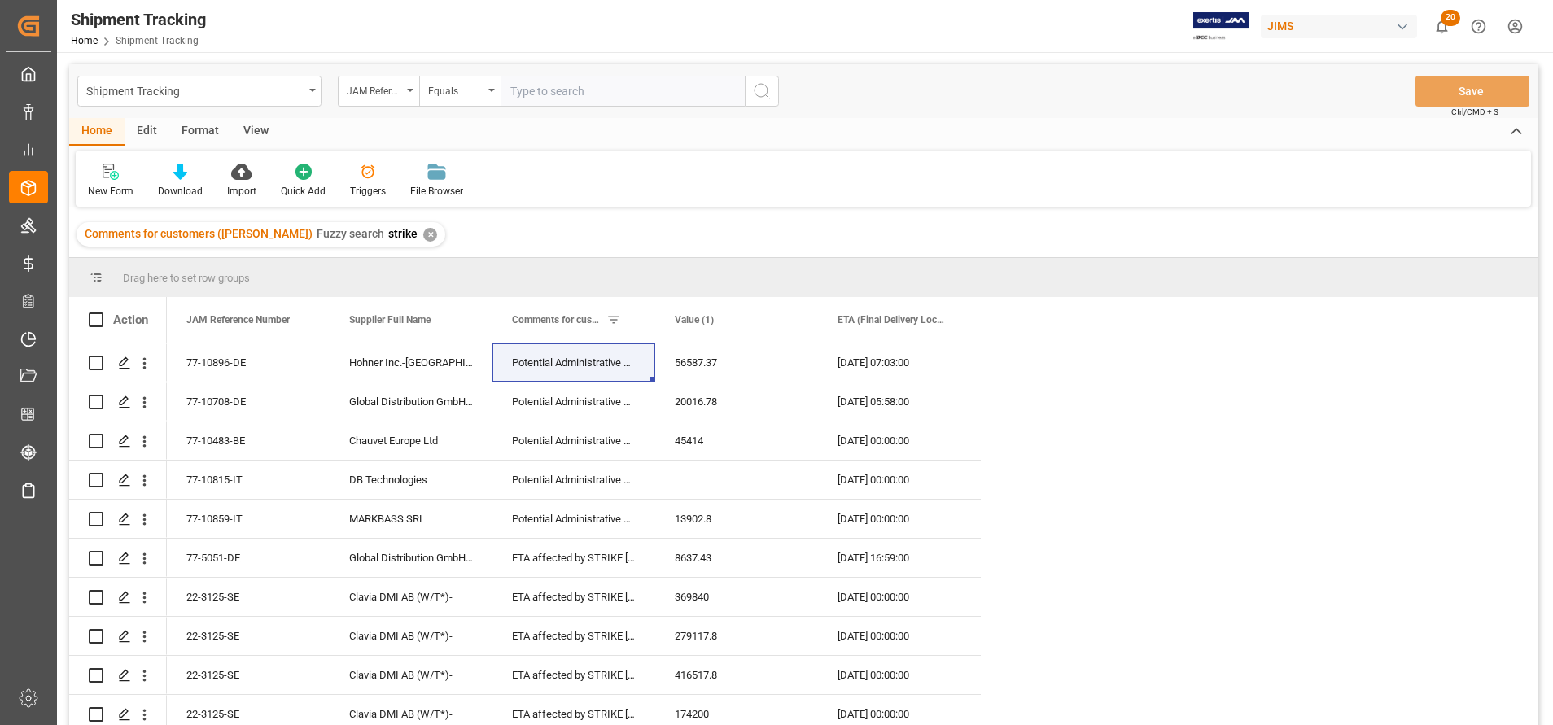
click at [955, 317] on span at bounding box center [954, 320] width 15 height 15
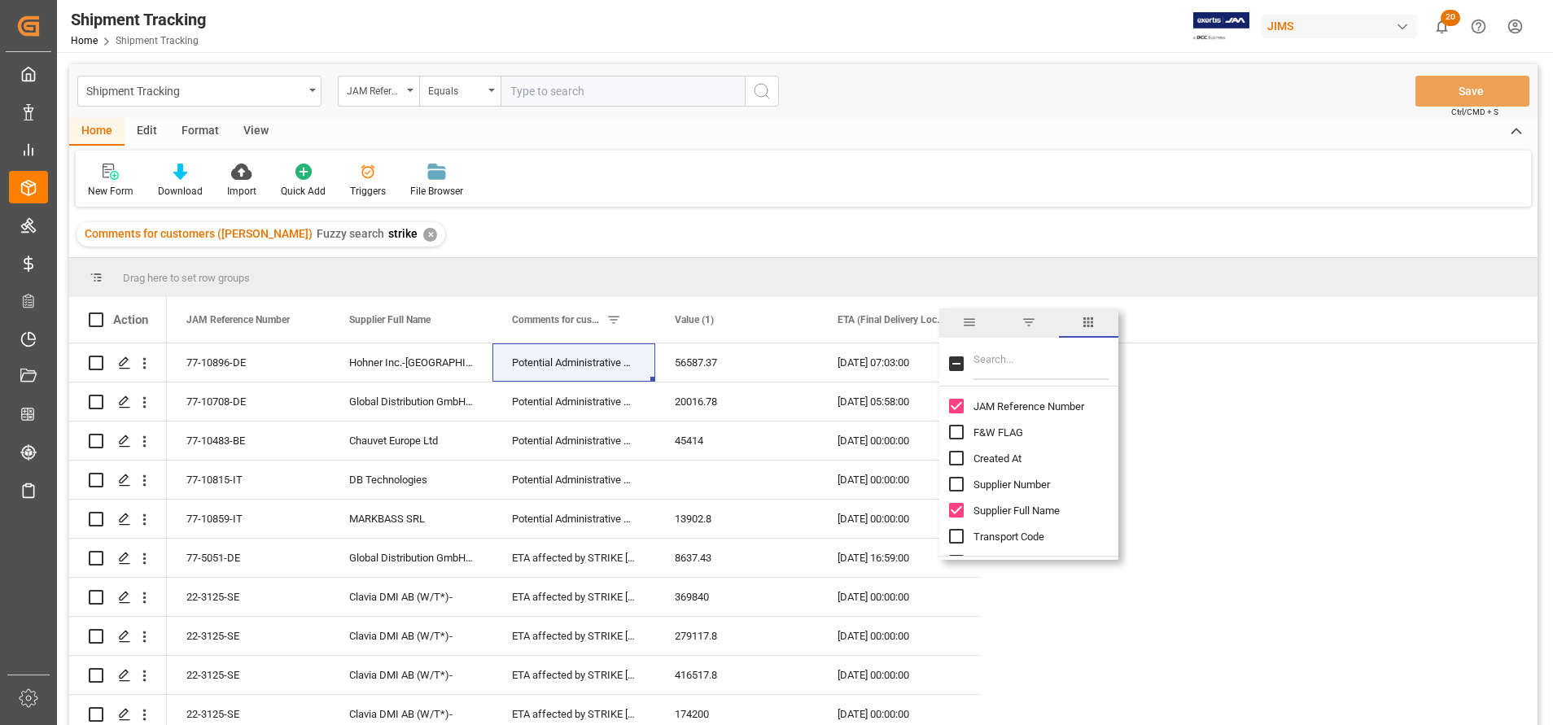
click at [1035, 323] on span "filter" at bounding box center [1029, 322] width 15 height 15
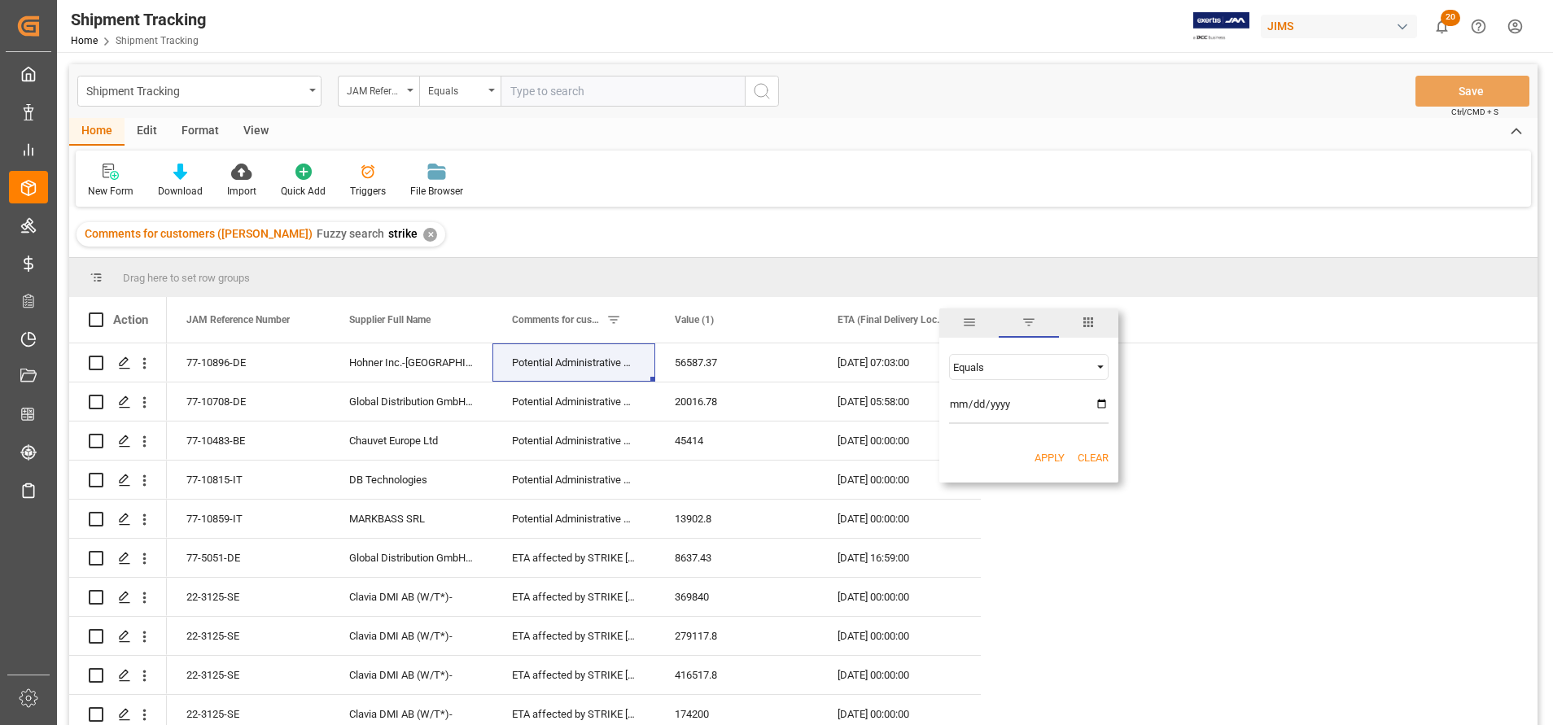
click at [979, 322] on span "general" at bounding box center [968, 323] width 59 height 29
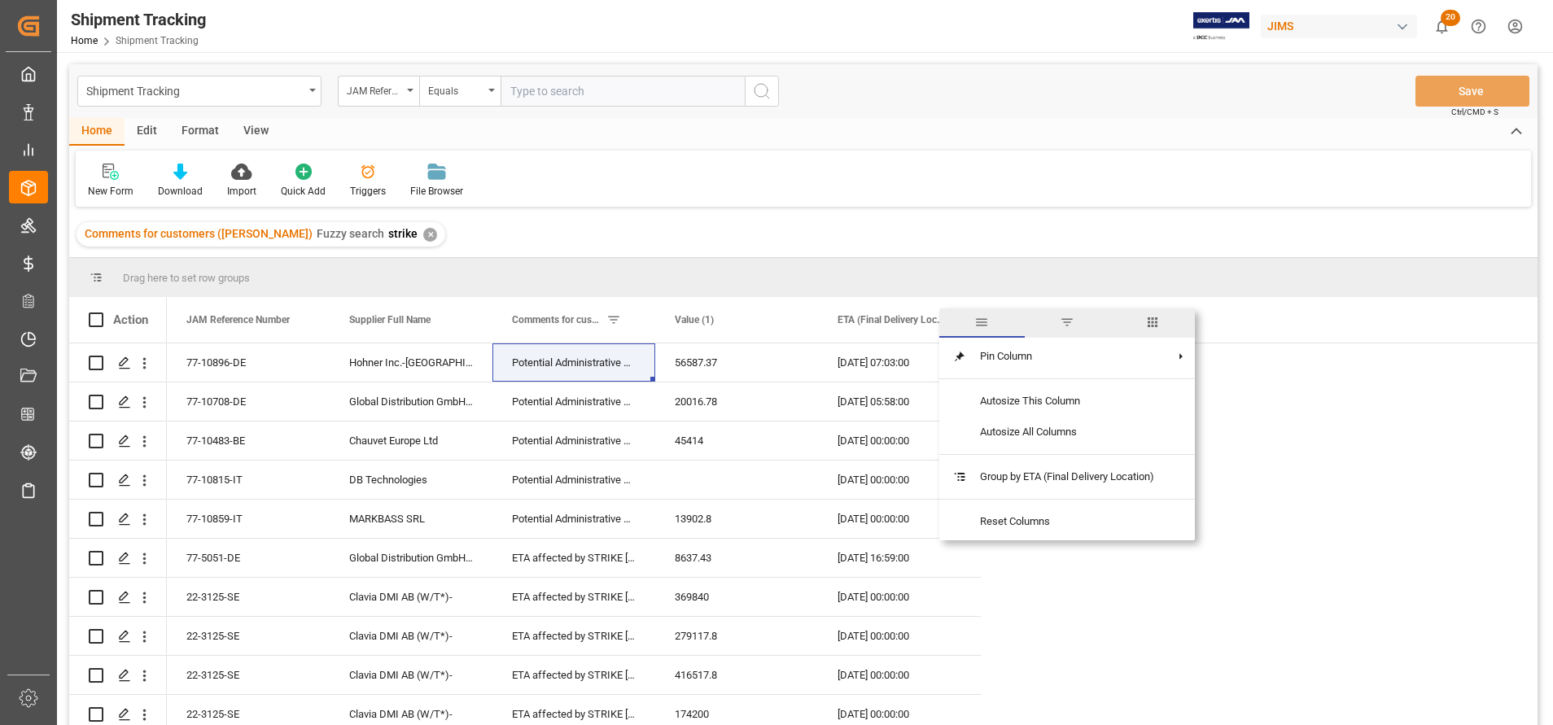
click at [1065, 329] on span "filter" at bounding box center [1067, 322] width 15 height 15
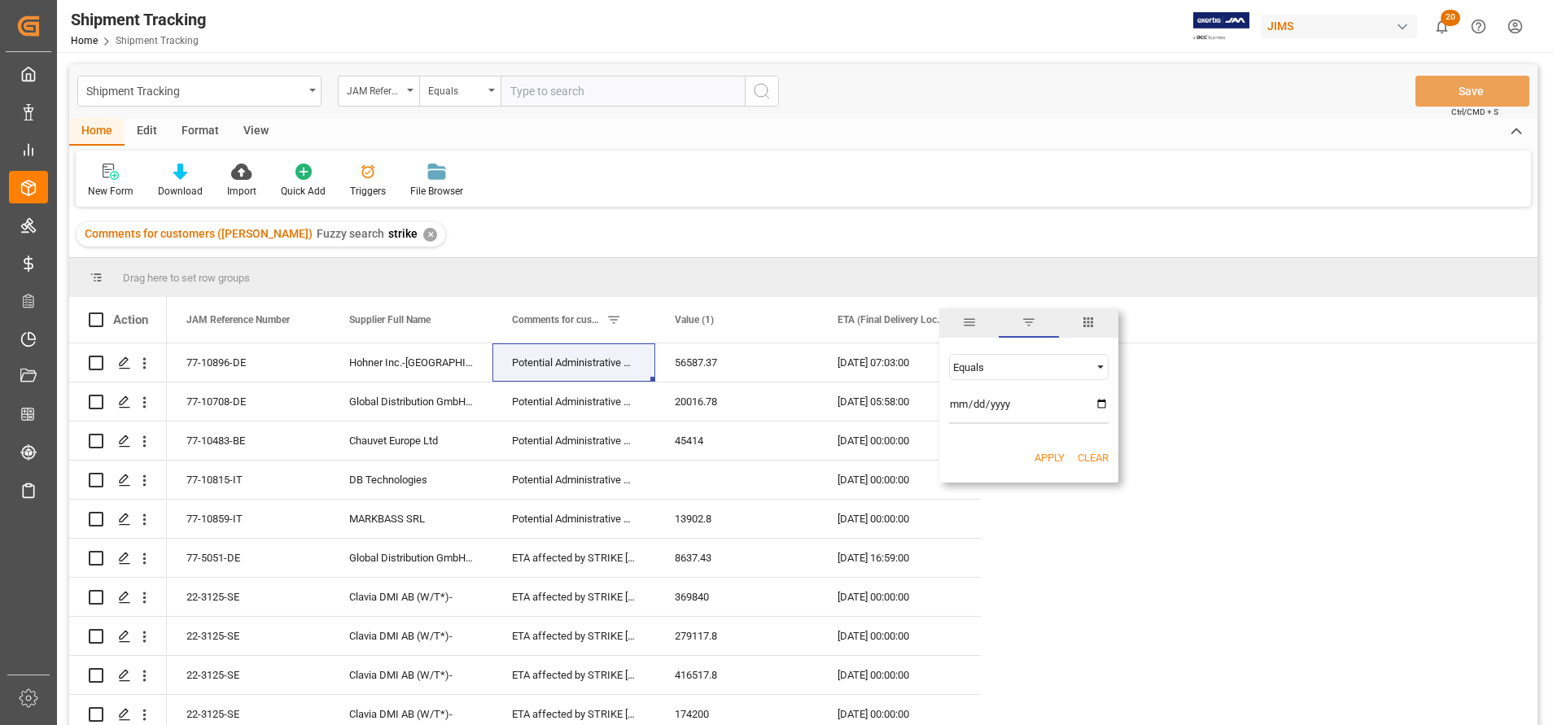
click at [1087, 327] on span "columns" at bounding box center [1088, 322] width 15 height 15
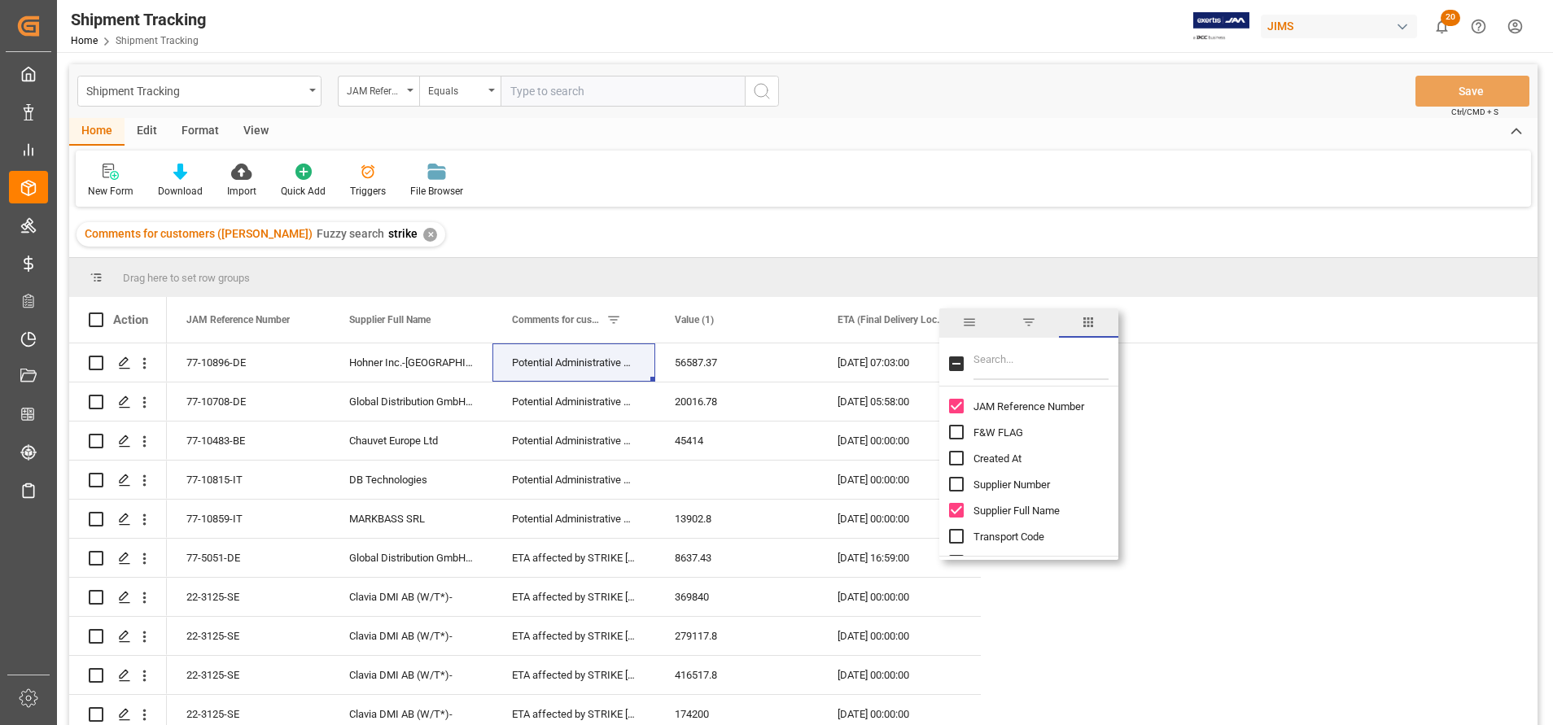
click at [1040, 360] on input "Filter Columns Input" at bounding box center [1041, 364] width 135 height 33
type input "ex"
click at [957, 400] on input "Exception column toggle visibility (hidden)" at bounding box center [956, 406] width 15 height 15
checkbox input "true"
checkbox input "false"
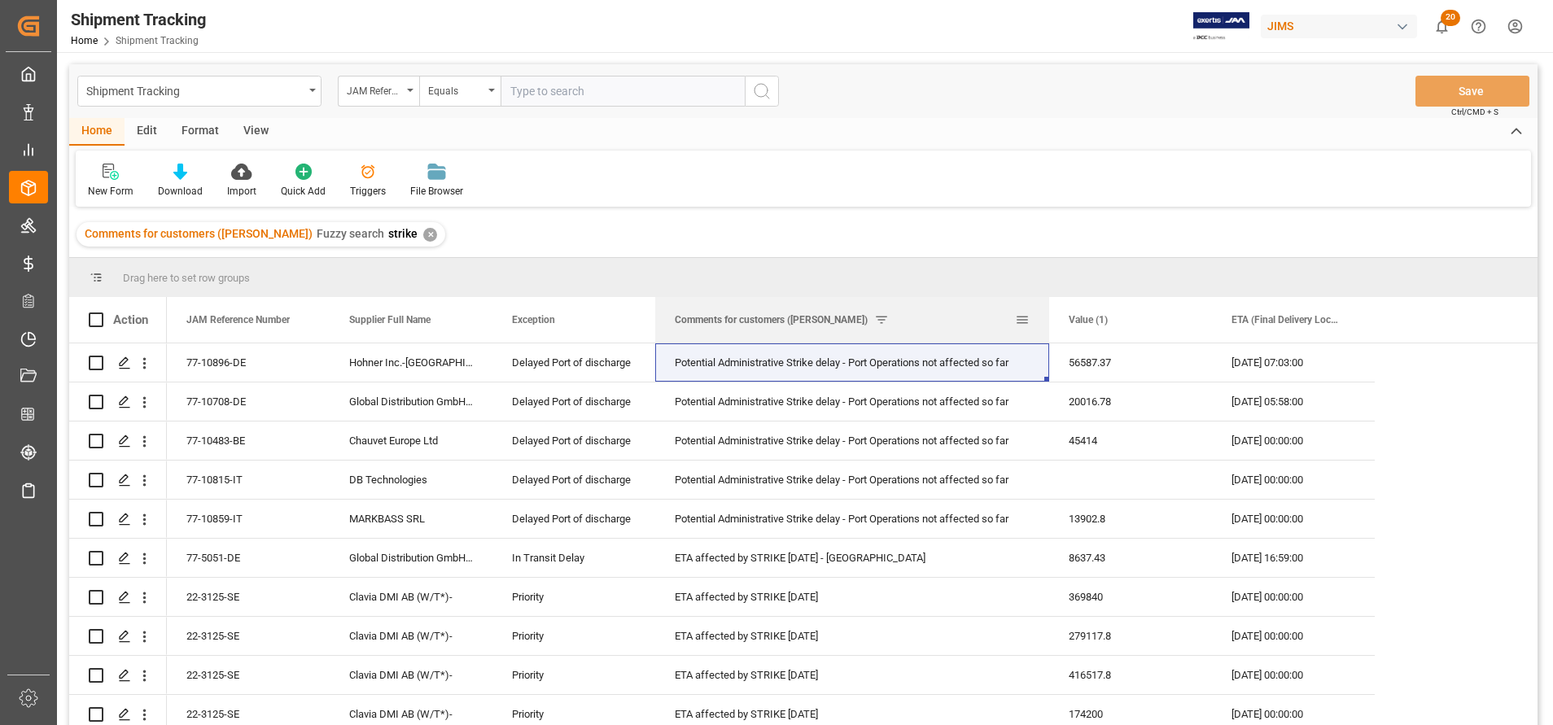
drag, startPoint x: 816, startPoint y: 304, endPoint x: 1047, endPoint y: 311, distance: 231.3
click at [1047, 311] on div at bounding box center [1049, 320] width 7 height 46
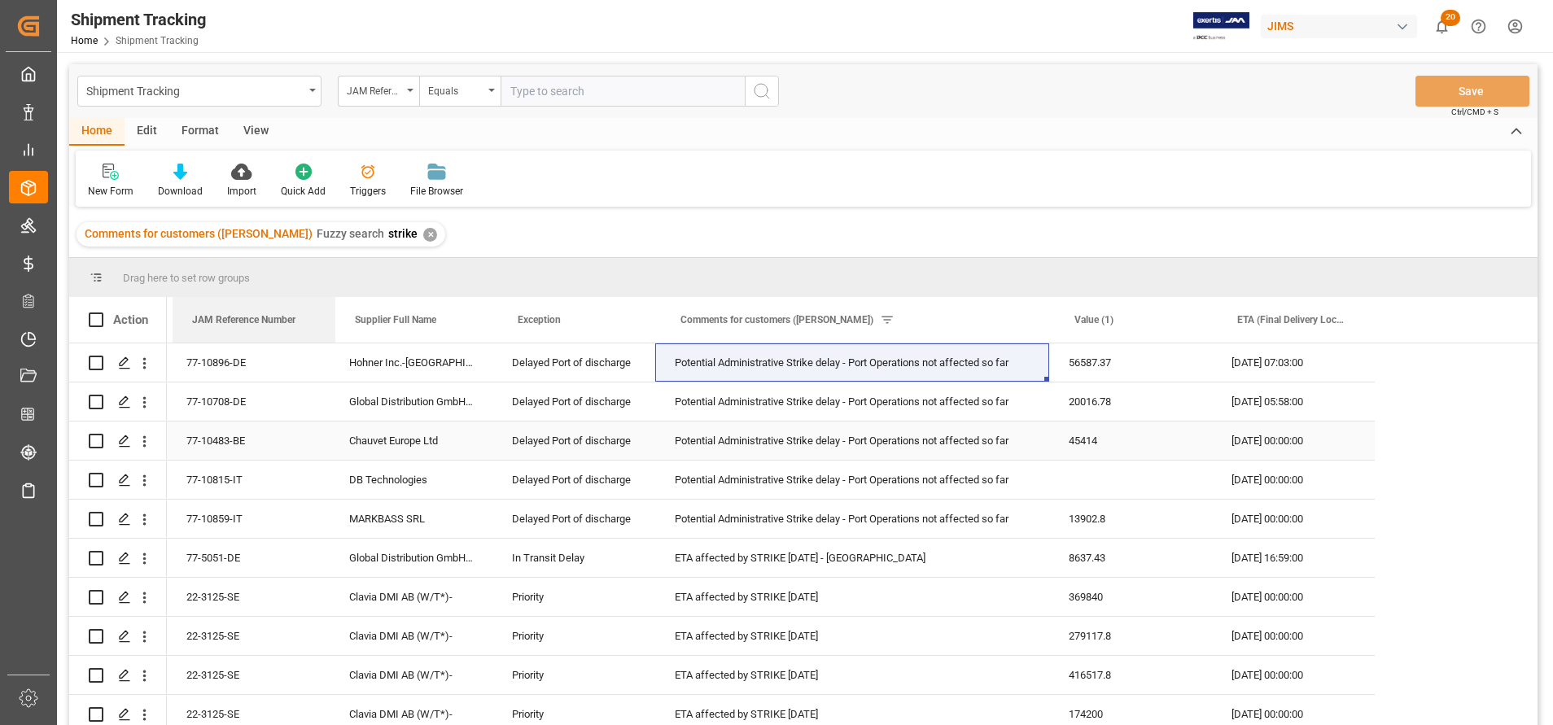
drag, startPoint x: 204, startPoint y: 317, endPoint x: 199, endPoint y: 455, distance: 138.5
click at [199, 455] on div "Action JAM Reference Number Supplier Full Name Comments for customers ([PERSON_…" at bounding box center [803, 516] width 1469 height 439
click at [1285, 176] on div "New Form Download Import Quick Add Triggers File Browser" at bounding box center [804, 179] width 1456 height 56
click at [1031, 325] on span at bounding box center [1028, 320] width 15 height 15
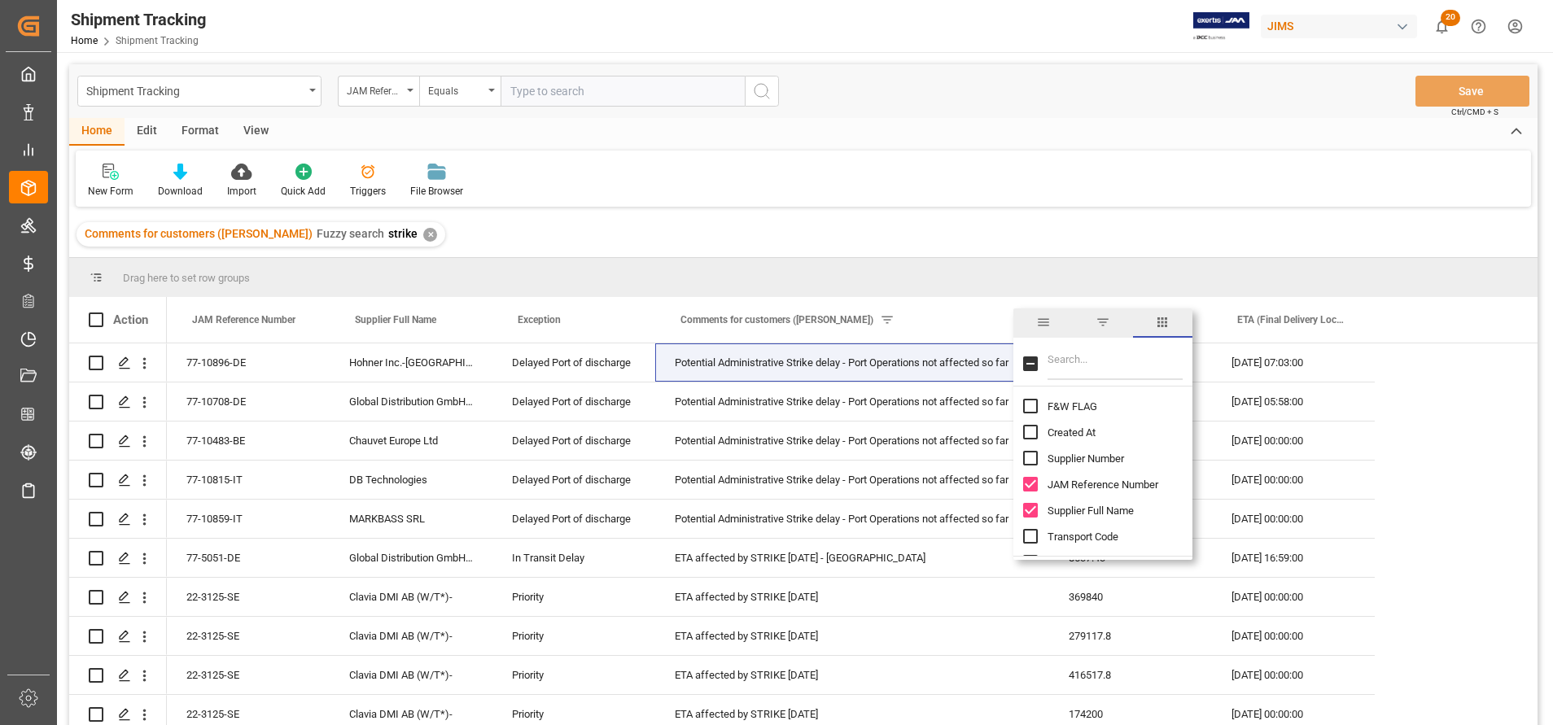
click at [1094, 353] on input "Filter Columns Input" at bounding box center [1115, 364] width 135 height 33
type input "j"
type input "ag"
click at [1027, 437] on input "Agent column toggle visibility (hidden)" at bounding box center [1030, 432] width 15 height 15
checkbox input "true"
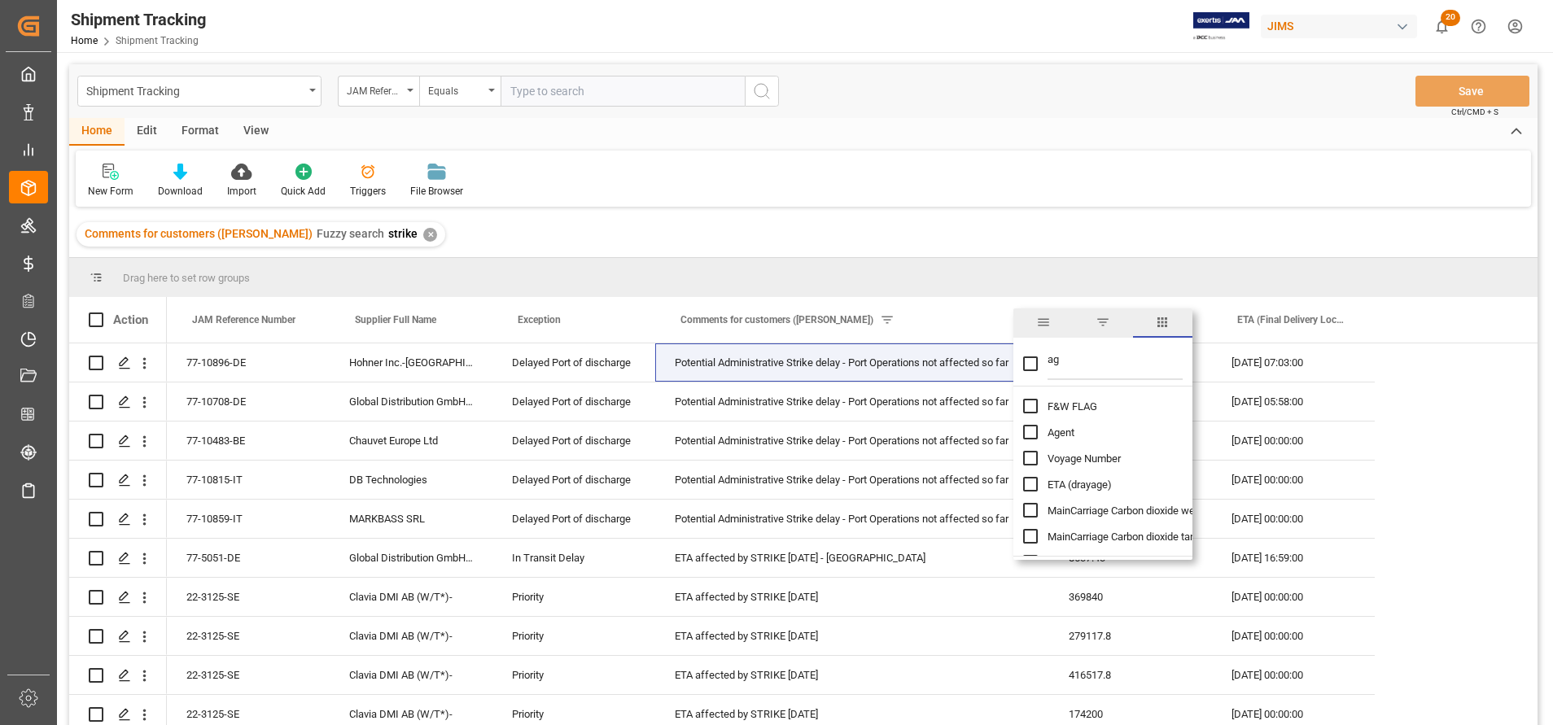
checkbox input "false"
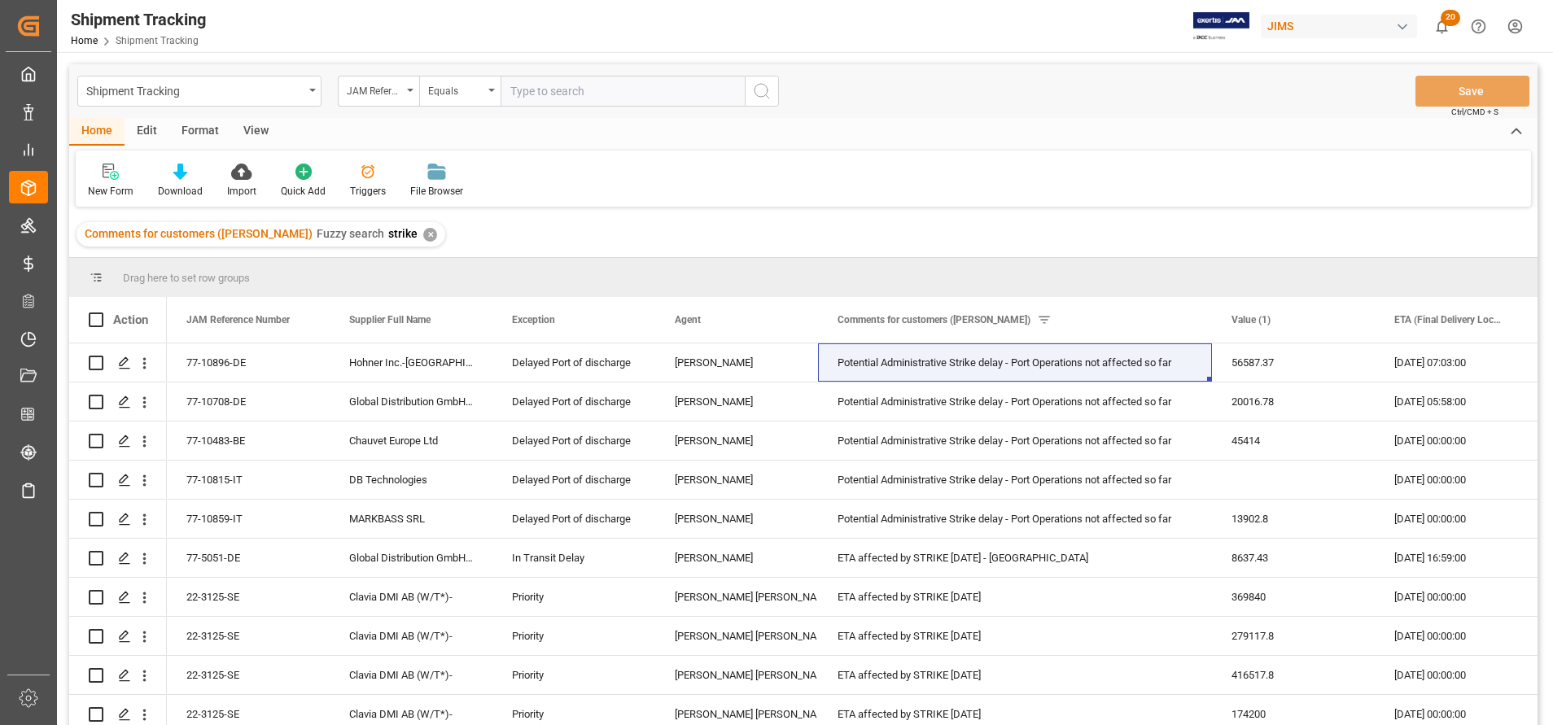
click at [973, 151] on div "New Form Download Import Quick Add Triggers File Browser" at bounding box center [804, 179] width 1456 height 56
click at [193, 179] on div at bounding box center [180, 171] width 45 height 17
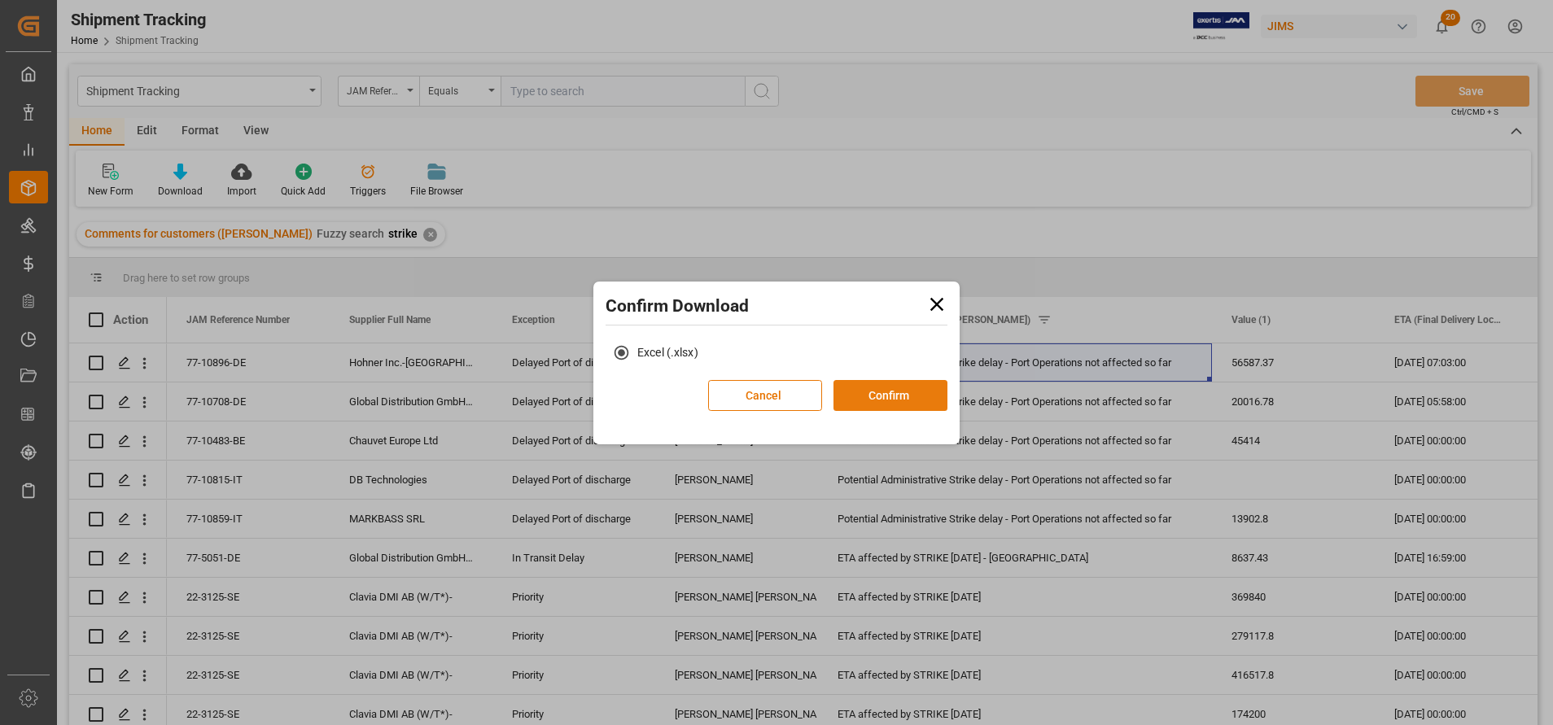
click at [876, 392] on button "Confirm" at bounding box center [891, 395] width 114 height 31
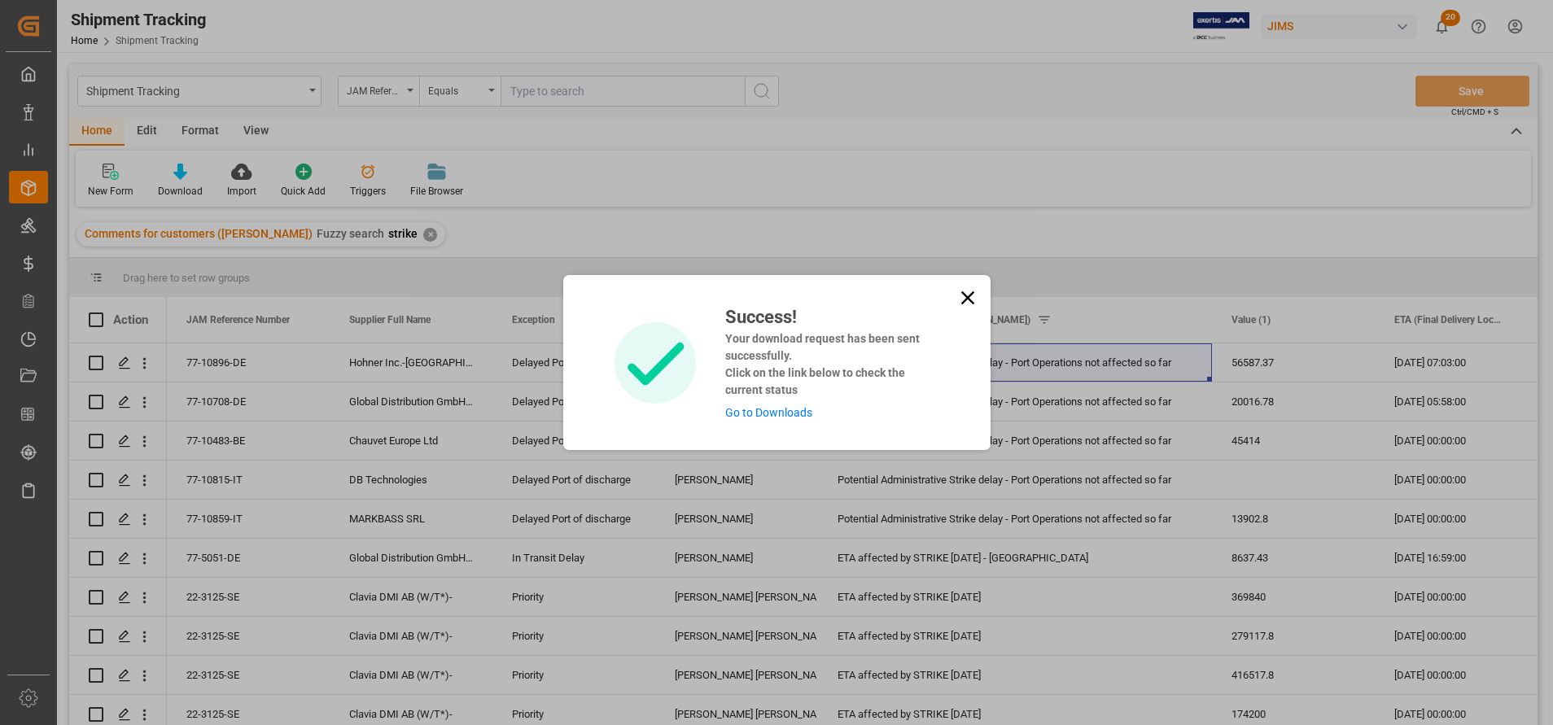
click at [790, 419] on link "Go to Downloads" at bounding box center [768, 412] width 87 height 13
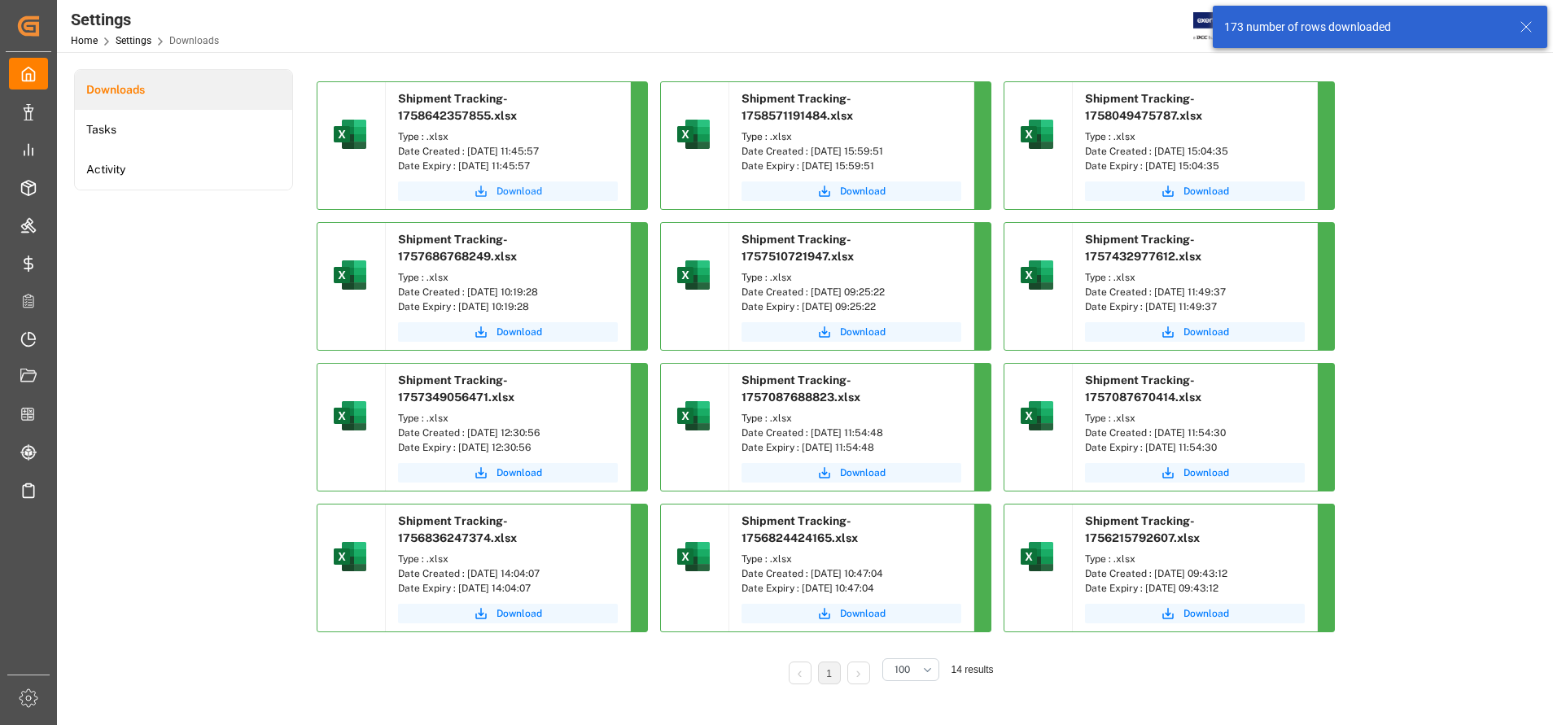
click at [541, 192] on span "Download" at bounding box center [520, 191] width 46 height 15
